Goal: Task Accomplishment & Management: Manage account settings

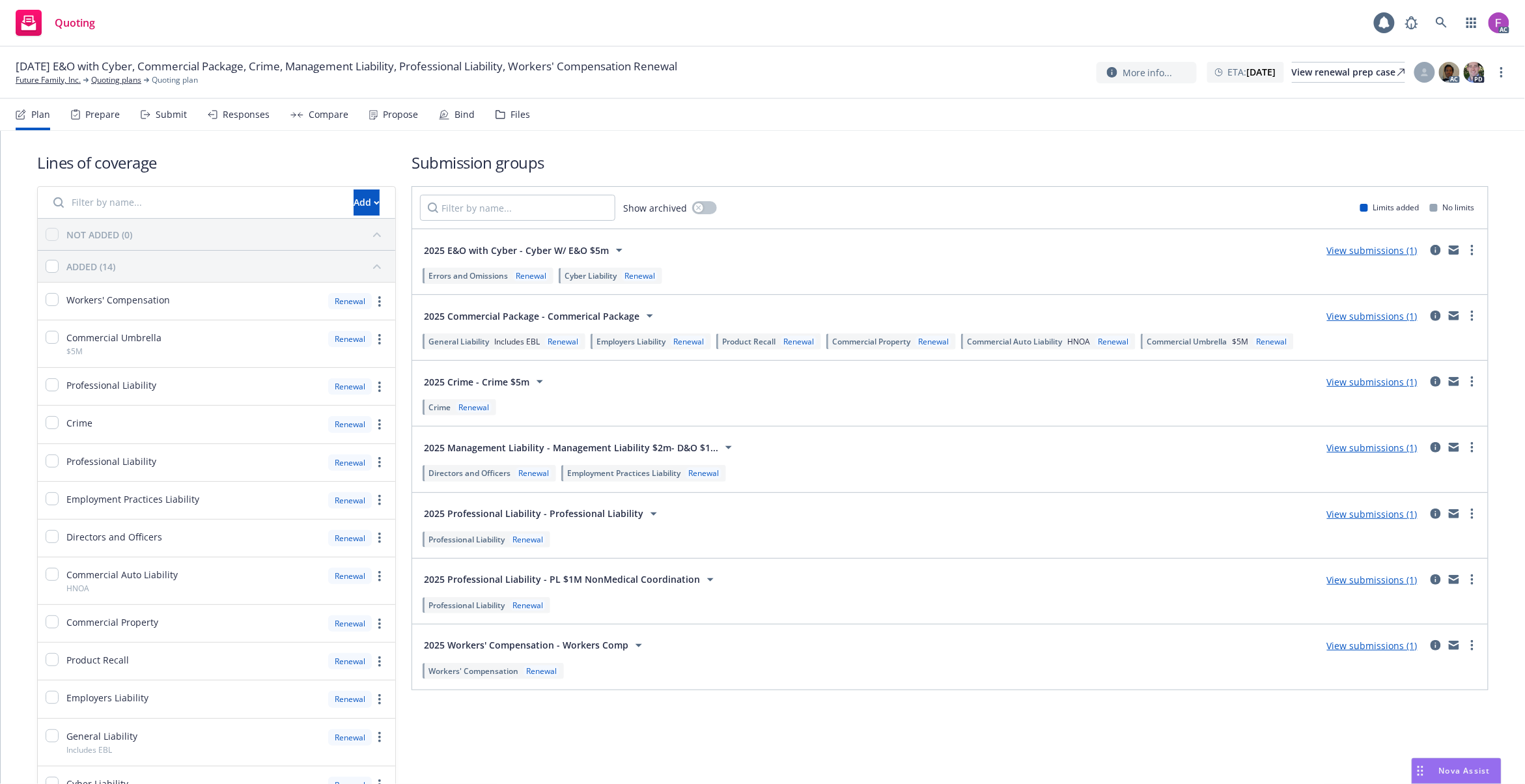
click at [511, 113] on div "Files" at bounding box center [521, 115] width 20 height 10
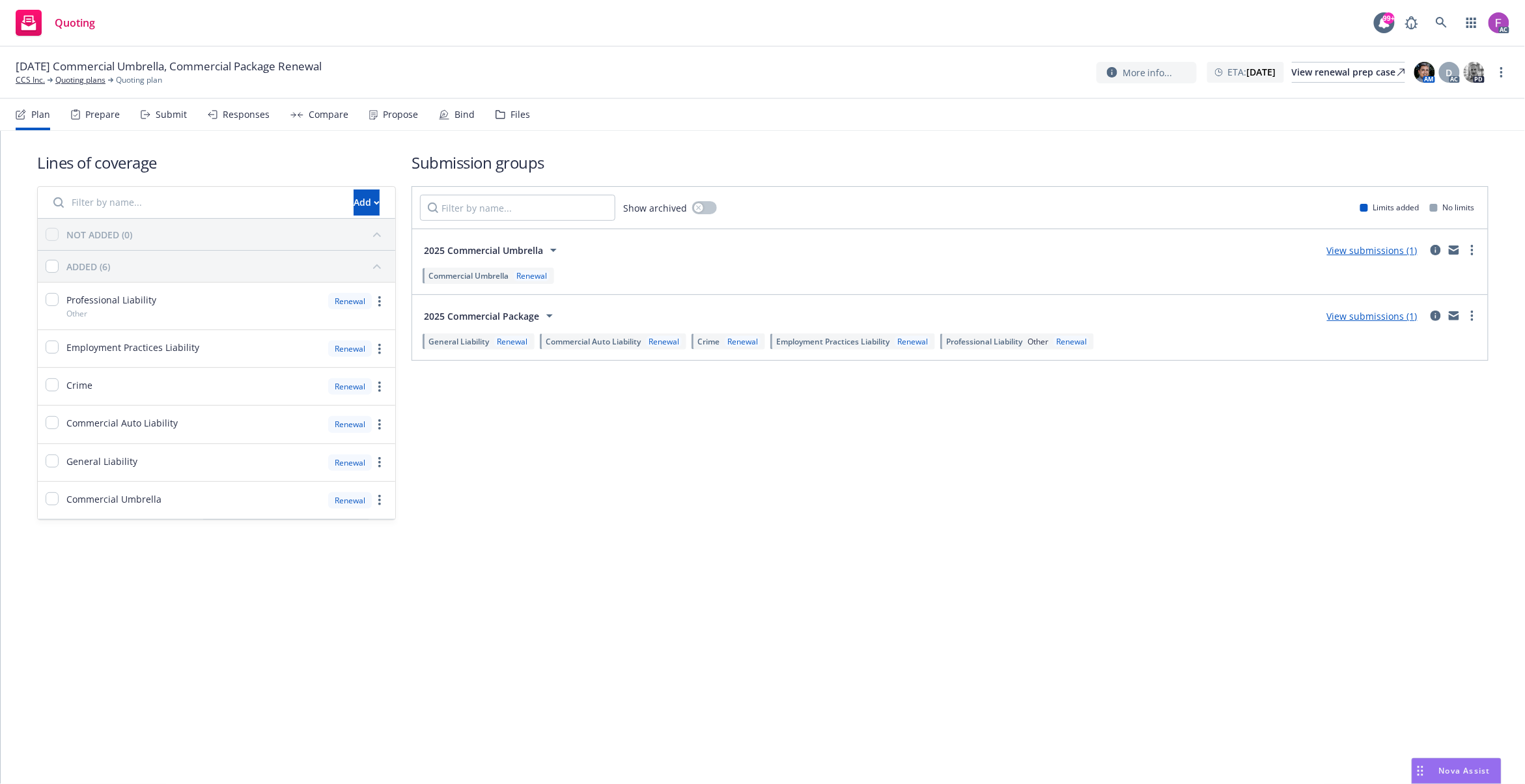
click at [503, 116] on div "Files" at bounding box center [513, 115] width 35 height 31
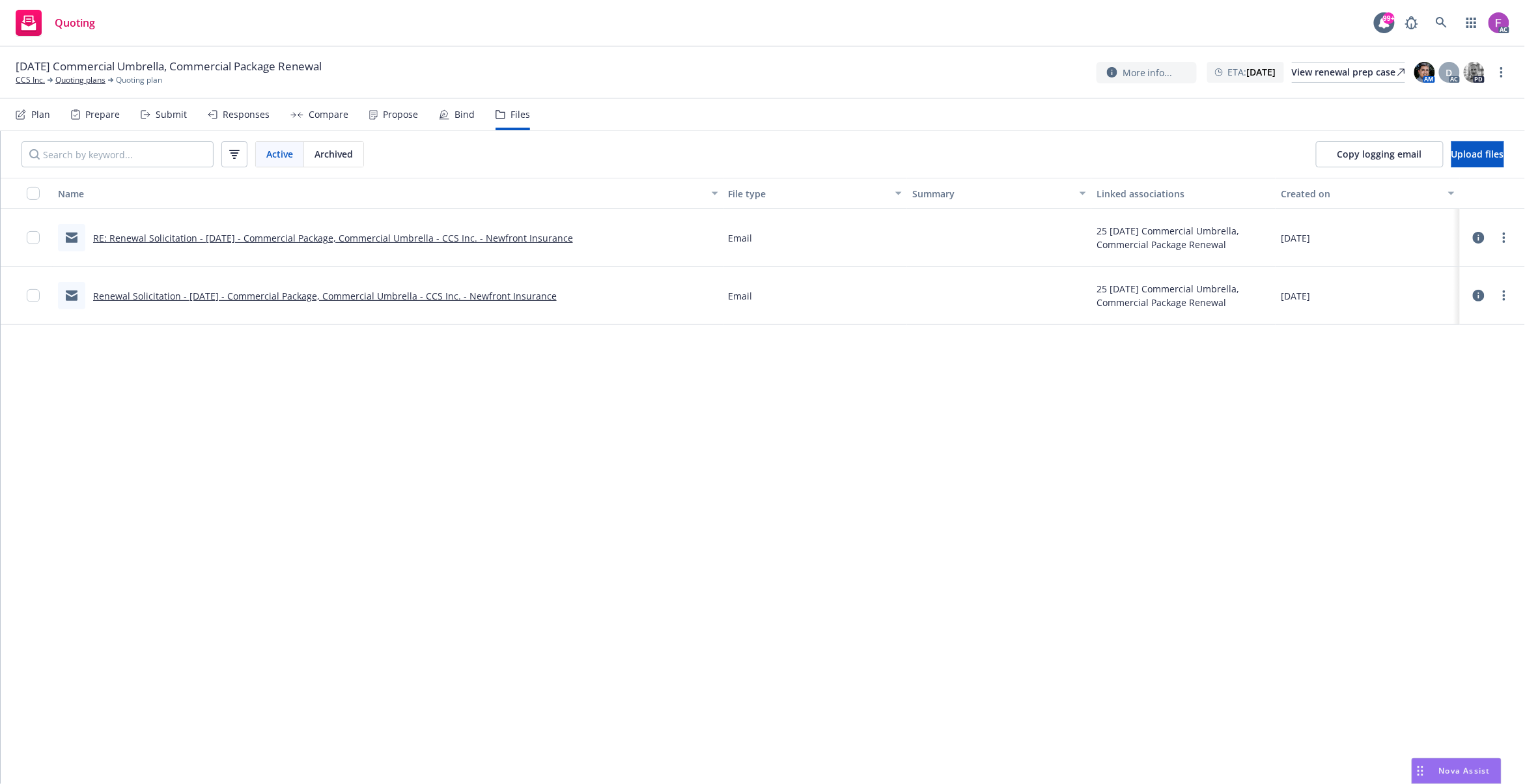
click at [1442, 167] on div "Copy logging email Upload files" at bounding box center [1410, 155] width 230 height 47
click at [1452, 156] on span "Upload files" at bounding box center [1478, 153] width 52 height 12
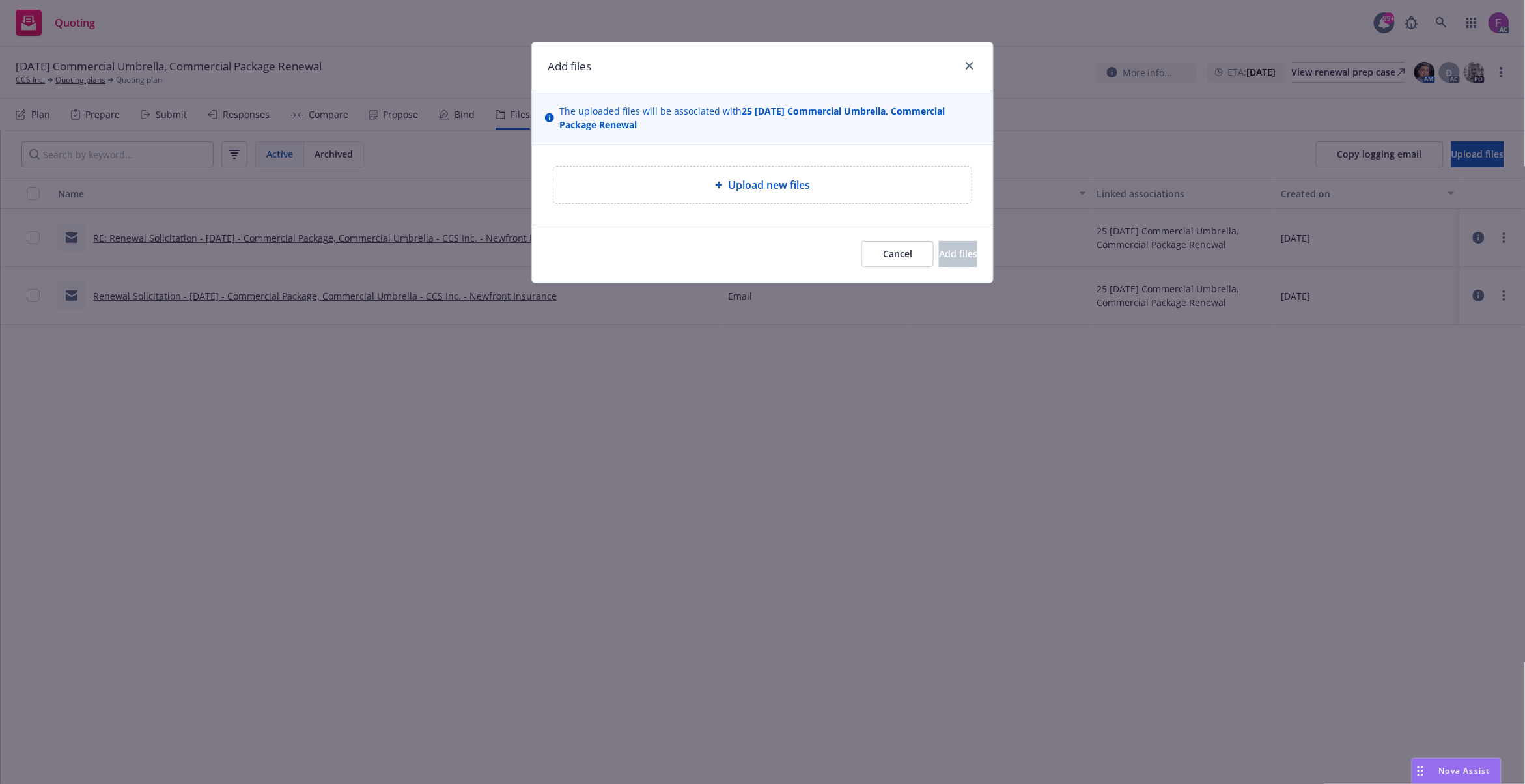
click at [814, 195] on div "Upload new files" at bounding box center [762, 185] width 418 height 37
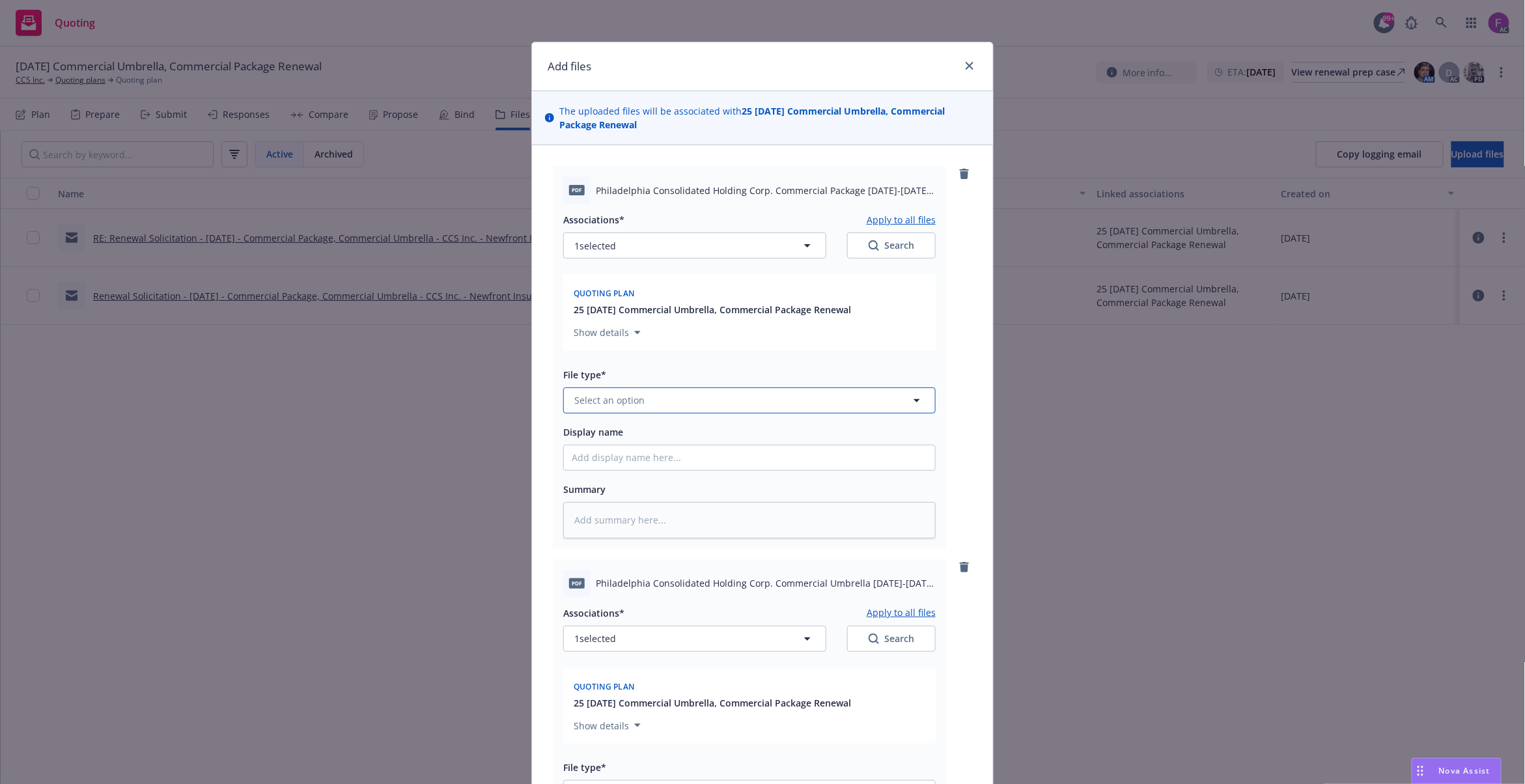
click at [660, 392] on button "Select an option" at bounding box center [749, 401] width 372 height 26
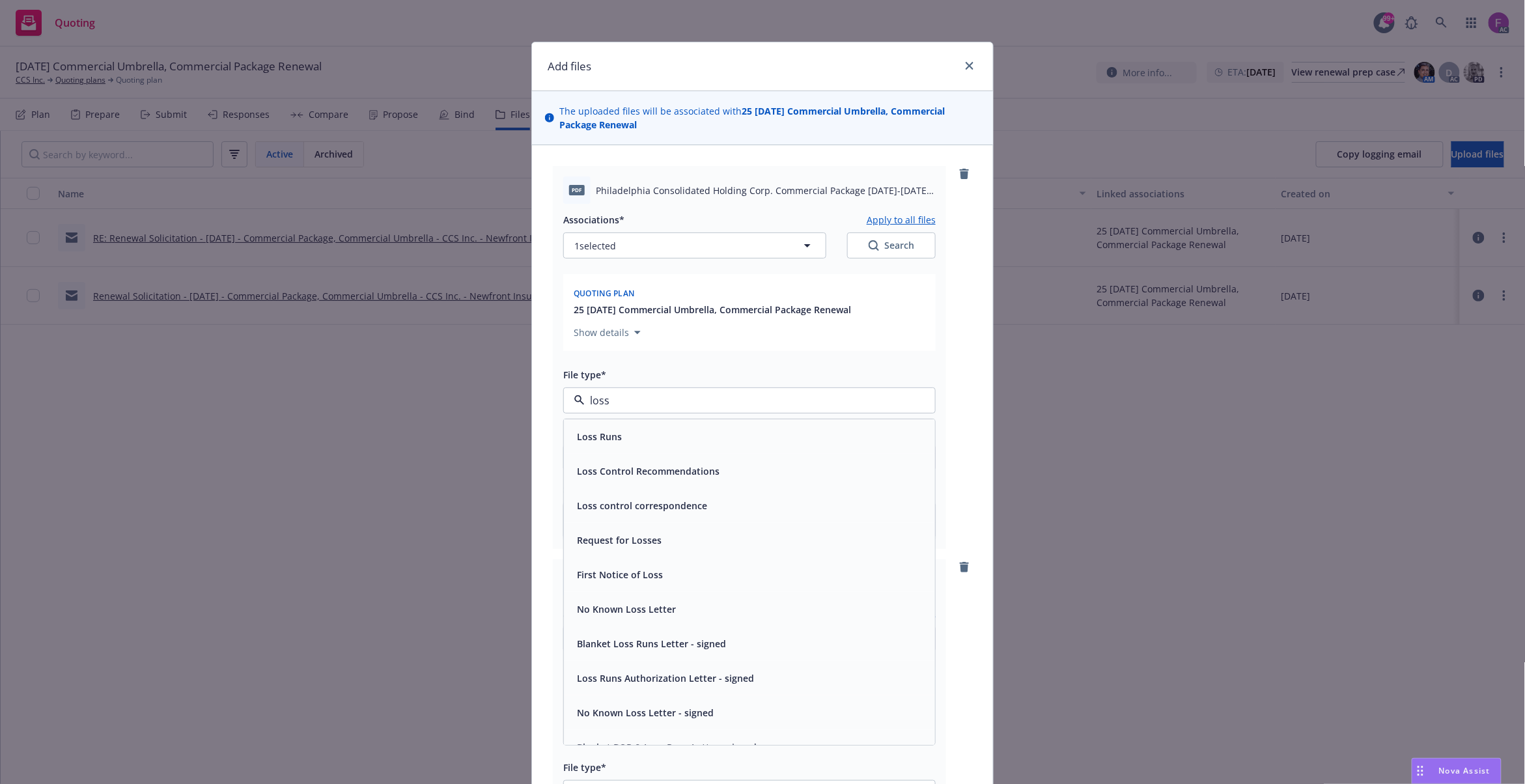
paste input "Loss Run"
type input "Loss Run"
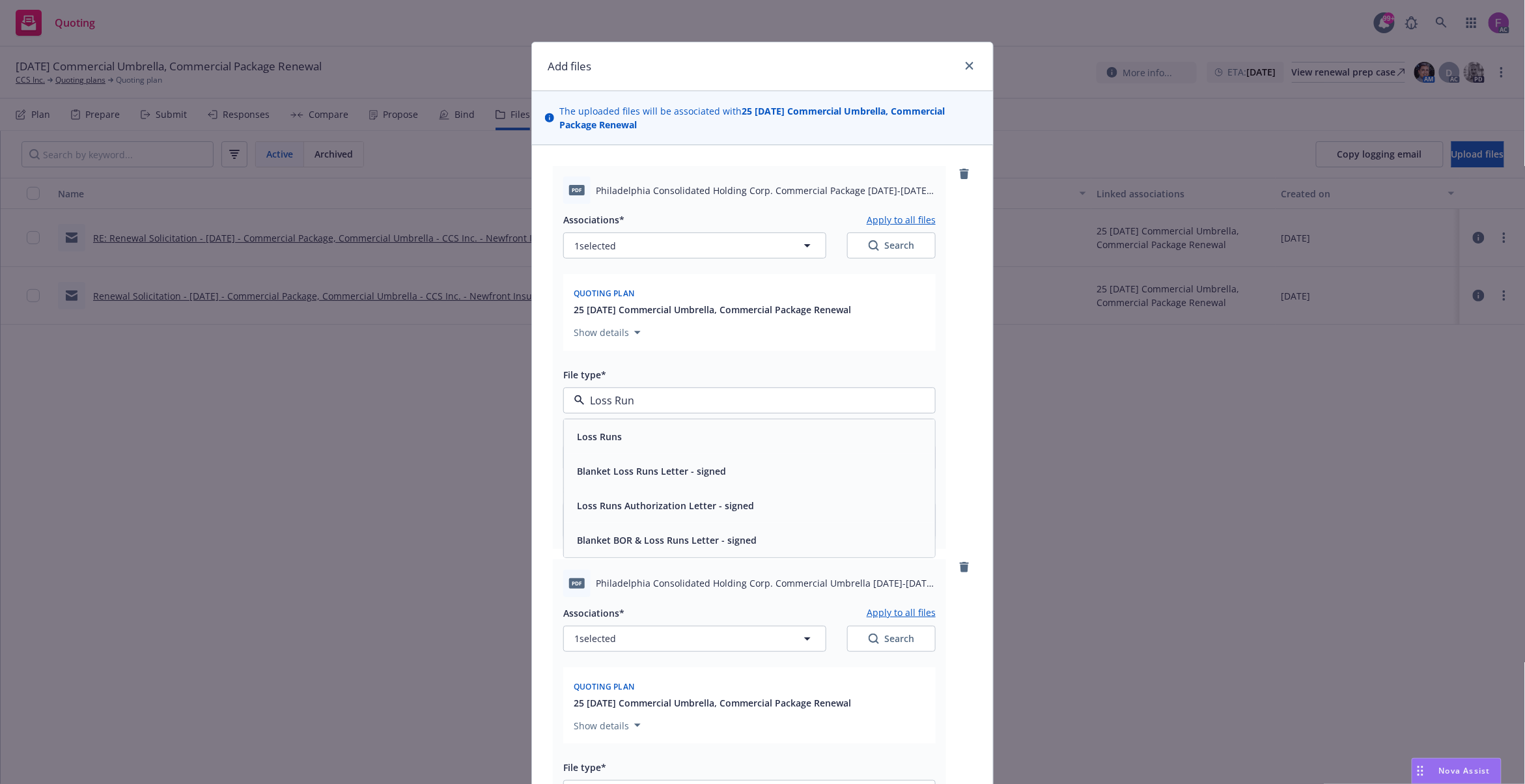
drag, startPoint x: 660, startPoint y: 405, endPoint x: 532, endPoint y: 402, distance: 128.0
click at [532, 402] on div "pdf Philadelphia Consolidated Holding Corp. Commercial Package 2021-2024 Loss R…" at bounding box center [762, 577] width 461 height 865
click at [650, 445] on div "Loss Runs" at bounding box center [749, 437] width 355 height 19
type textarea "x"
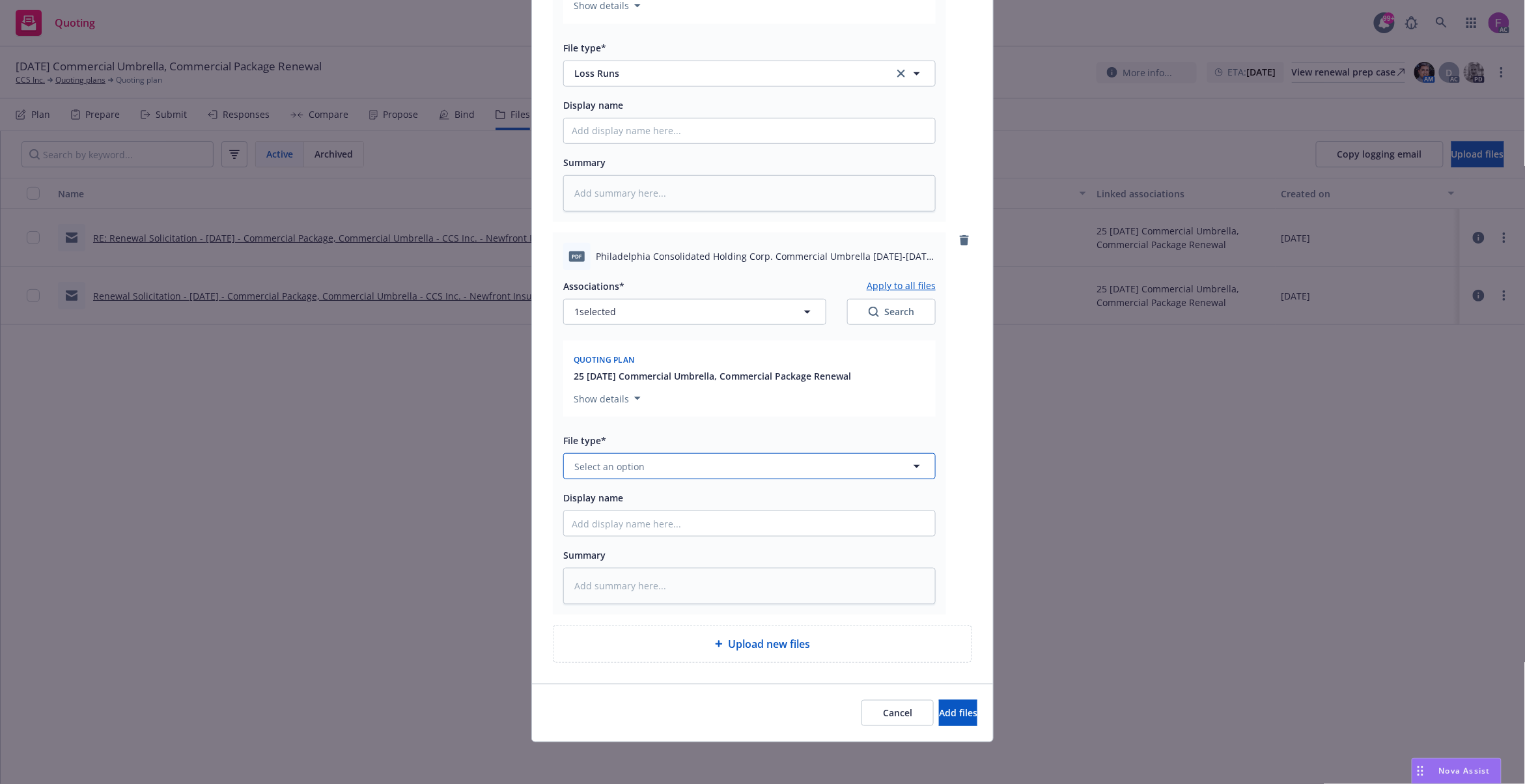
click at [642, 465] on button "Select an option" at bounding box center [749, 466] width 372 height 26
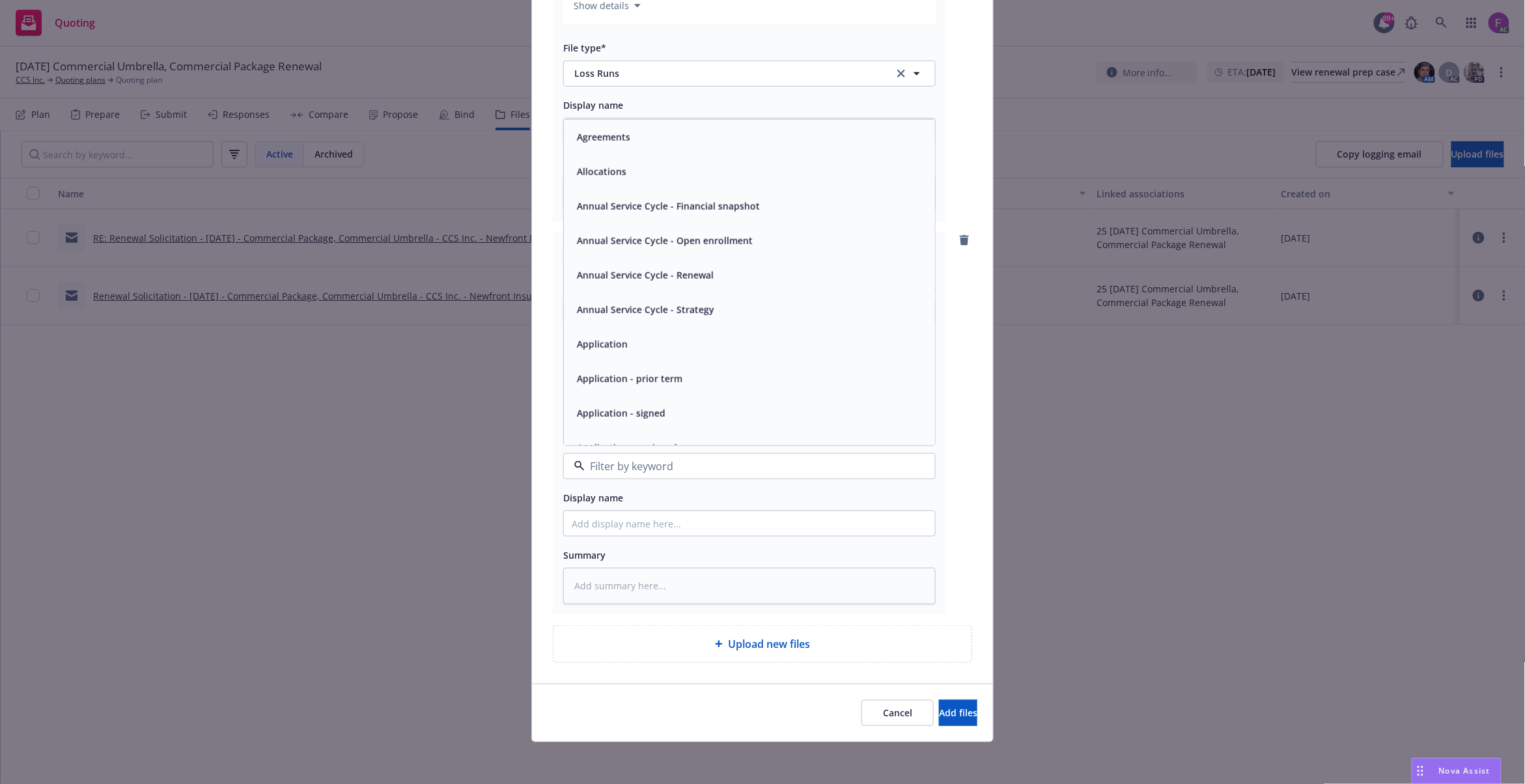
paste input "Loss Run"
type input "Loss Run"
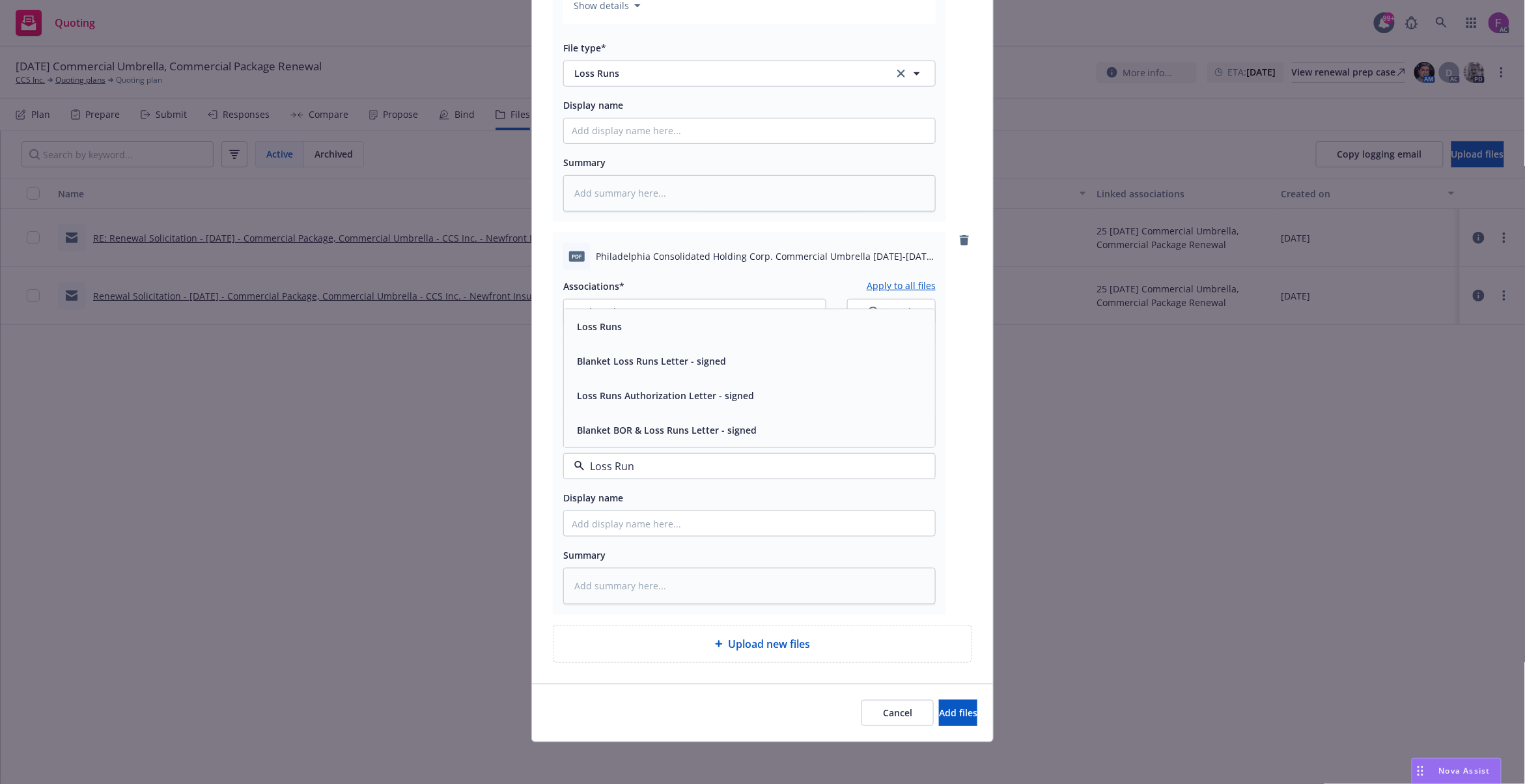
click at [606, 331] on span "Loss Runs" at bounding box center [599, 326] width 45 height 14
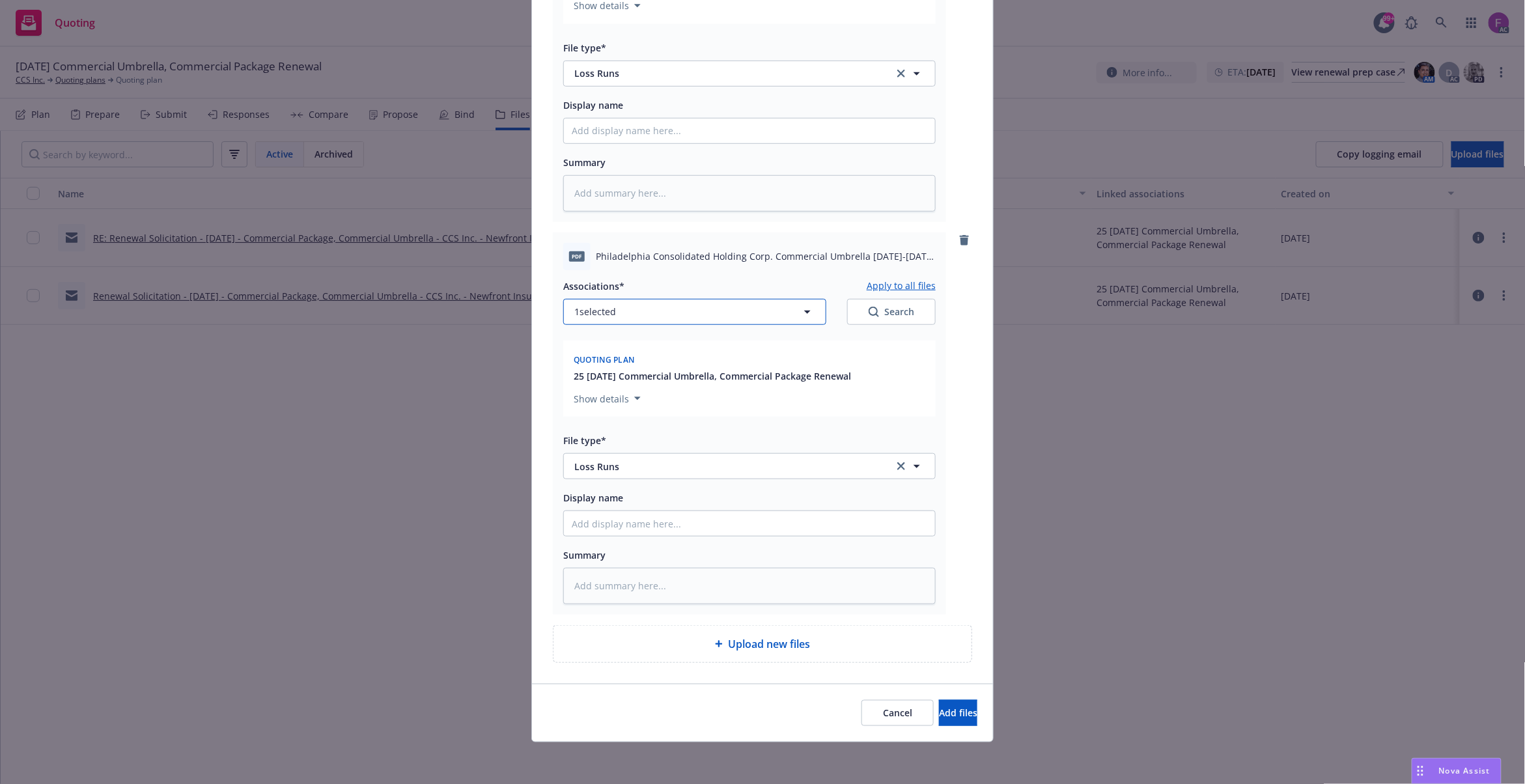
click at [662, 317] on button "1 selected" at bounding box center [694, 312] width 263 height 26
type textarea "x"
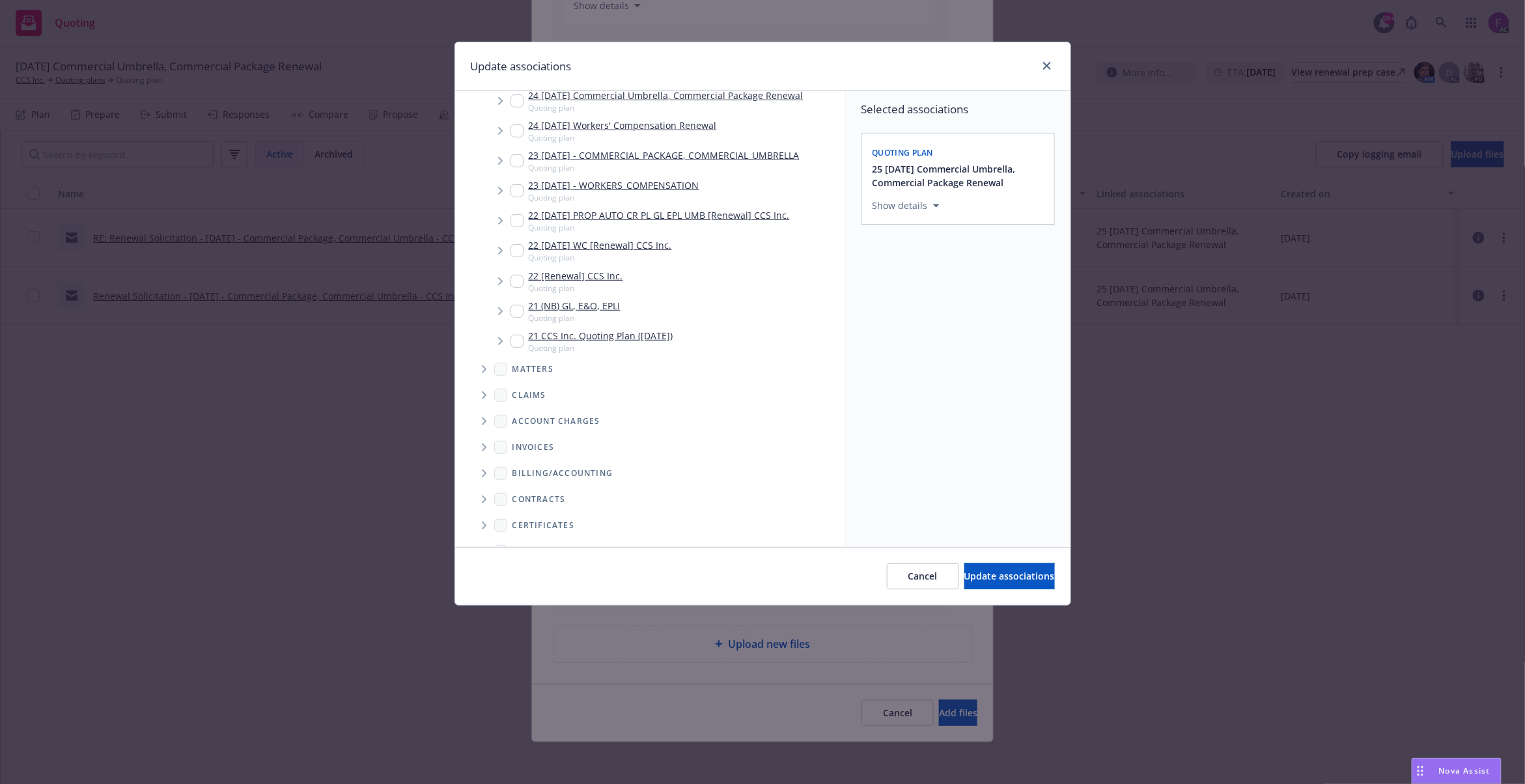
scroll to position [306, 0]
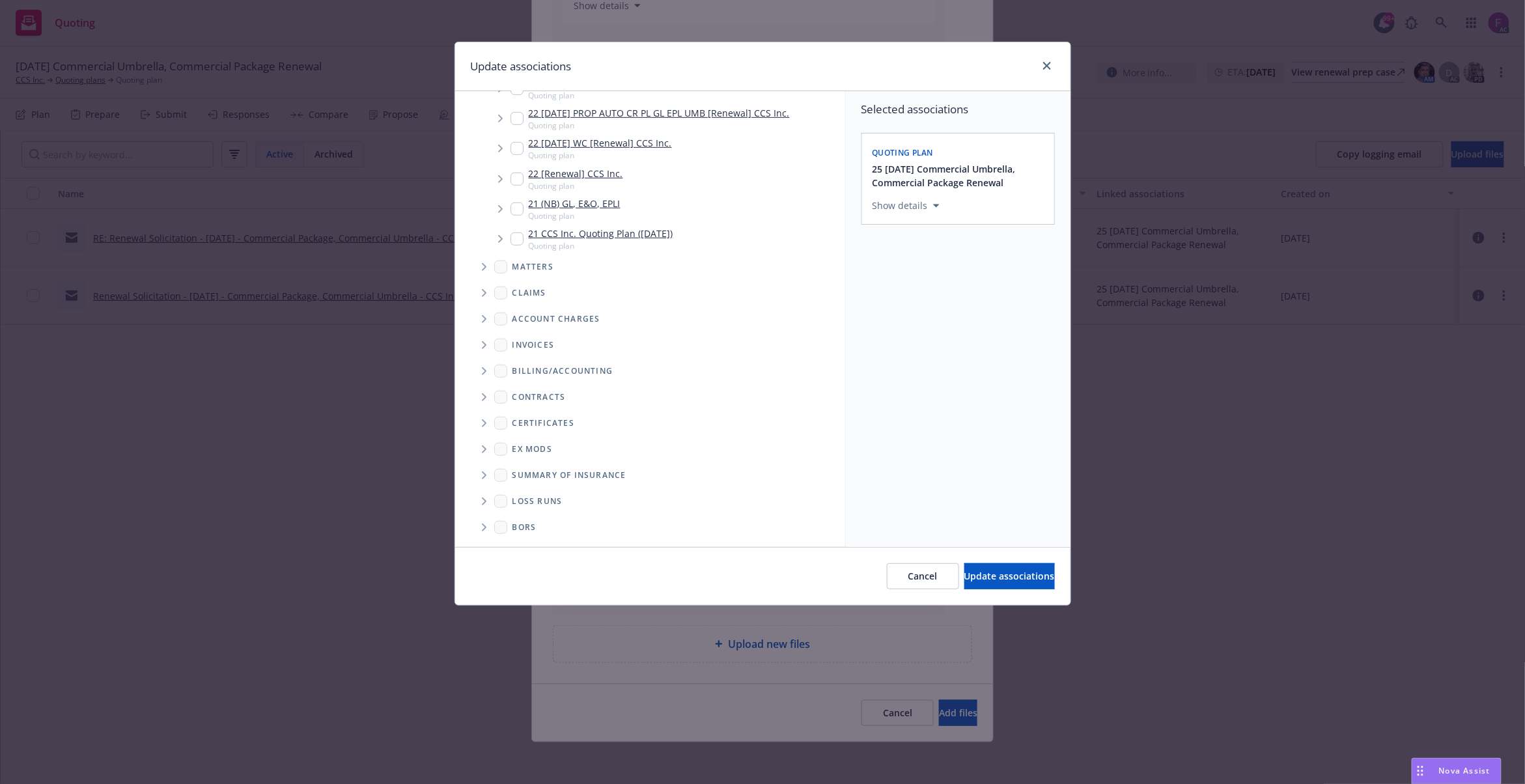
click at [482, 498] on icon "Folder Tree Example" at bounding box center [485, 501] width 5 height 8
click at [520, 496] on input "Folder Tree Example" at bounding box center [519, 499] width 13 height 13
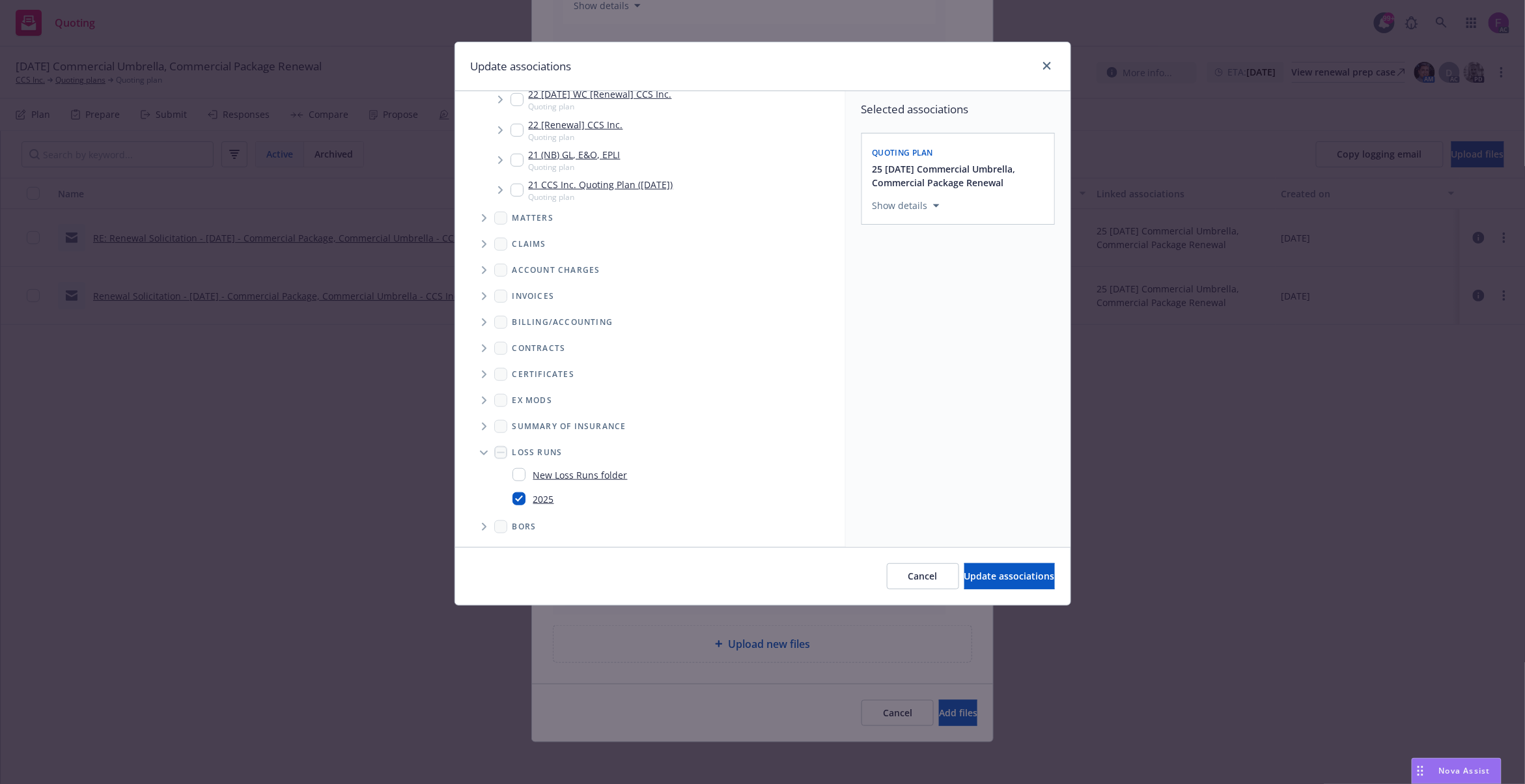
checkbox input "true"
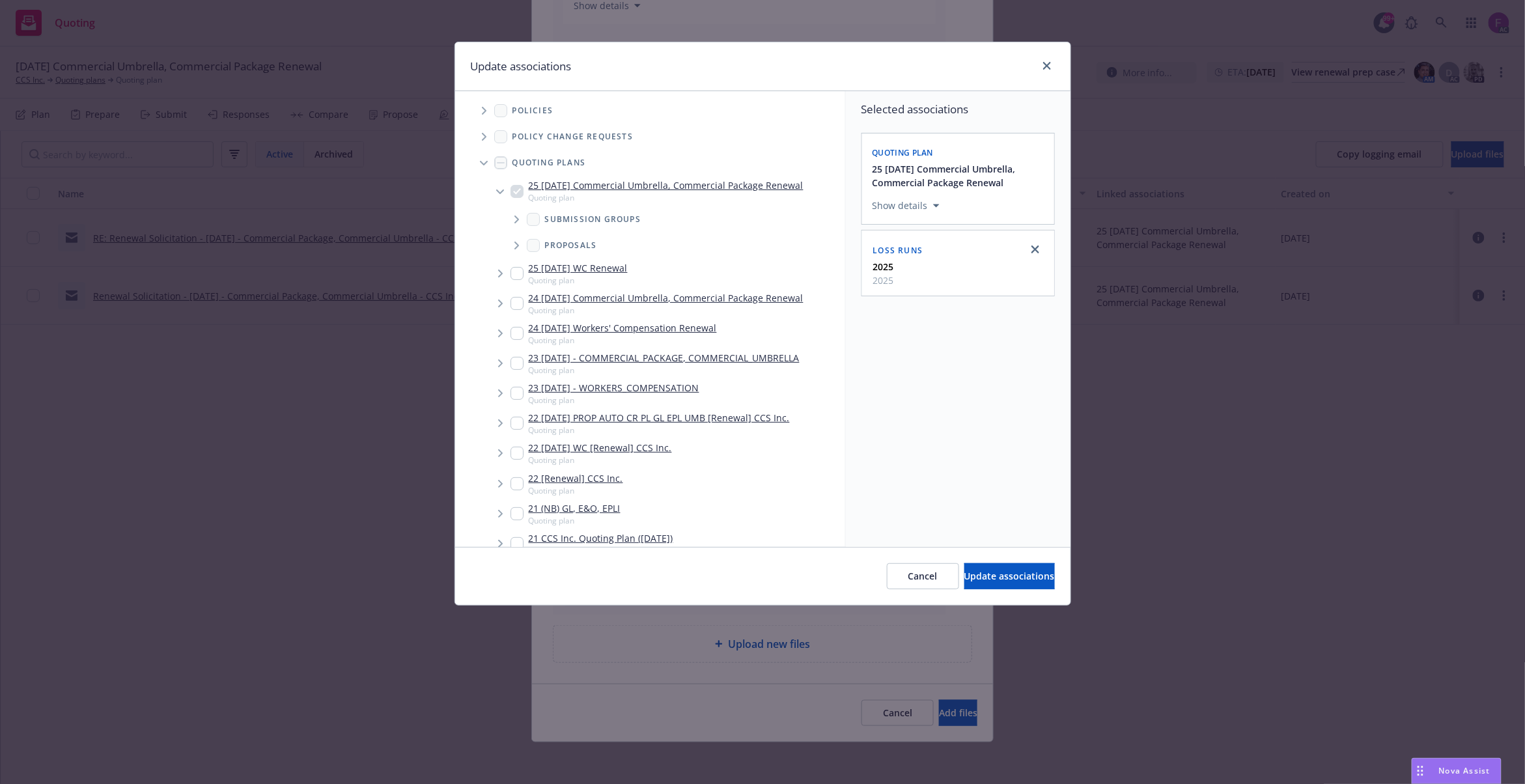
scroll to position [0, 0]
click at [1006, 511] on div "Selected associations Quoting plan 25 11/22/25 Commercial Umbrella, Commercial …" at bounding box center [958, 319] width 225 height 456
click at [985, 573] on span "Update associations" at bounding box center [1010, 576] width 90 height 12
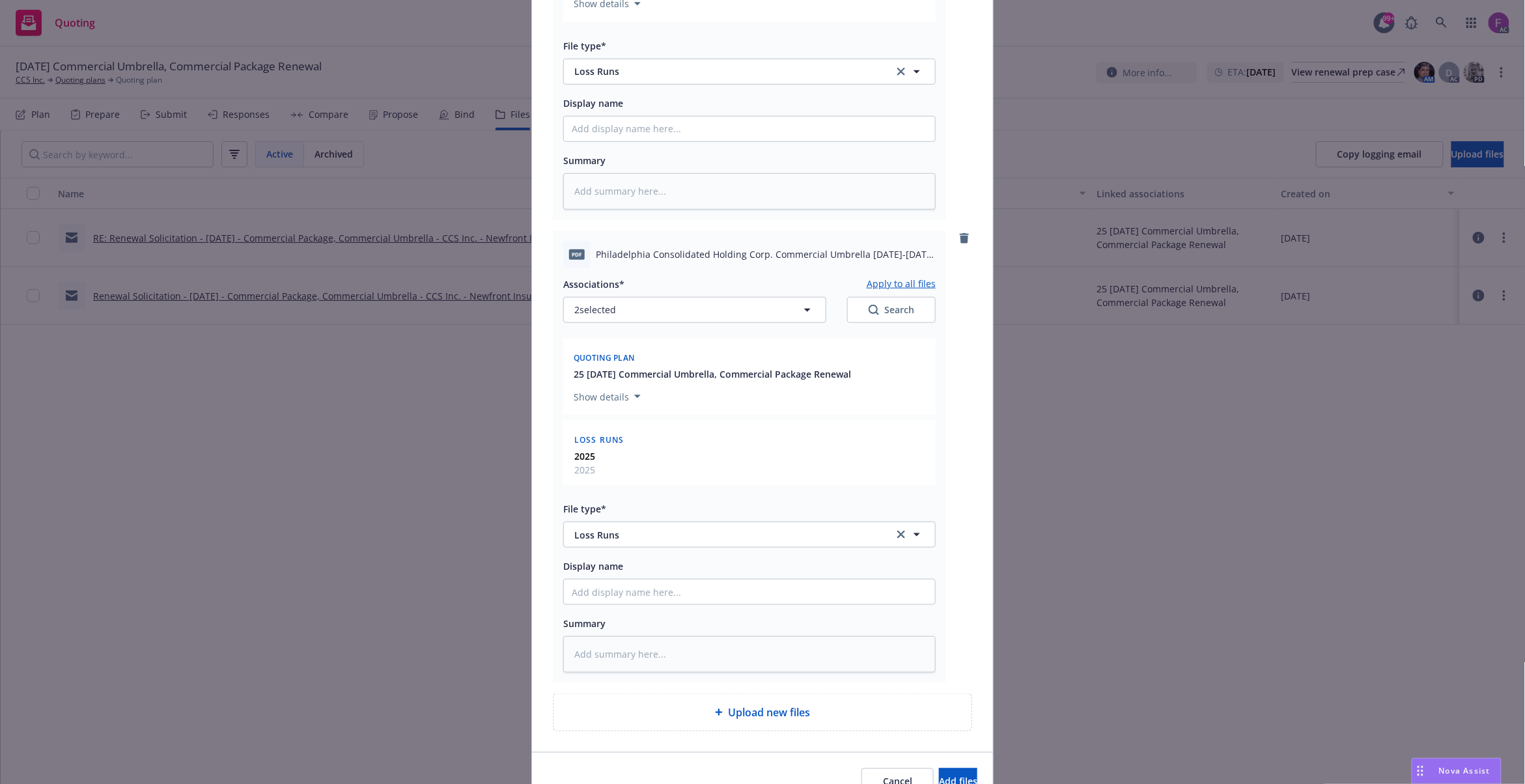
click at [915, 283] on button "Apply to all files" at bounding box center [901, 284] width 69 height 16
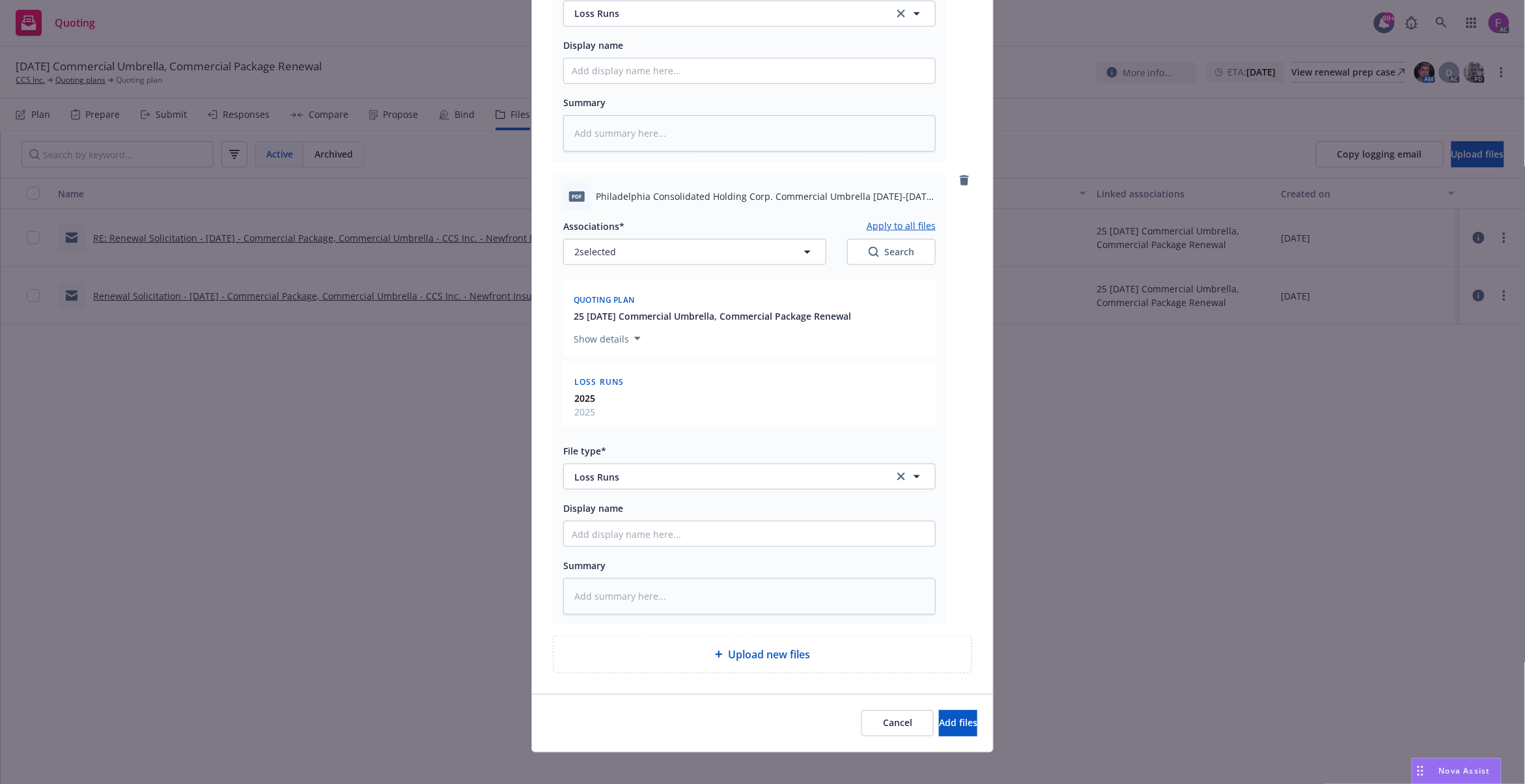
scroll to position [470, 0]
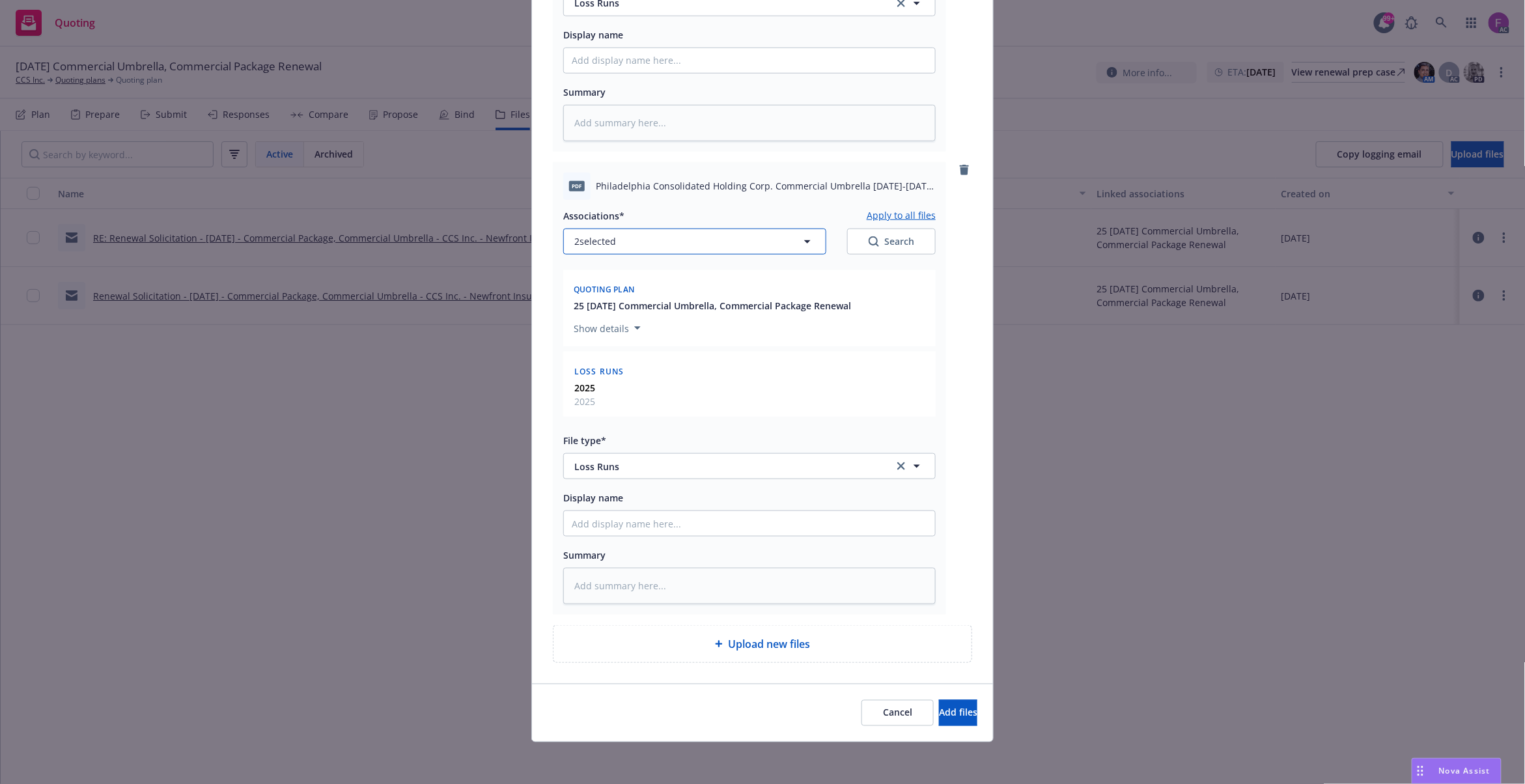
click at [688, 238] on button "2 selected" at bounding box center [694, 242] width 263 height 26
type textarea "x"
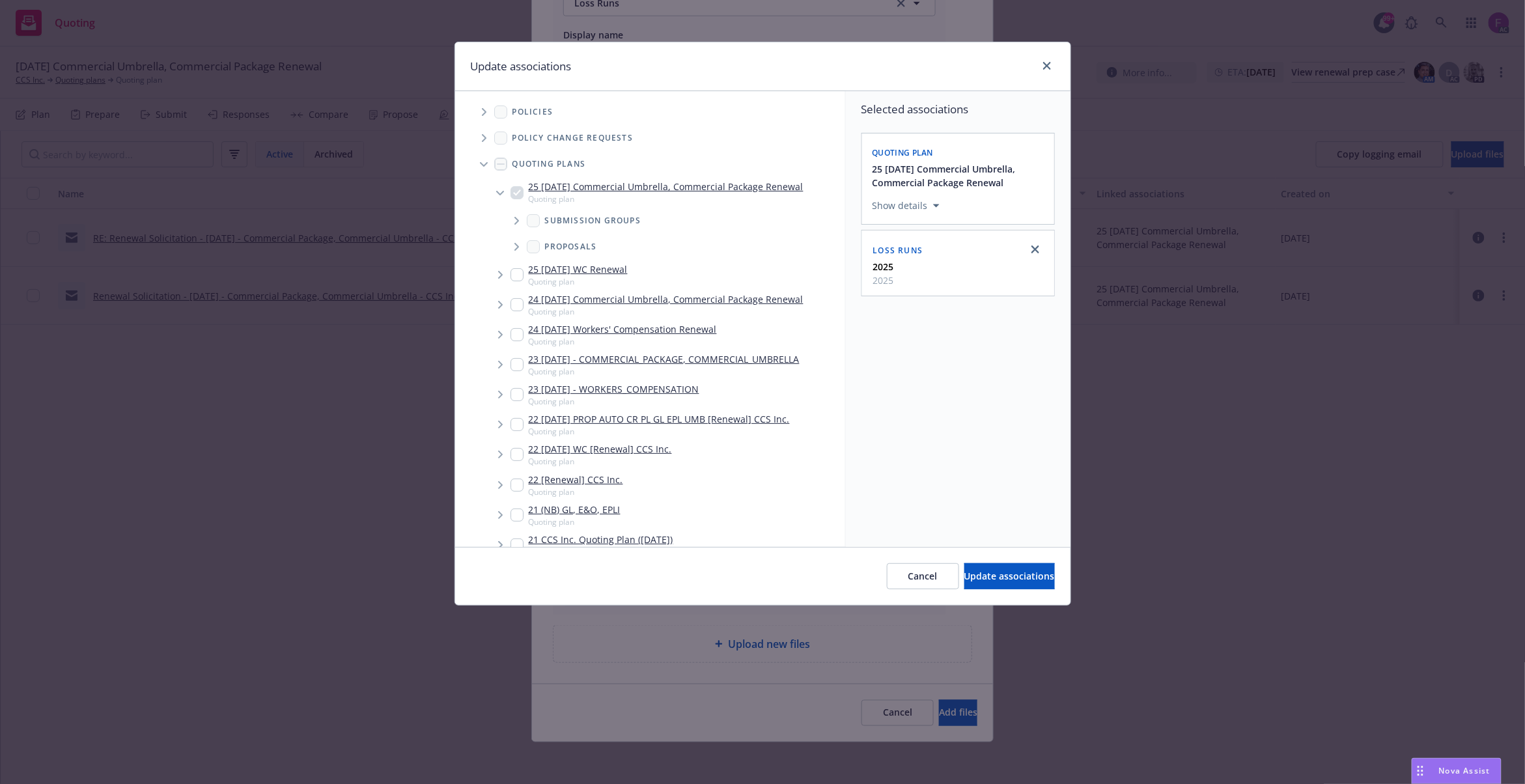
click at [485, 113] on icon "Tree Example" at bounding box center [485, 112] width 5 height 8
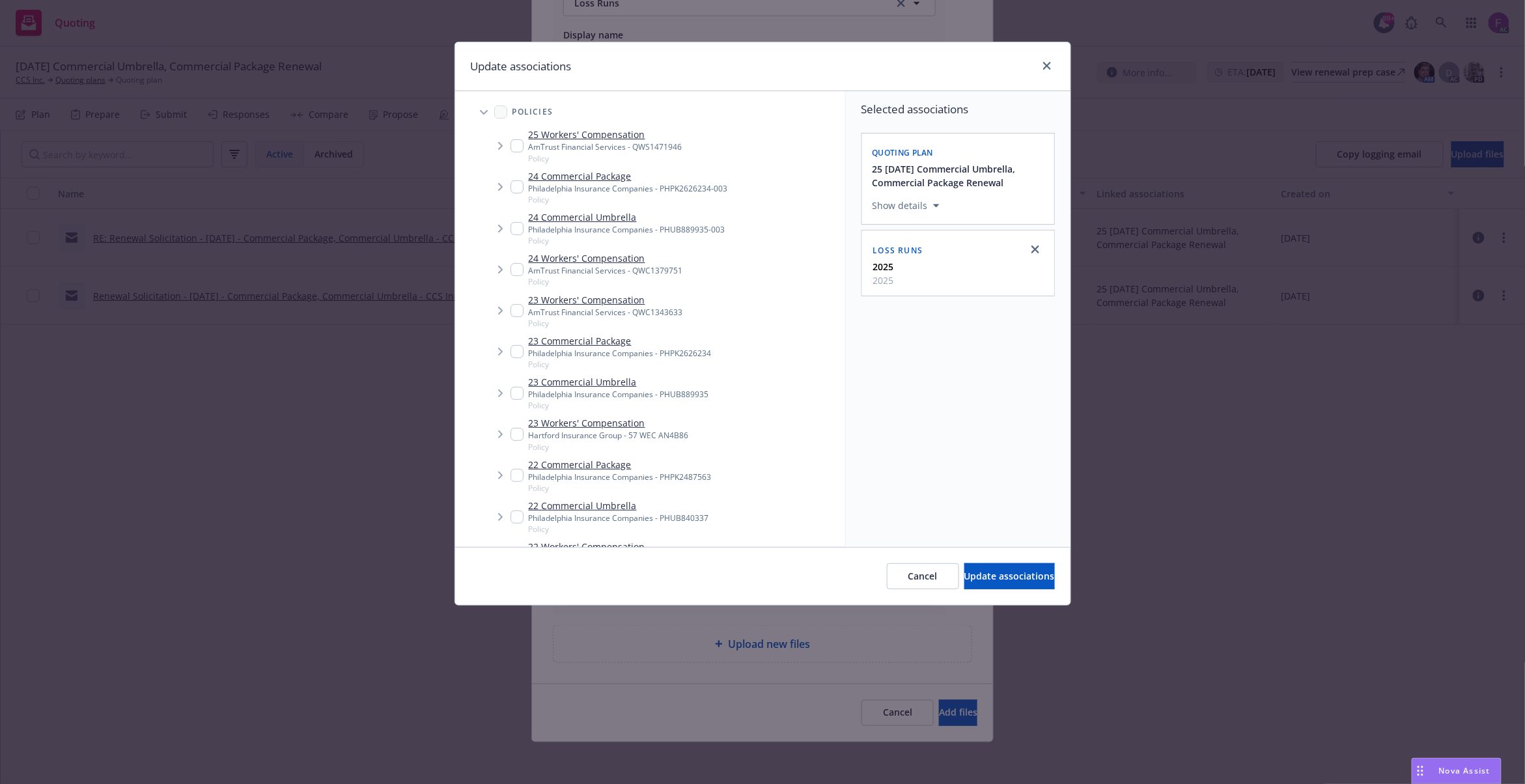
click at [512, 183] on input "Tree Example" at bounding box center [517, 187] width 13 height 13
checkbox input "true"
click at [507, 352] on span "Tree Example" at bounding box center [500, 351] width 21 height 21
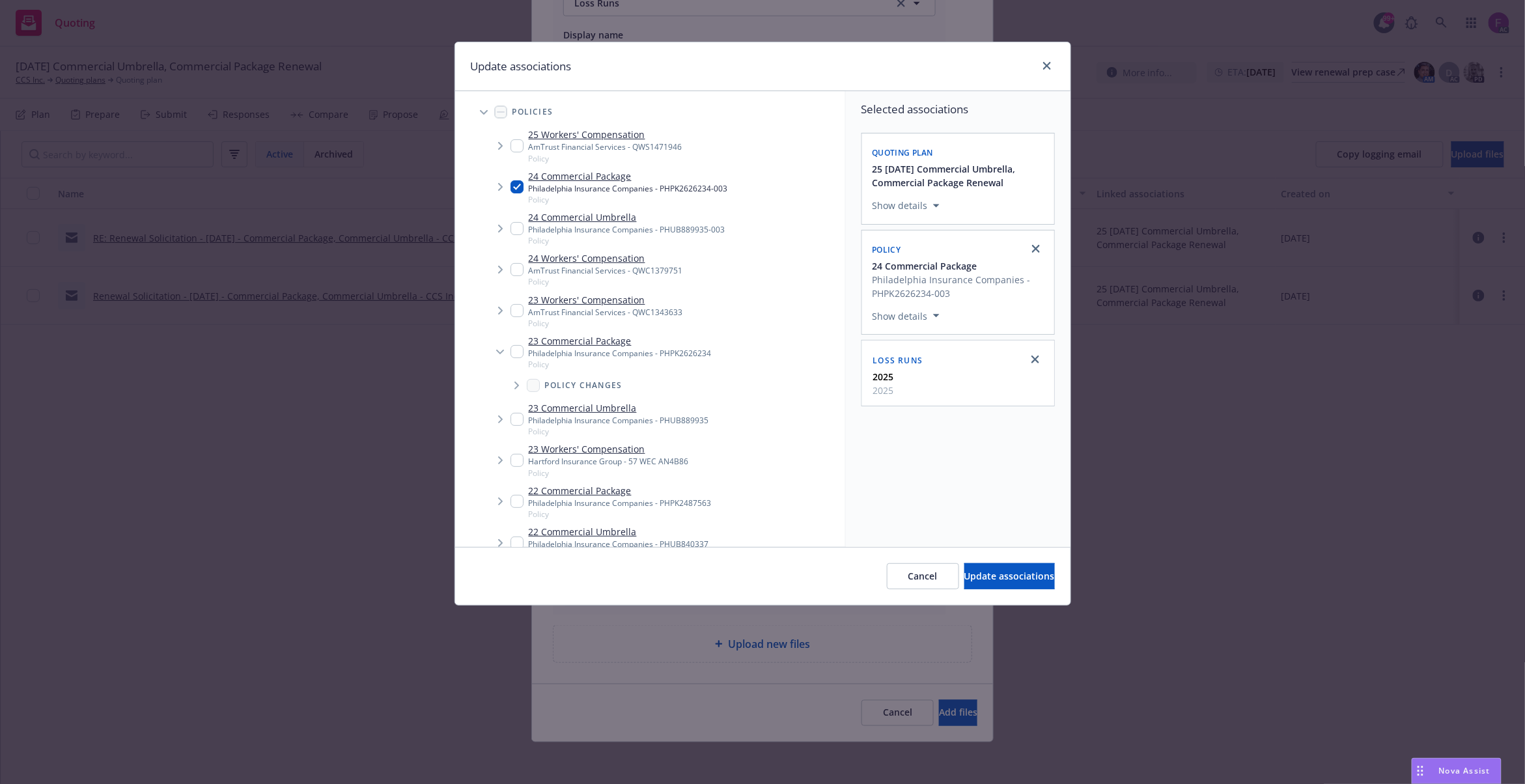
click at [517, 347] on input "Tree Example" at bounding box center [517, 351] width 13 height 13
checkbox input "true"
click at [517, 505] on input "Tree Example" at bounding box center [517, 501] width 13 height 13
checkbox input "true"
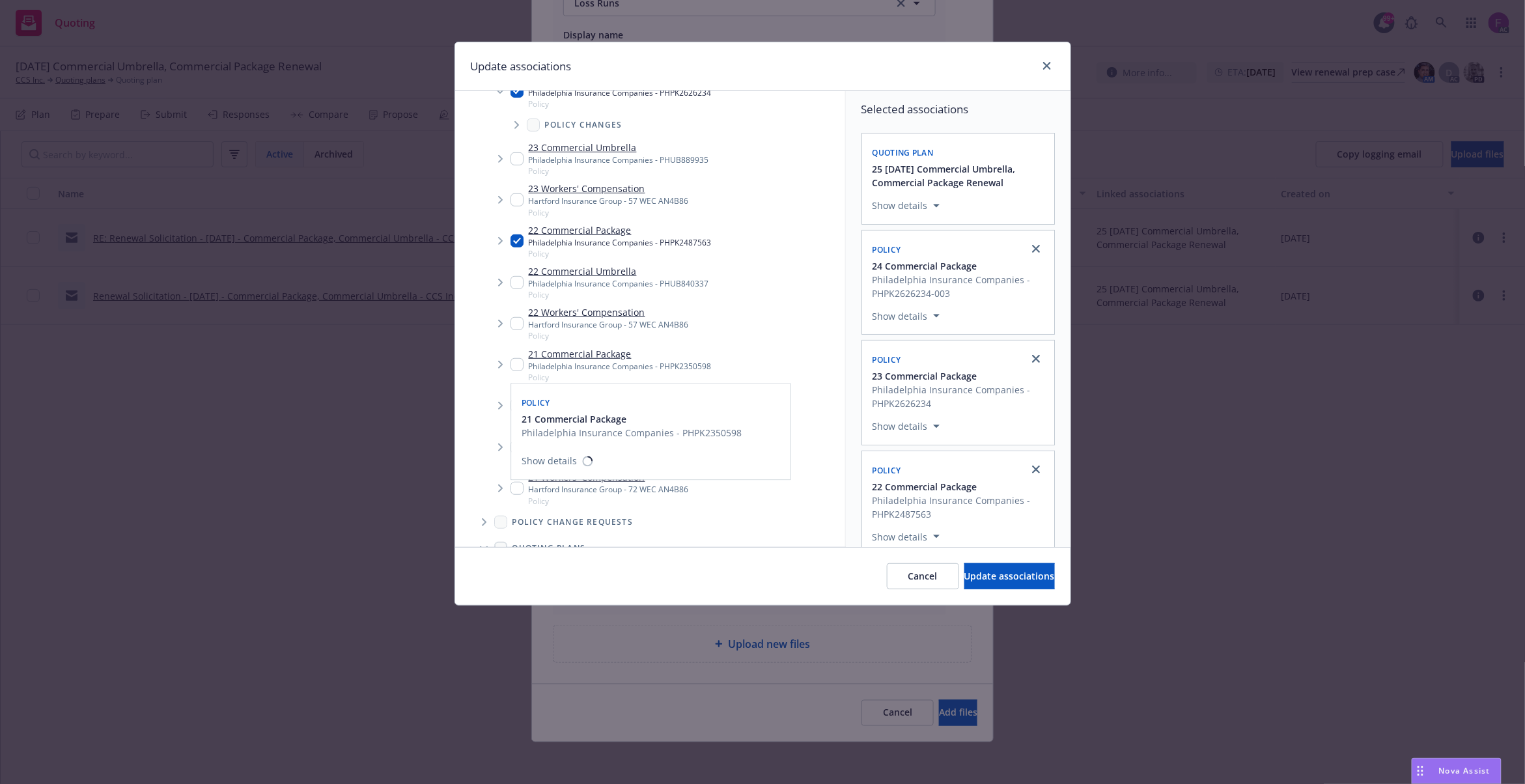
click at [515, 363] on input "Tree Example" at bounding box center [517, 364] width 13 height 13
checkbox input "true"
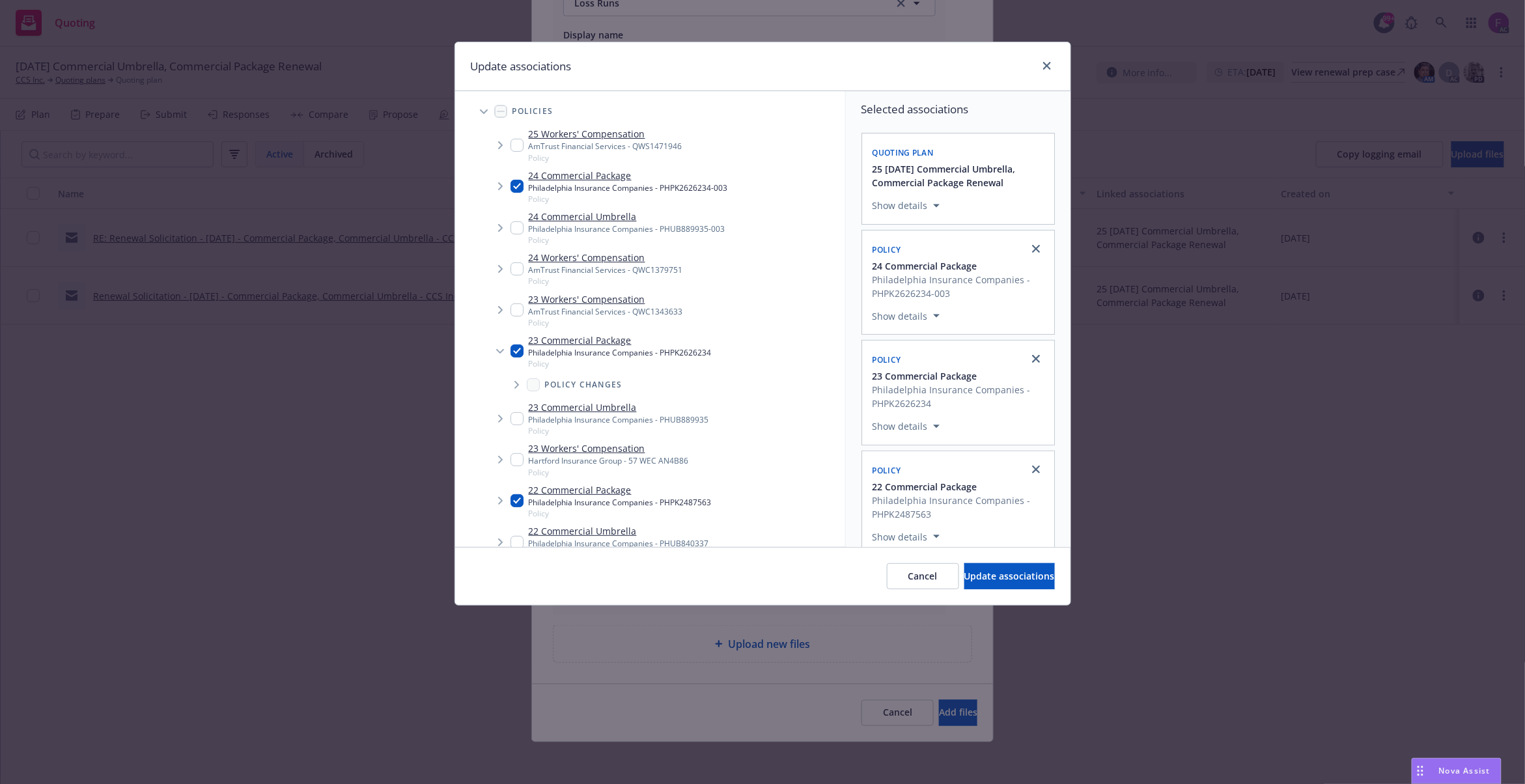
scroll to position [0, 0]
click at [519, 225] on input "Tree Example" at bounding box center [517, 229] width 13 height 13
checkbox input "true"
click at [515, 417] on input "Tree Example" at bounding box center [517, 420] width 13 height 13
checkbox input "true"
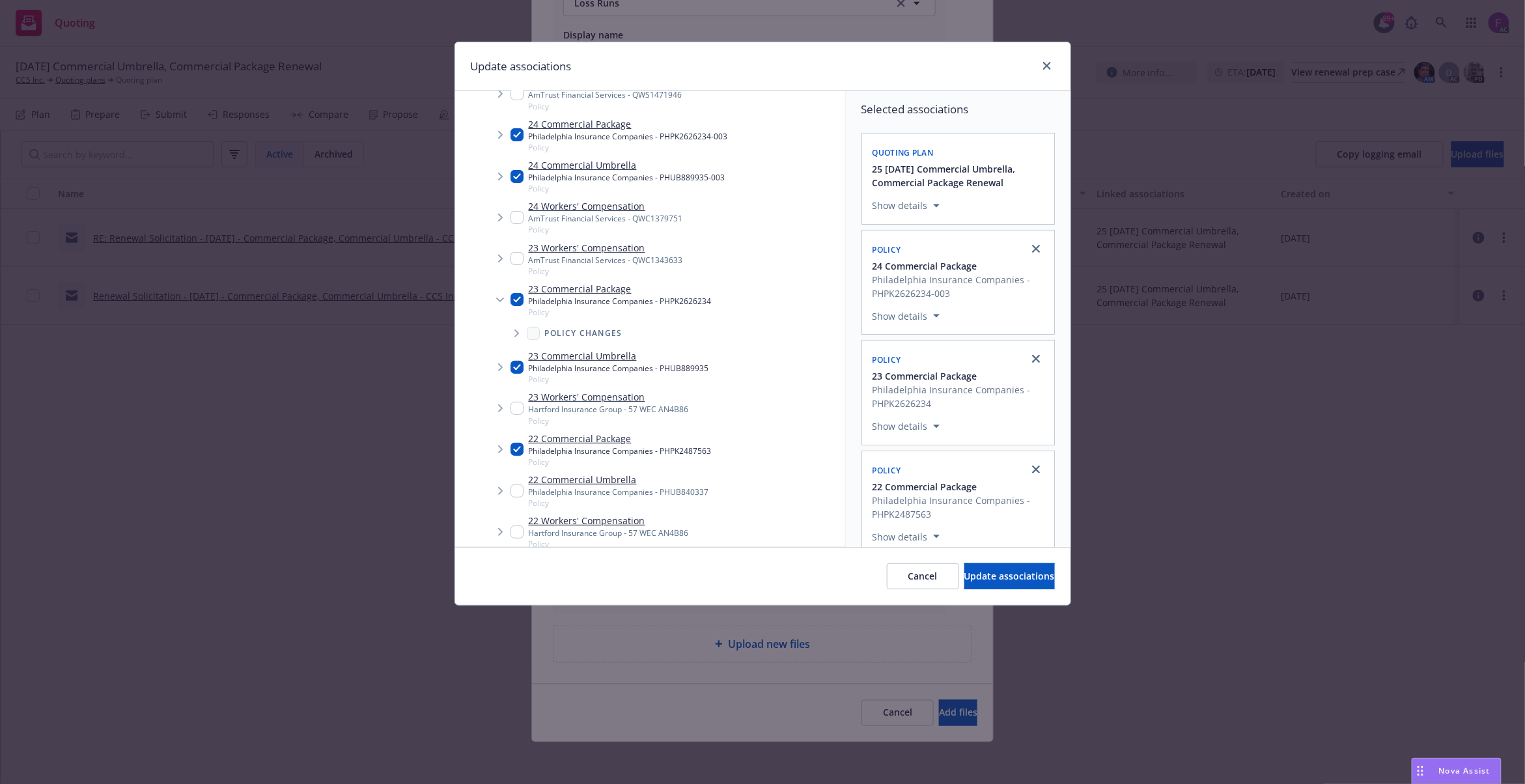
scroll to position [173, 0]
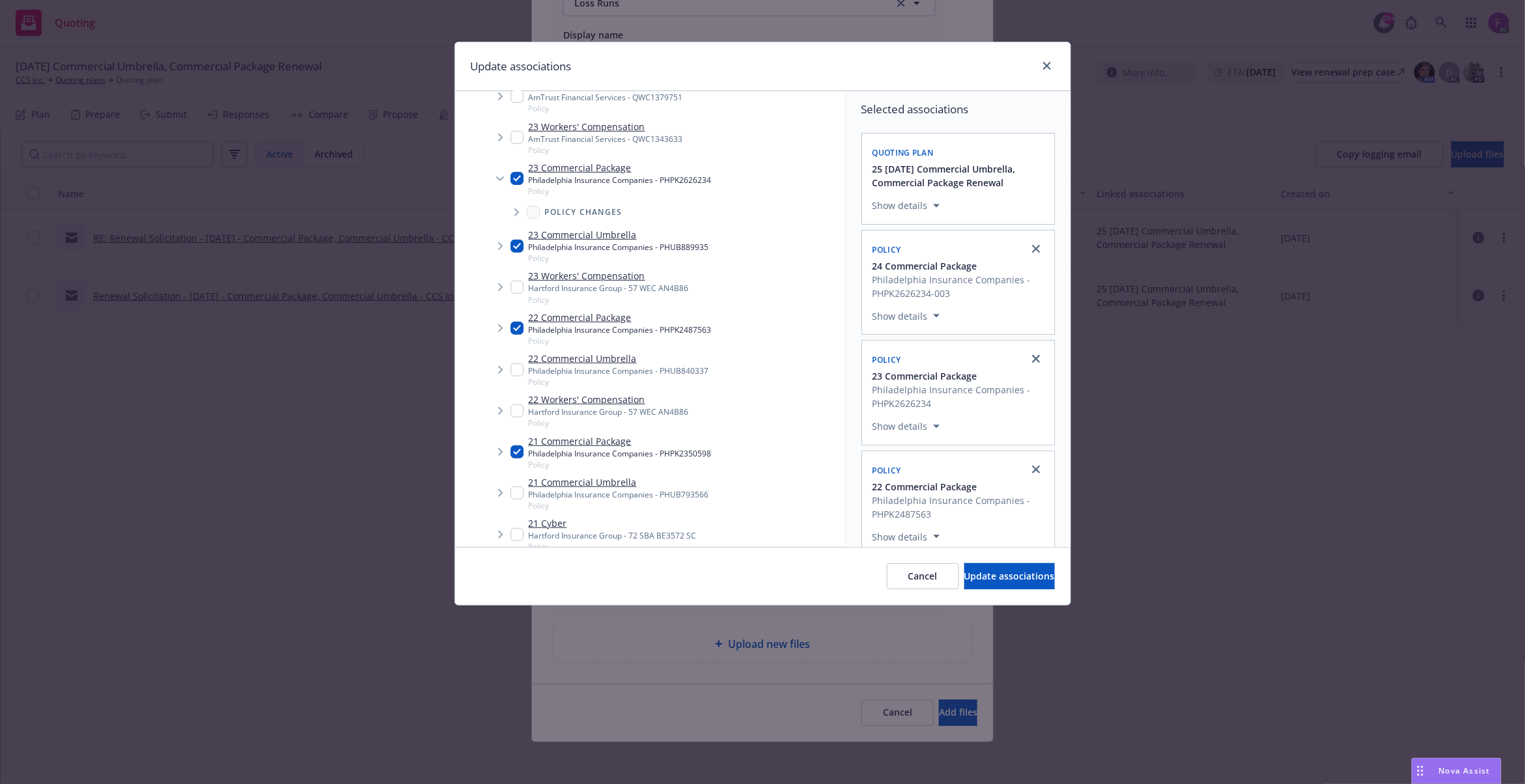
click at [514, 367] on input "Tree Example" at bounding box center [517, 370] width 13 height 13
checkbox input "true"
click at [516, 498] on input "Tree Example" at bounding box center [517, 493] width 13 height 13
checkbox input "true"
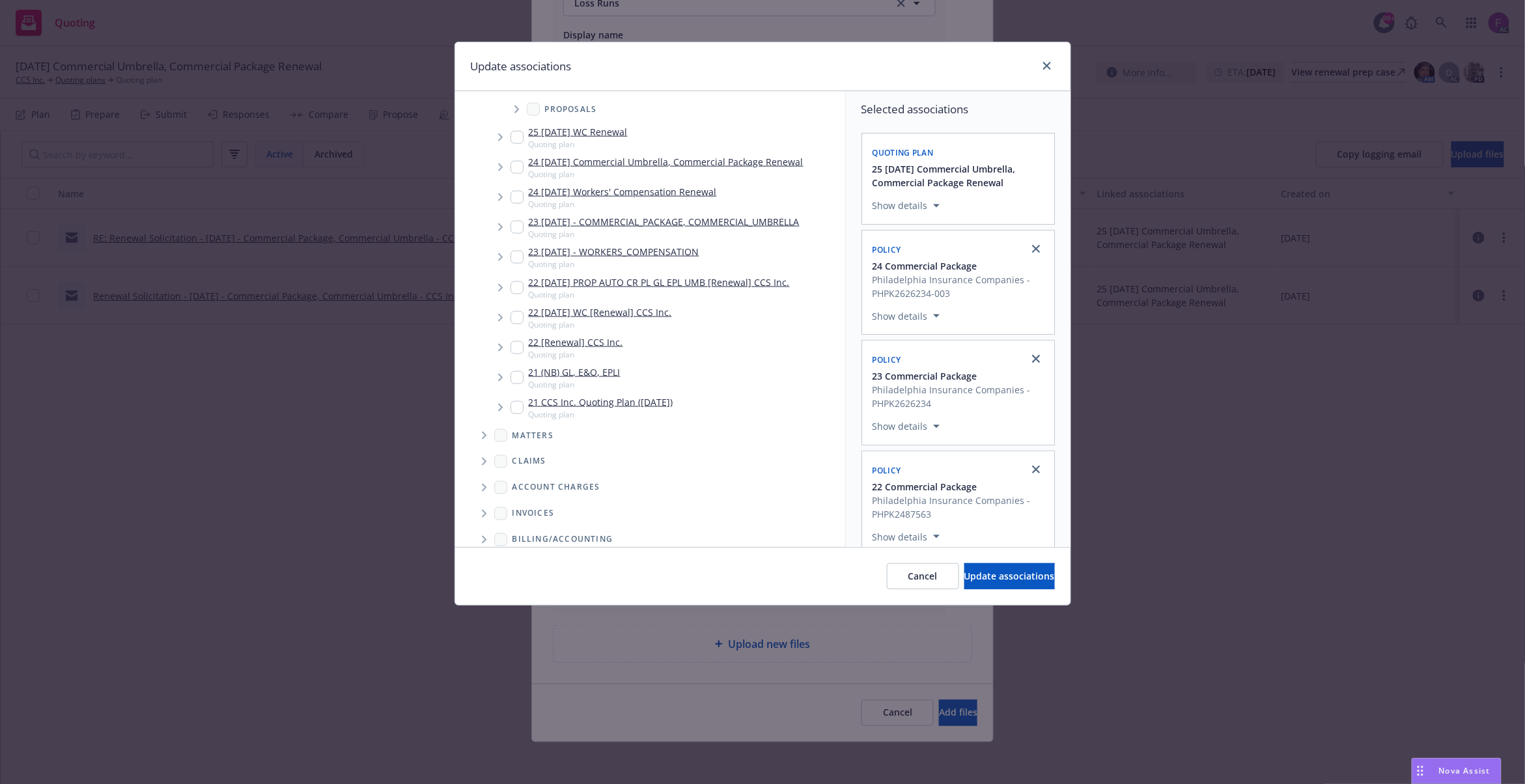
scroll to position [998, 0]
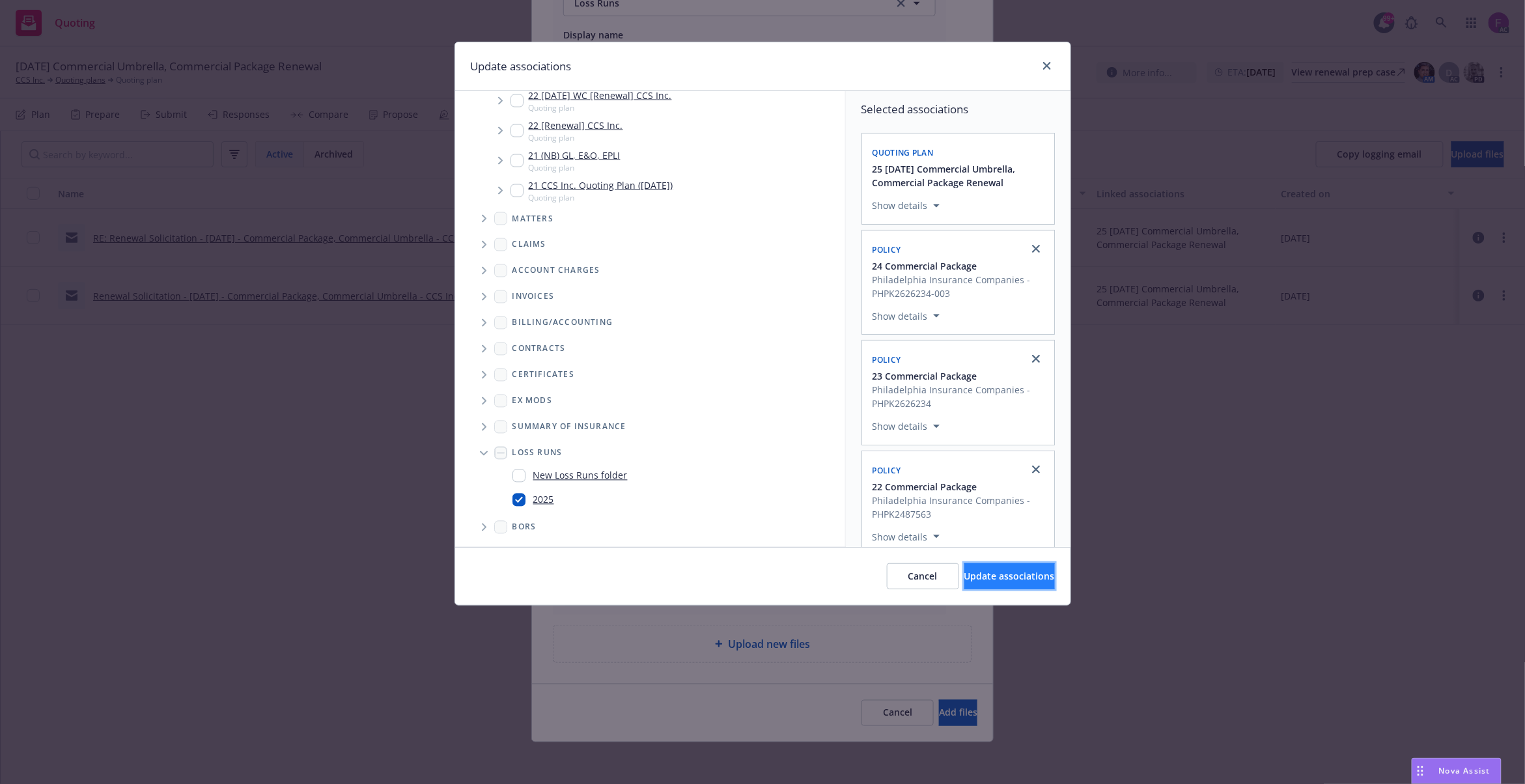
click at [964, 576] on span "Update associations" at bounding box center [1010, 576] width 90 height 12
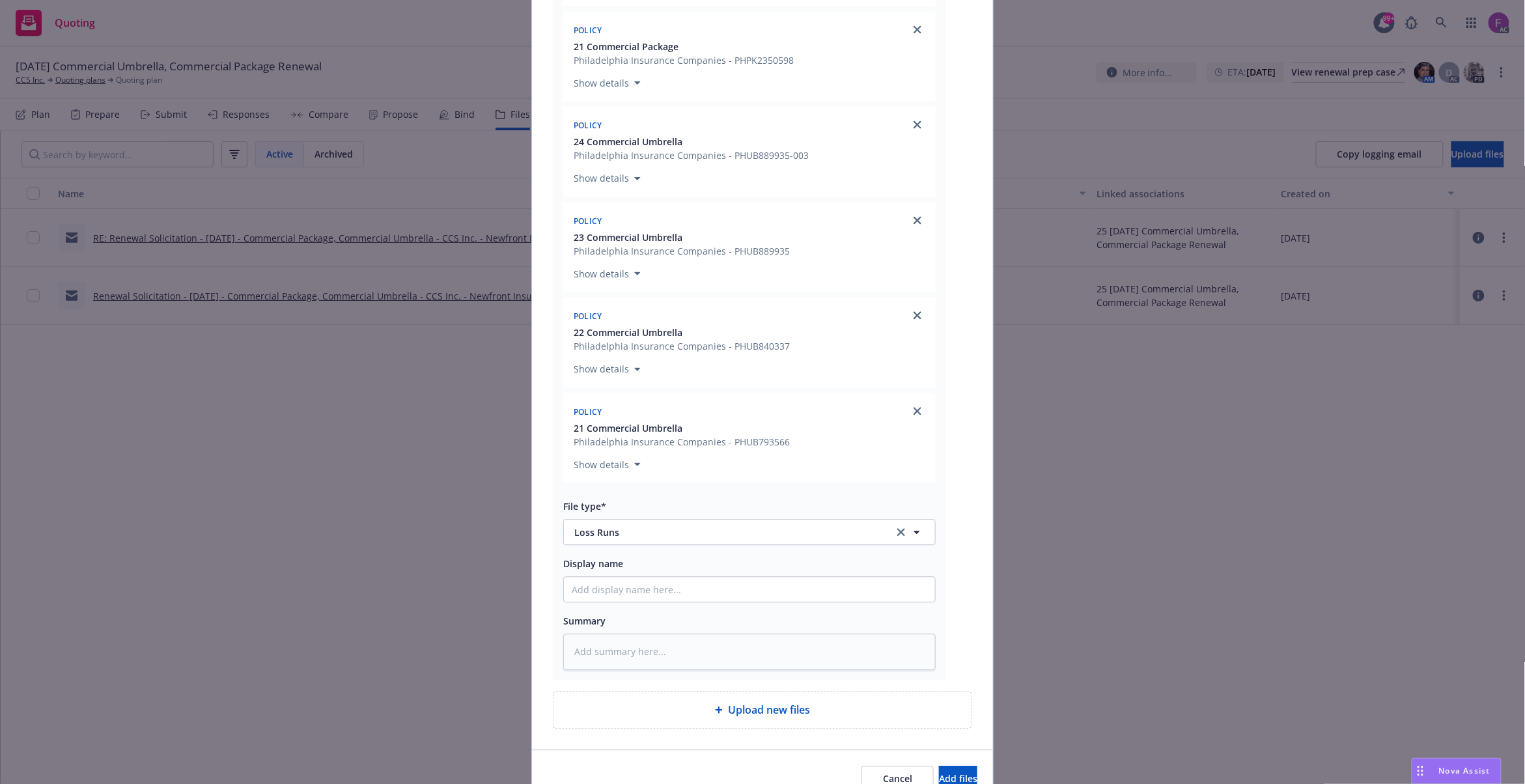
scroll to position [1237, 0]
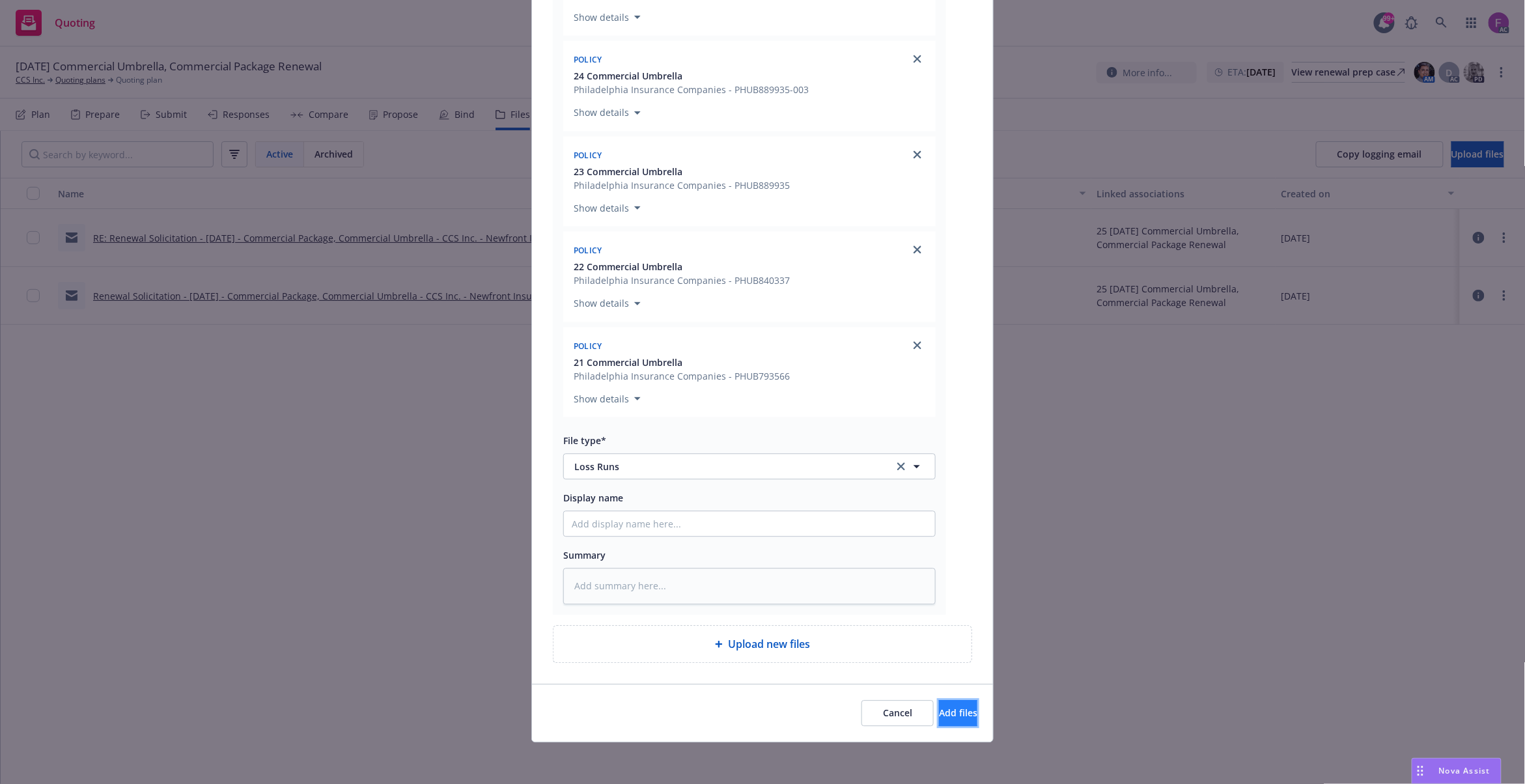
click at [949, 705] on button "Add files" at bounding box center [958, 713] width 39 height 26
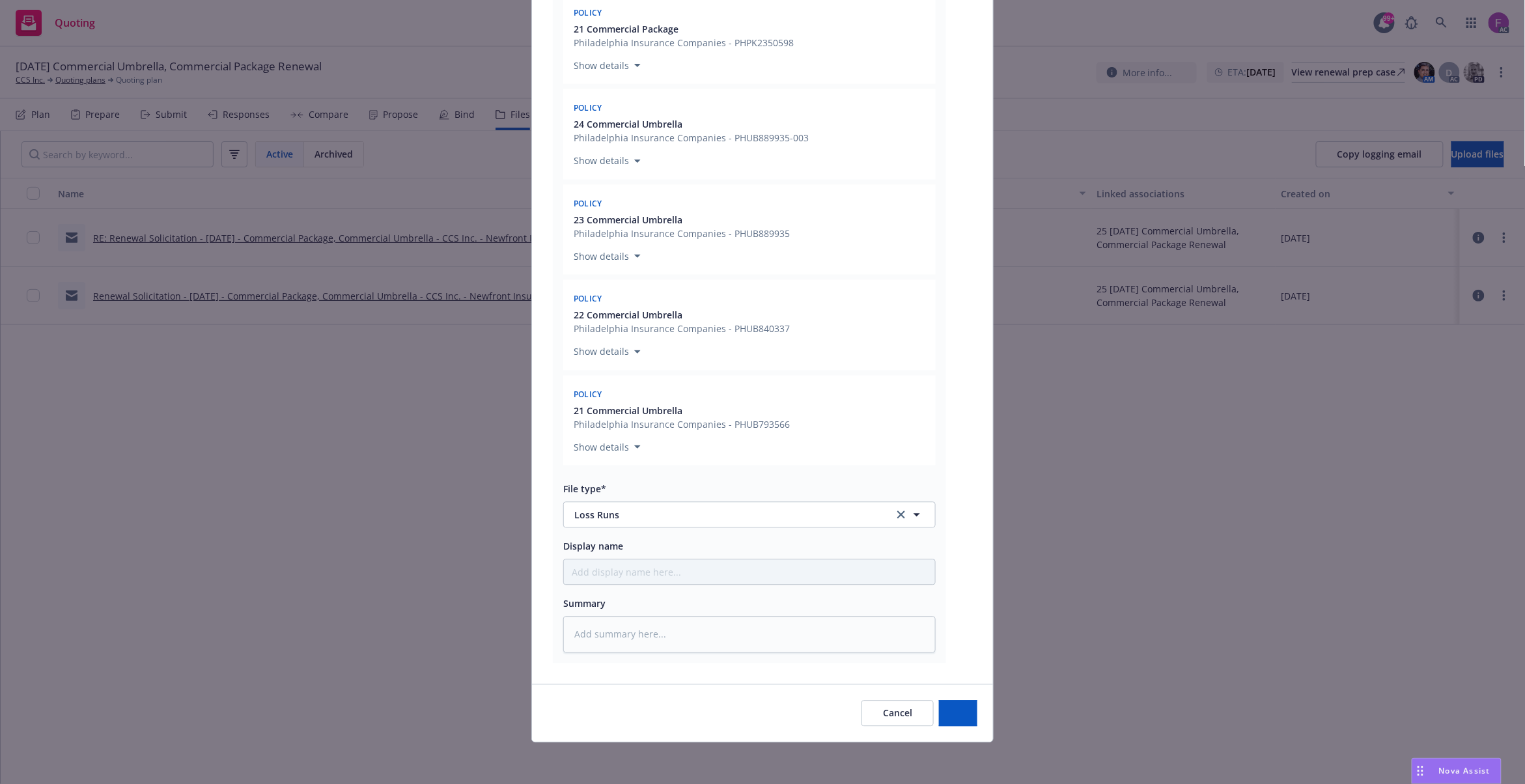
type textarea "x"
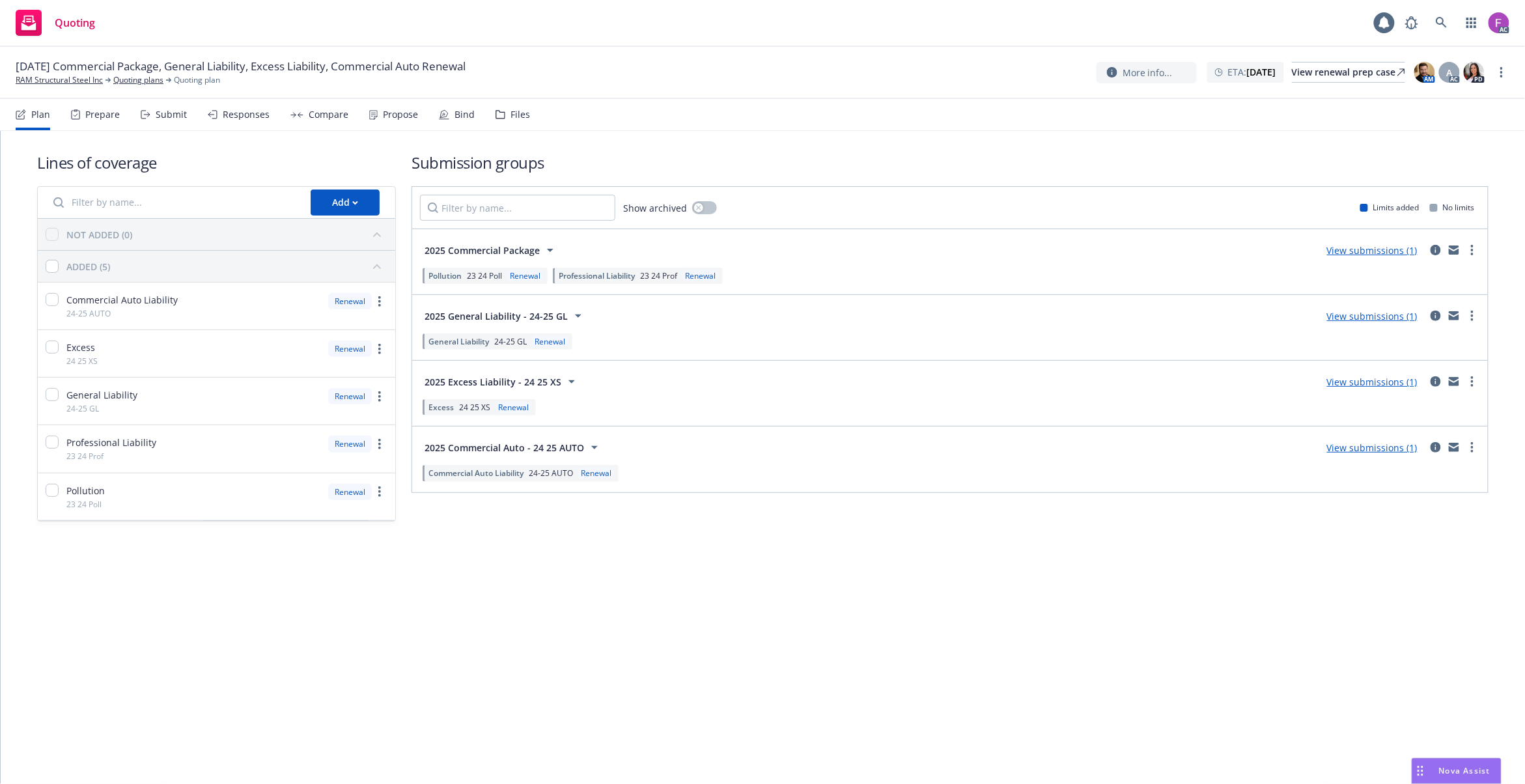
click at [503, 113] on div "Files" at bounding box center [513, 115] width 35 height 31
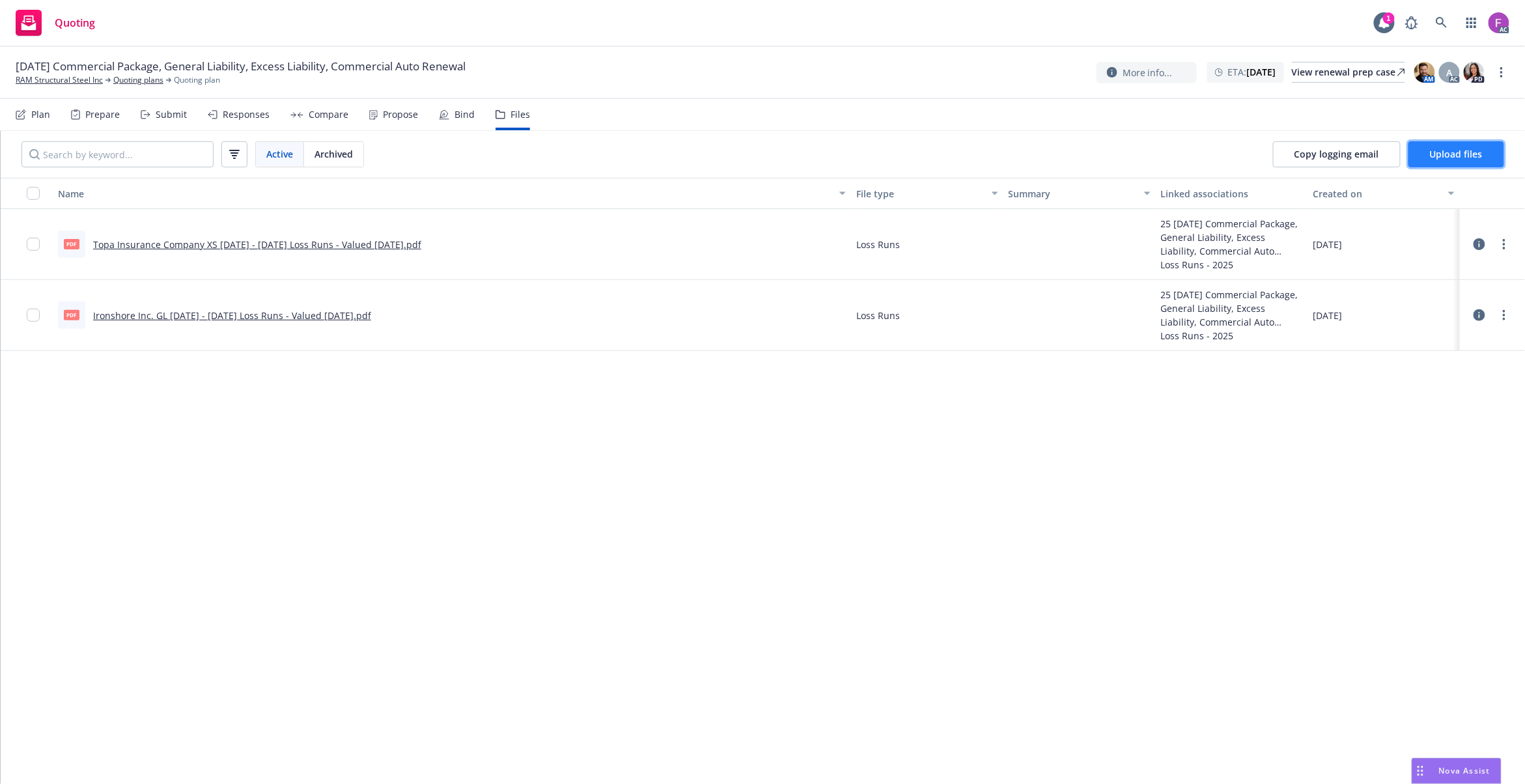
click at [1425, 149] on button "Upload files" at bounding box center [1456, 155] width 96 height 26
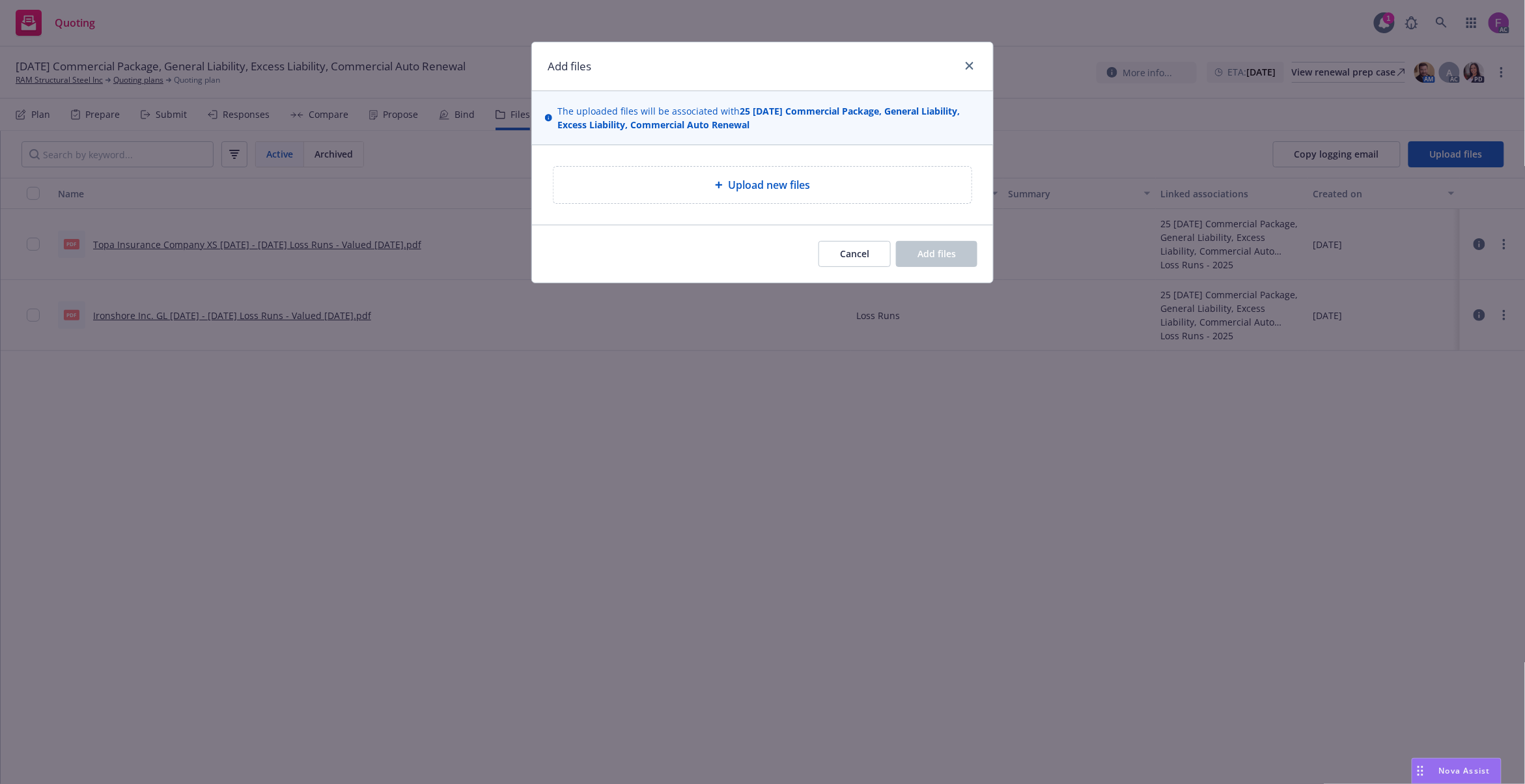
click at [778, 181] on span "Upload new files" at bounding box center [768, 185] width 82 height 16
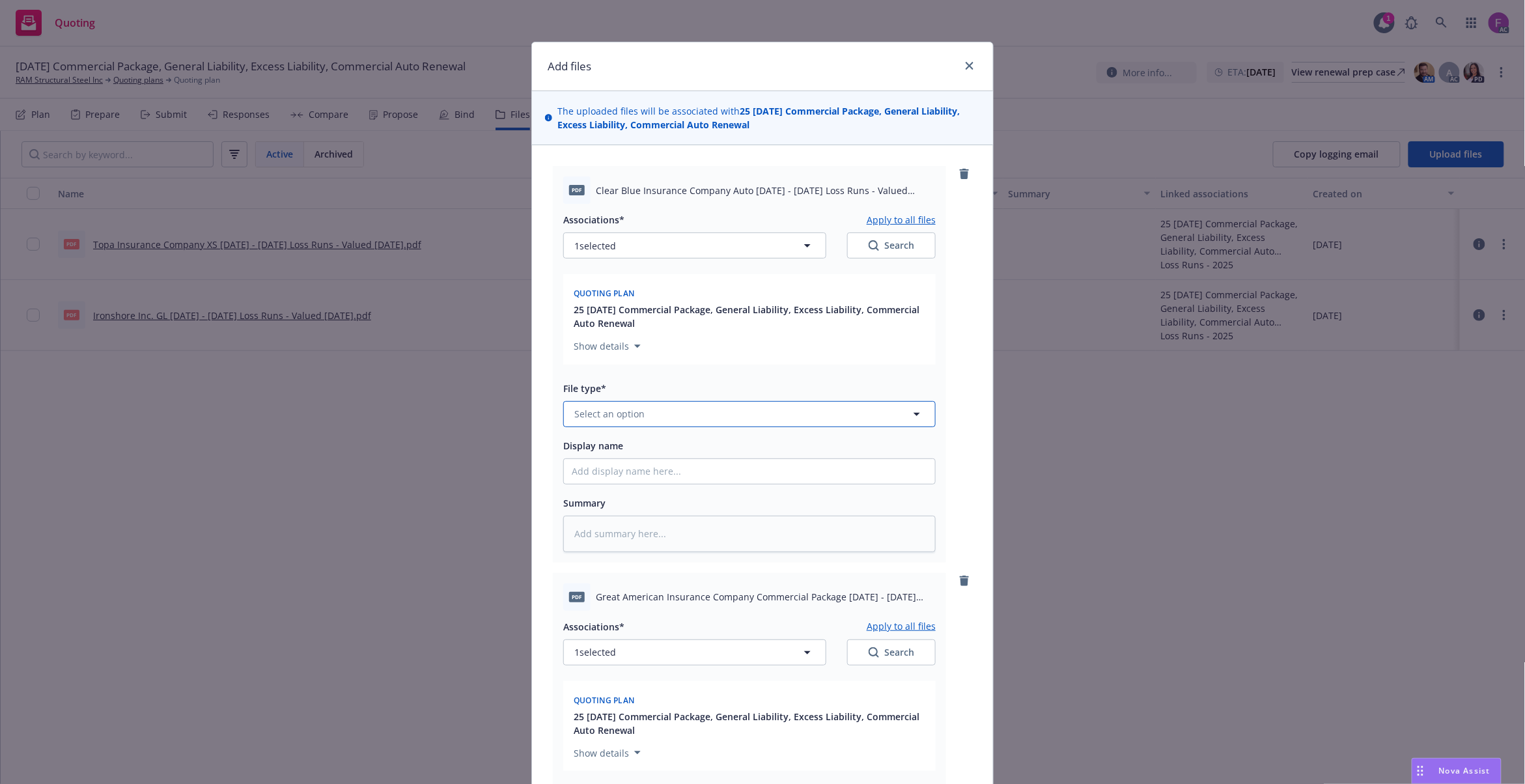
click at [636, 412] on span "Select an option" at bounding box center [609, 414] width 70 height 14
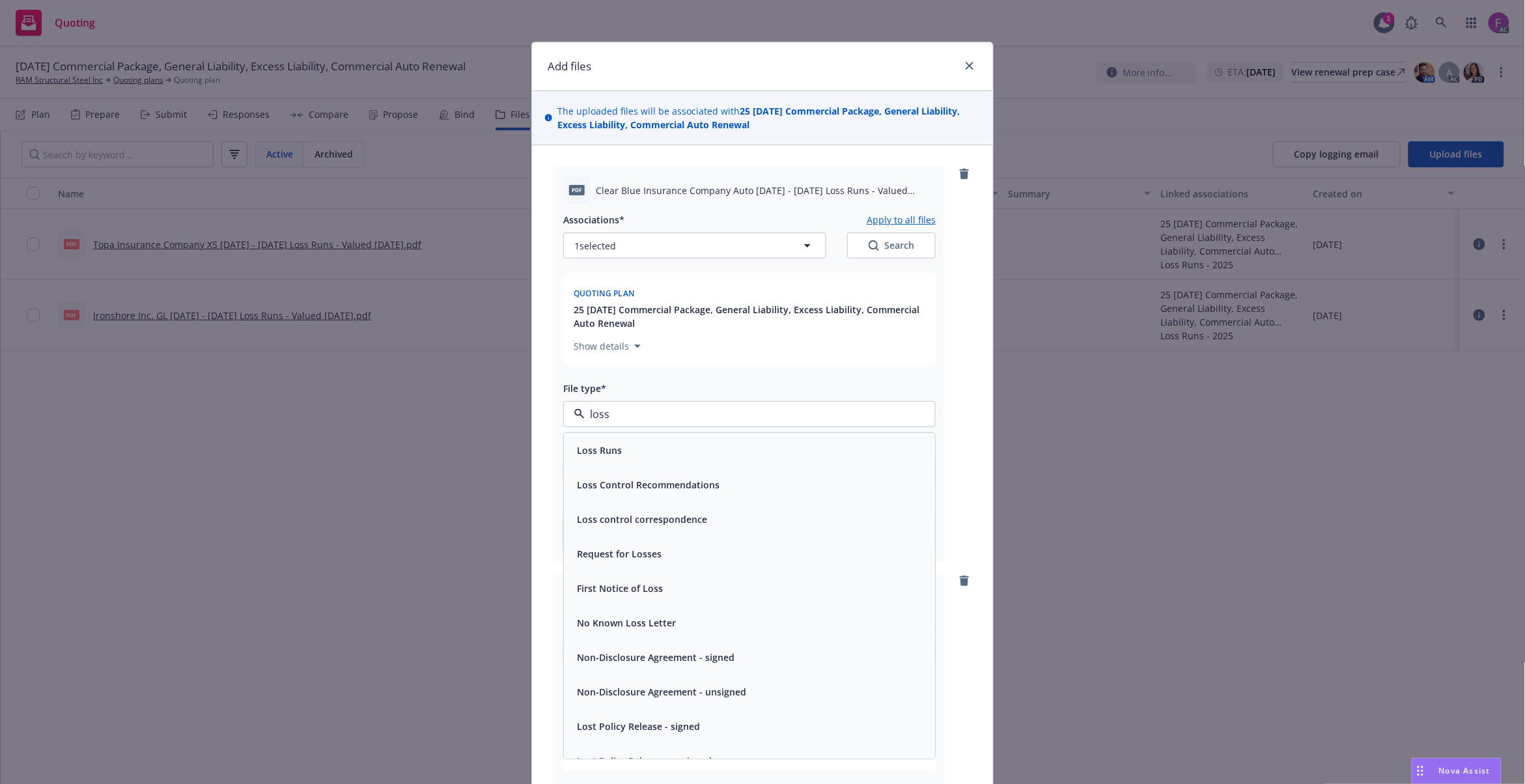
paste input "Loss Run"
type input "Loss Run"
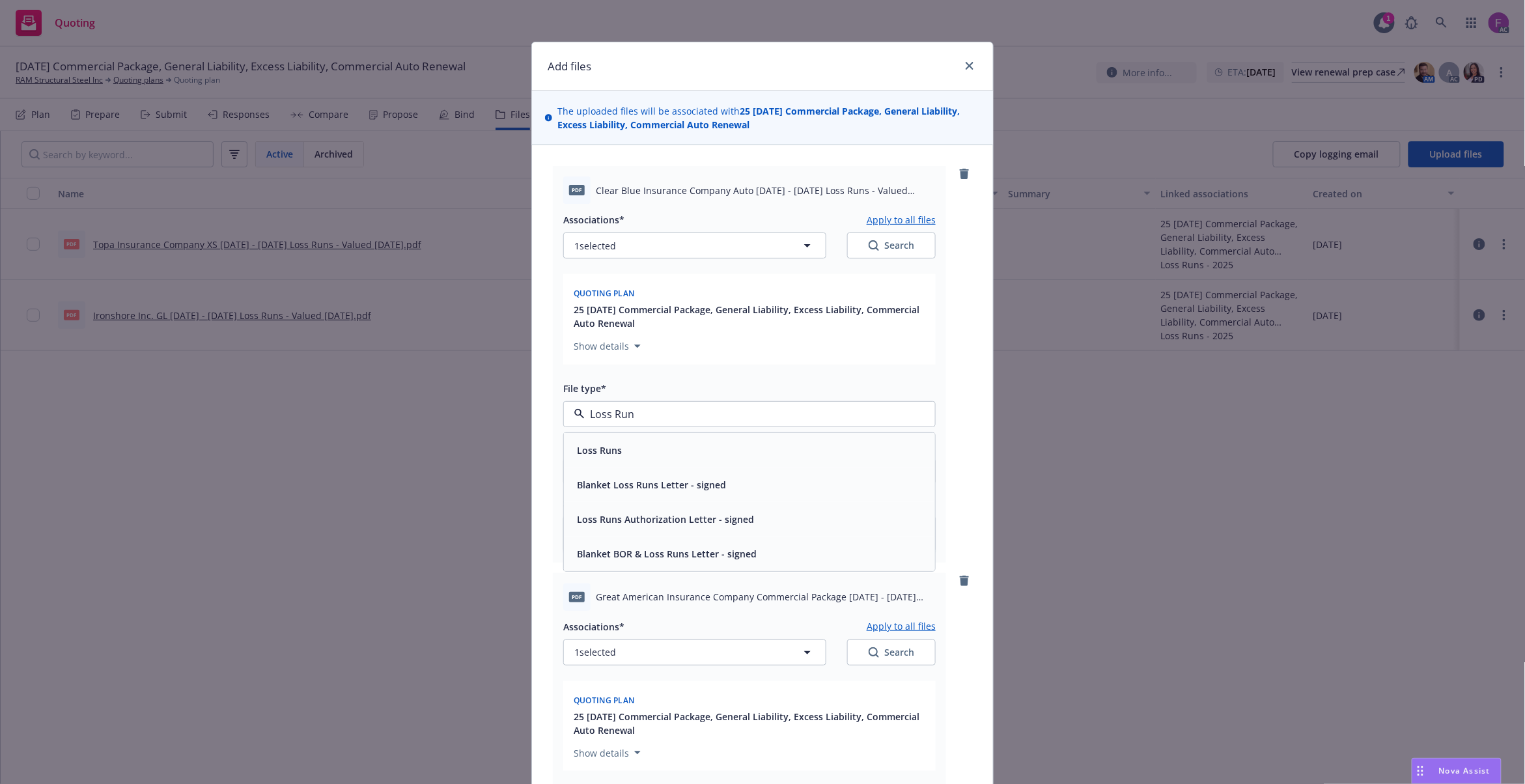
drag, startPoint x: 633, startPoint y: 415, endPoint x: 525, endPoint y: 405, distance: 108.5
click at [531, 405] on div "Add files The uploaded files will be associated with 25 11/14/25 Commercial Pac…" at bounding box center [762, 569] width 462 height 1055
click at [587, 448] on span "Loss Runs" at bounding box center [599, 450] width 45 height 14
type textarea "x"
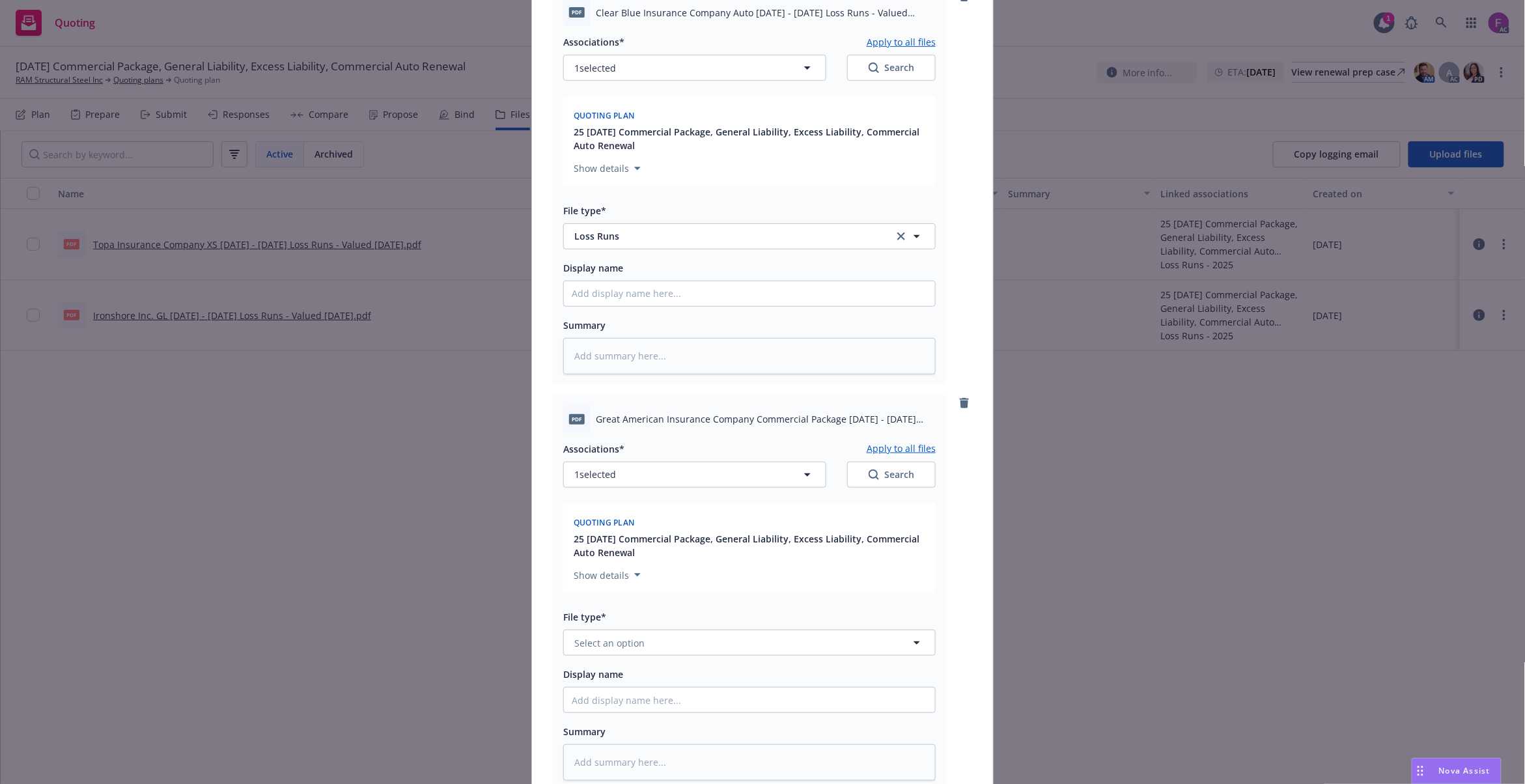
scroll to position [347, 0]
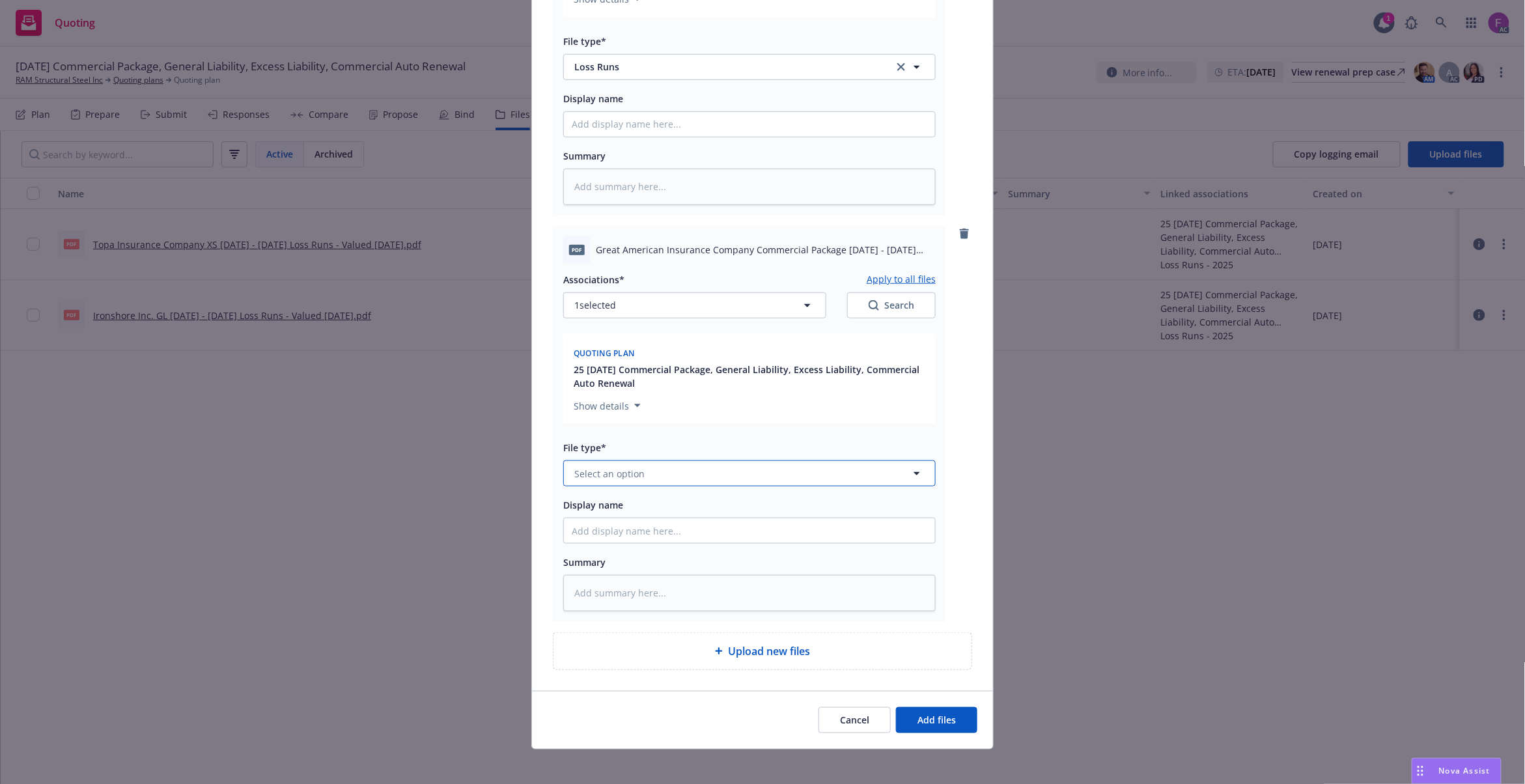
click at [594, 485] on button "Select an option" at bounding box center [749, 473] width 372 height 26
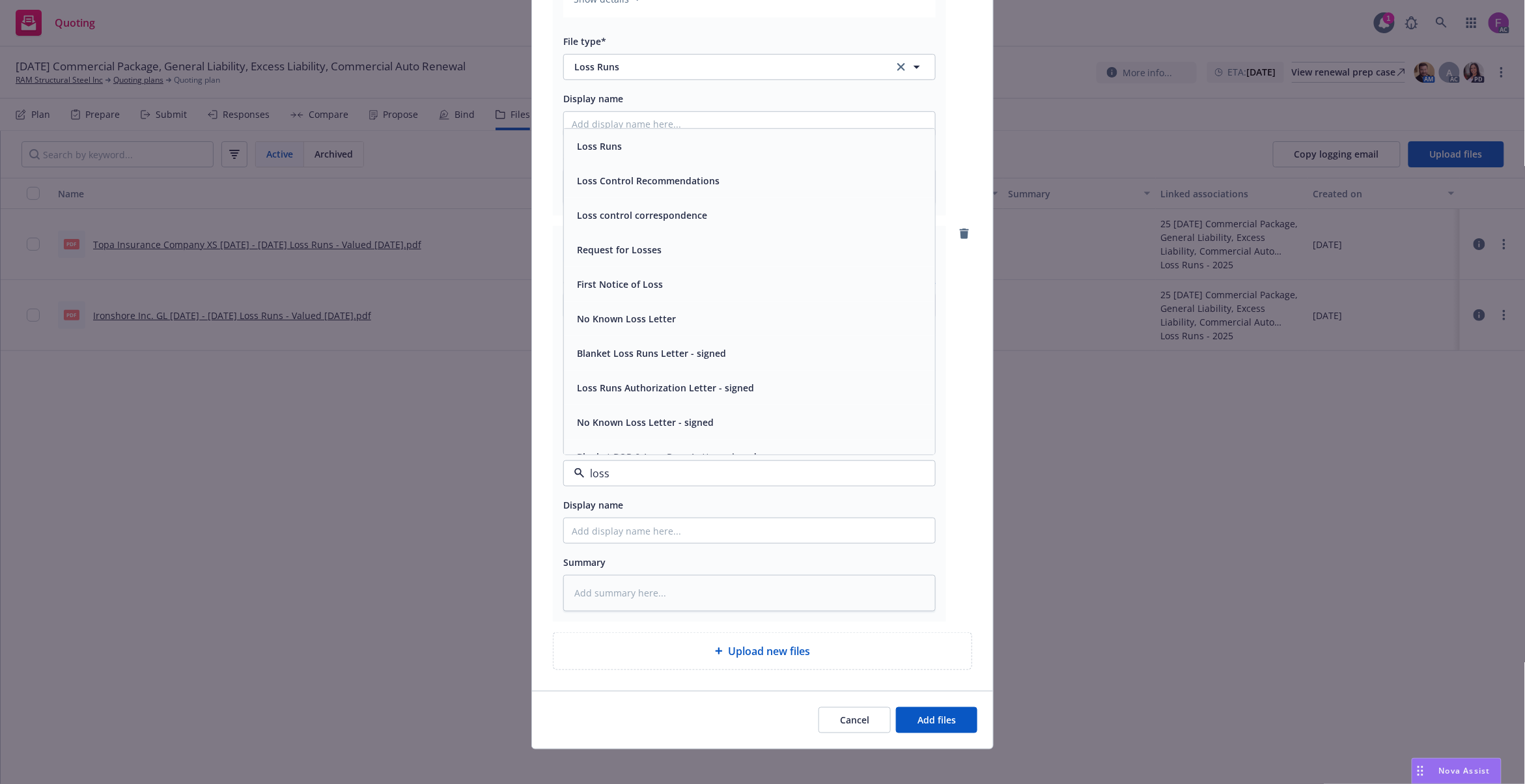
paste input "Loss Run"
type input "Loss Run"
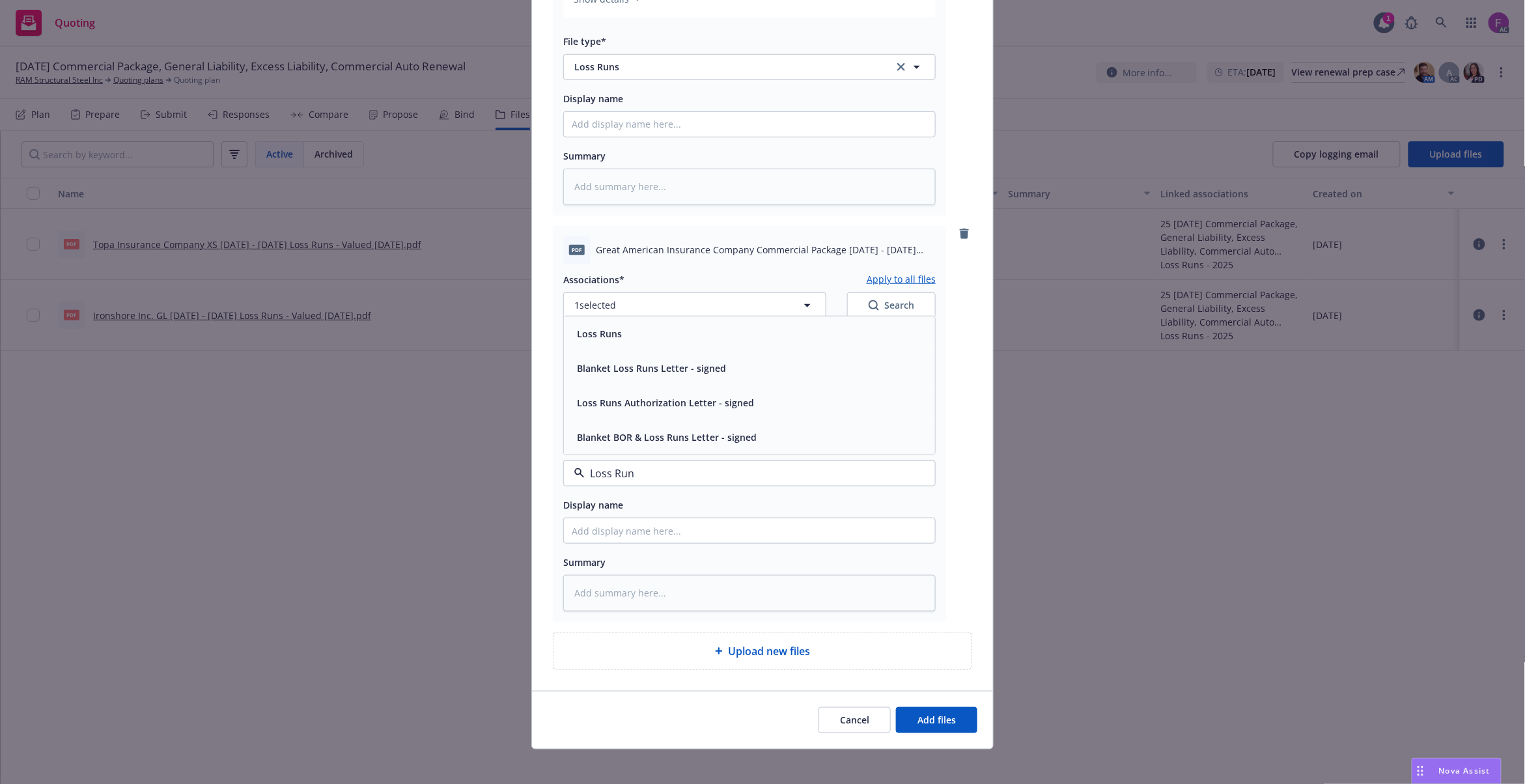
click at [625, 327] on div "Loss Runs" at bounding box center [749, 334] width 355 height 19
click at [613, 305] on button "1 selected" at bounding box center [694, 305] width 263 height 26
type textarea "x"
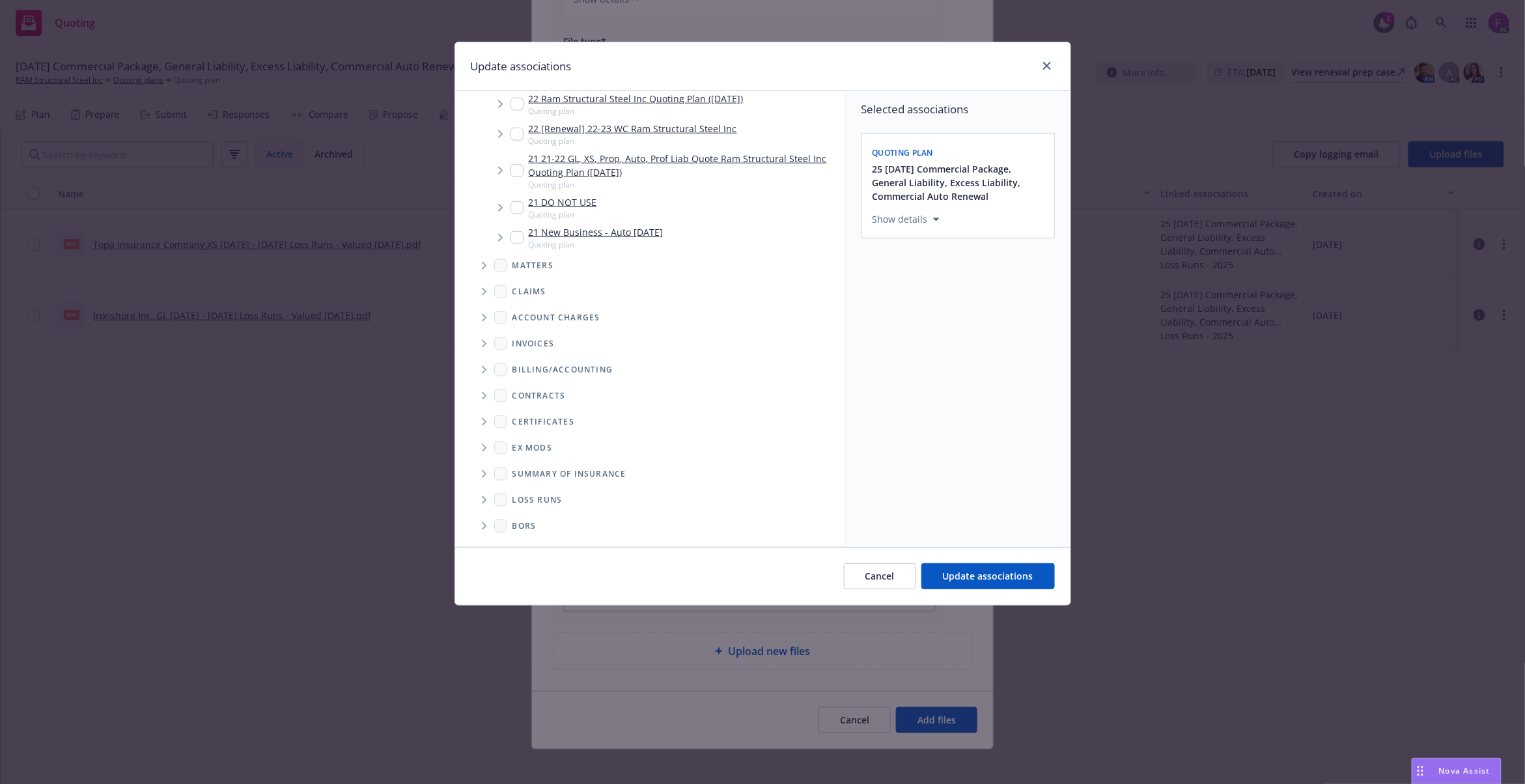
click at [482, 499] on icon "Folder Tree Example" at bounding box center [485, 500] width 5 height 8
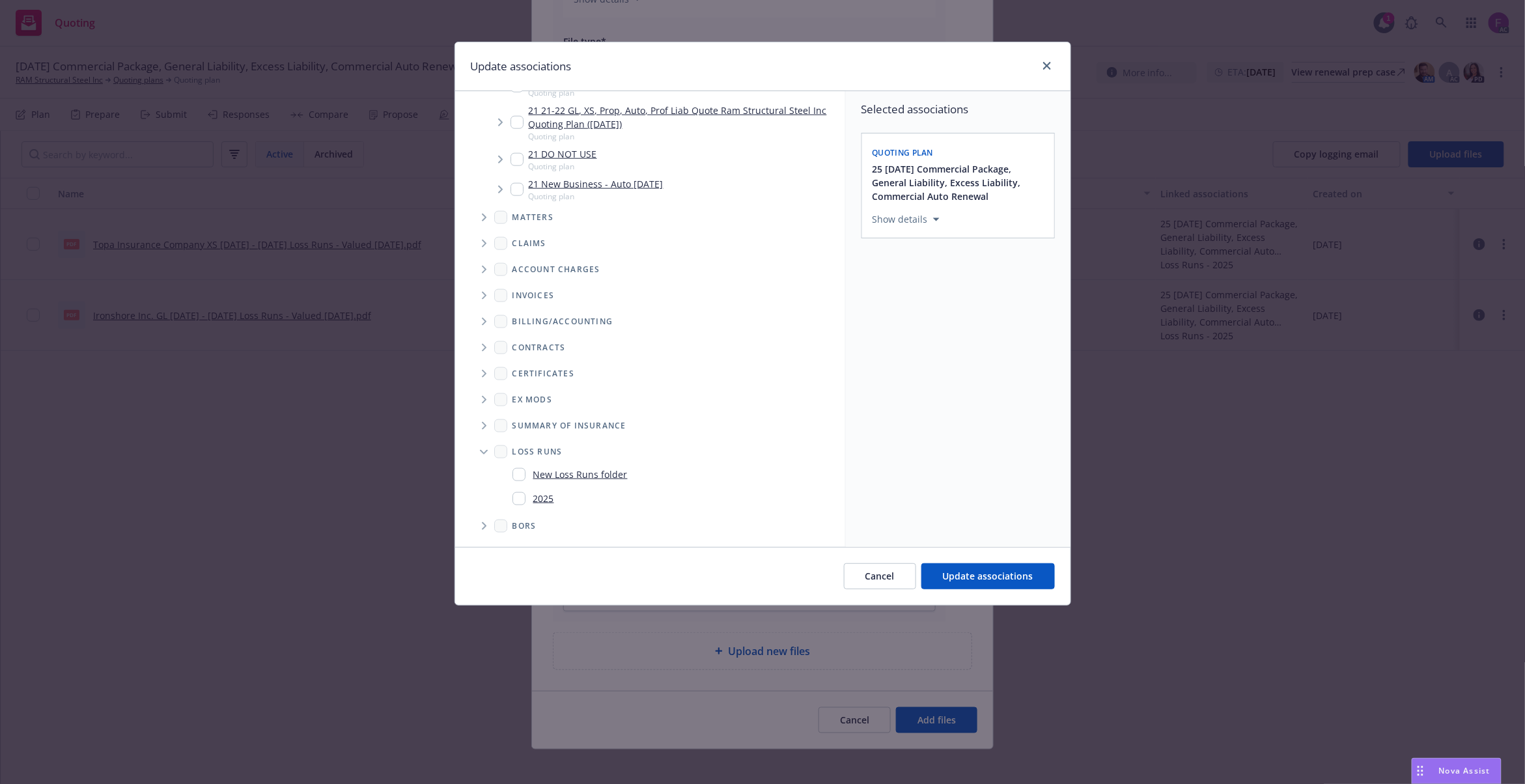
scroll to position [694, 0]
click at [521, 499] on input "Folder Tree Example" at bounding box center [519, 499] width 13 height 13
checkbox input "true"
click at [1001, 448] on div "Selected associations Quoting plan 25 11/14/25 Commercial Package, General Liab…" at bounding box center [958, 319] width 225 height 456
click at [1006, 566] on button "Update associations" at bounding box center [988, 576] width 134 height 26
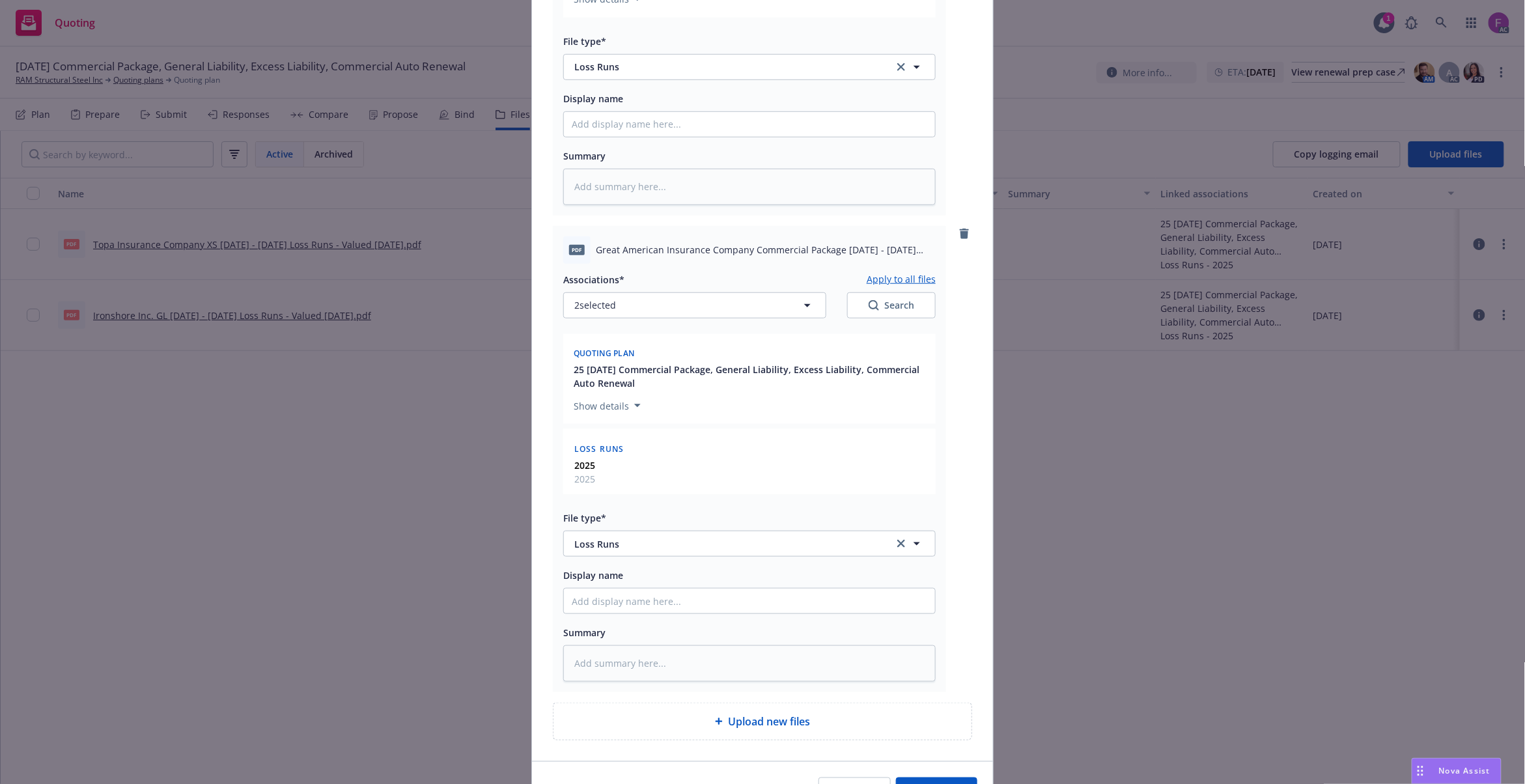
click at [878, 281] on button "Apply to all files" at bounding box center [901, 279] width 69 height 16
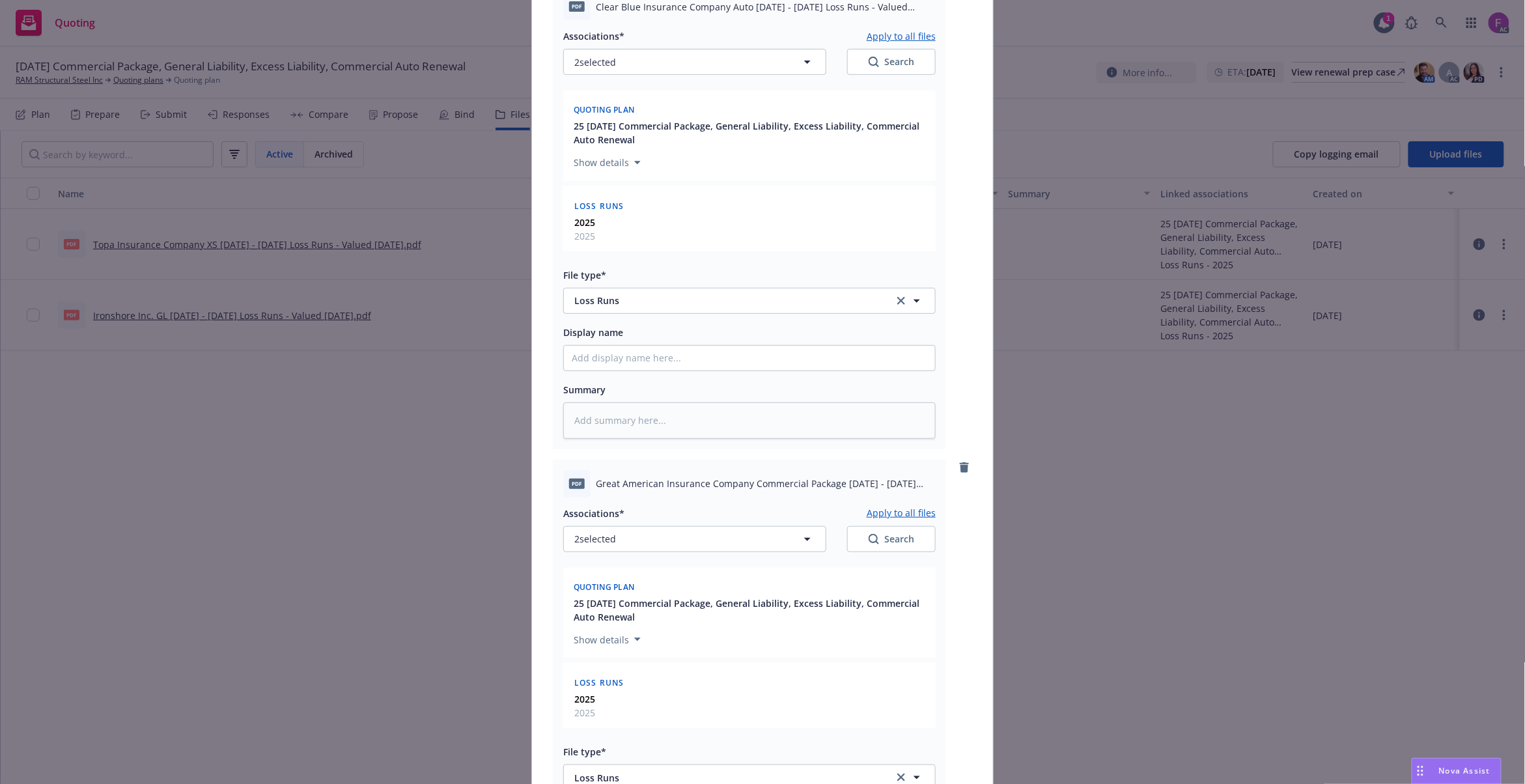
scroll to position [0, 0]
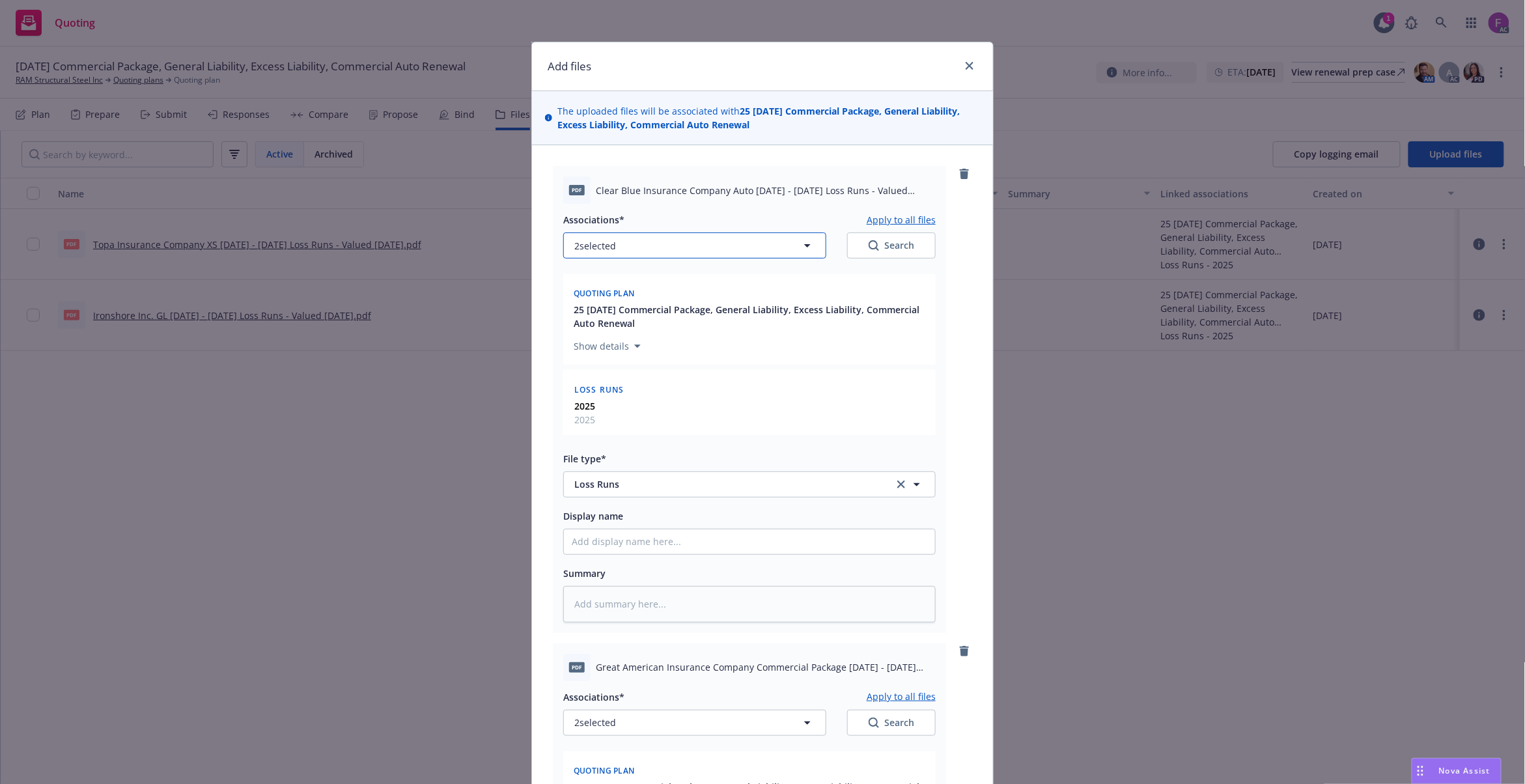
click at [590, 246] on span "2 selected" at bounding box center [595, 246] width 42 height 14
type textarea "x"
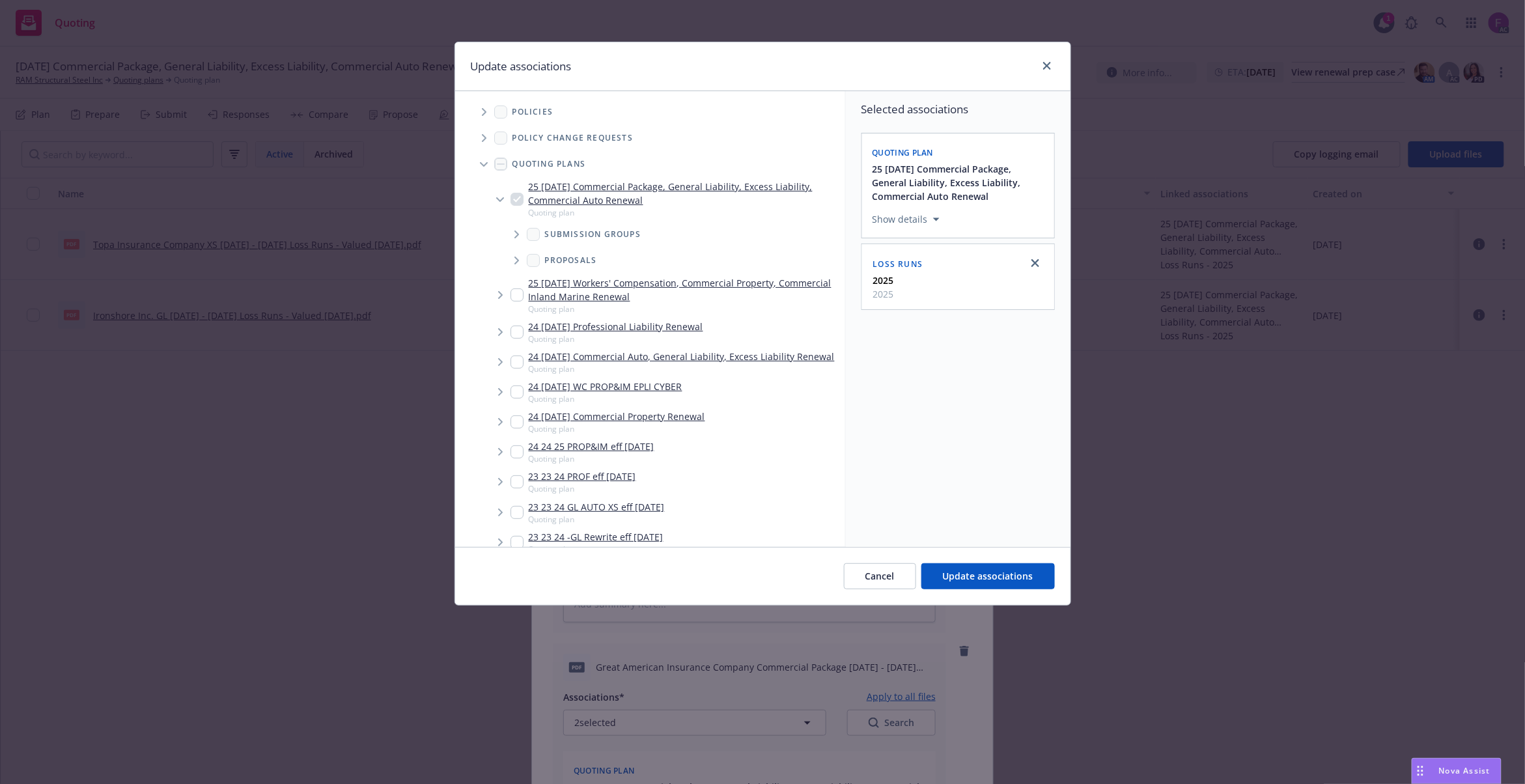
click at [485, 111] on icon "Tree Example" at bounding box center [484, 112] width 5 height 8
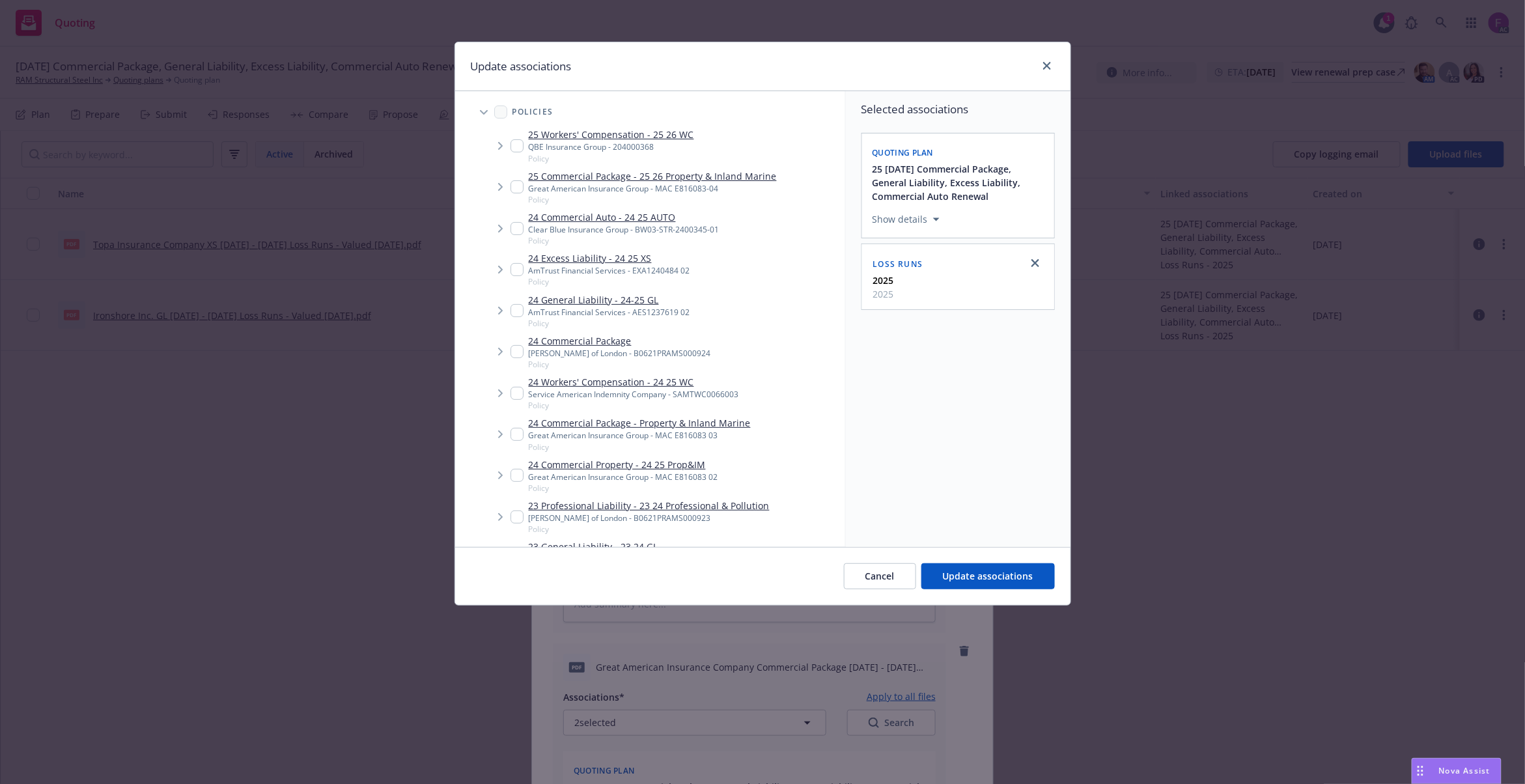
scroll to position [500, 0]
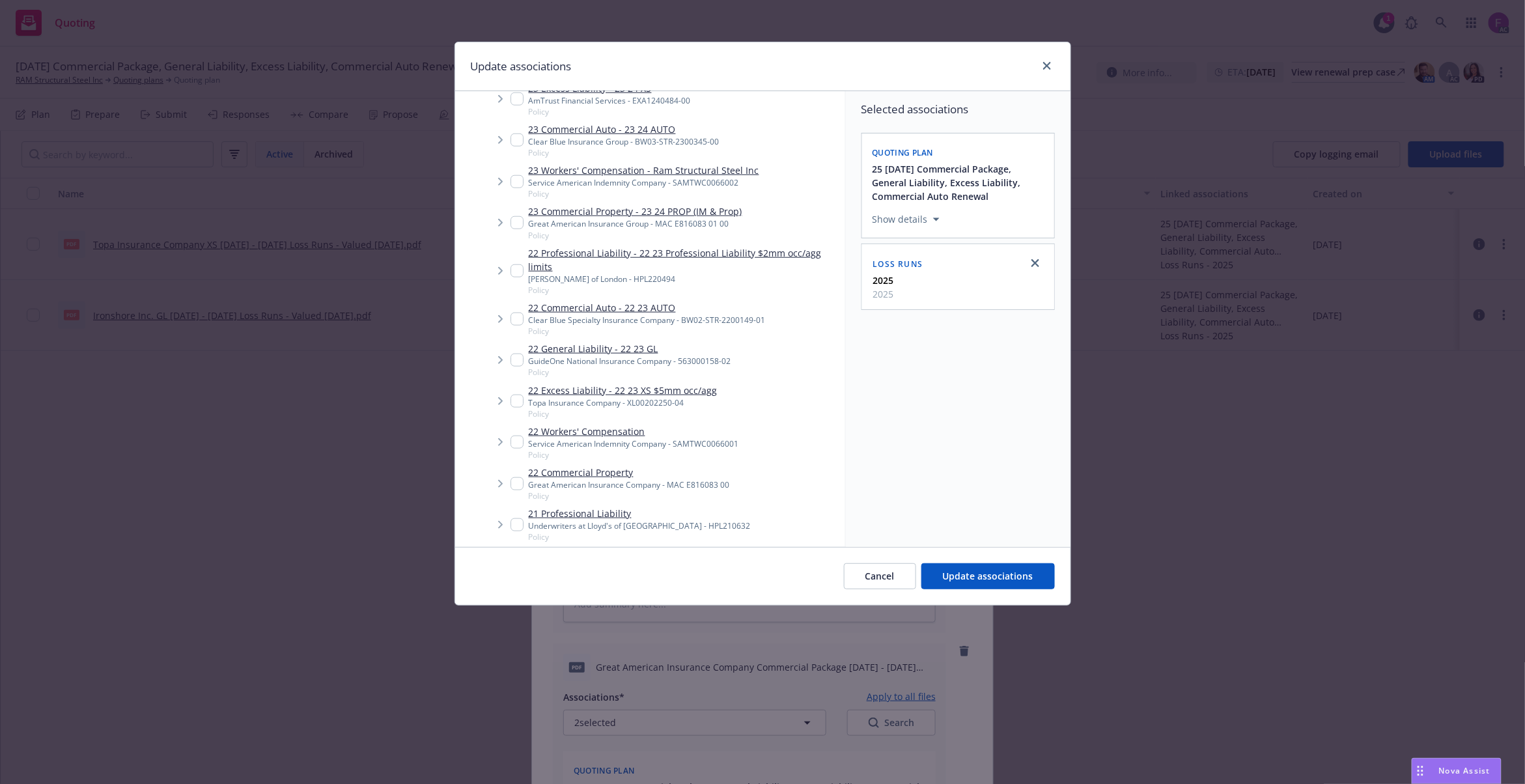
drag, startPoint x: 513, startPoint y: 318, endPoint x: 475, endPoint y: 259, distance: 70.2
click at [514, 318] on input "Tree Example" at bounding box center [517, 319] width 13 height 13
checkbox input "true"
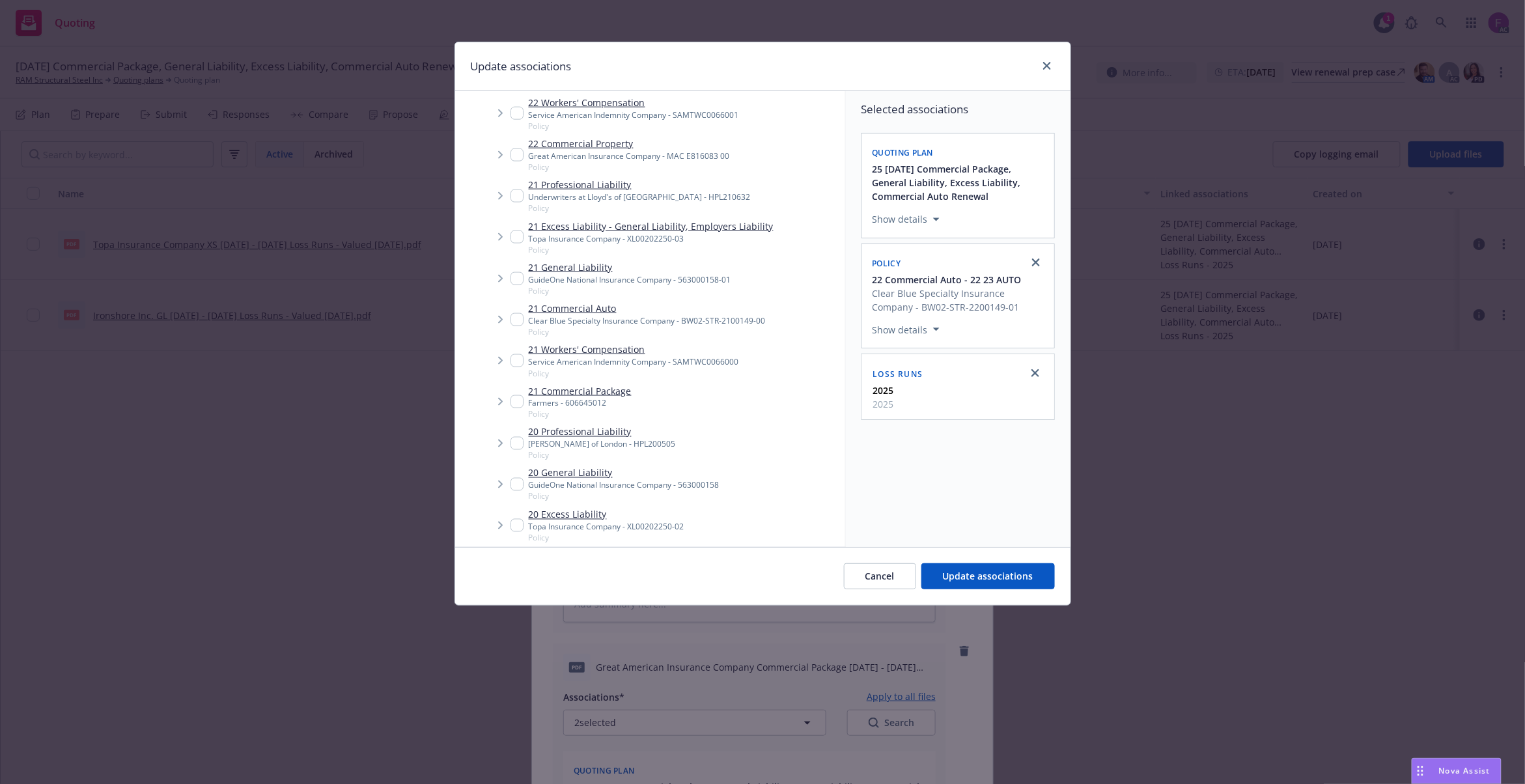
click at [514, 319] on input "Tree Example" at bounding box center [517, 320] width 13 height 13
checkbox input "true"
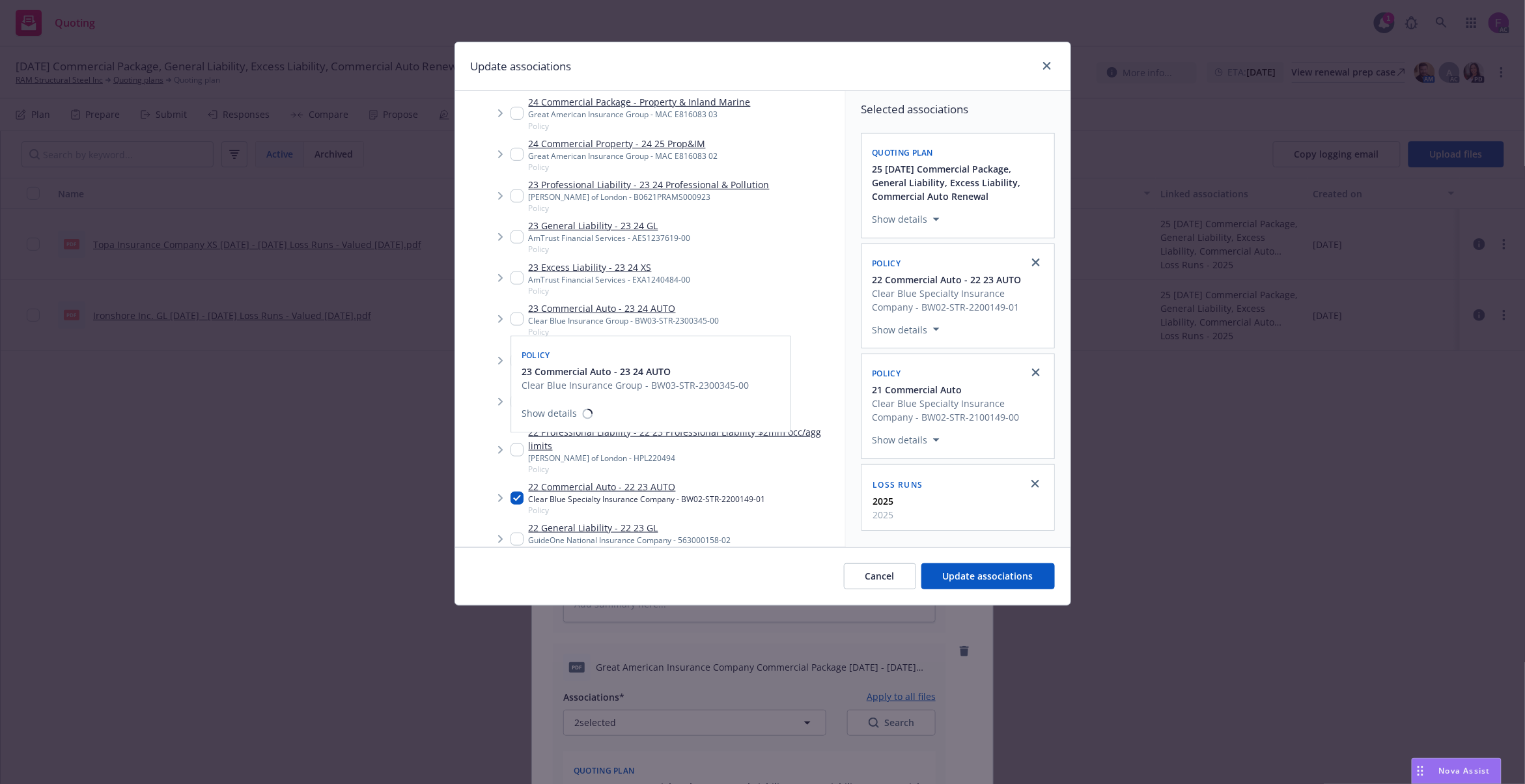
click at [513, 319] on input "Tree Example" at bounding box center [517, 319] width 13 height 13
checkbox input "true"
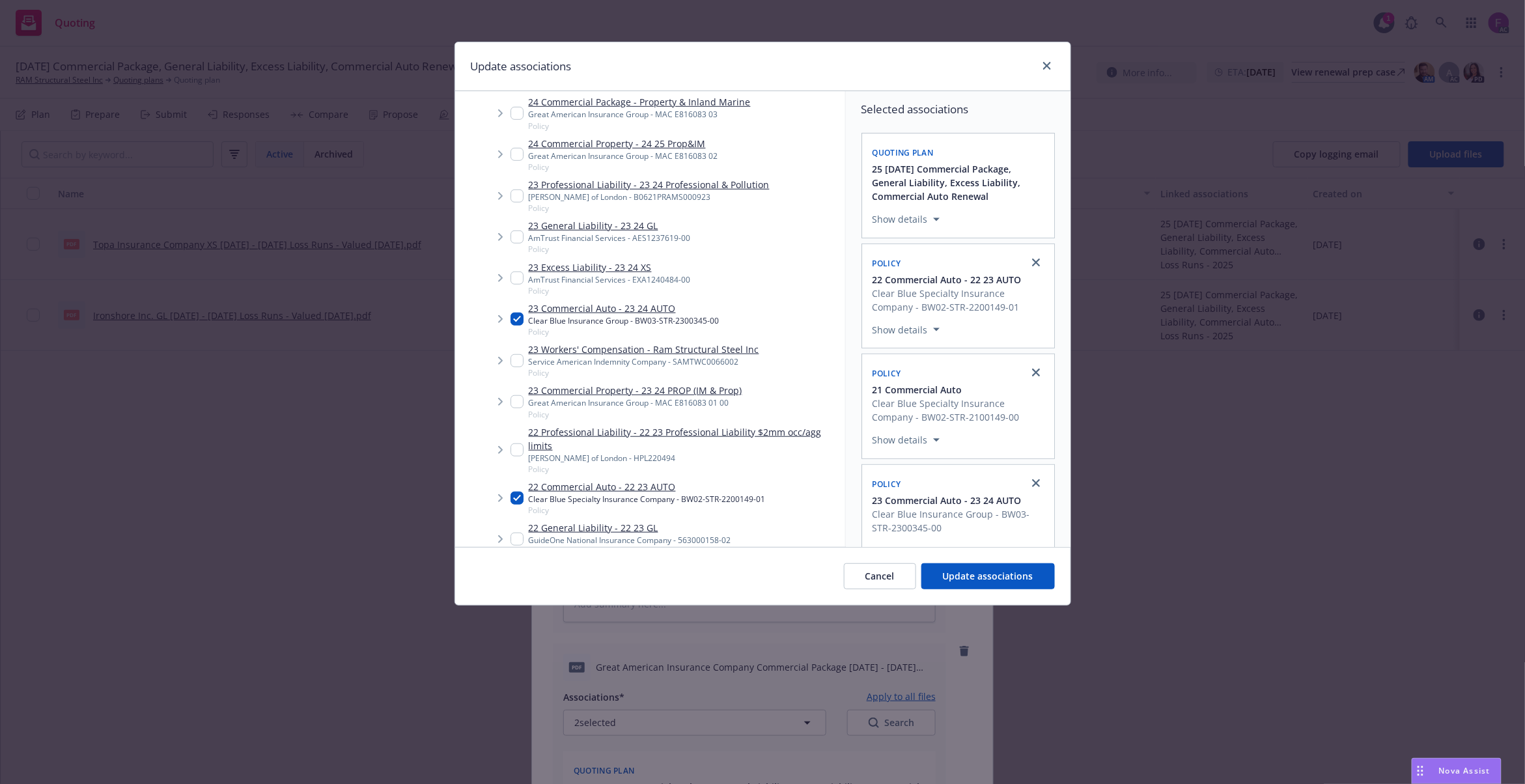
scroll to position [0, 0]
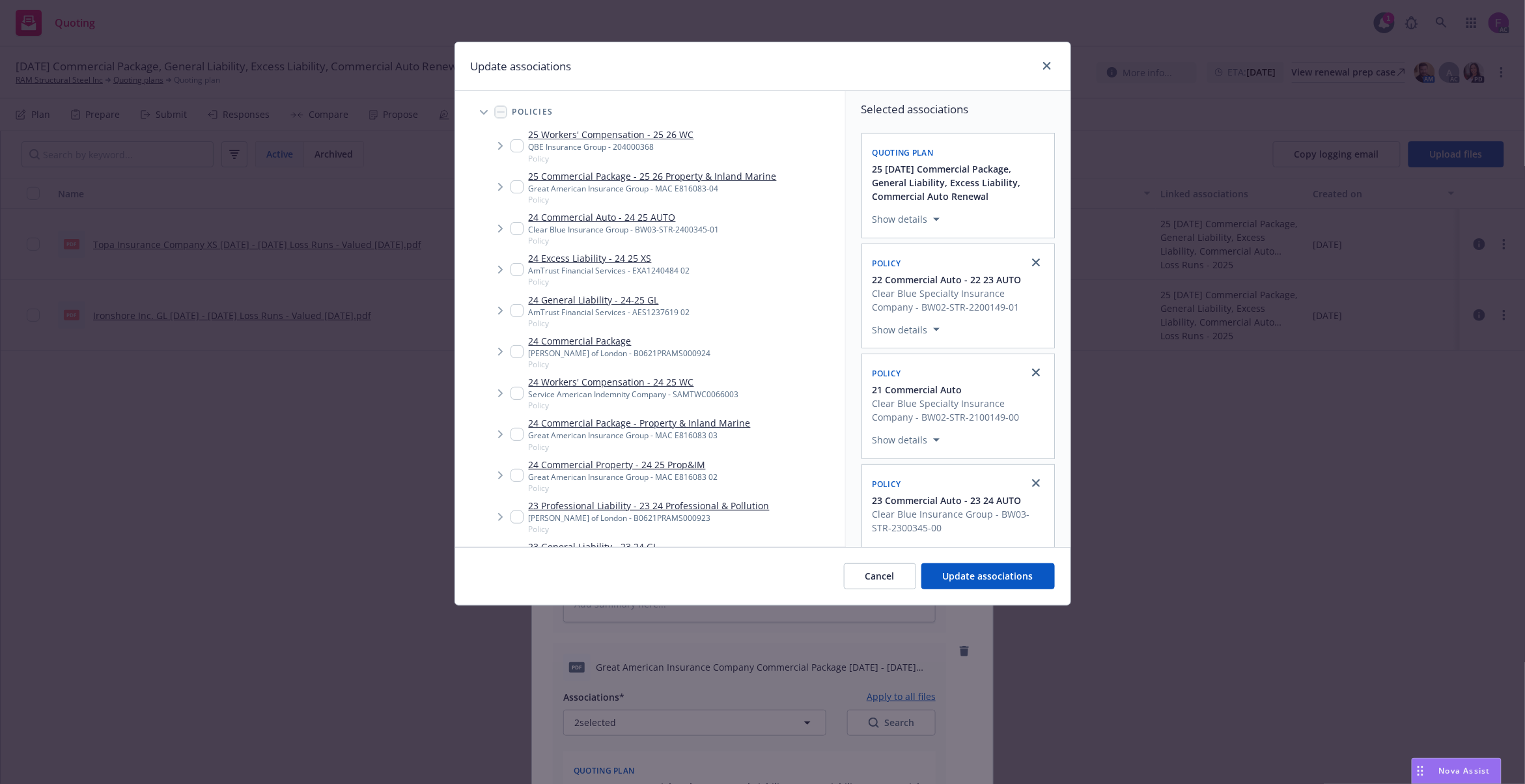
click at [519, 232] on input "Tree Example" at bounding box center [517, 229] width 13 height 13
checkbox input "true"
click at [520, 437] on input "Tree Example" at bounding box center [517, 435] width 13 height 13
checkbox input "true"
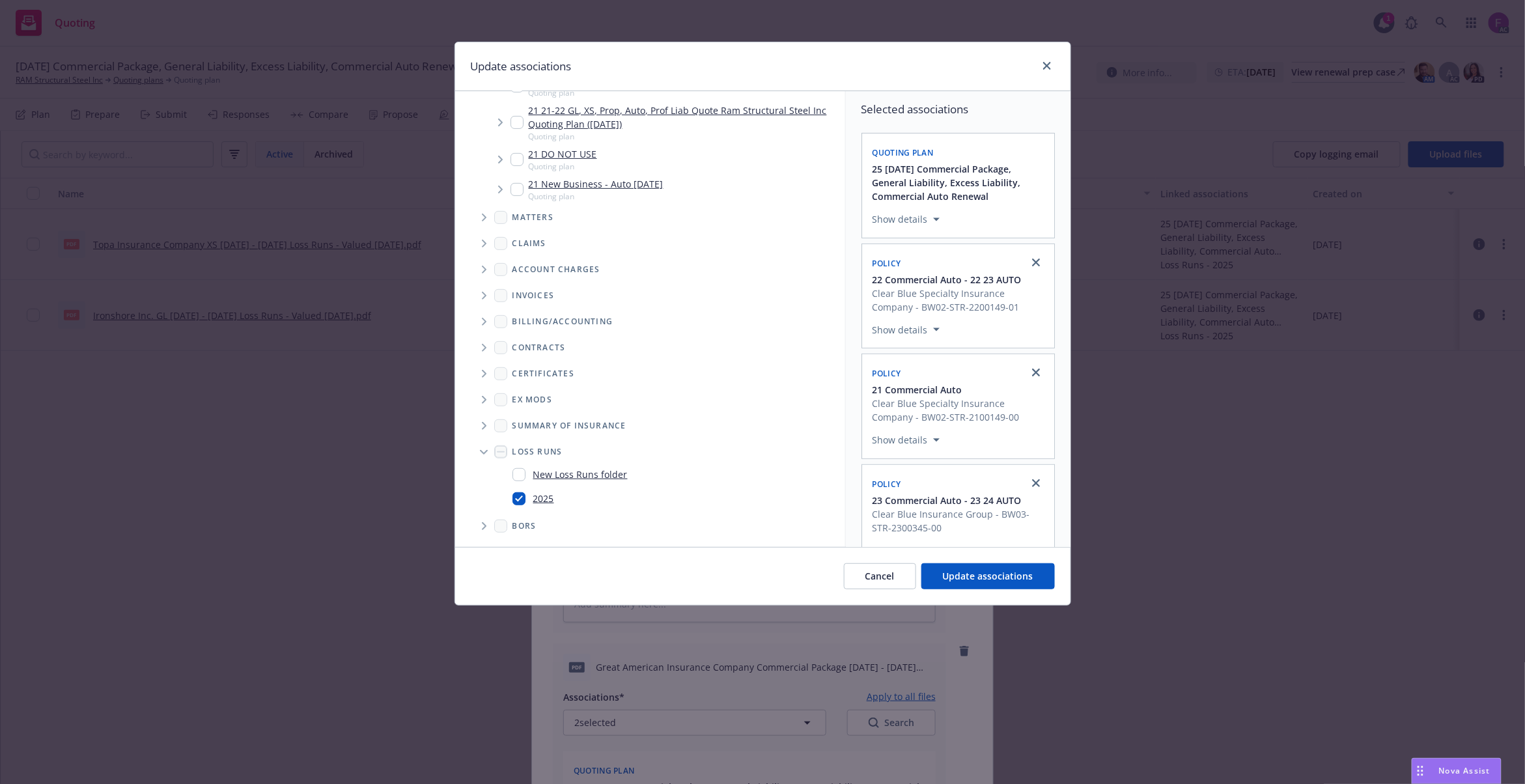
scroll to position [2478, 0]
click at [978, 569] on button "Update associations" at bounding box center [988, 576] width 134 height 26
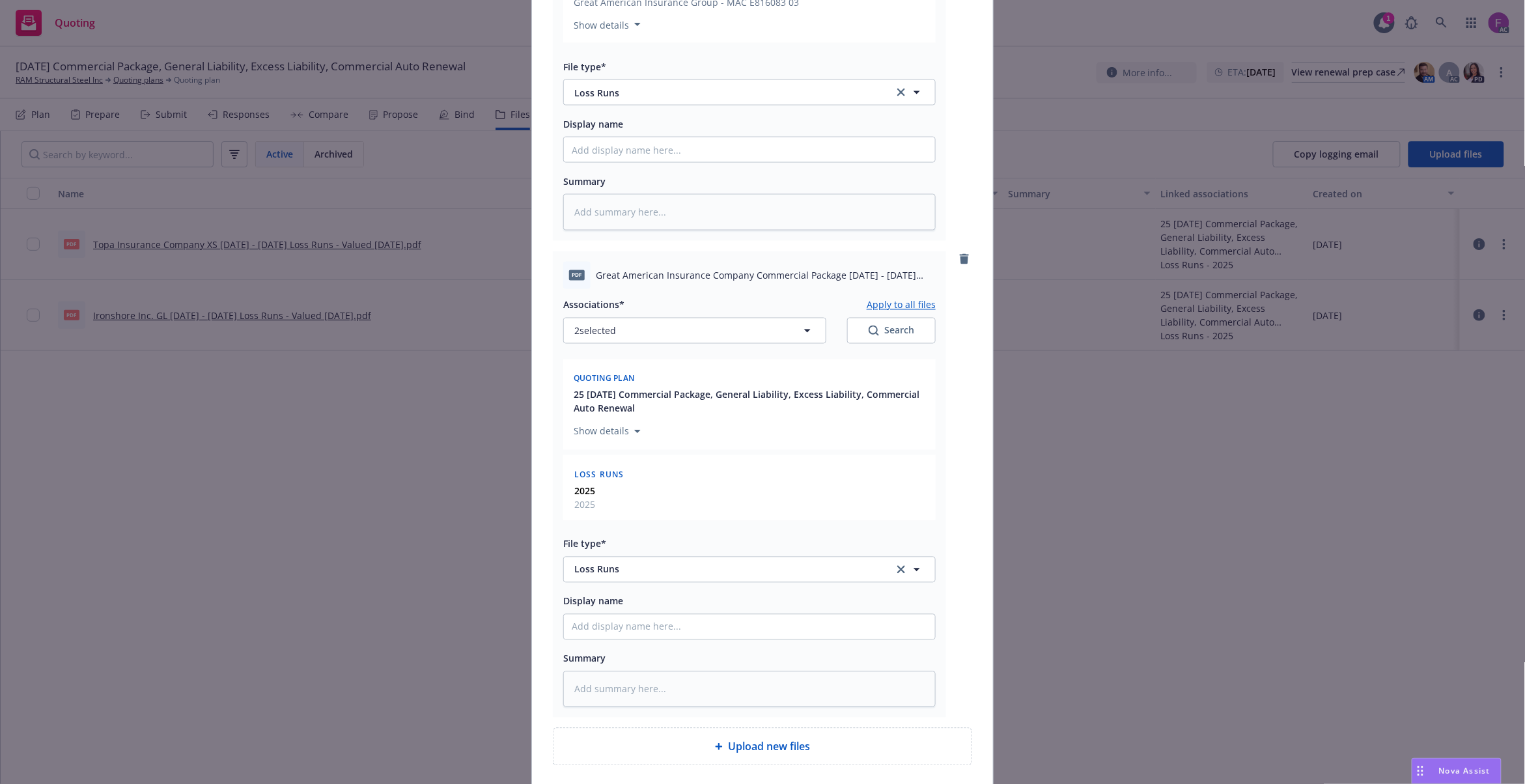
scroll to position [954, 0]
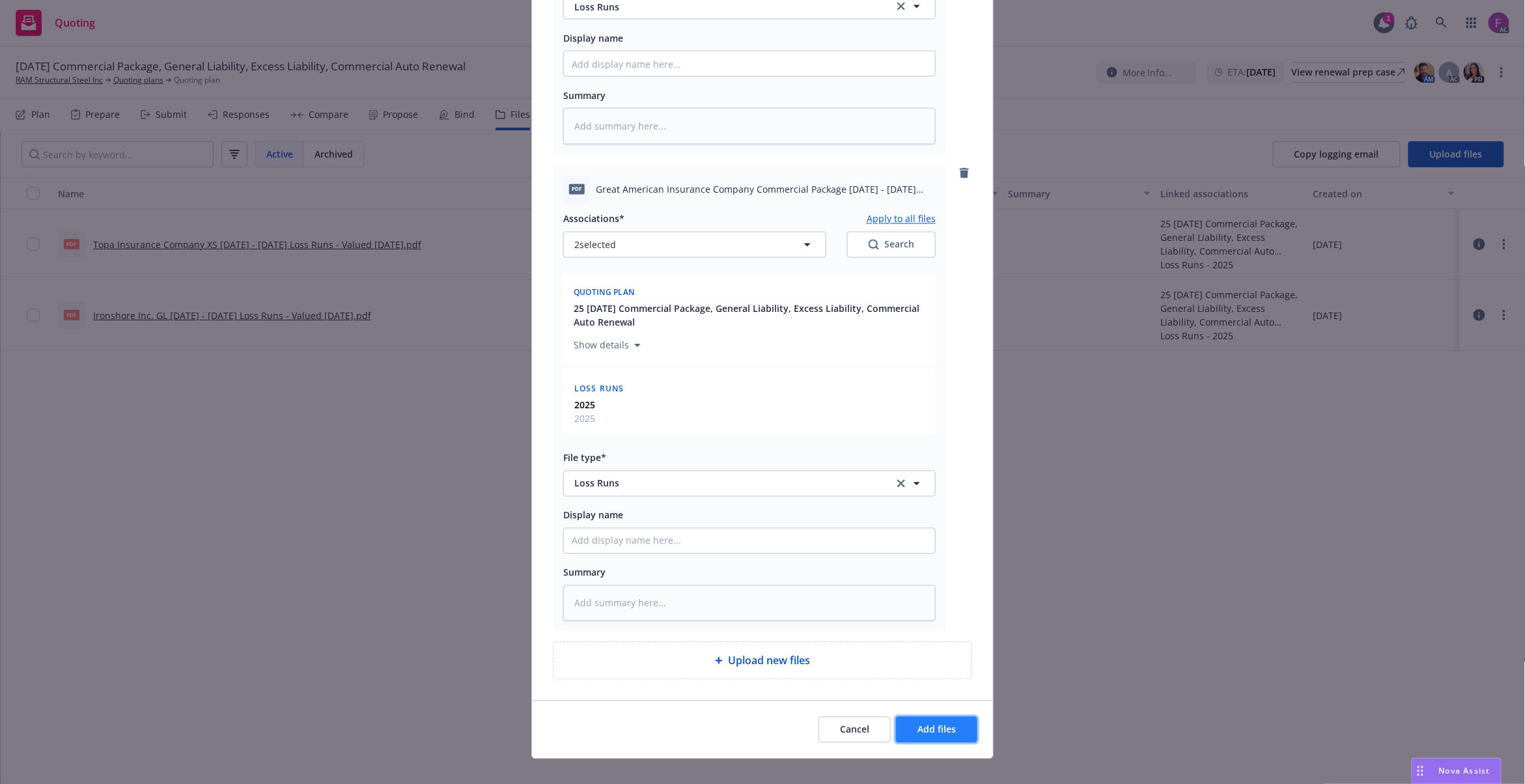
click at [949, 730] on button "Add files" at bounding box center [937, 730] width 81 height 26
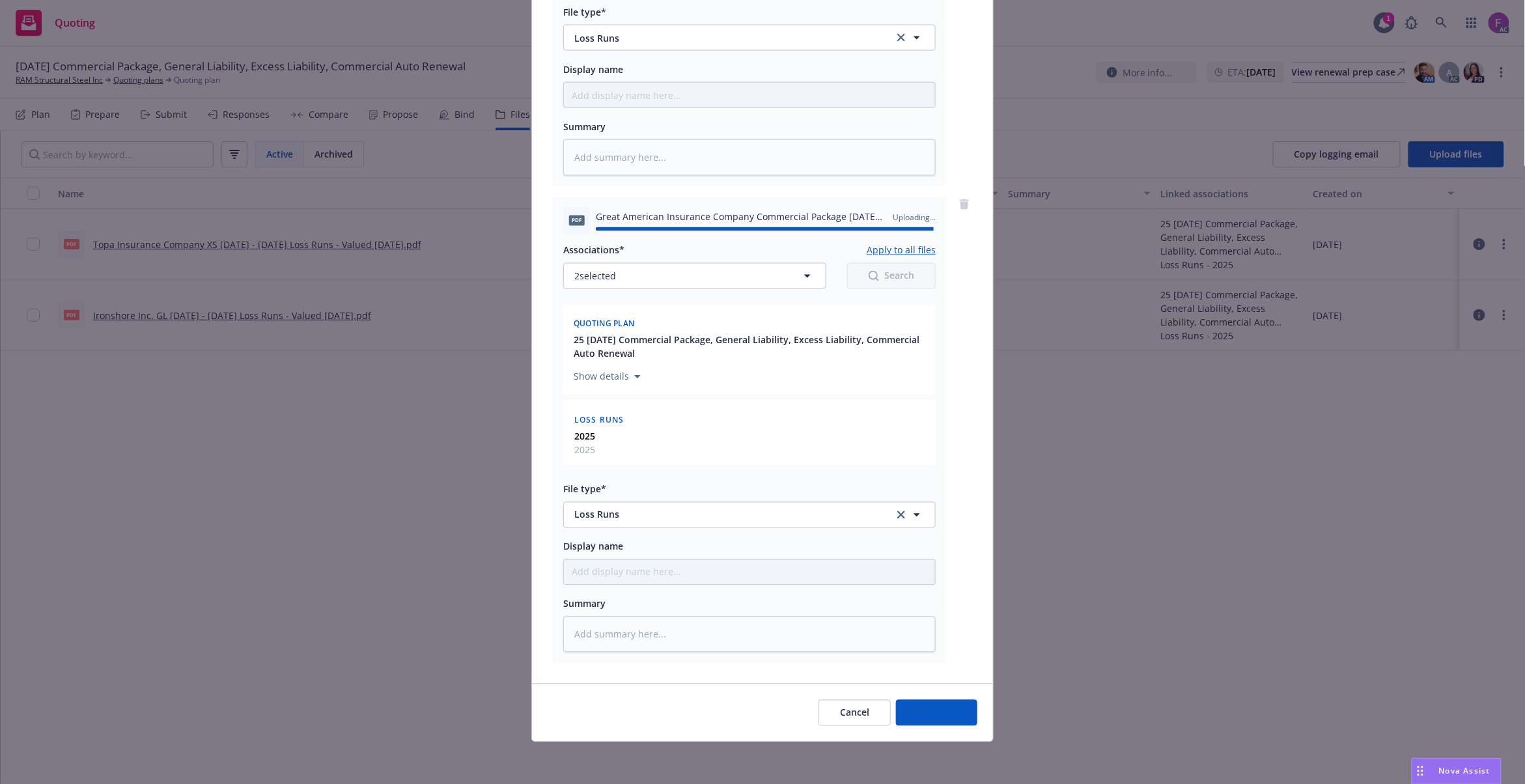
type textarea "x"
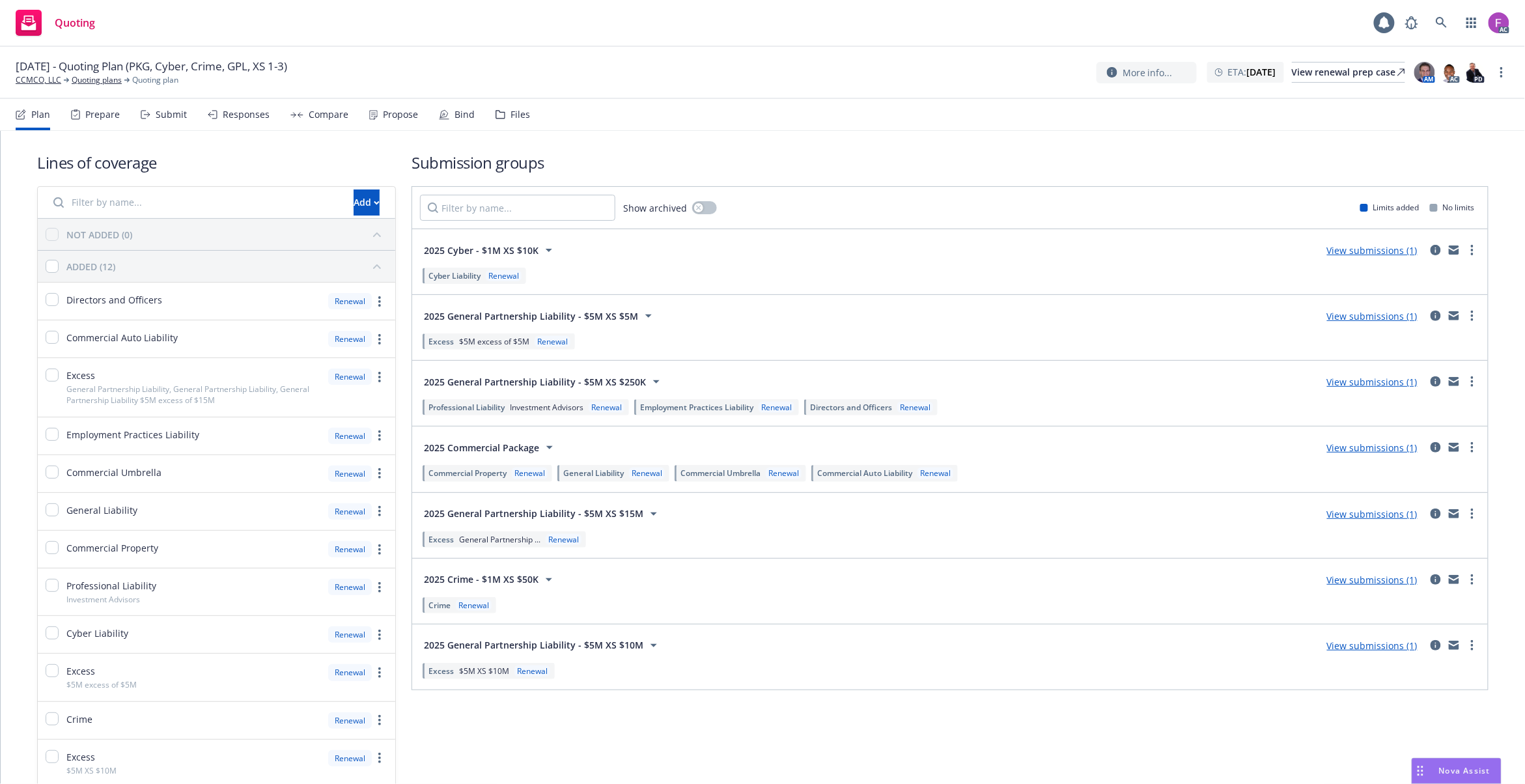
click at [516, 113] on div "Files" at bounding box center [521, 115] width 20 height 10
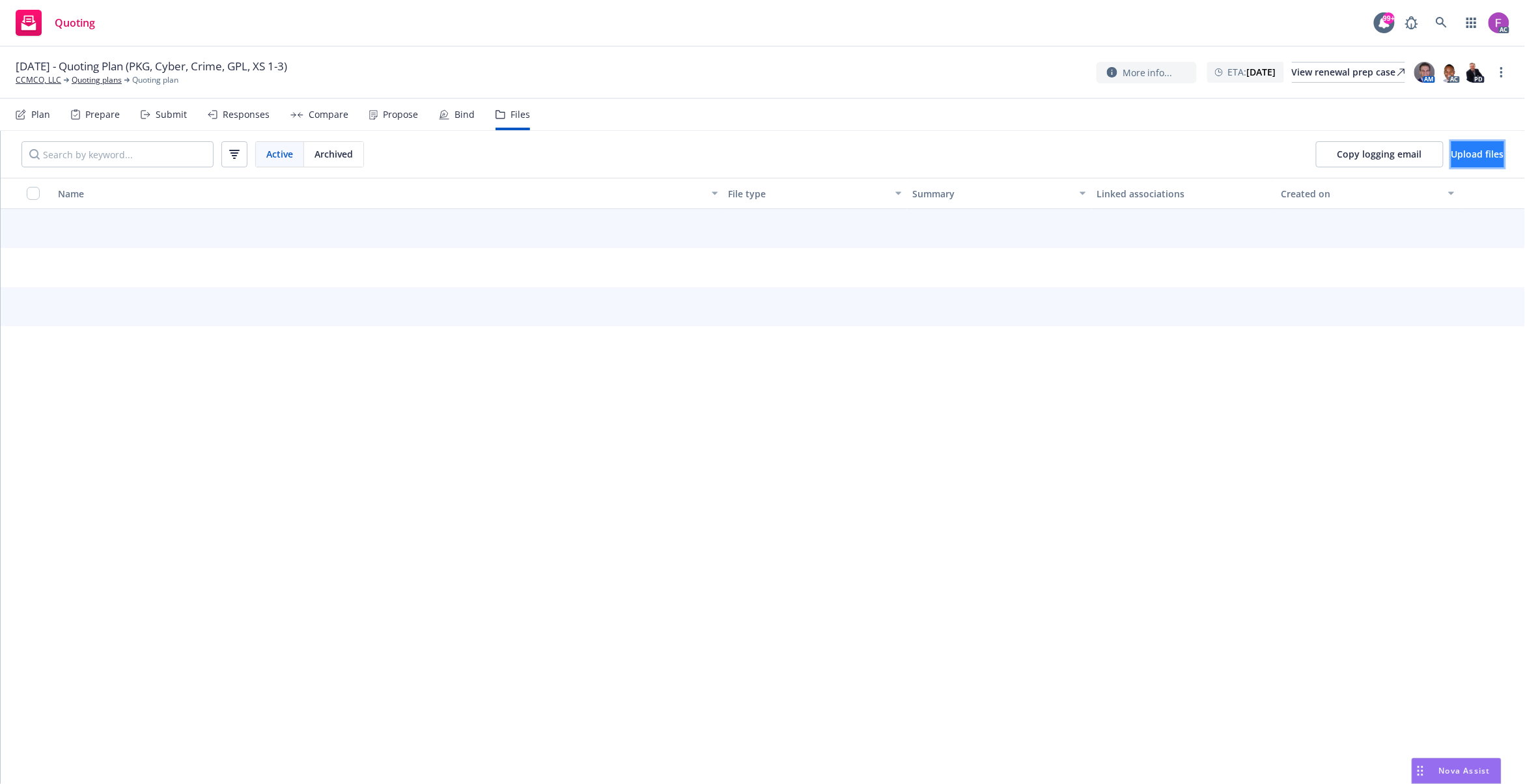
click at [1452, 146] on button "Upload files" at bounding box center [1478, 155] width 52 height 26
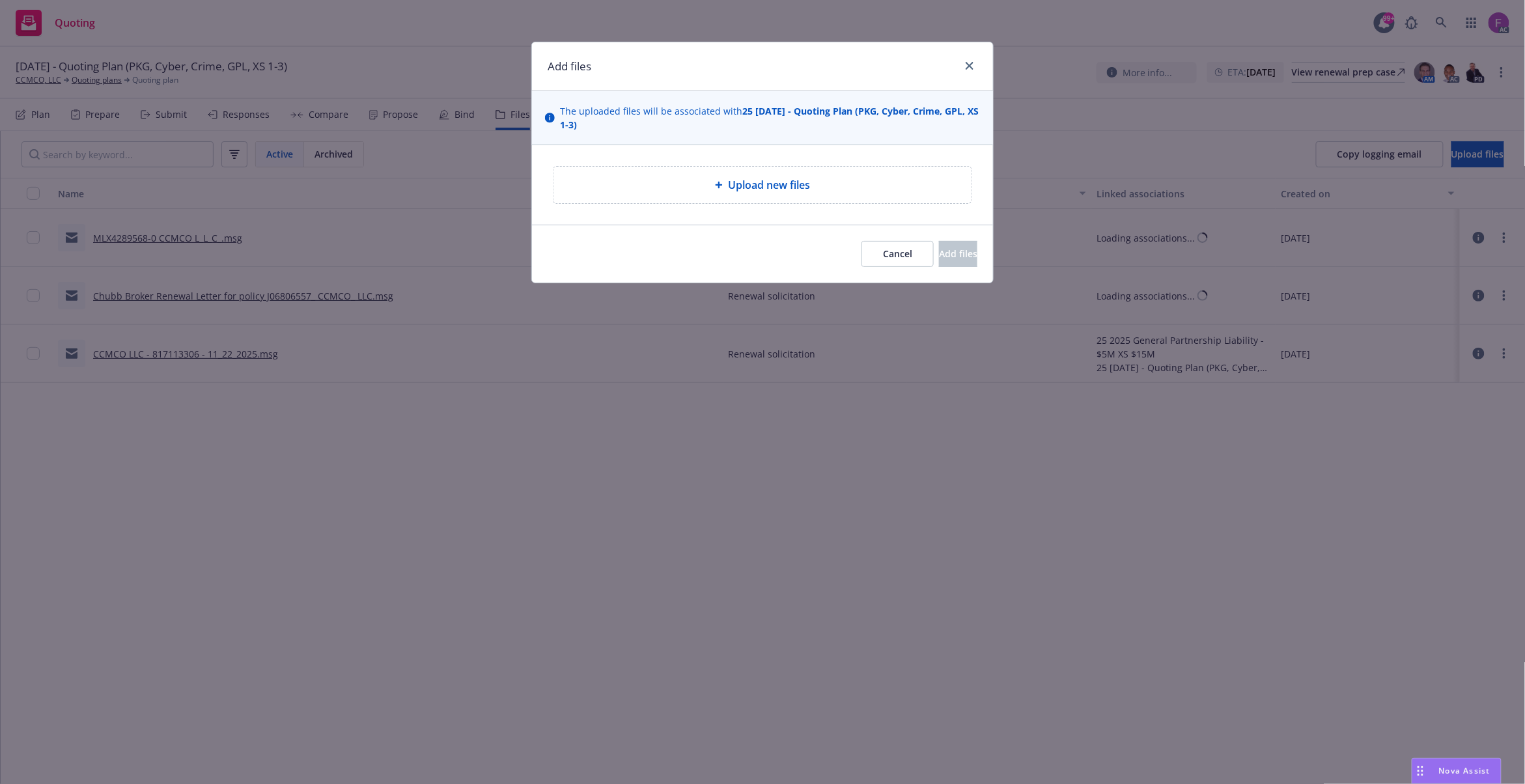
click at [768, 191] on span "Upload new files" at bounding box center [768, 185] width 82 height 16
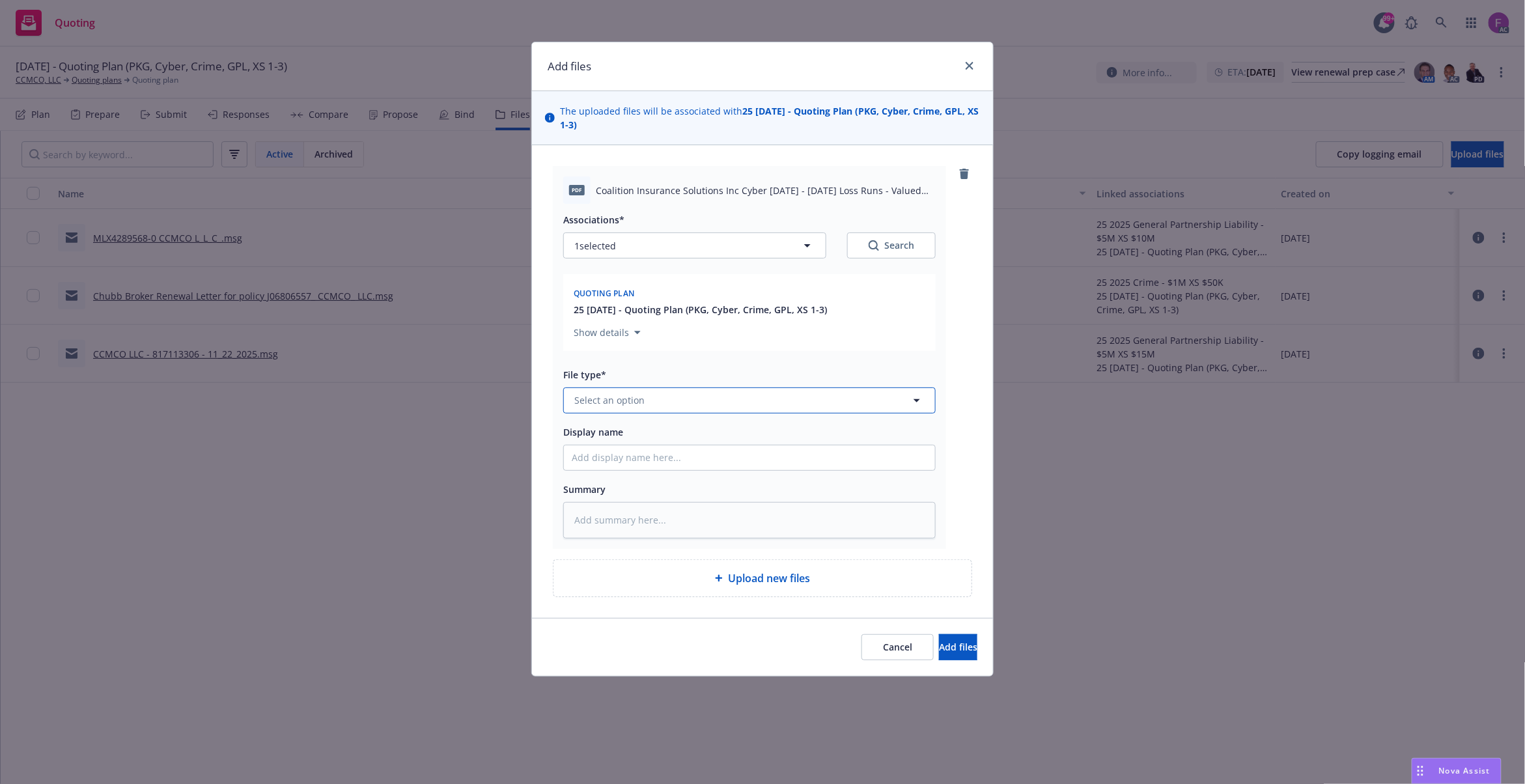
click at [672, 402] on button "Select an option" at bounding box center [749, 401] width 372 height 26
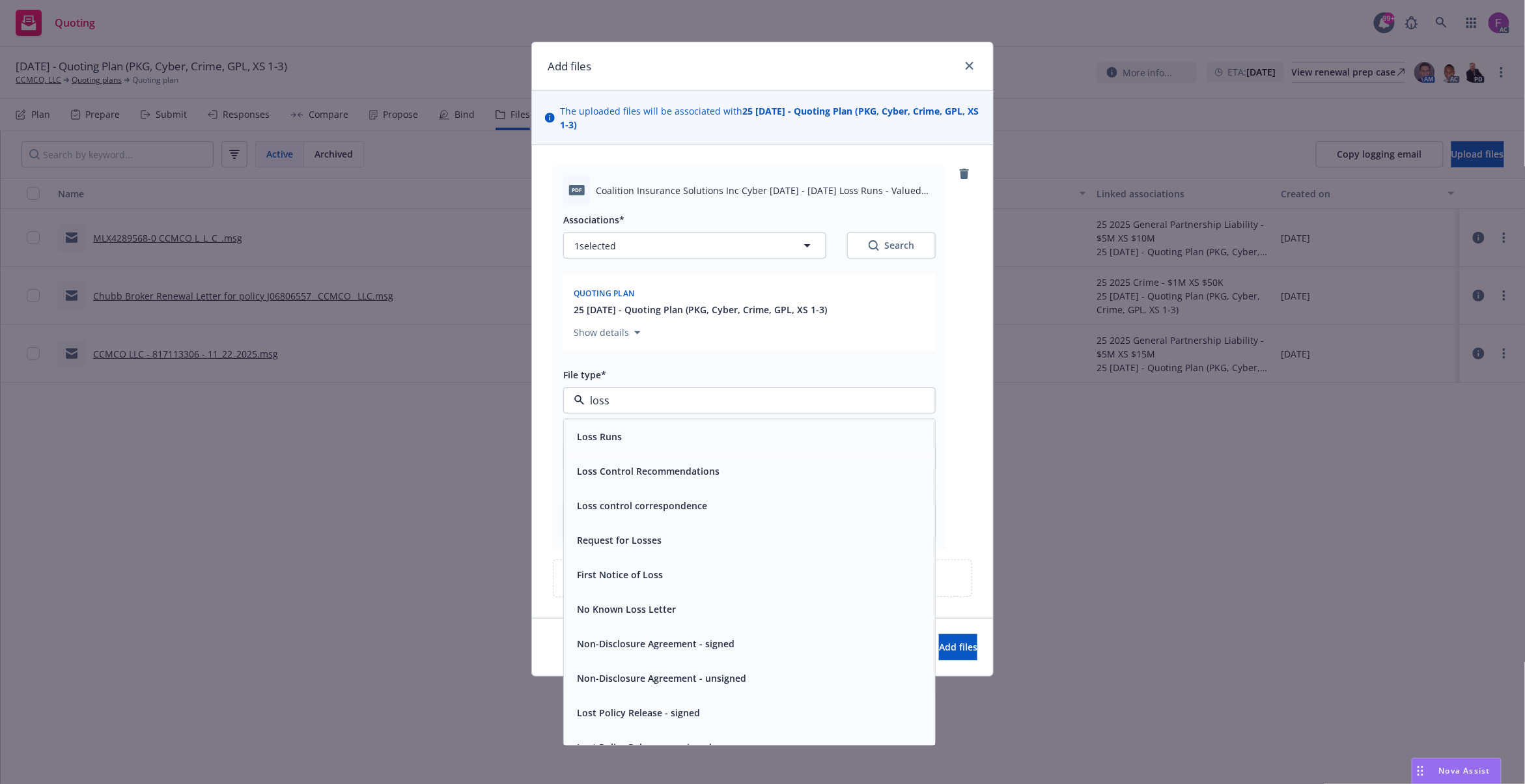
paste input "Loss Run"
type input "Loss Run"
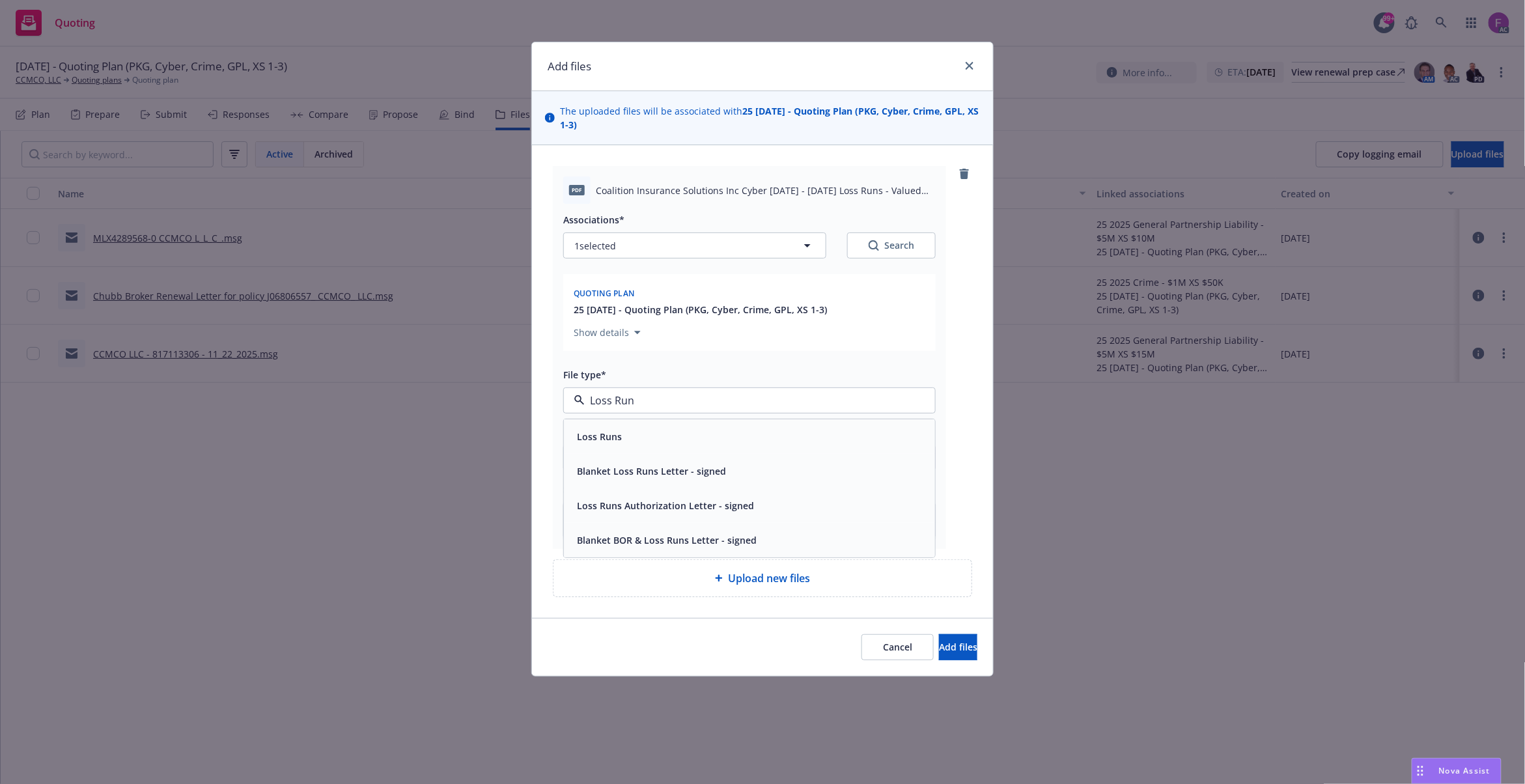
click at [652, 435] on div "Loss Runs" at bounding box center [749, 437] width 355 height 19
click at [639, 245] on button "1 selected" at bounding box center [694, 246] width 263 height 26
type textarea "x"
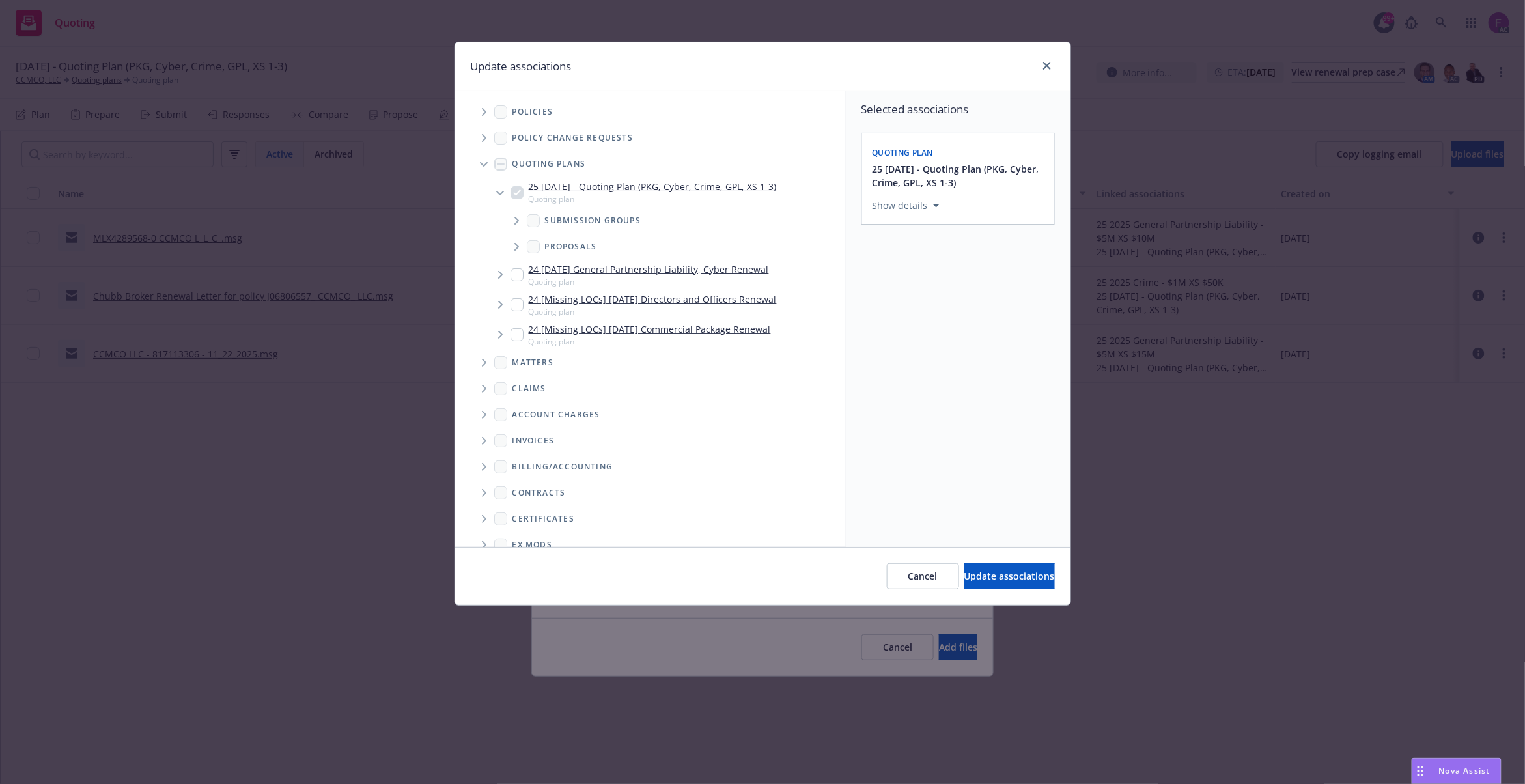
click at [482, 112] on icon "Tree Example" at bounding box center [485, 112] width 5 height 8
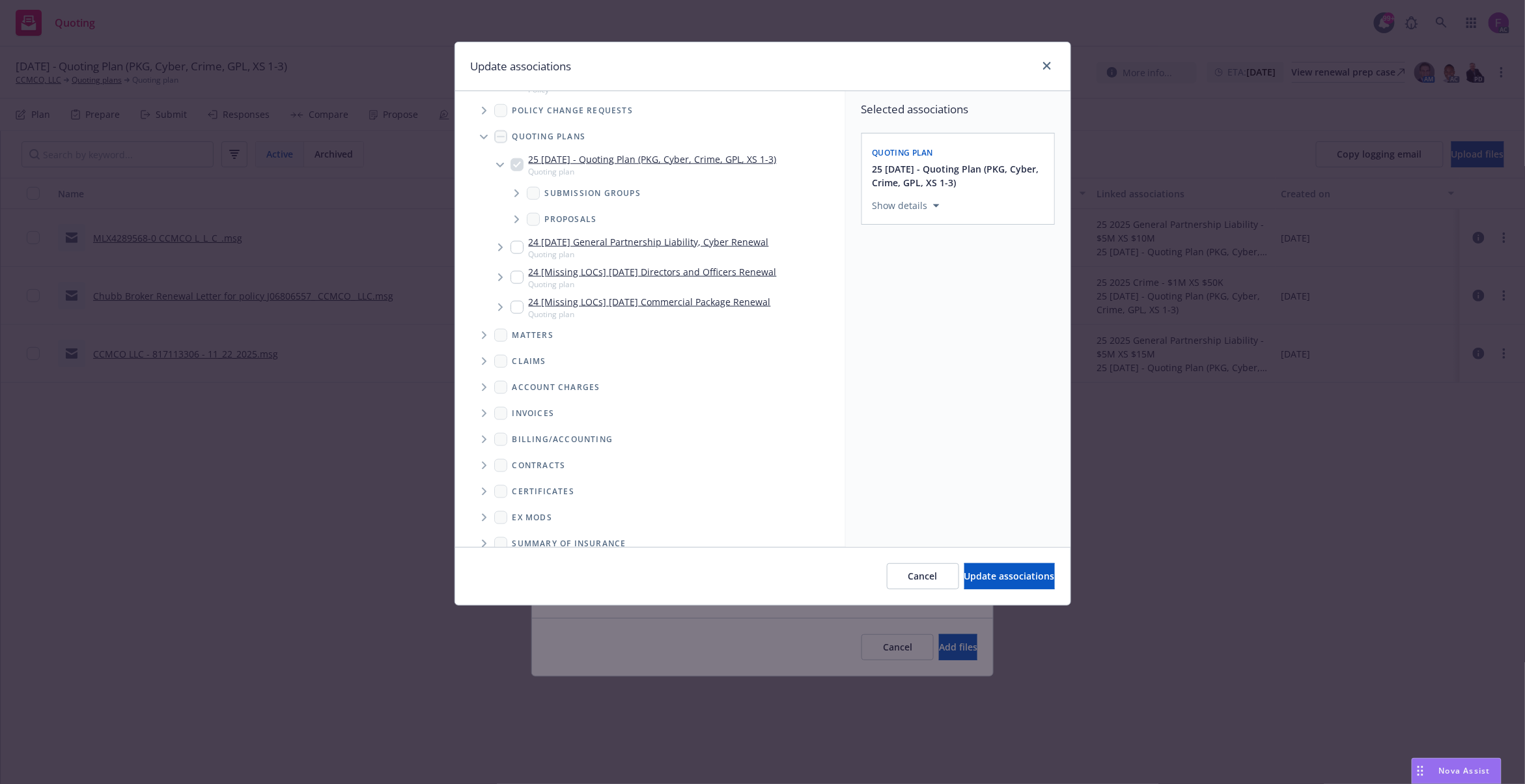
scroll to position [673, 0]
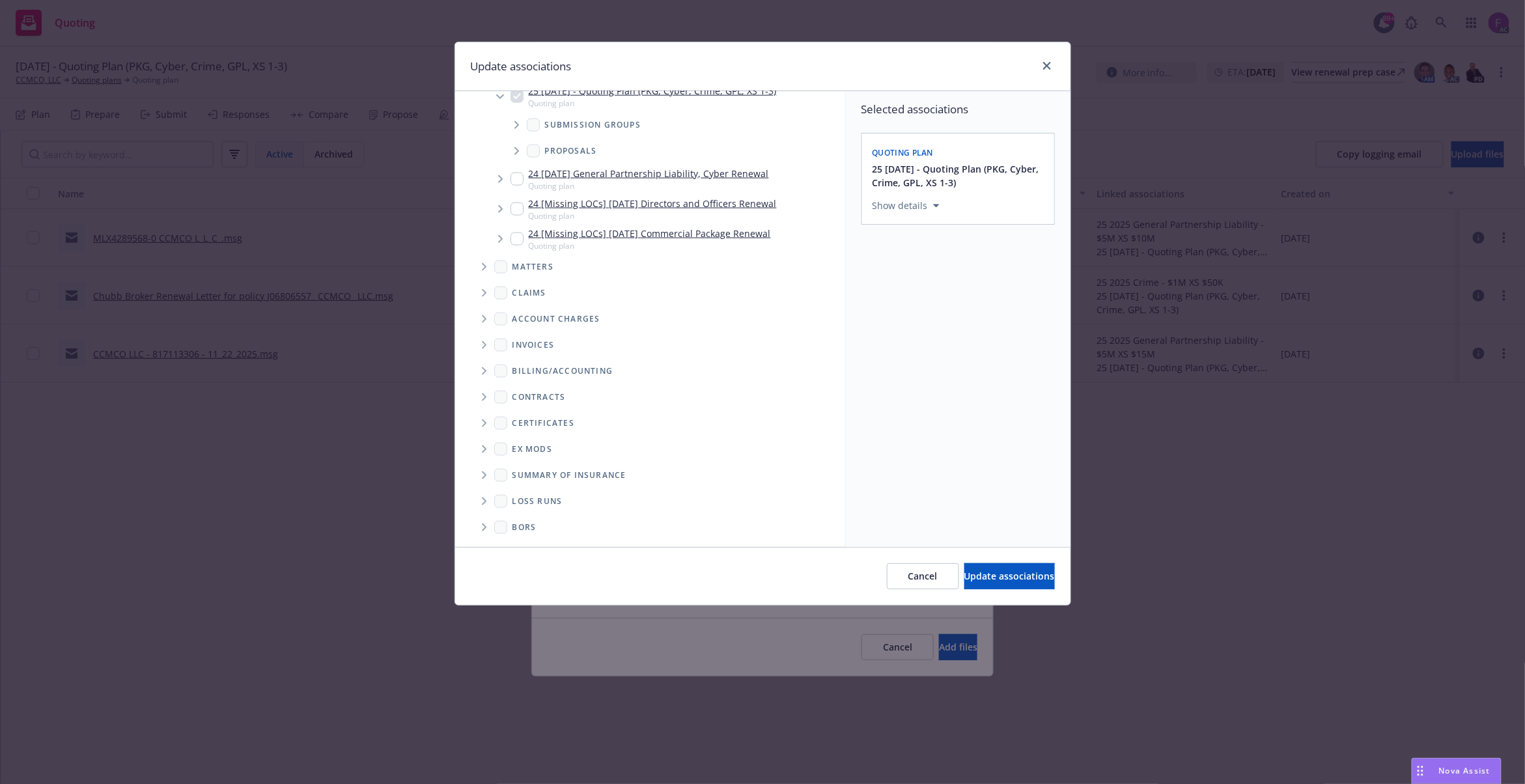
click at [483, 503] on icon "Folder Tree Example" at bounding box center [485, 501] width 5 height 8
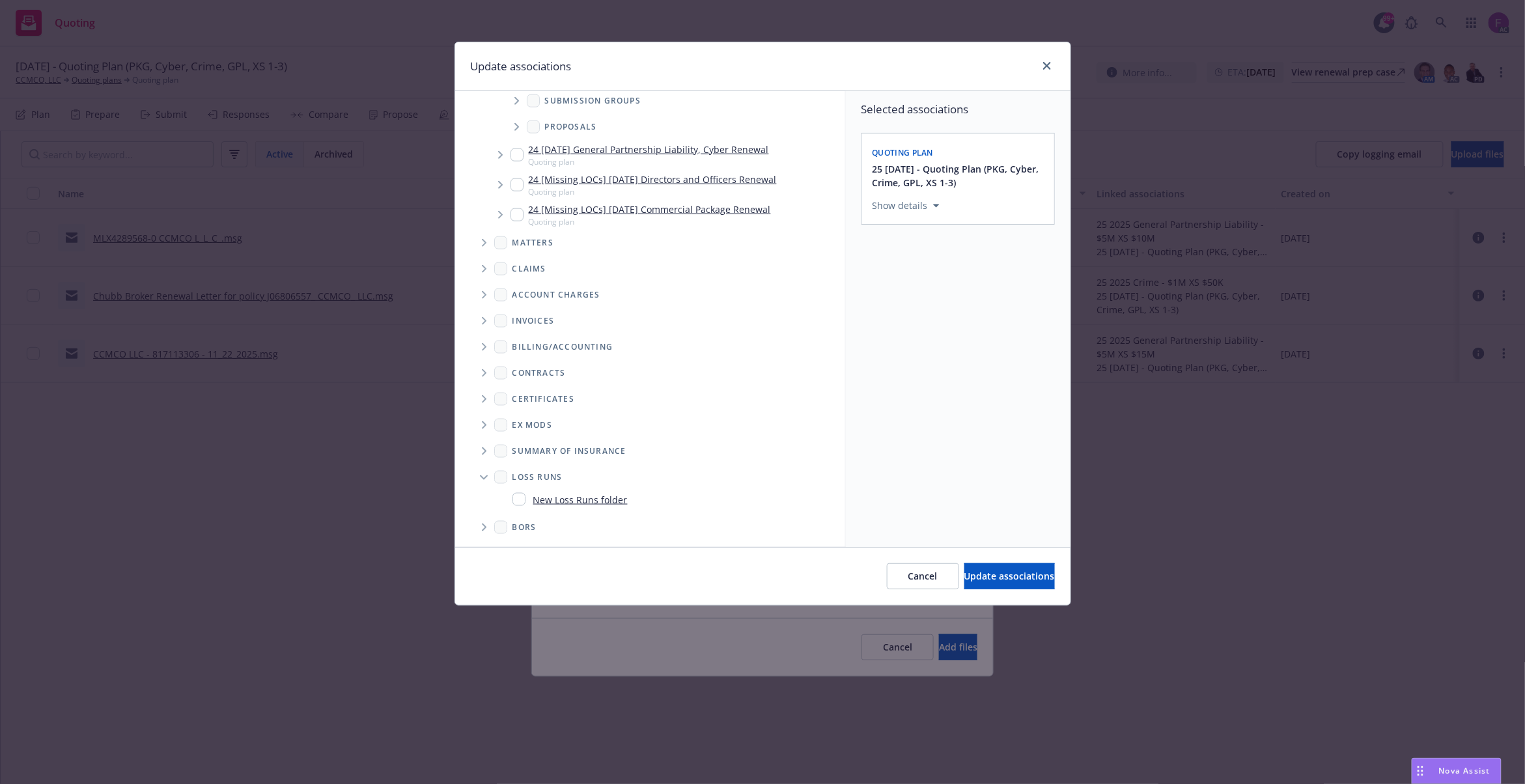
click at [519, 499] on input "Folder Tree Example" at bounding box center [519, 500] width 13 height 13
checkbox input "true"
click at [947, 285] on button "Select an option" at bounding box center [958, 296] width 171 height 26
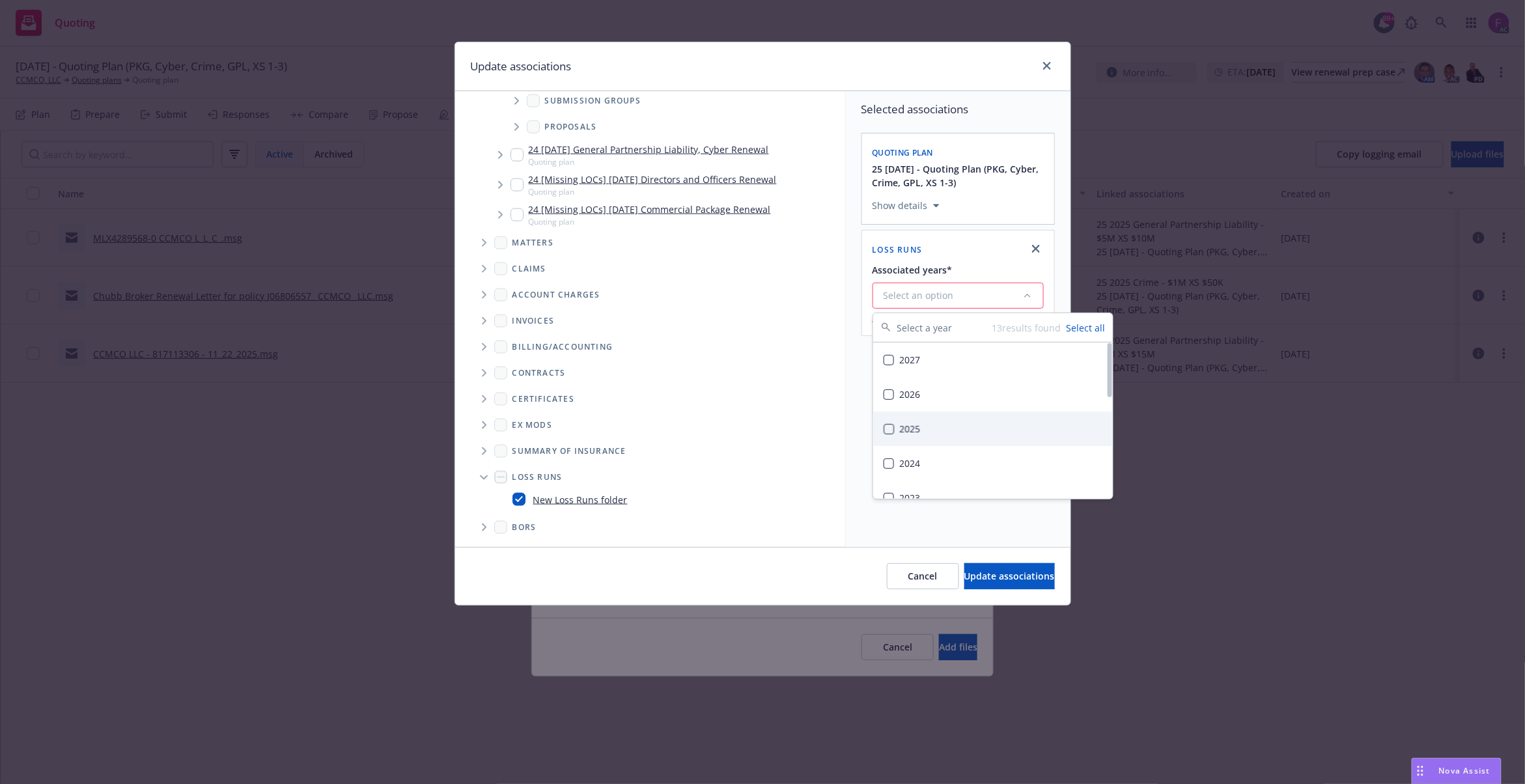
click at [936, 433] on div "2025" at bounding box center [993, 429] width 240 height 35
click at [850, 405] on div "Selected associations Quoting plan 25 11/22/25 - Quoting Plan (PKG, Cyber, Crim…" at bounding box center [958, 319] width 225 height 456
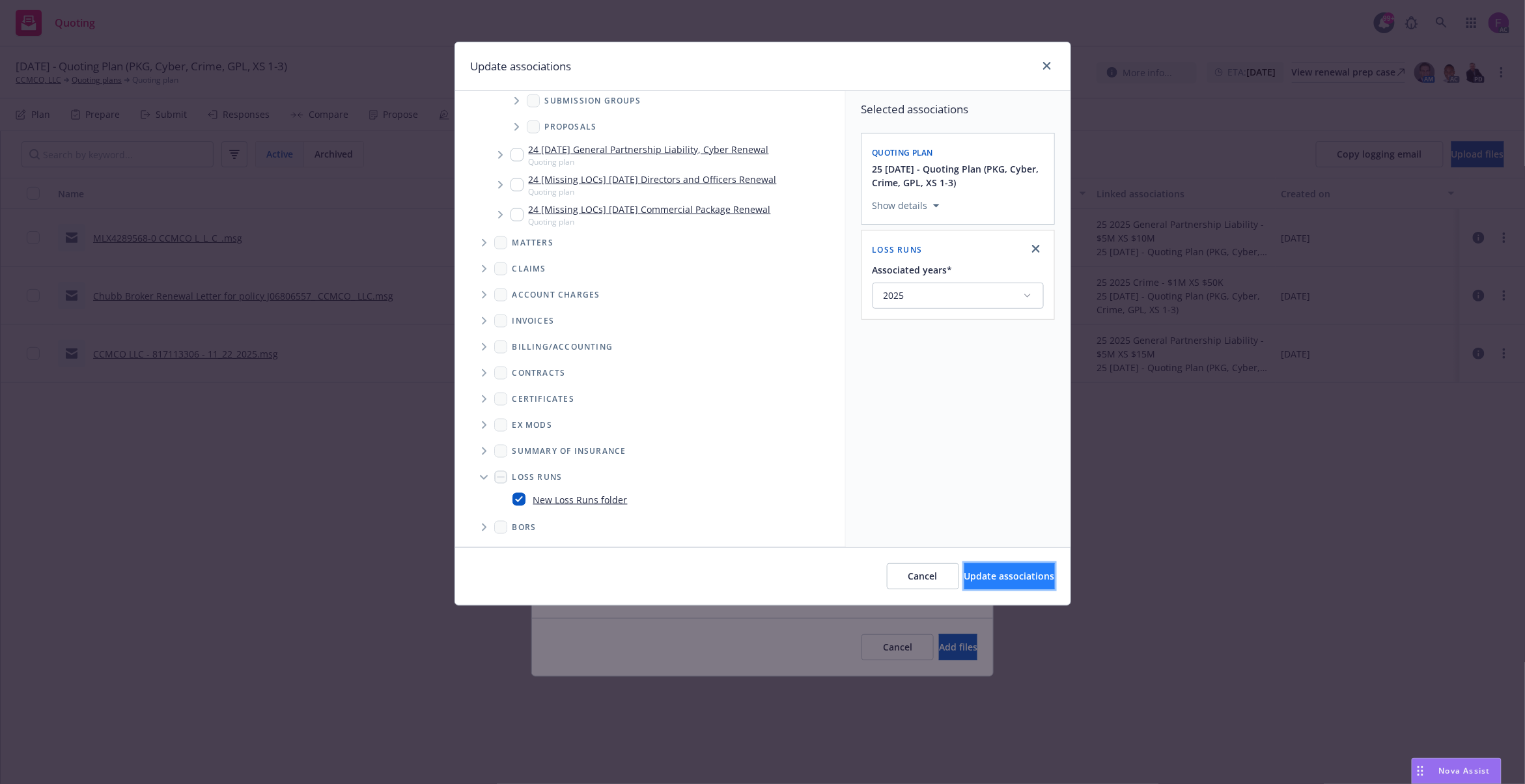
click at [994, 574] on span "Update associations" at bounding box center [1010, 576] width 90 height 12
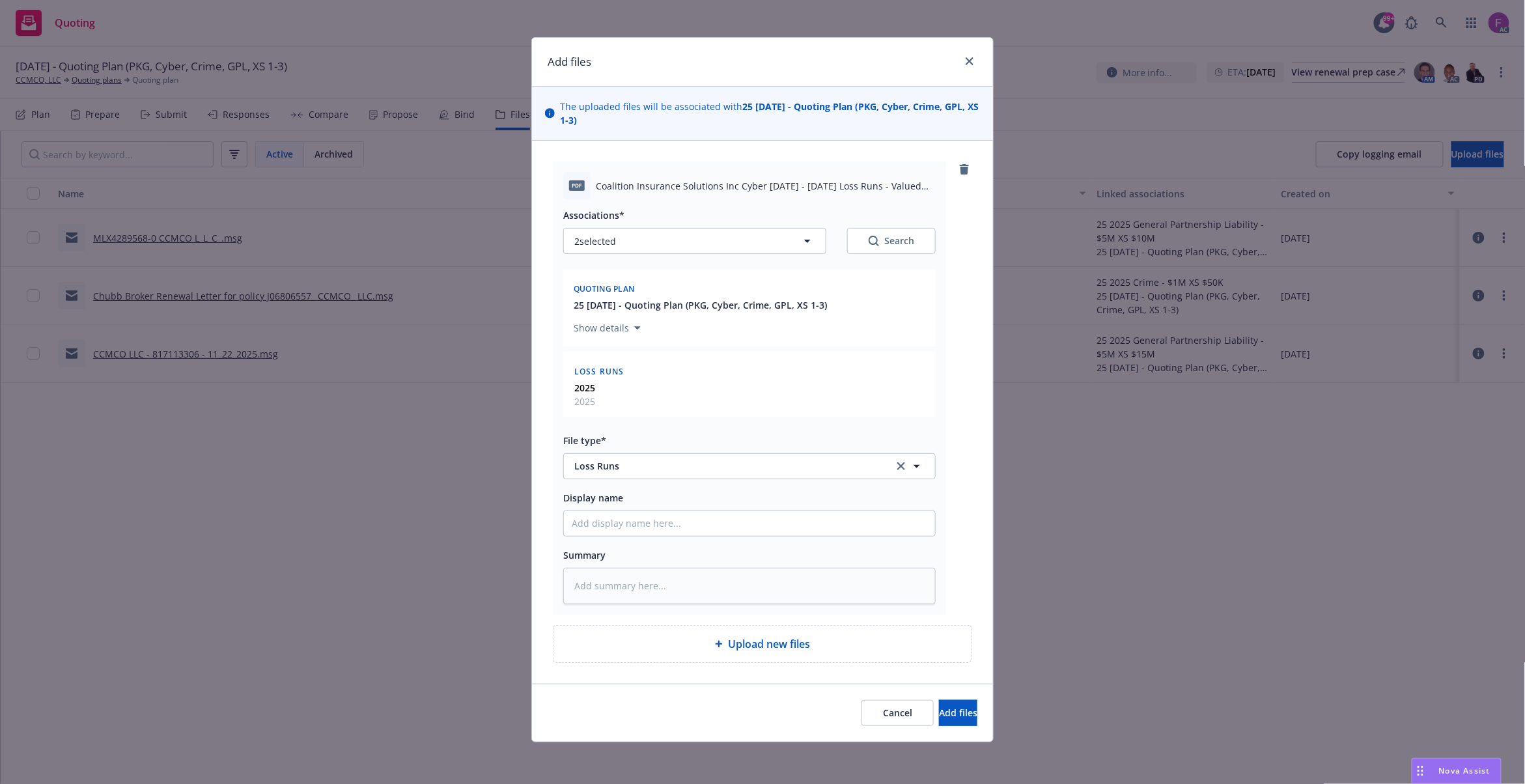
scroll to position [7, 0]
click at [939, 703] on button "Add files" at bounding box center [958, 713] width 39 height 26
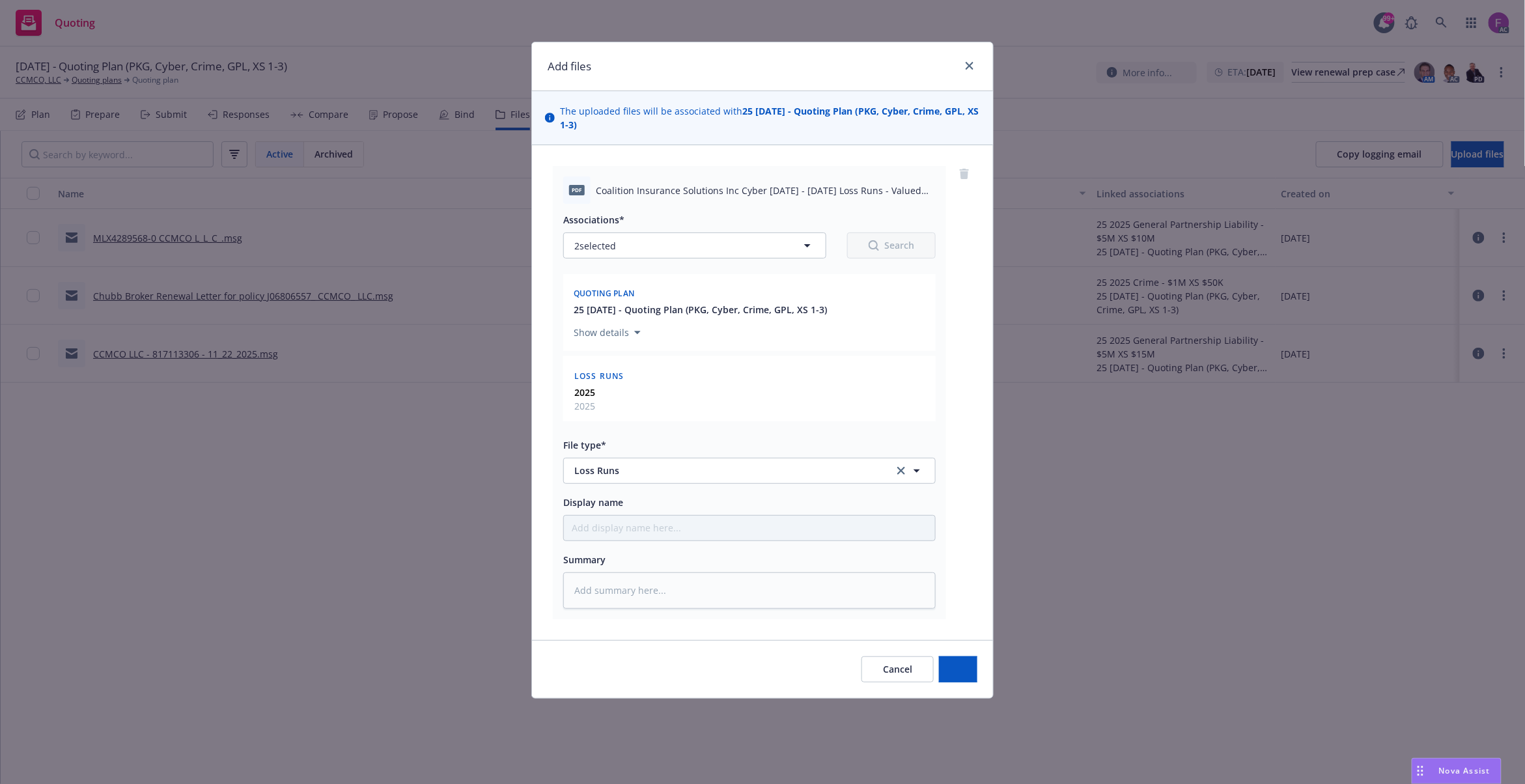
scroll to position [0, 0]
type textarea "x"
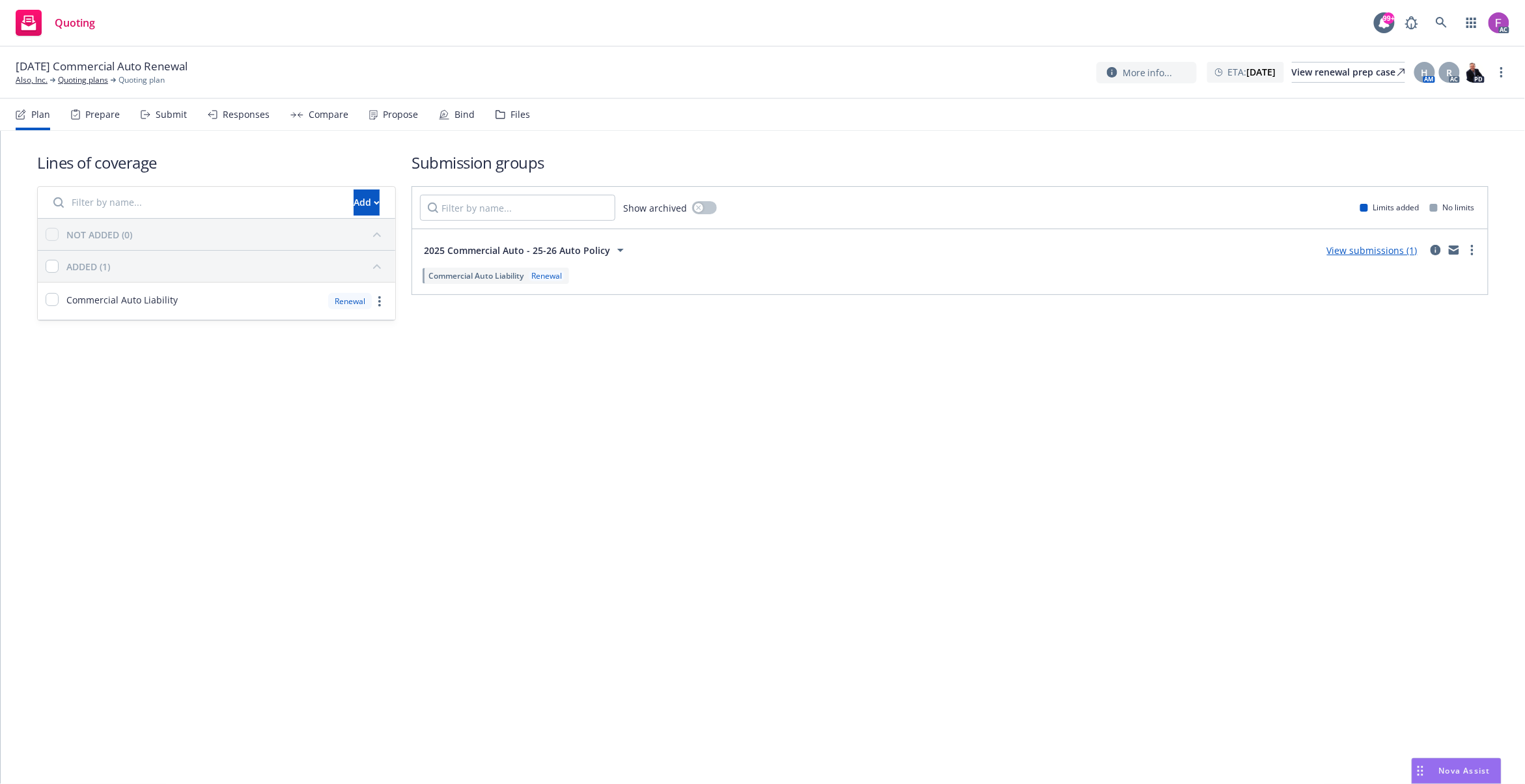
click at [513, 112] on div "Files" at bounding box center [521, 115] width 20 height 10
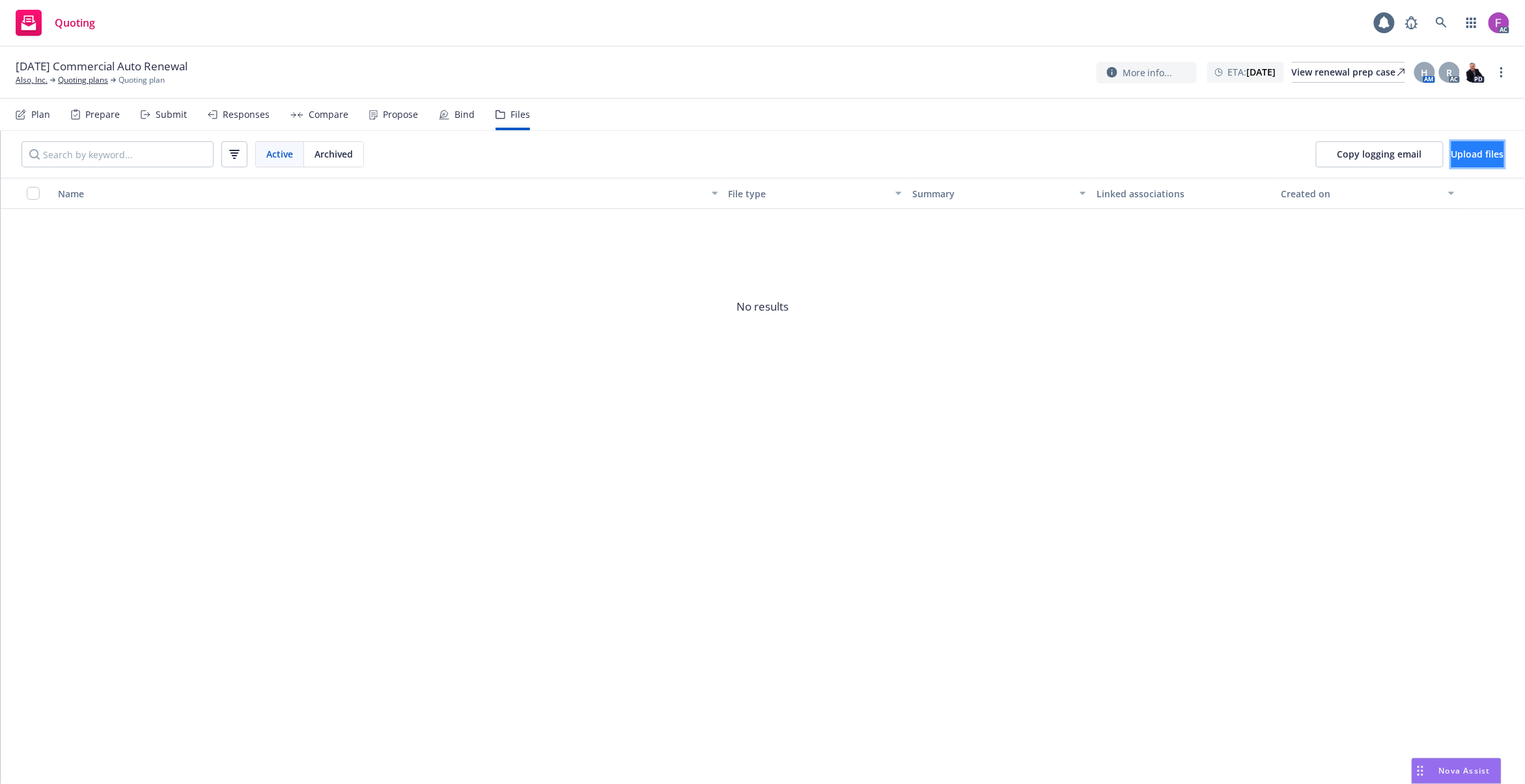
click at [1452, 142] on button "Upload files" at bounding box center [1478, 155] width 52 height 26
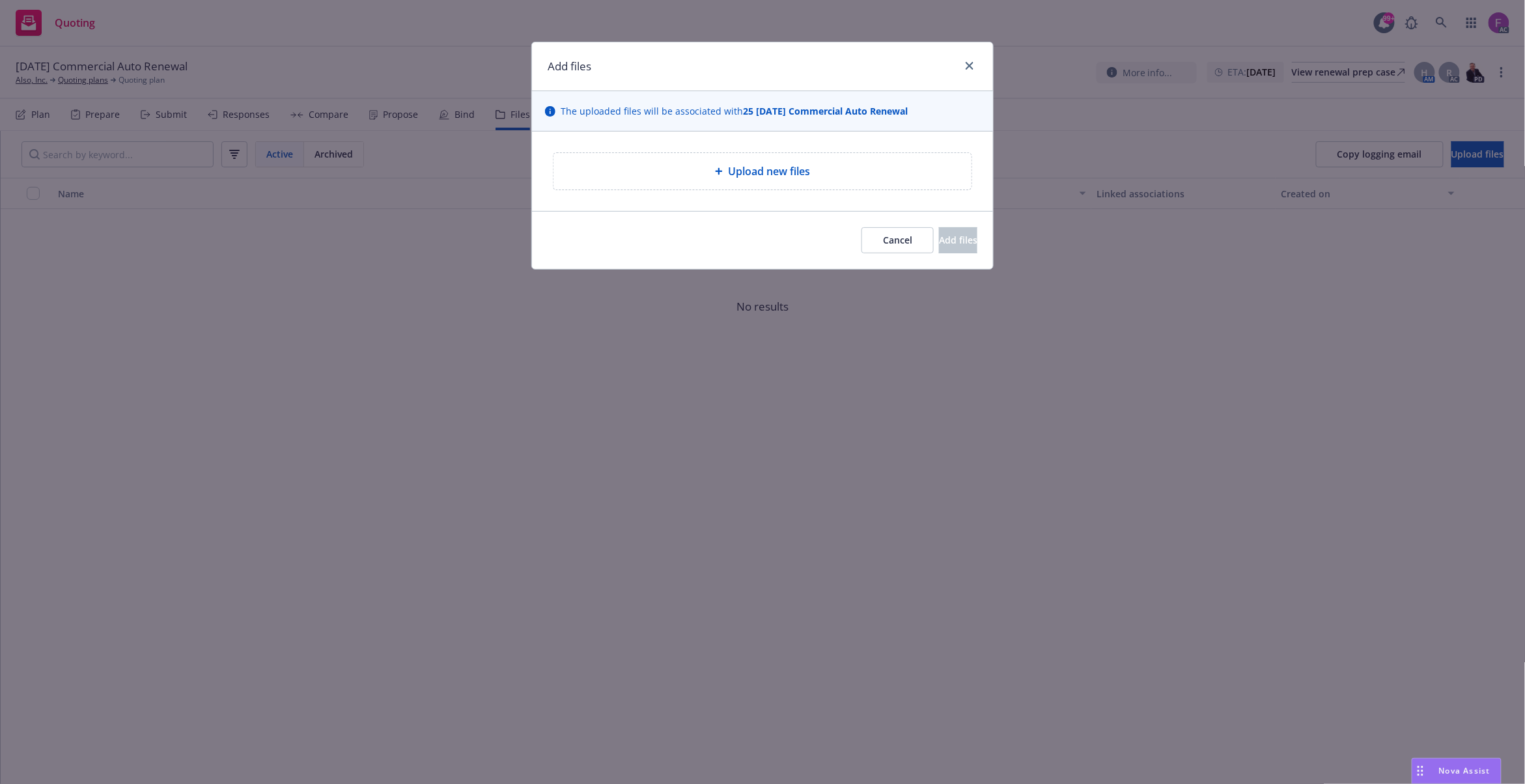
click at [740, 172] on span "Upload new files" at bounding box center [768, 171] width 82 height 16
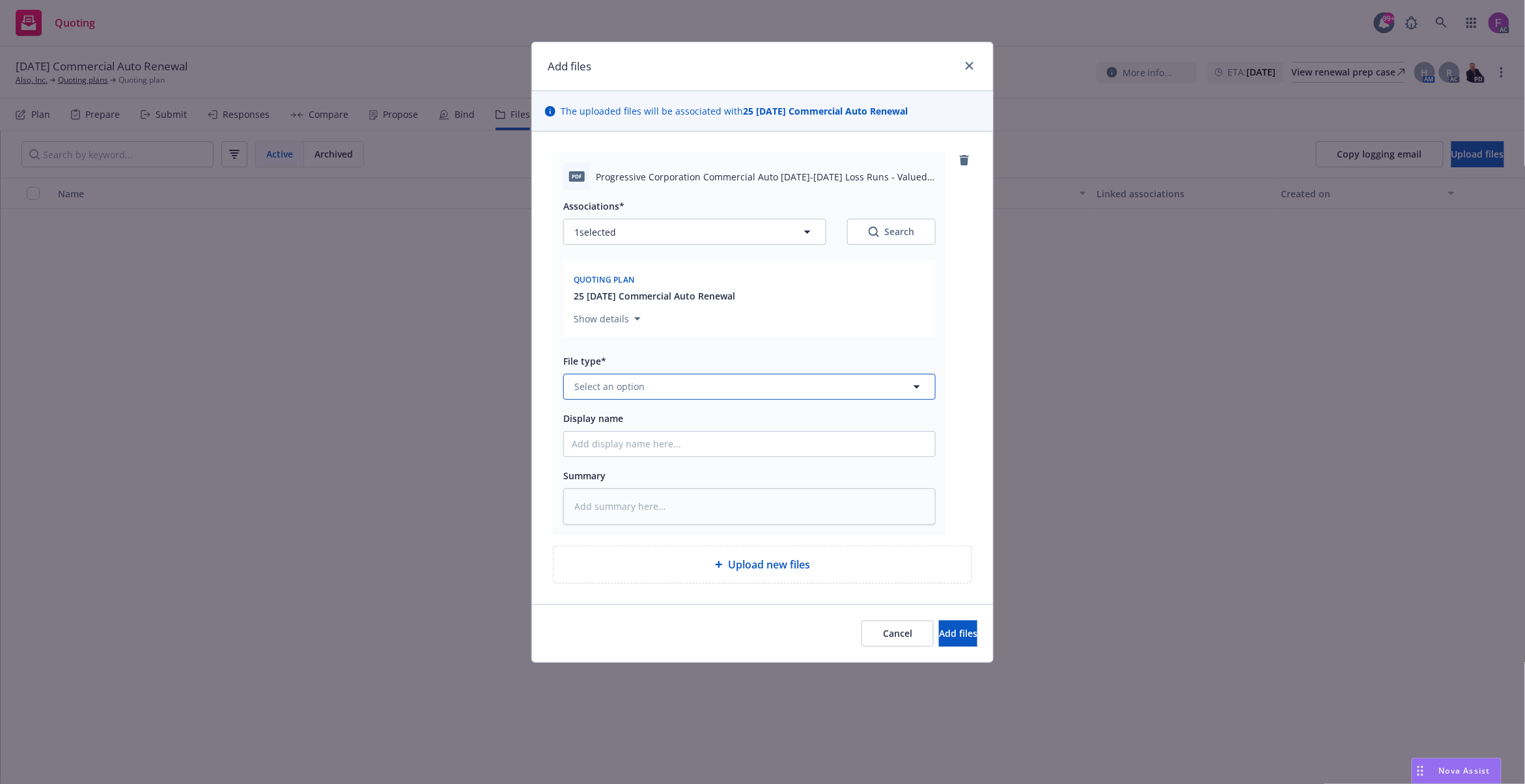
click at [660, 388] on button "Select an option" at bounding box center [749, 387] width 372 height 26
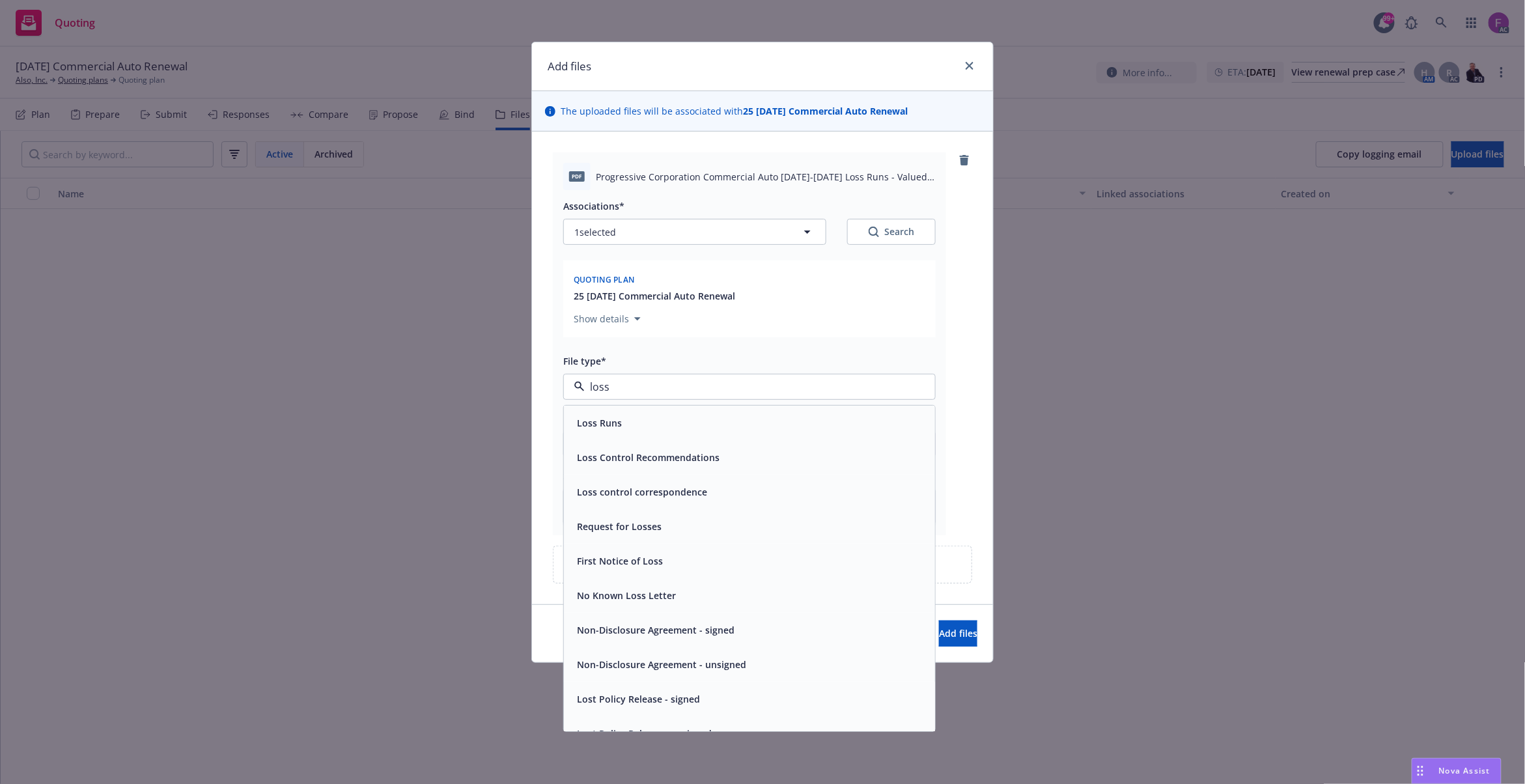
paste input "Loss Run"
type input "Loss Run"
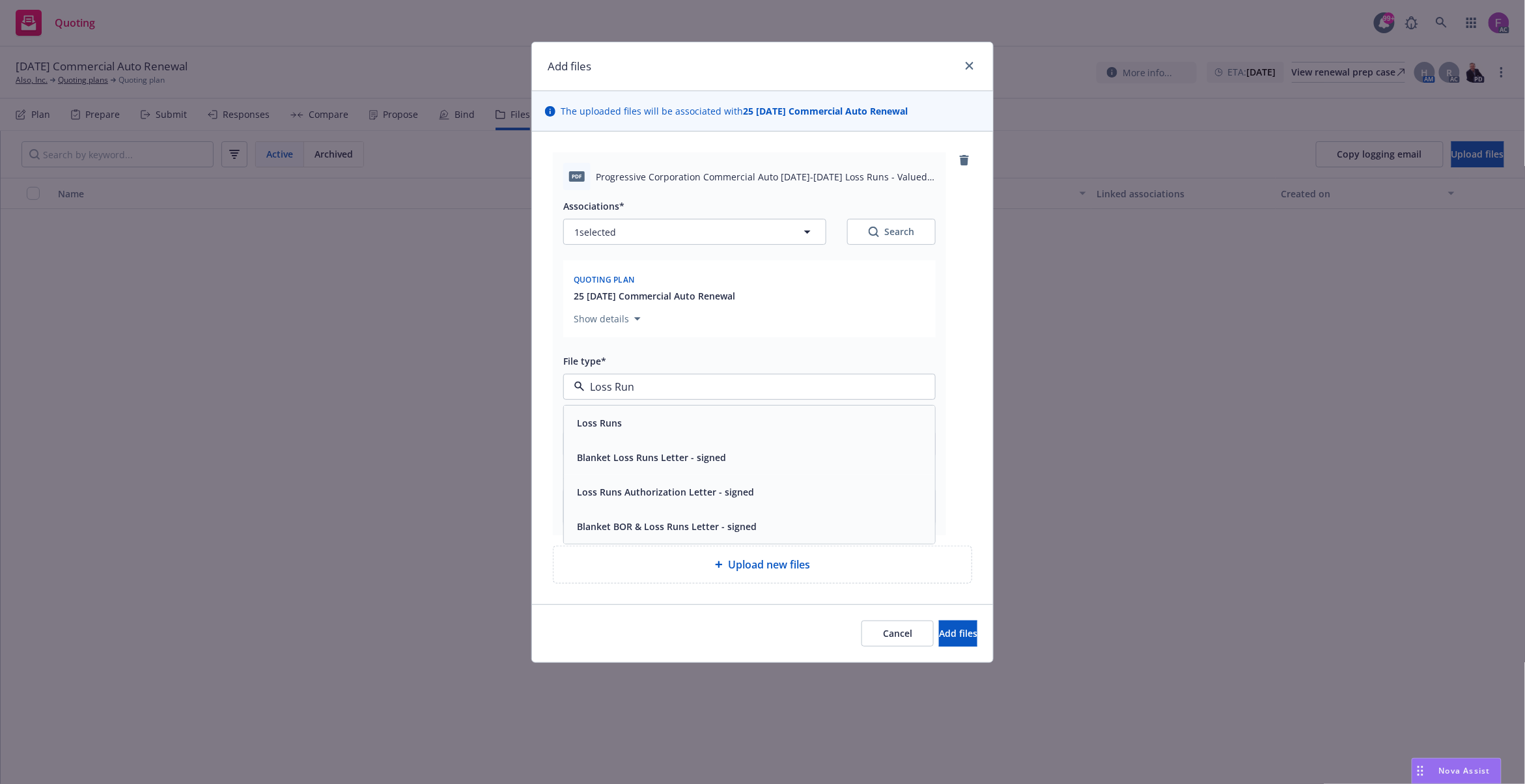
click at [646, 418] on div "Loss Runs" at bounding box center [749, 423] width 355 height 19
click at [657, 220] on button "1 selected" at bounding box center [694, 232] width 263 height 26
type textarea "x"
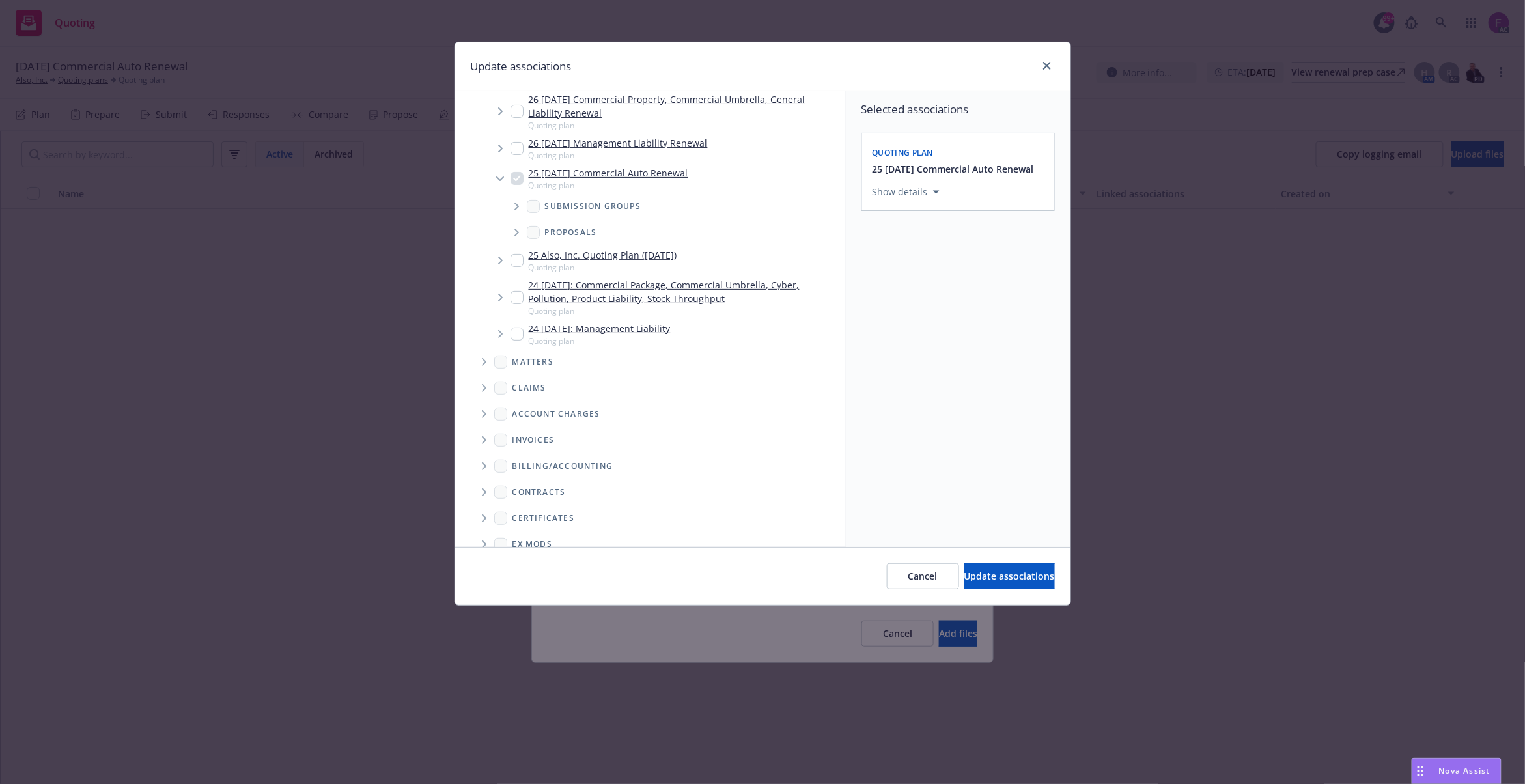
scroll to position [214, 0]
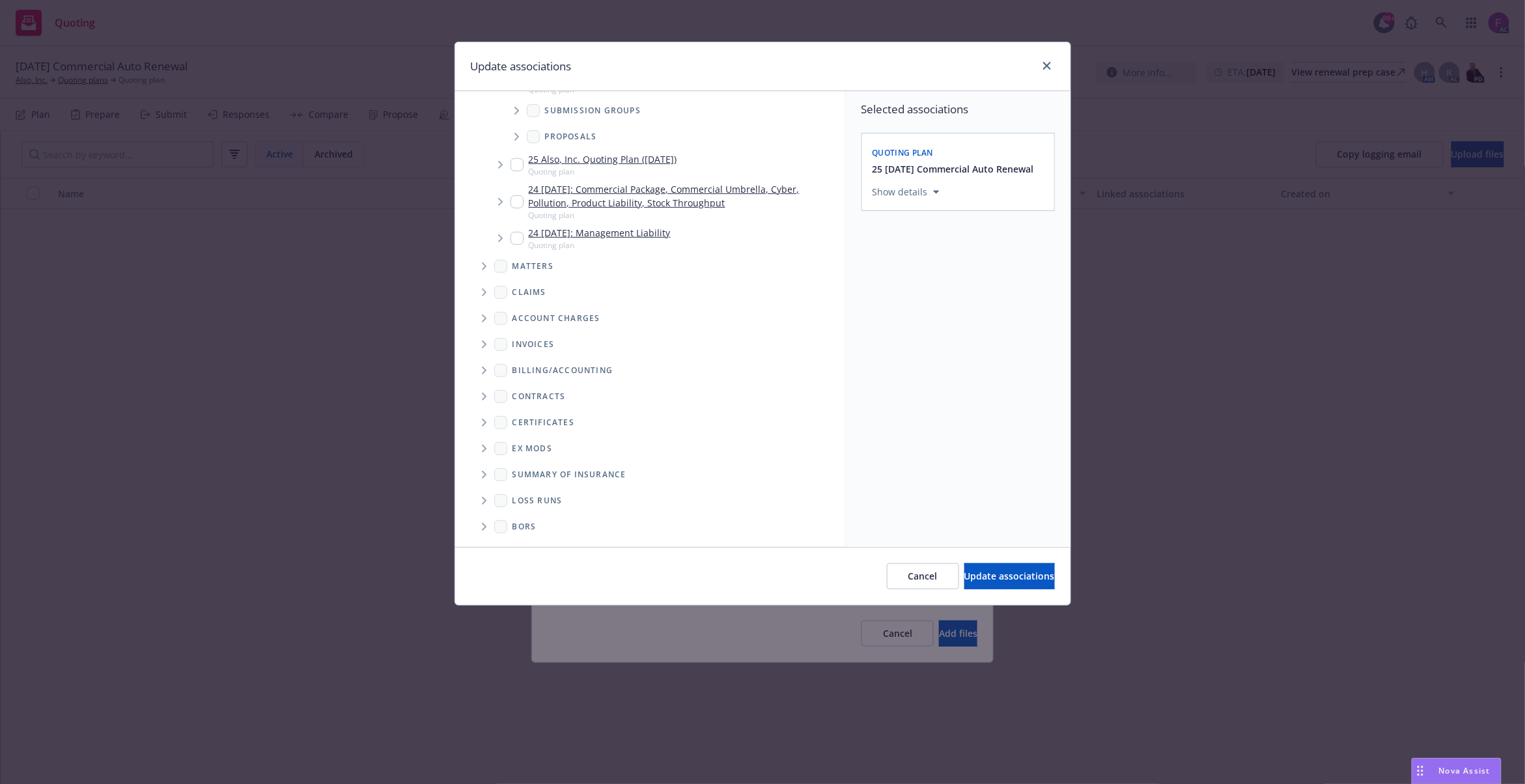
click at [488, 499] on span "Folder Tree Example" at bounding box center [484, 501] width 21 height 21
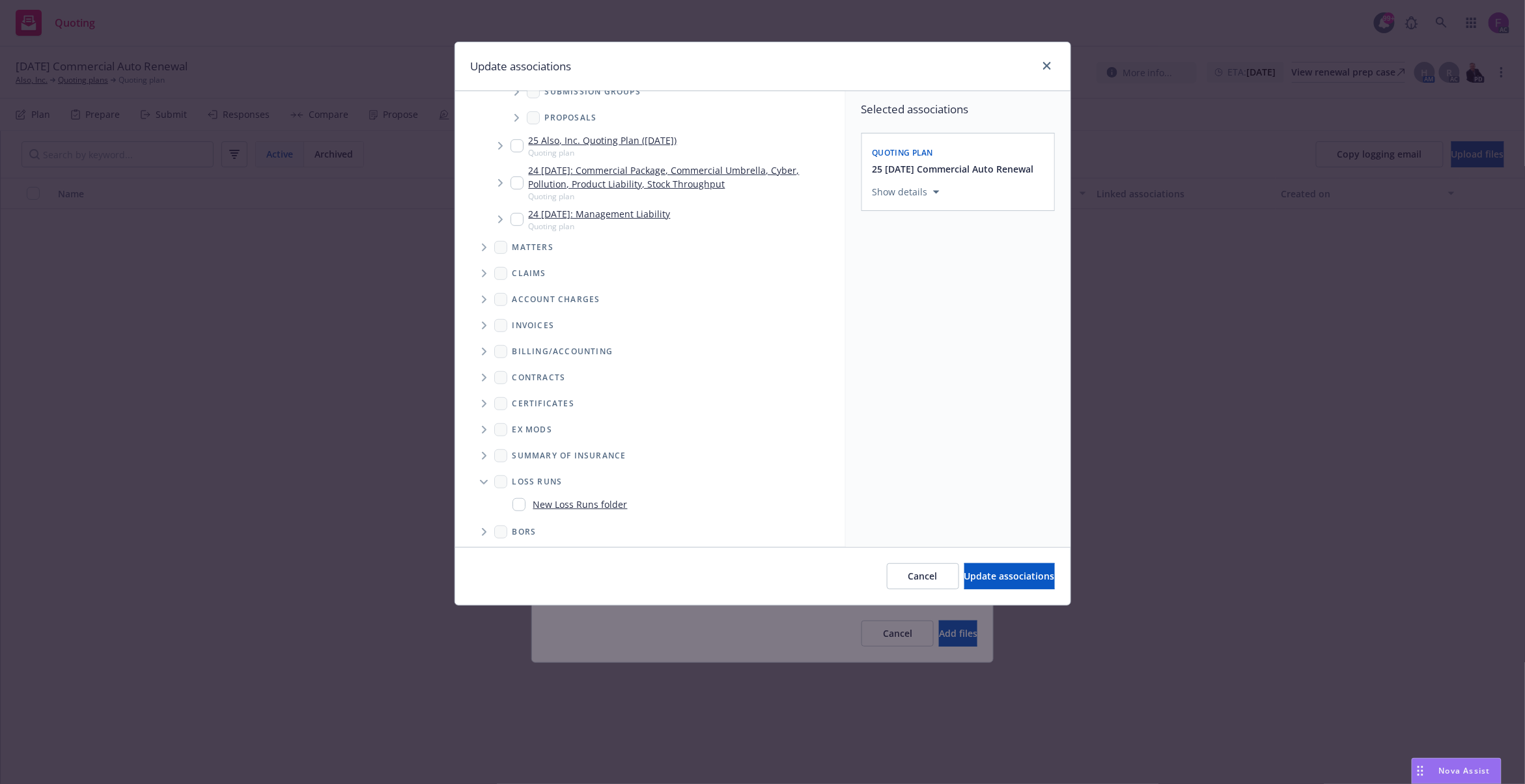
scroll to position [238, 0]
click at [517, 498] on input "Folder Tree Example" at bounding box center [519, 500] width 13 height 13
checkbox input "true"
click at [953, 284] on div "Select an option" at bounding box center [953, 282] width 139 height 13
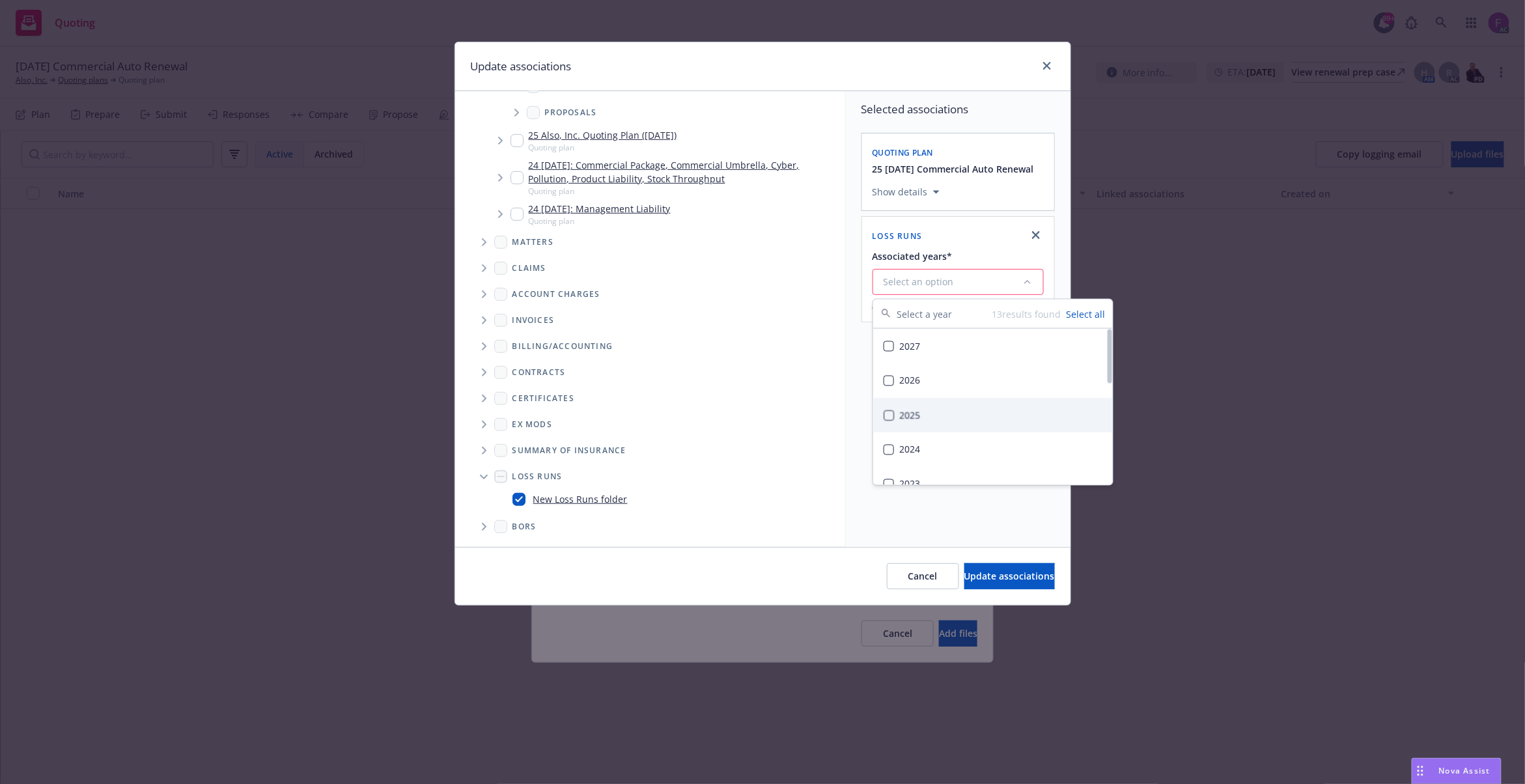
click at [924, 415] on div "2025" at bounding box center [993, 415] width 240 height 35
click at [856, 288] on div "Selected associations Quoting plan 25 [DATE] Commercial Auto Renewal Show detai…" at bounding box center [958, 204] width 225 height 225
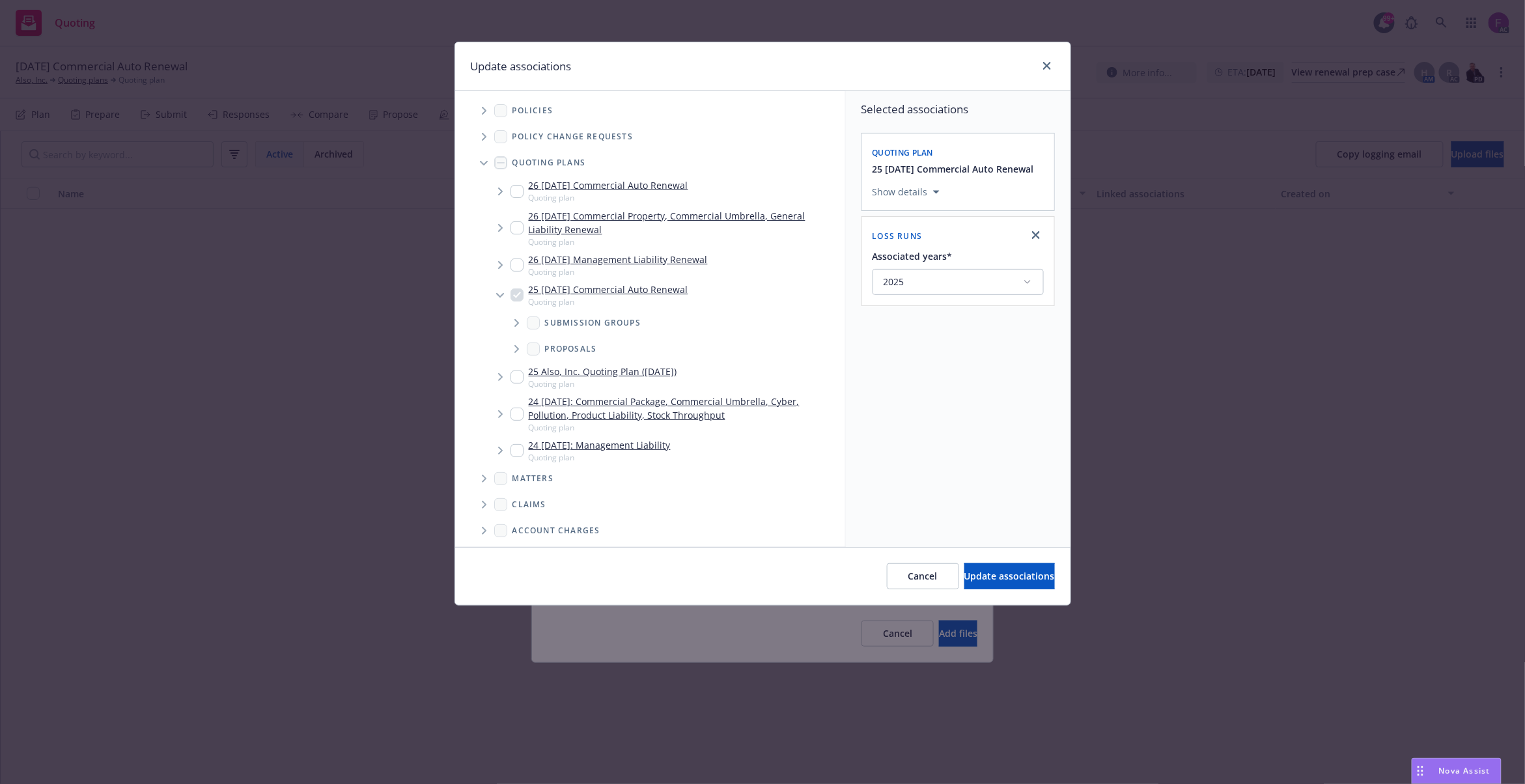
scroll to position [0, 0]
click at [486, 115] on icon "Tree Example" at bounding box center [485, 112] width 5 height 8
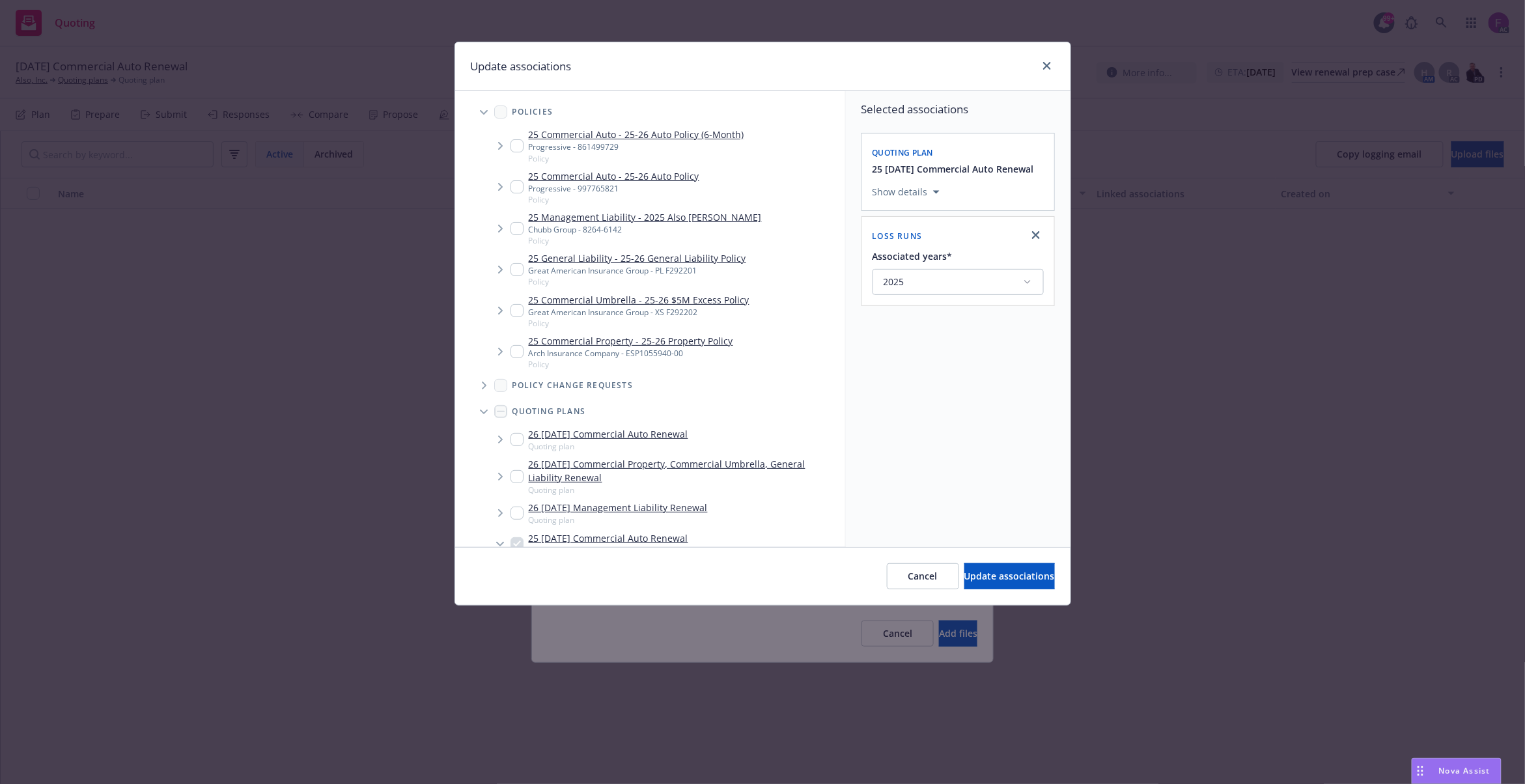
click at [517, 182] on input "Tree Example" at bounding box center [517, 187] width 13 height 13
checkbox input "true"
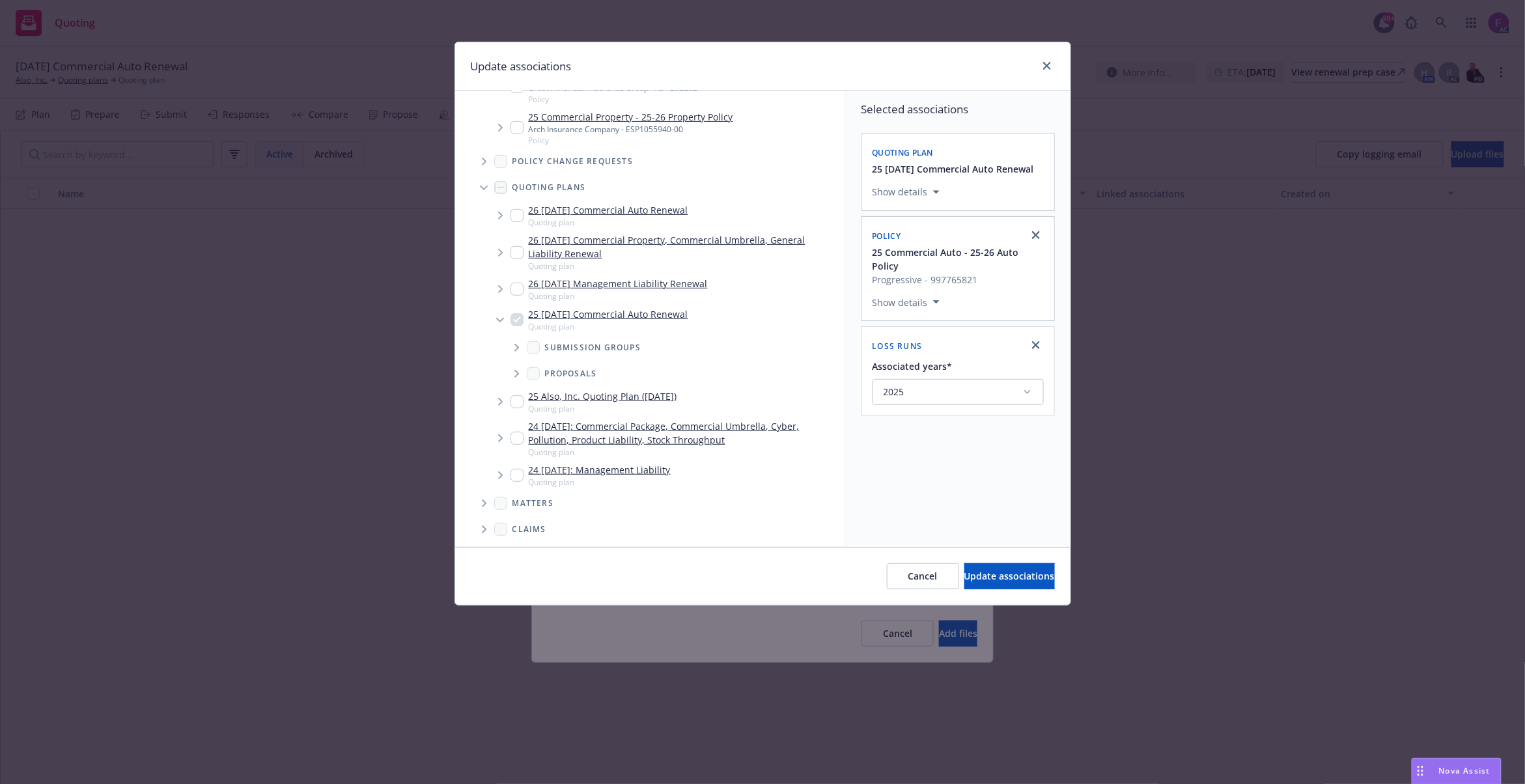
scroll to position [485, 0]
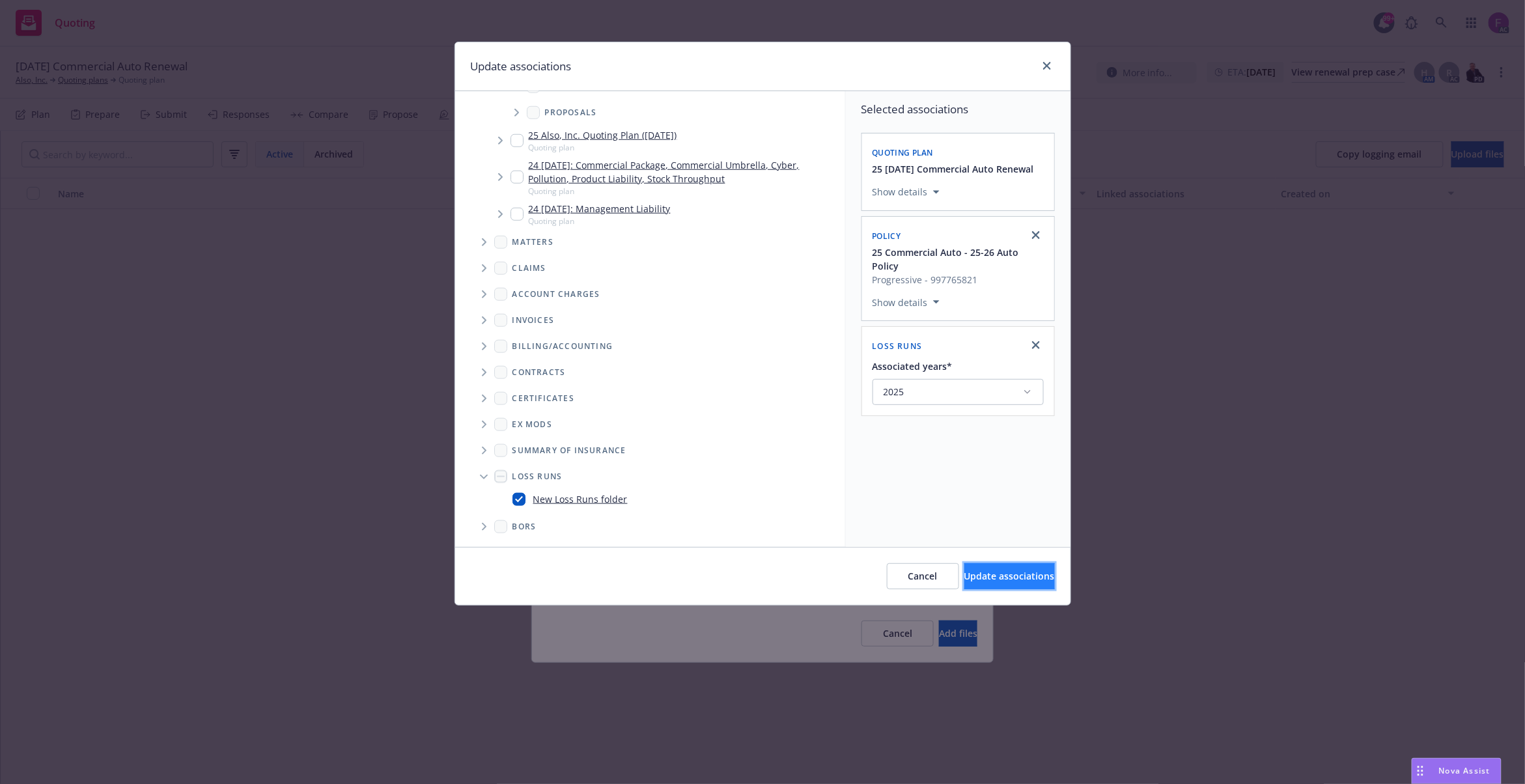
click at [985, 576] on span "Update associations" at bounding box center [1010, 576] width 90 height 12
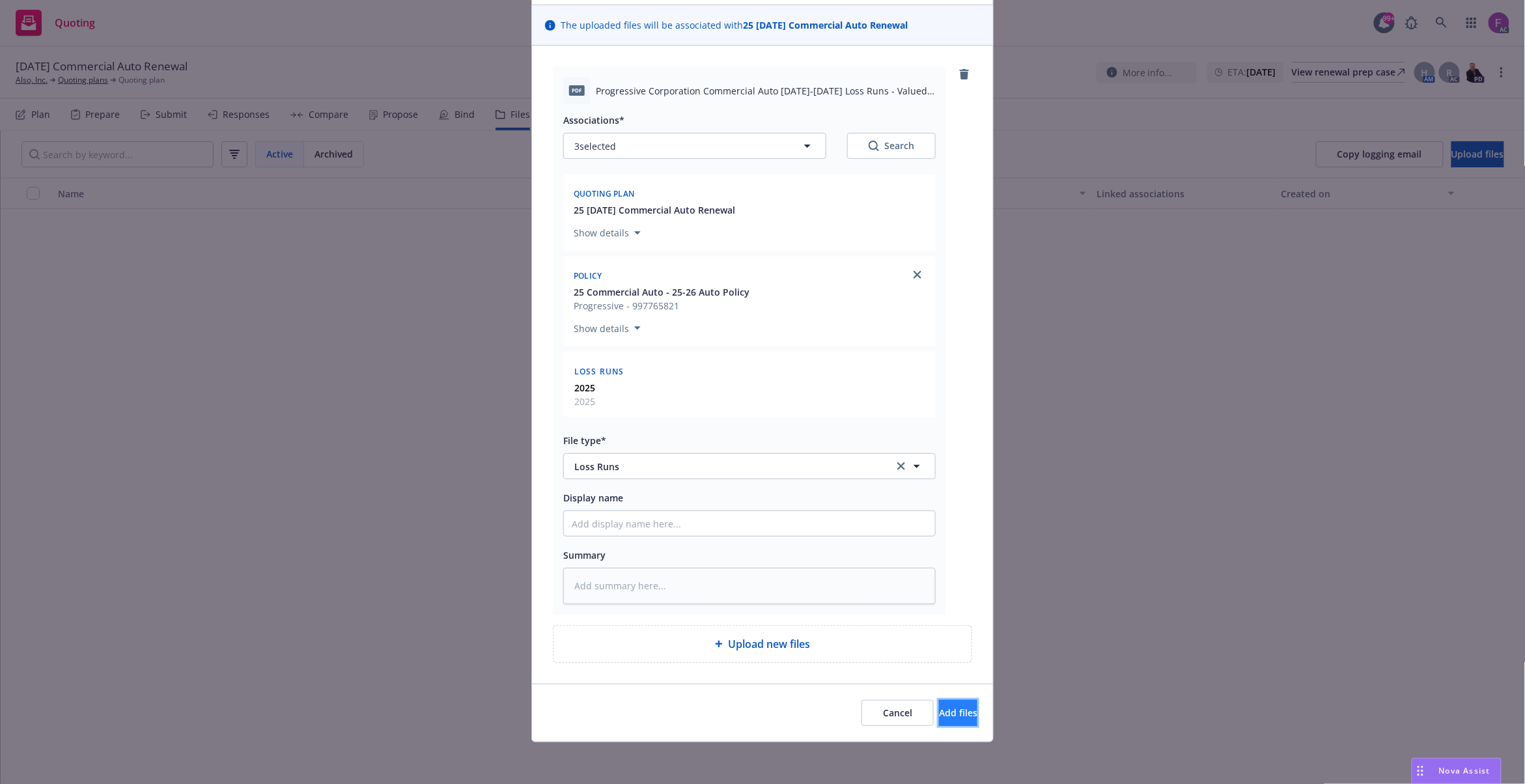
click at [939, 713] on span "Add files" at bounding box center [958, 713] width 39 height 12
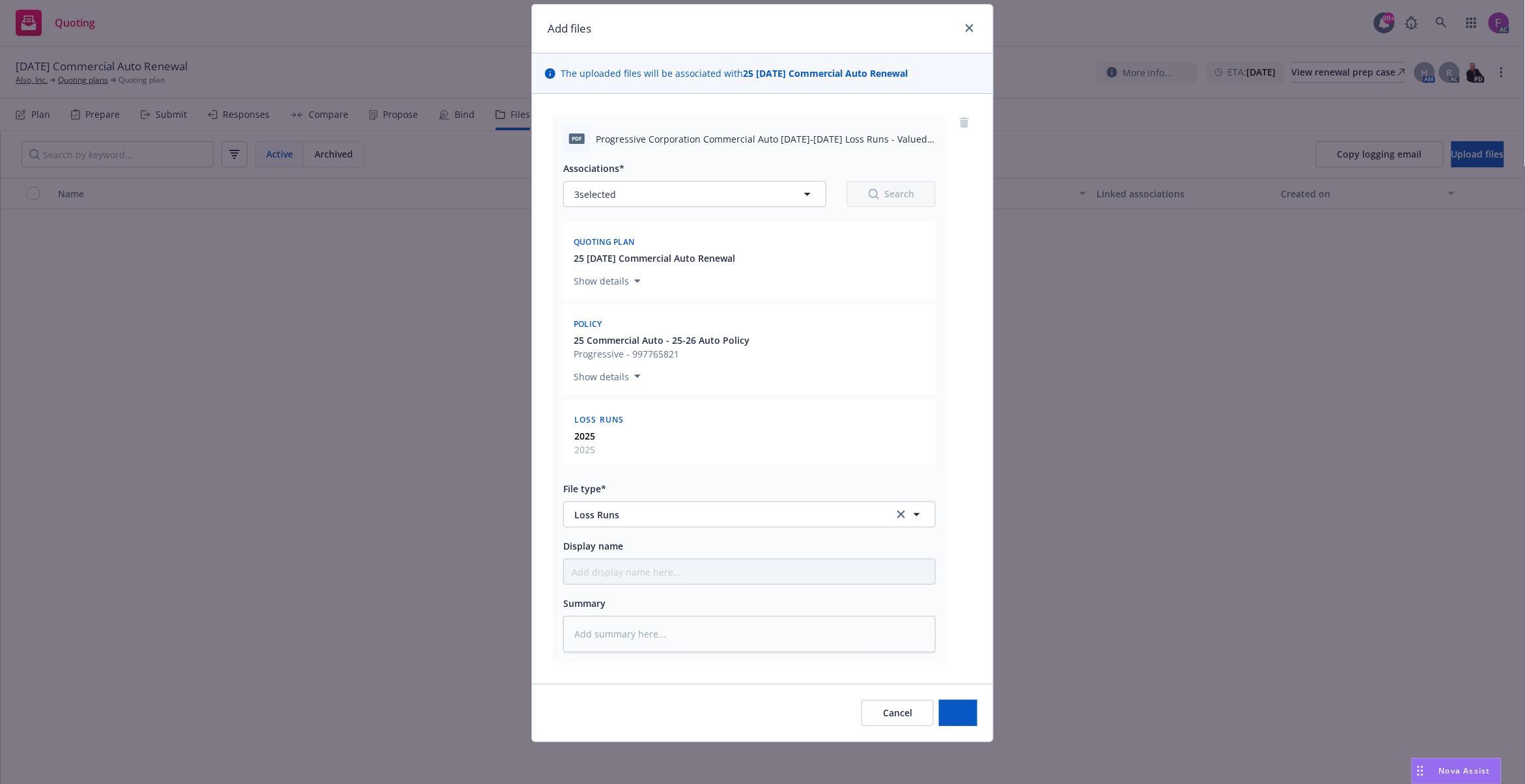
scroll to position [40, 0]
type textarea "x"
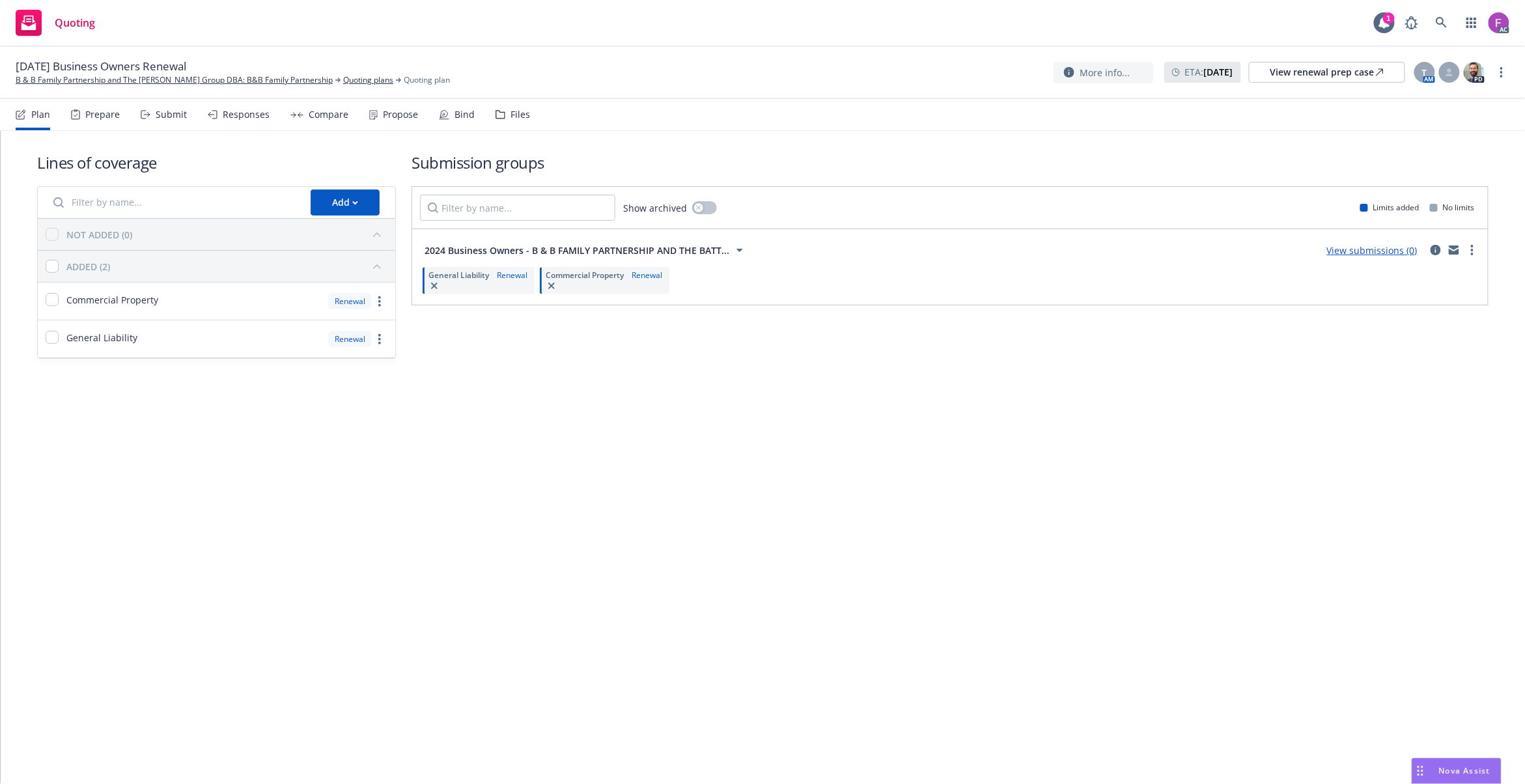
click at [516, 113] on div "Files" at bounding box center [521, 115] width 20 height 10
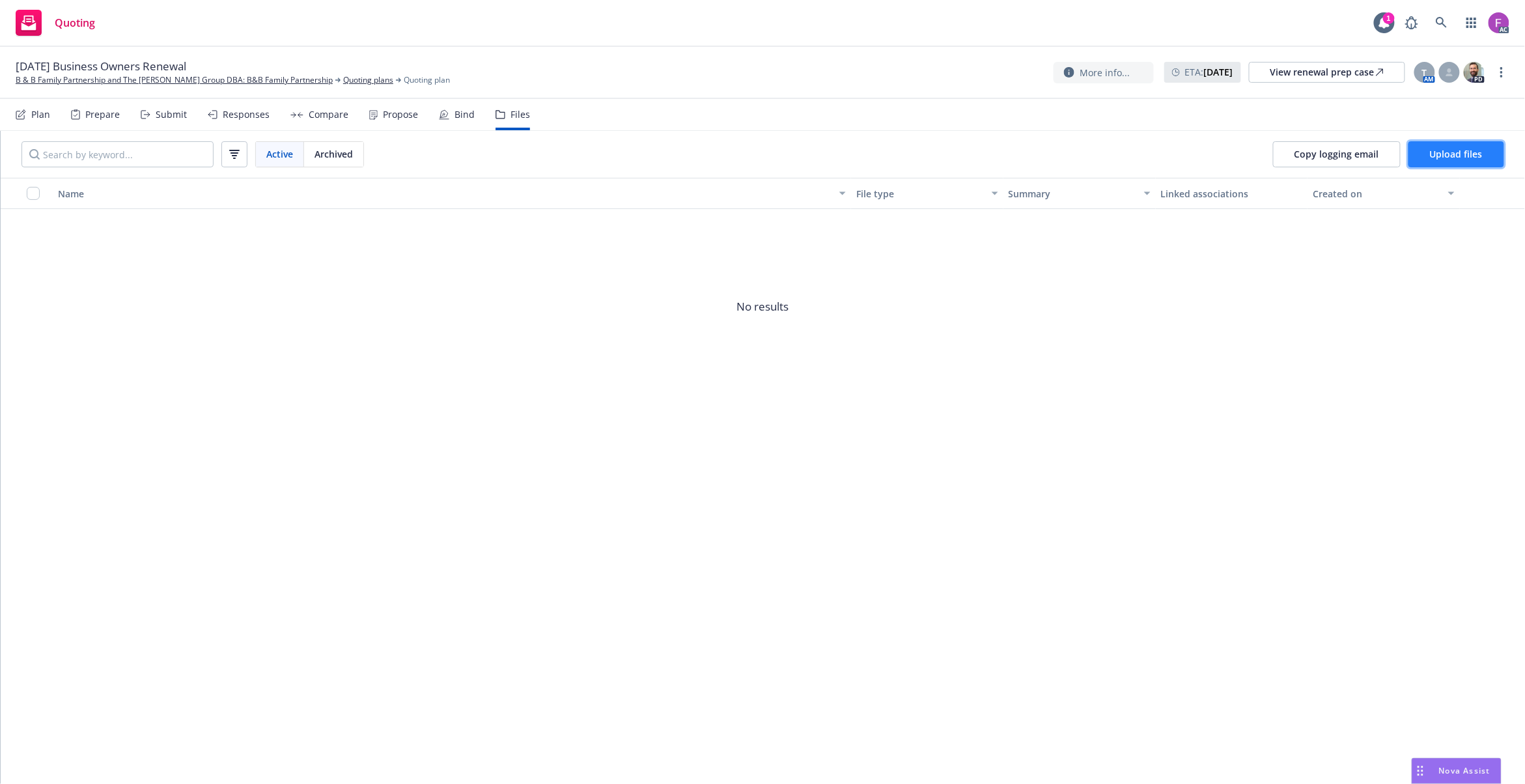
click at [1438, 146] on button "Upload files" at bounding box center [1456, 155] width 96 height 26
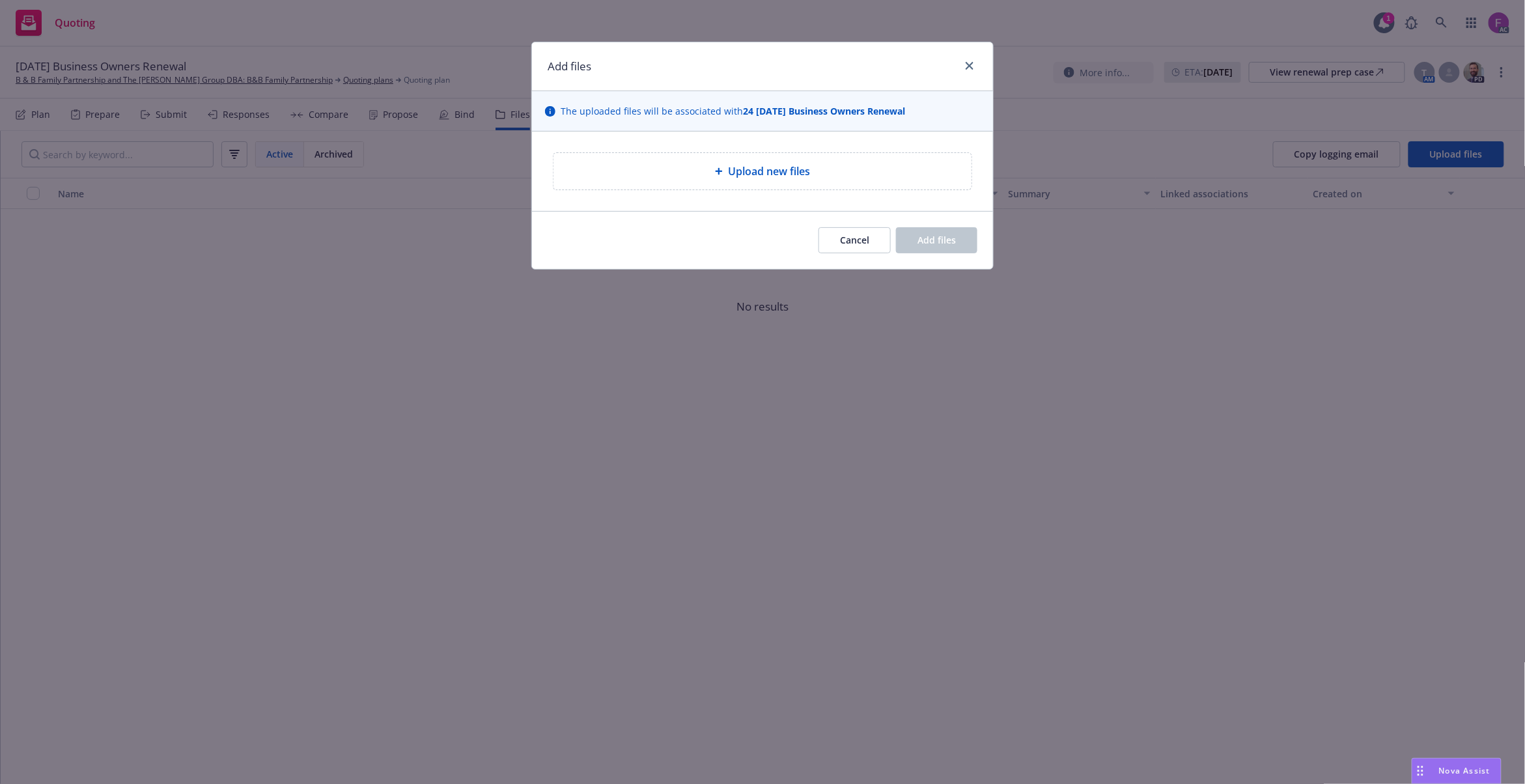
click at [818, 170] on div "Upload new files" at bounding box center [762, 171] width 397 height 16
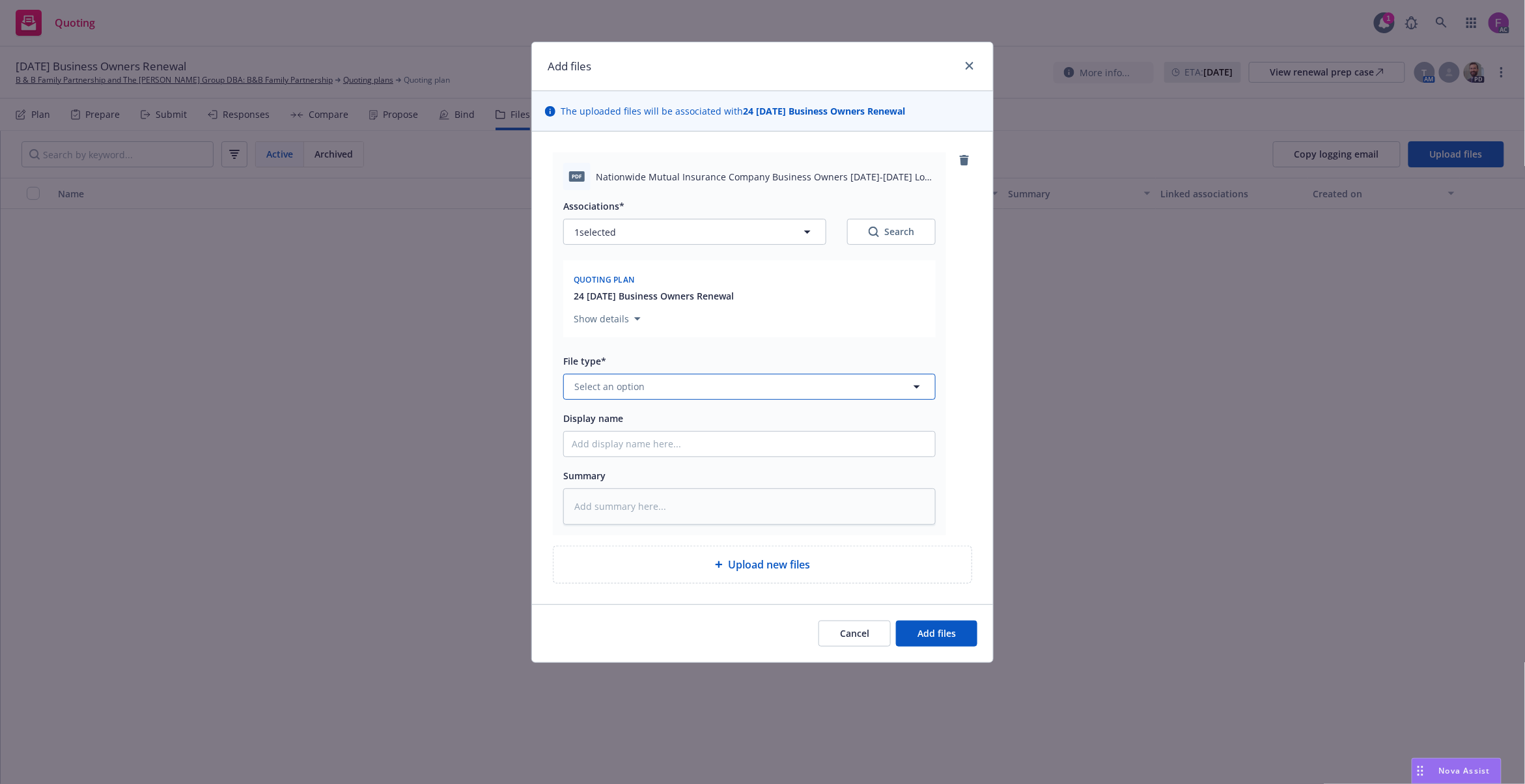
click at [677, 385] on button "Select an option" at bounding box center [749, 387] width 372 height 26
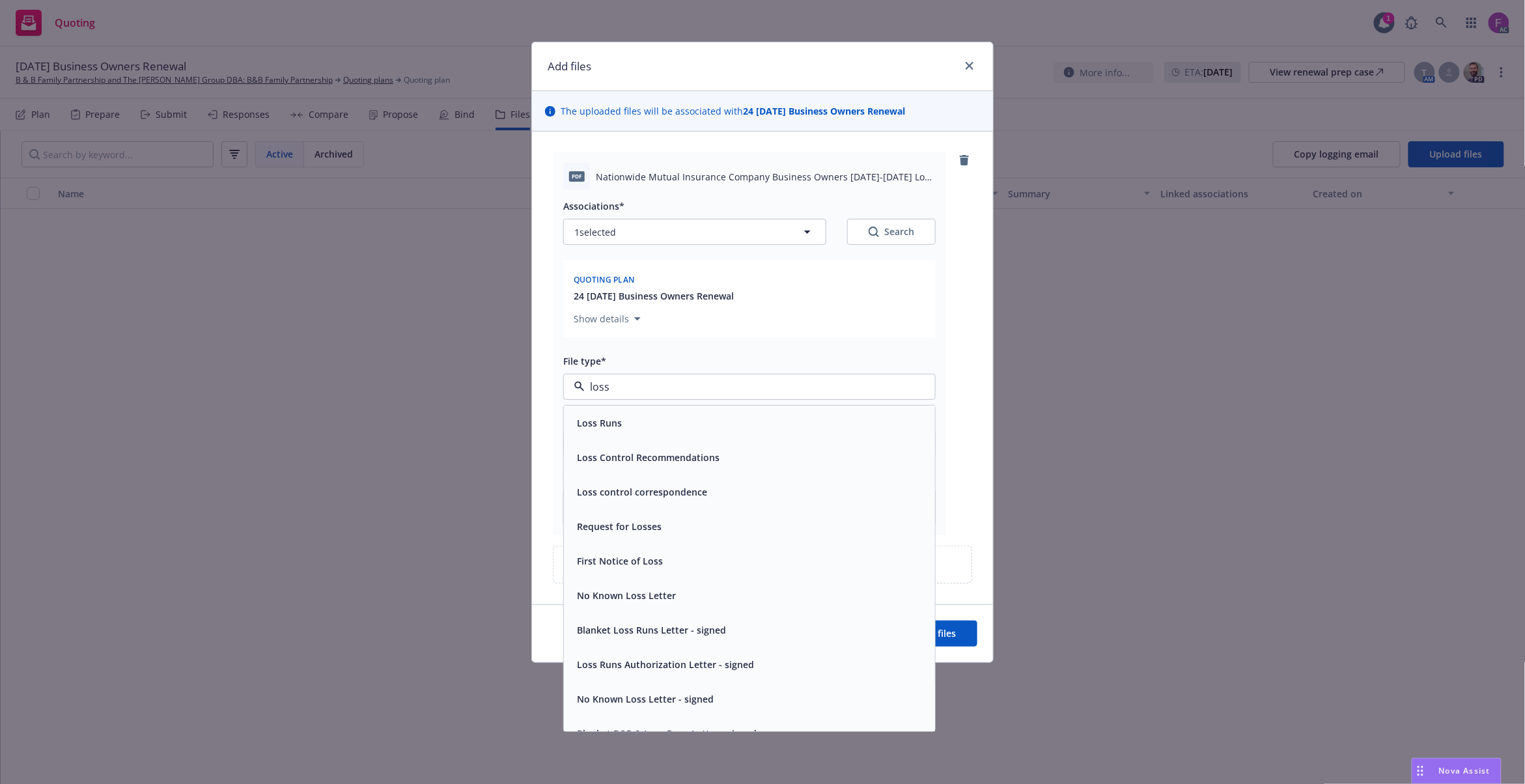
paste input "Loss Run"
type input "Loss Run"
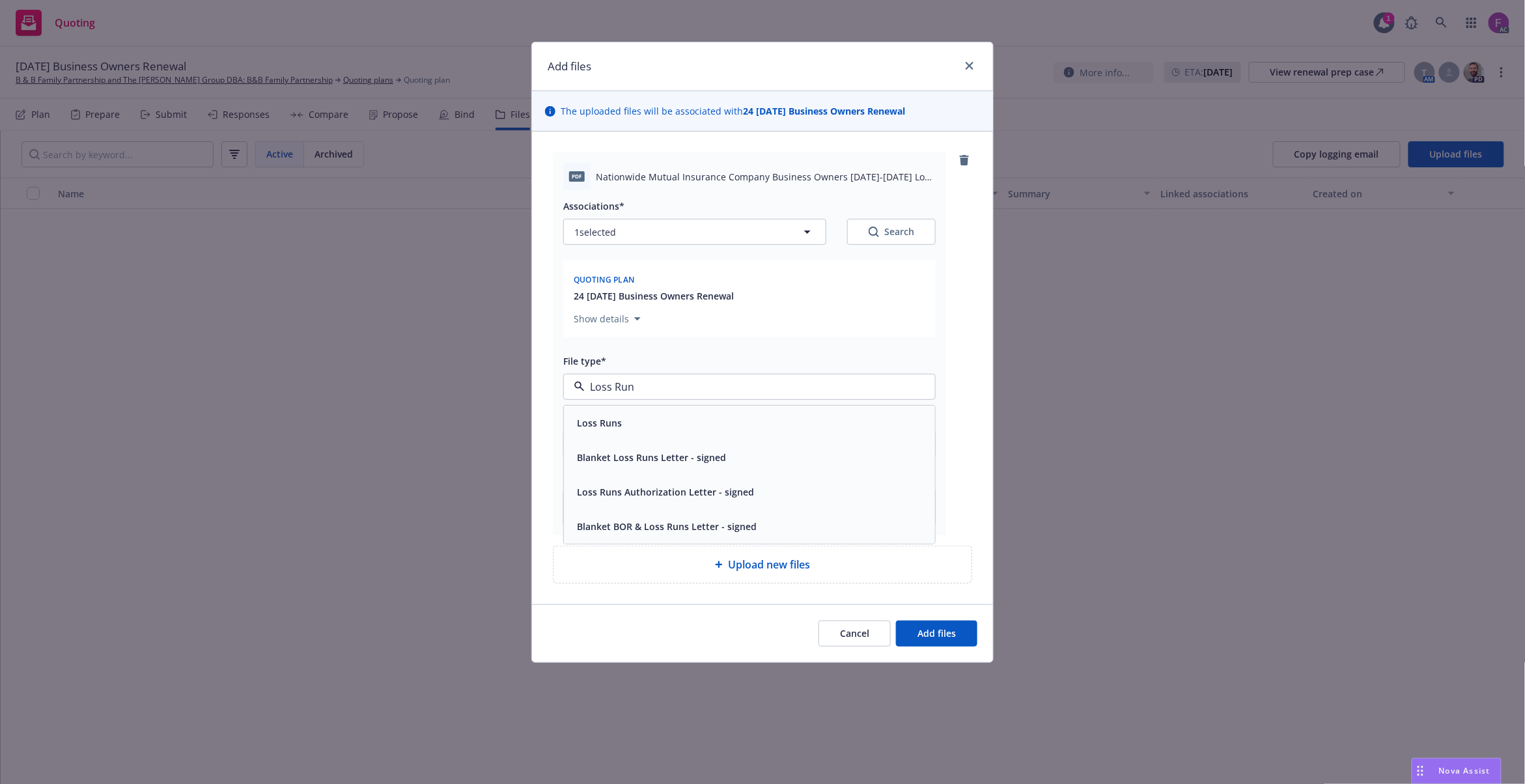
click at [643, 427] on div "Loss Runs" at bounding box center [749, 423] width 355 height 19
click at [668, 231] on button "1 selected" at bounding box center [694, 232] width 263 height 26
type textarea "x"
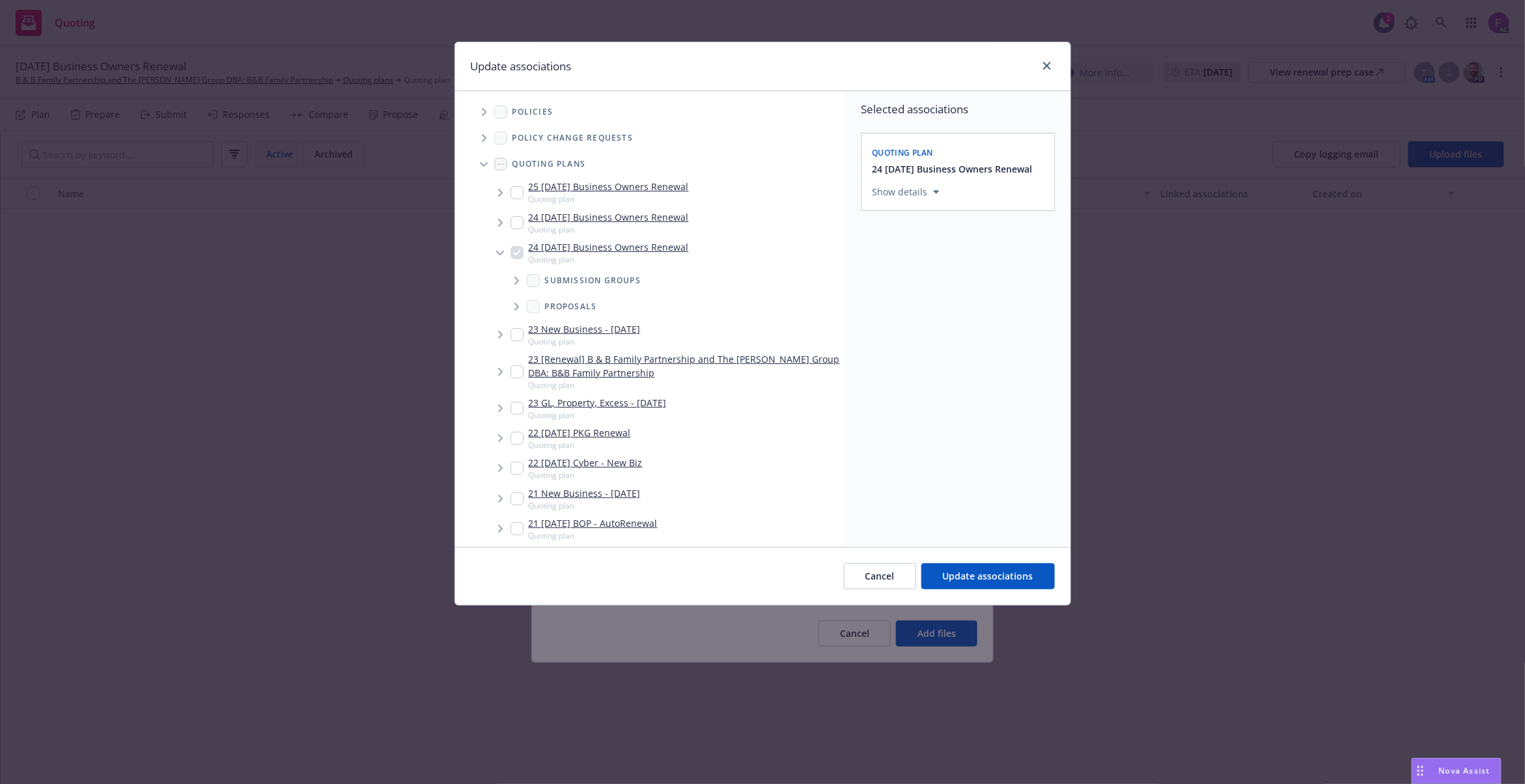
click at [483, 110] on icon "Tree Example" at bounding box center [484, 112] width 5 height 8
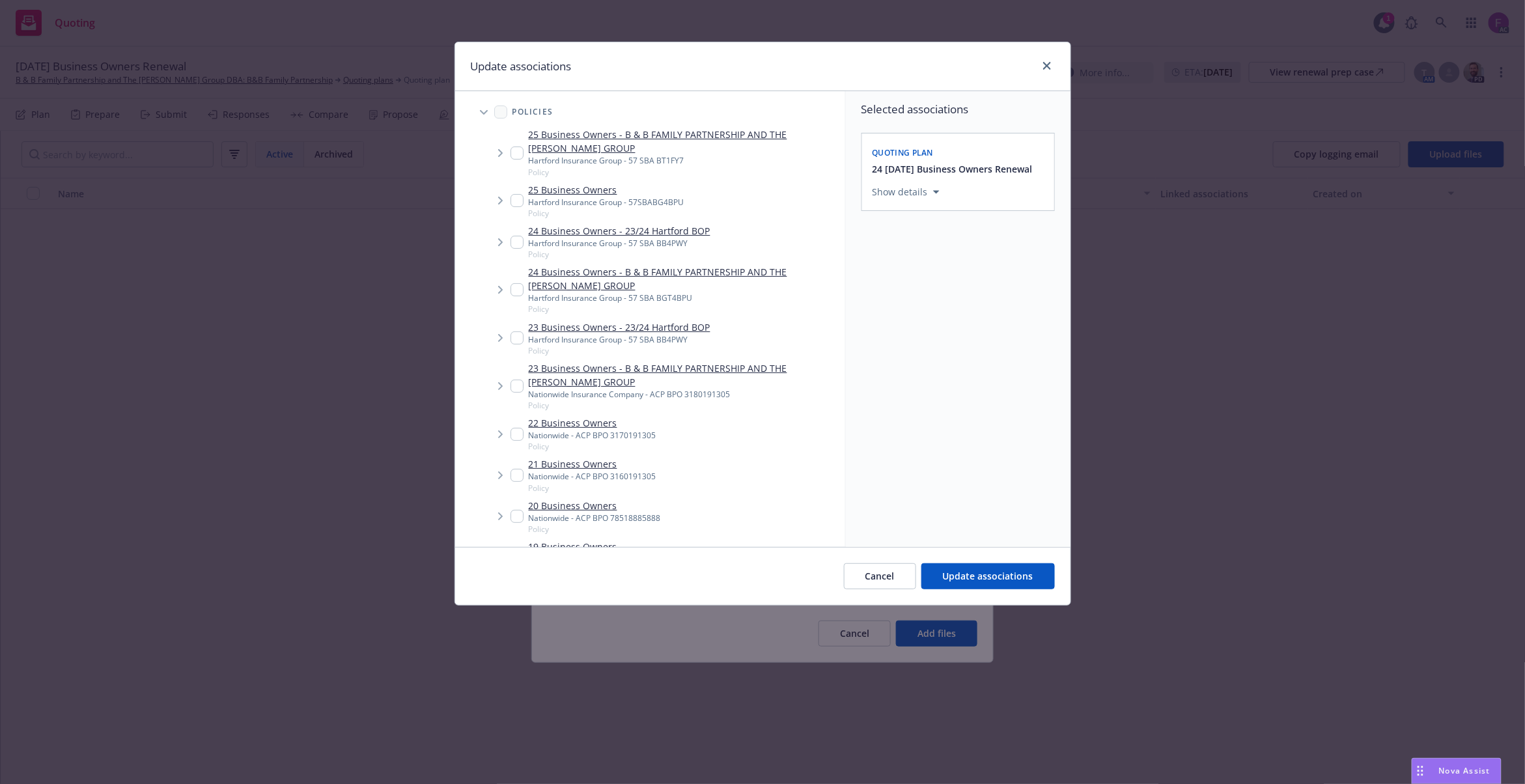
click at [514, 386] on input "Tree Example" at bounding box center [517, 386] width 13 height 13
checkbox input "true"
click at [514, 431] on input "Tree Example" at bounding box center [517, 435] width 13 height 13
checkbox input "true"
click at [516, 475] on input "Tree Example" at bounding box center [517, 475] width 13 height 13
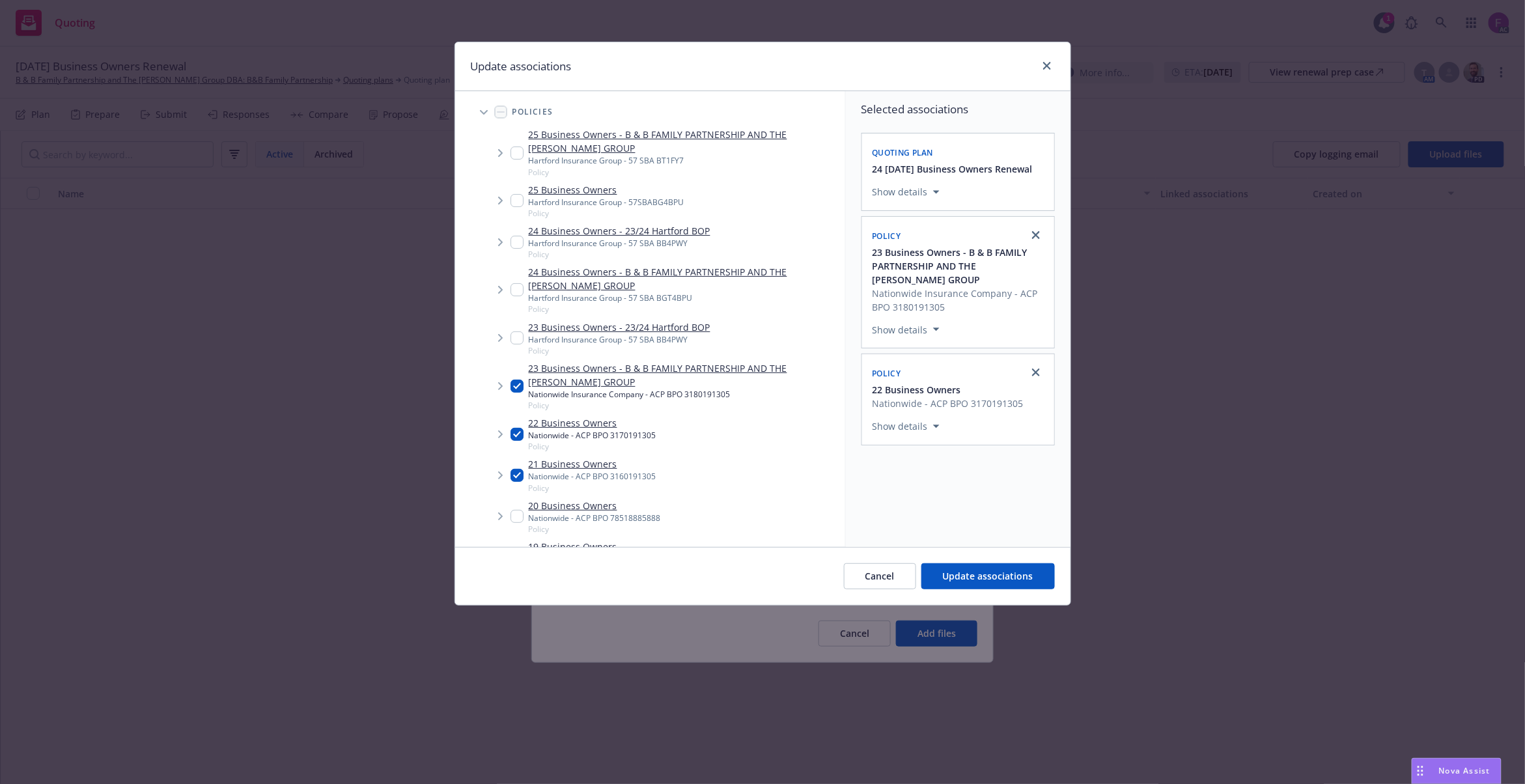
checkbox input "true"
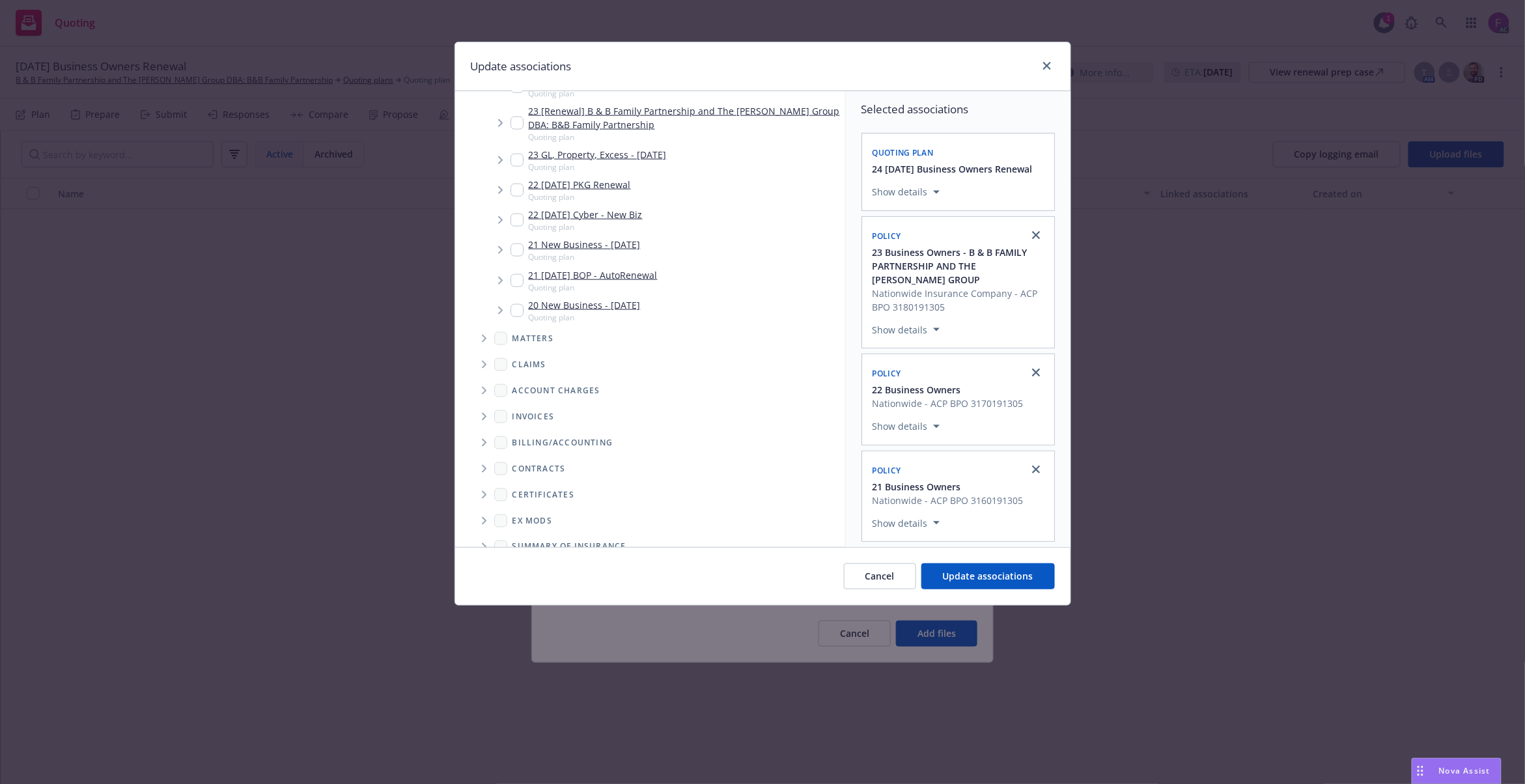
scroll to position [774, 0]
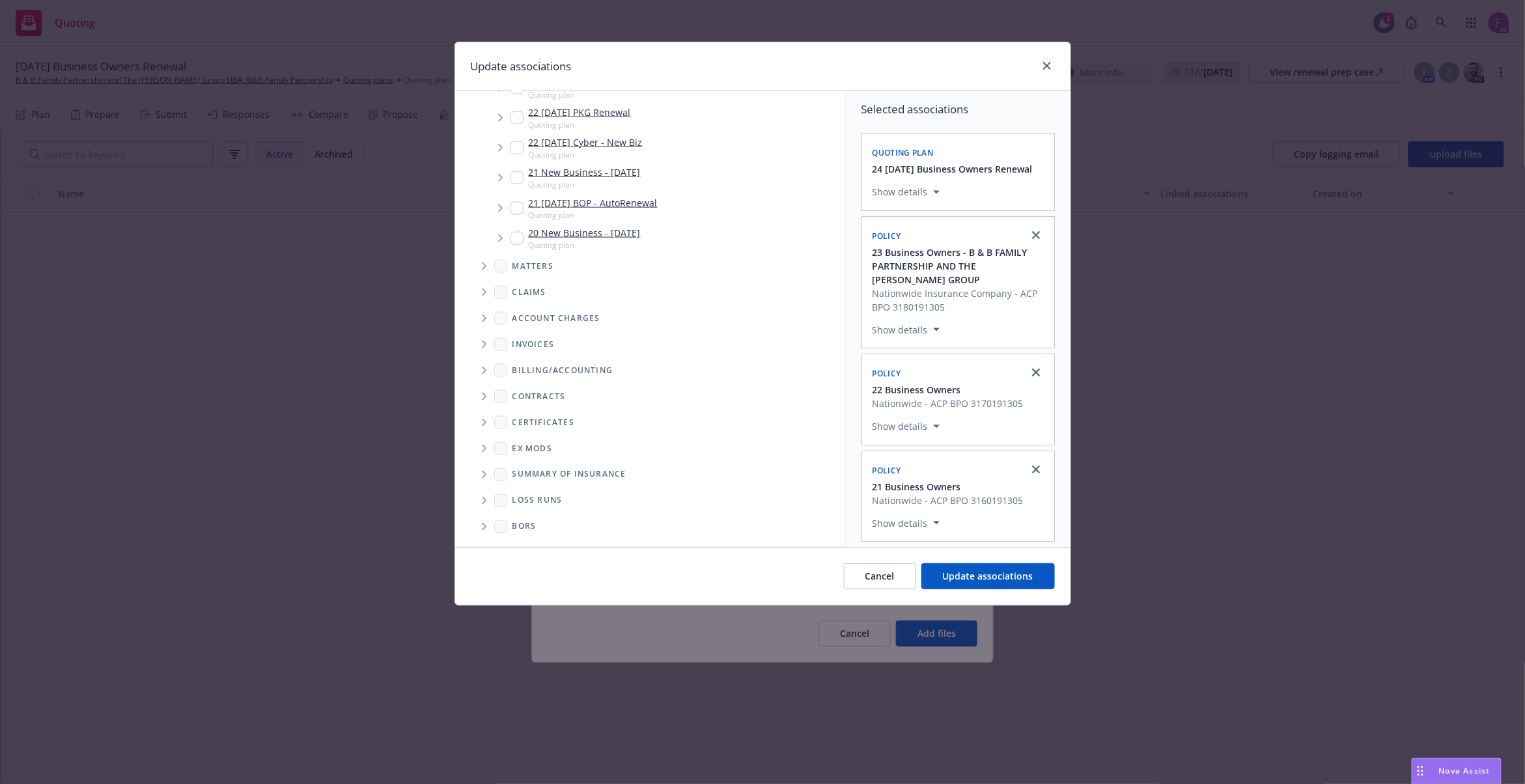
click at [483, 498] on icon "Folder Tree Example" at bounding box center [484, 501] width 5 height 8
click at [519, 501] on input "Folder Tree Example" at bounding box center [519, 500] width 13 height 13
checkbox input "true"
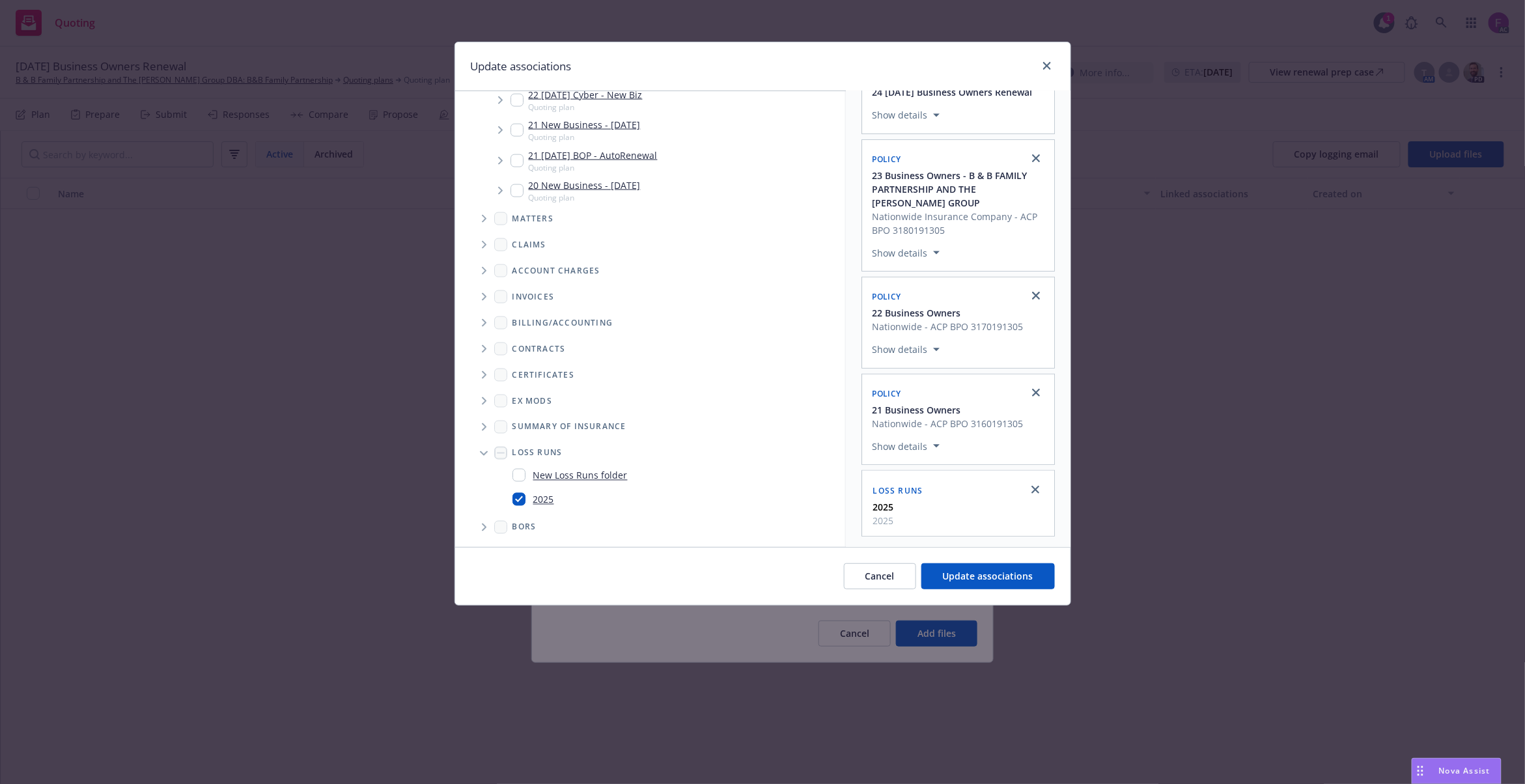
scroll to position [94, 0]
click at [966, 568] on button "Update associations" at bounding box center [988, 576] width 134 height 26
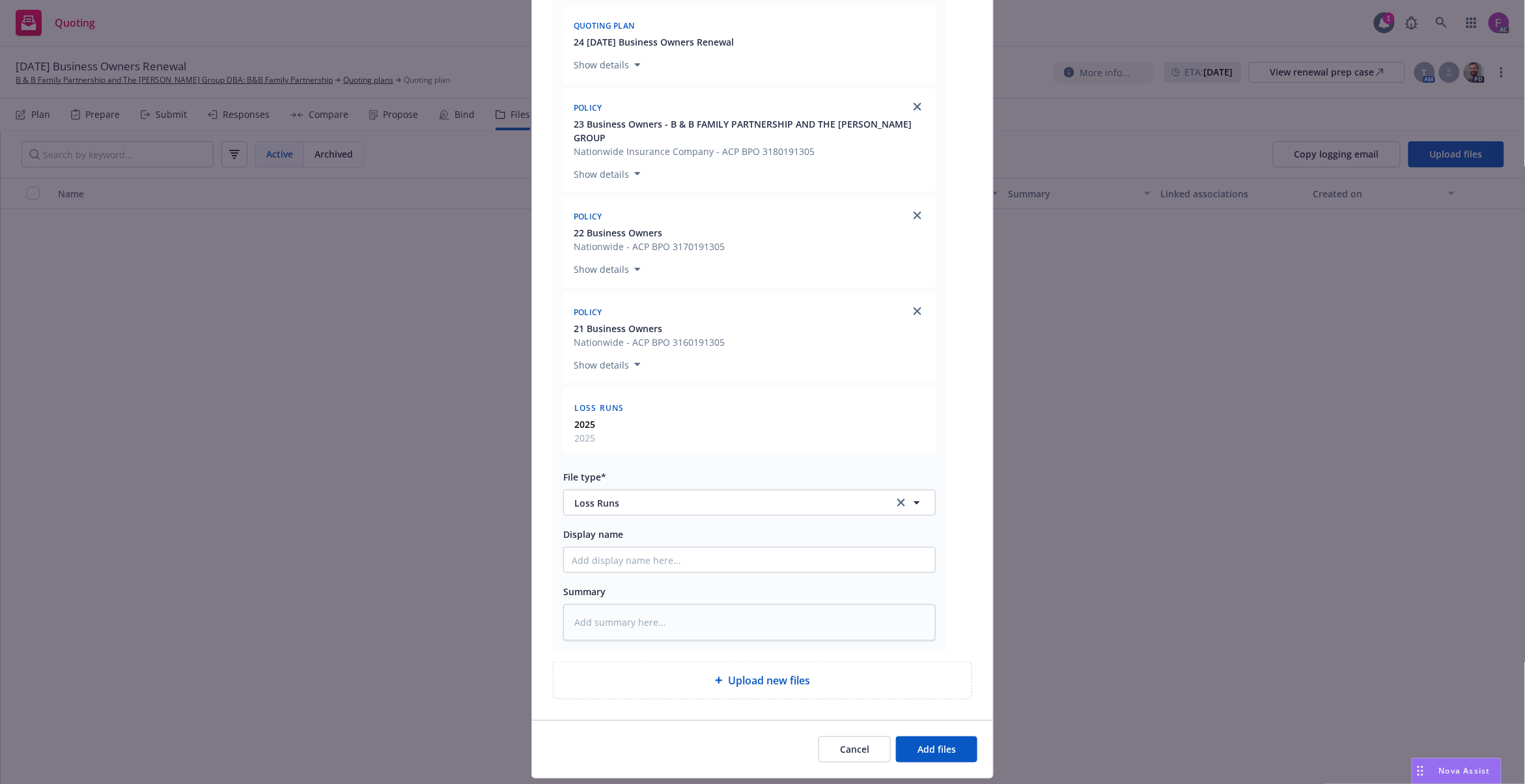
scroll to position [280, 0]
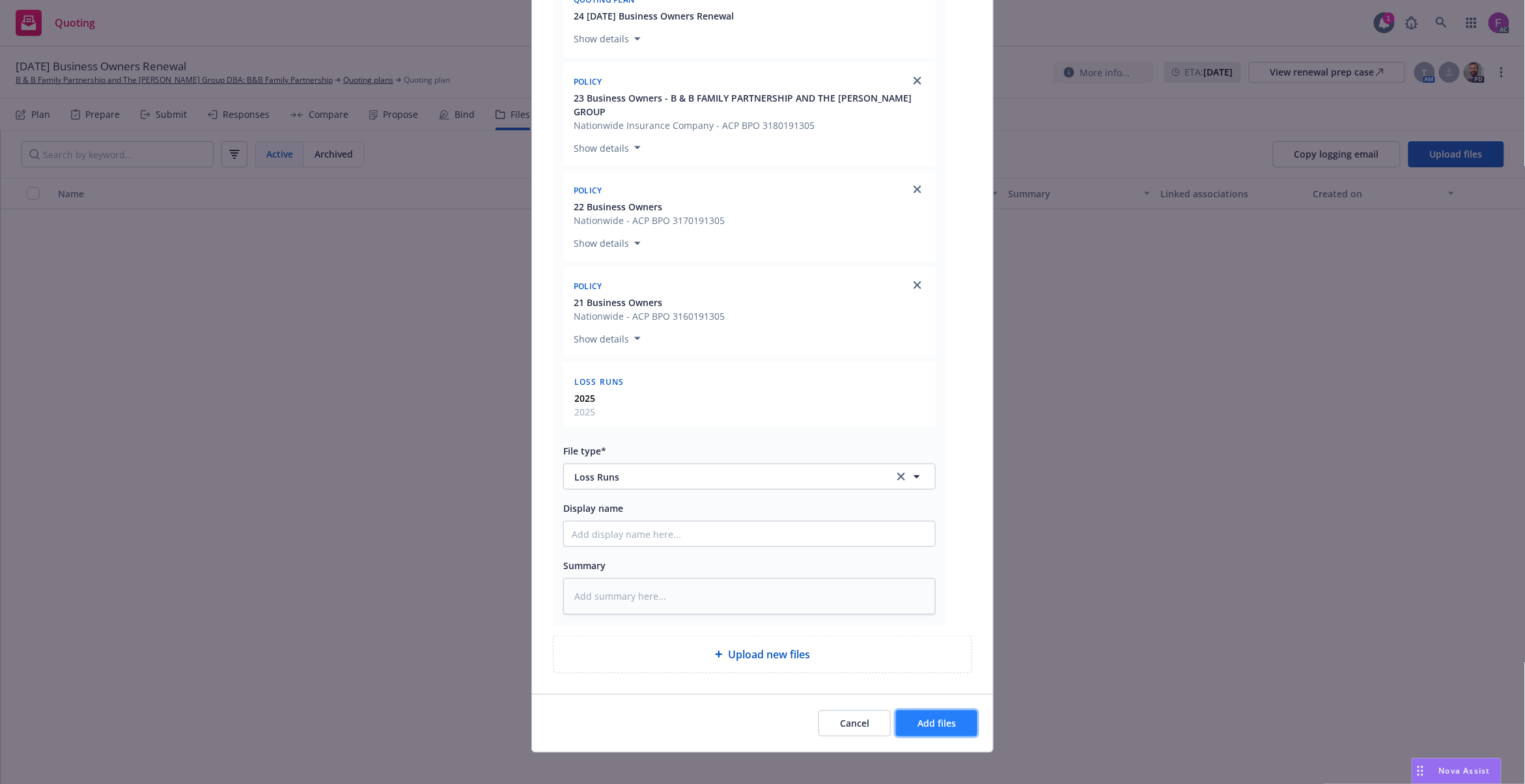
click at [905, 721] on button "Add files" at bounding box center [937, 724] width 81 height 26
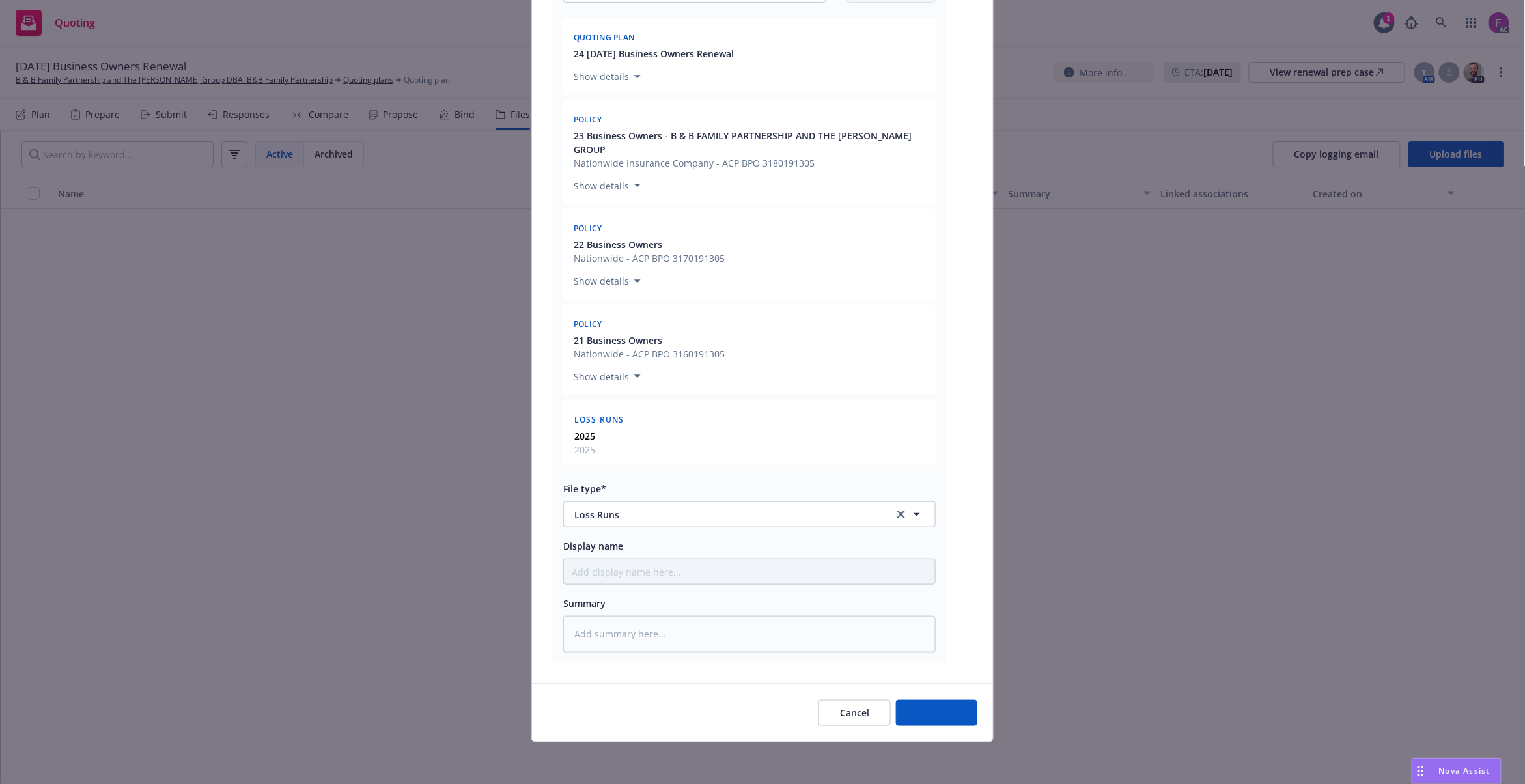
scroll to position [232, 0]
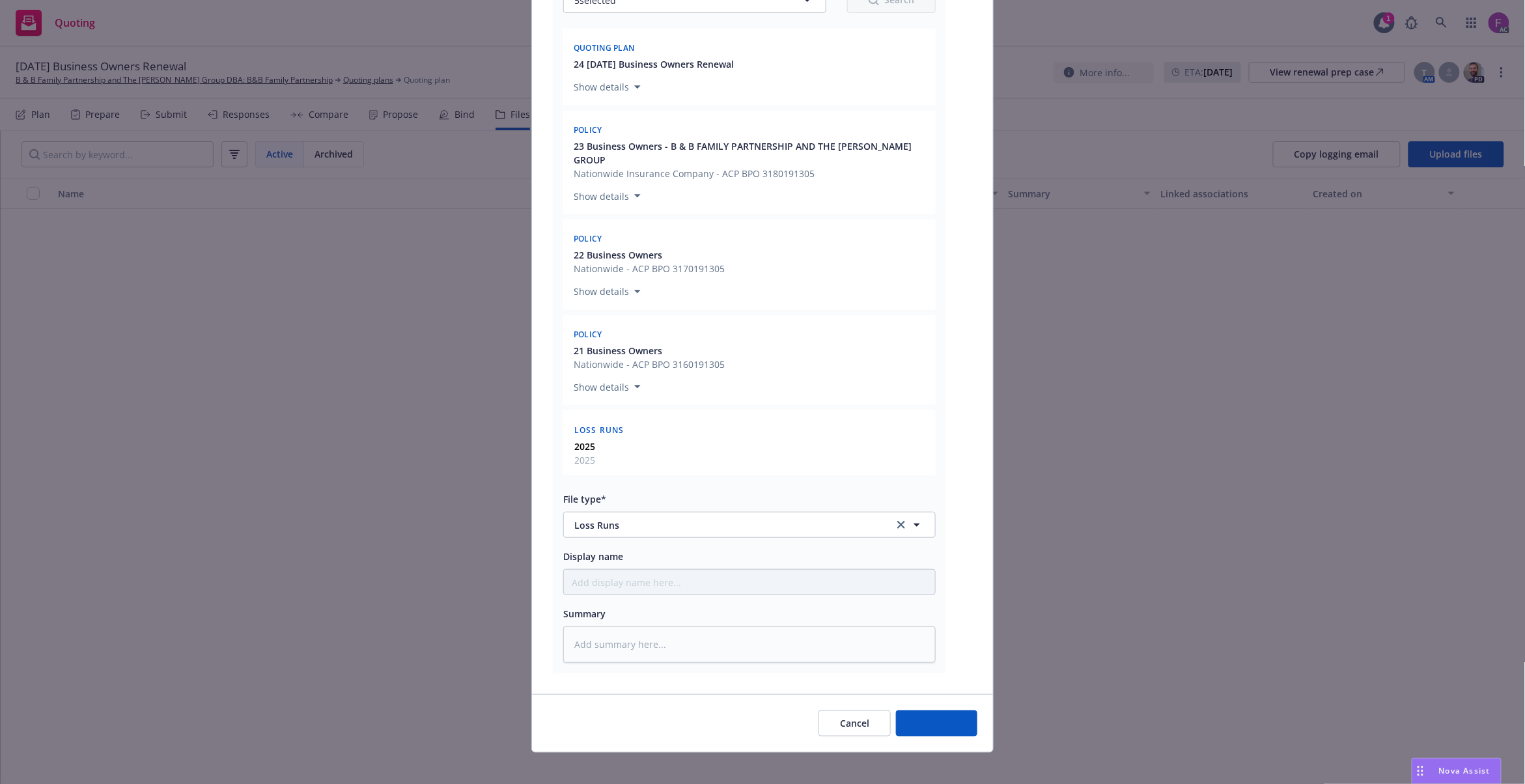
type textarea "x"
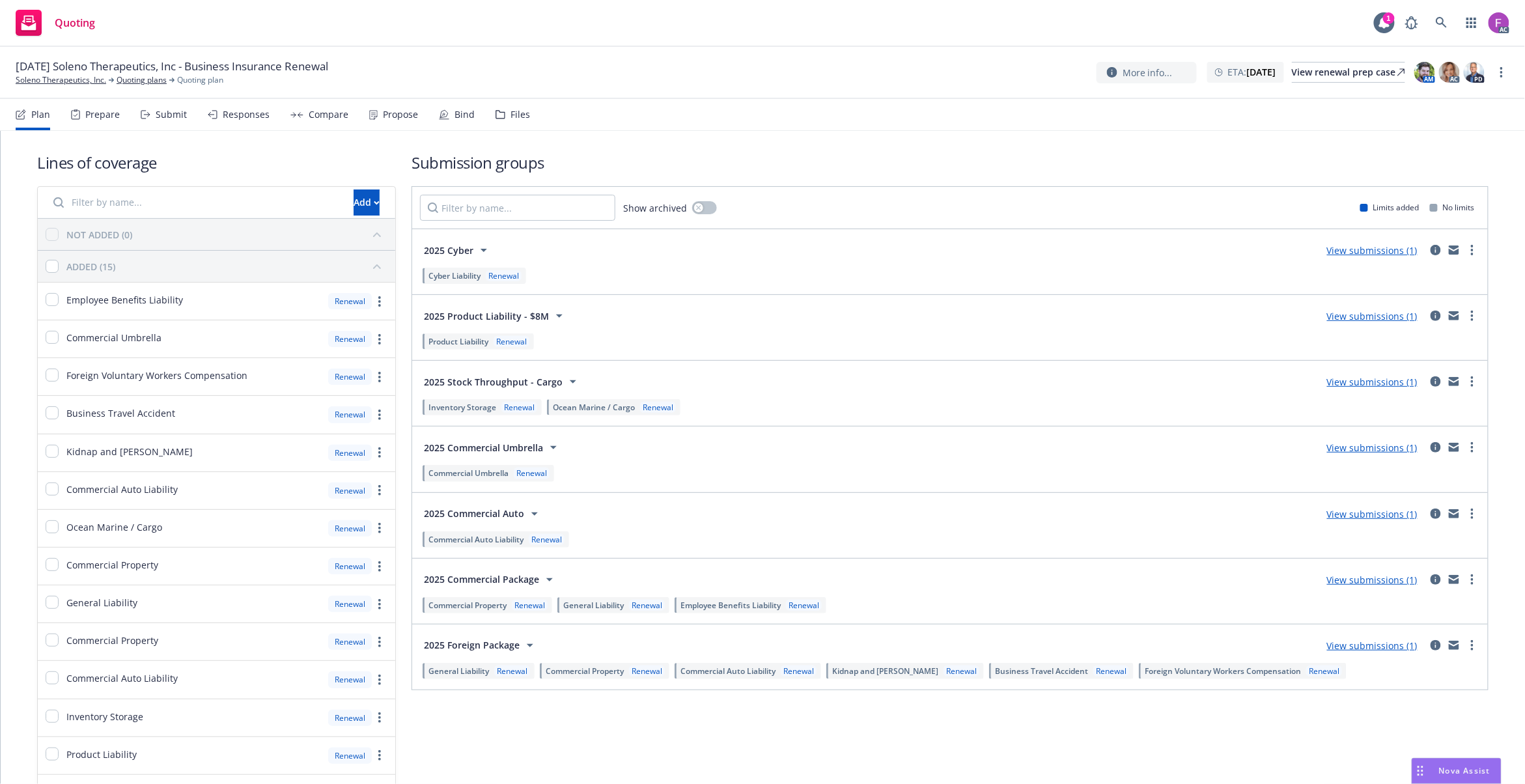
click at [519, 118] on div "Files" at bounding box center [521, 115] width 20 height 10
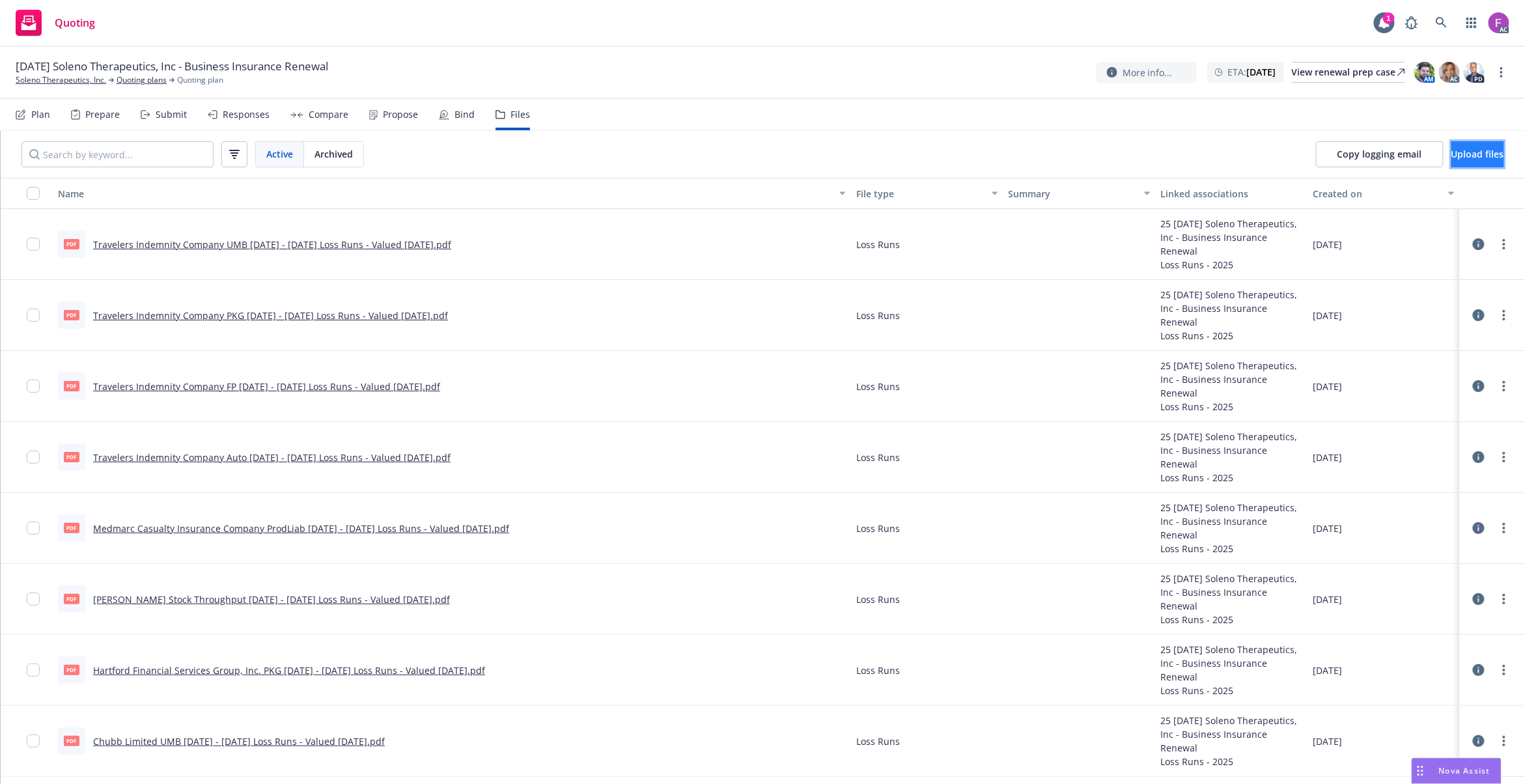
click at [1452, 163] on button "Upload files" at bounding box center [1478, 155] width 52 height 26
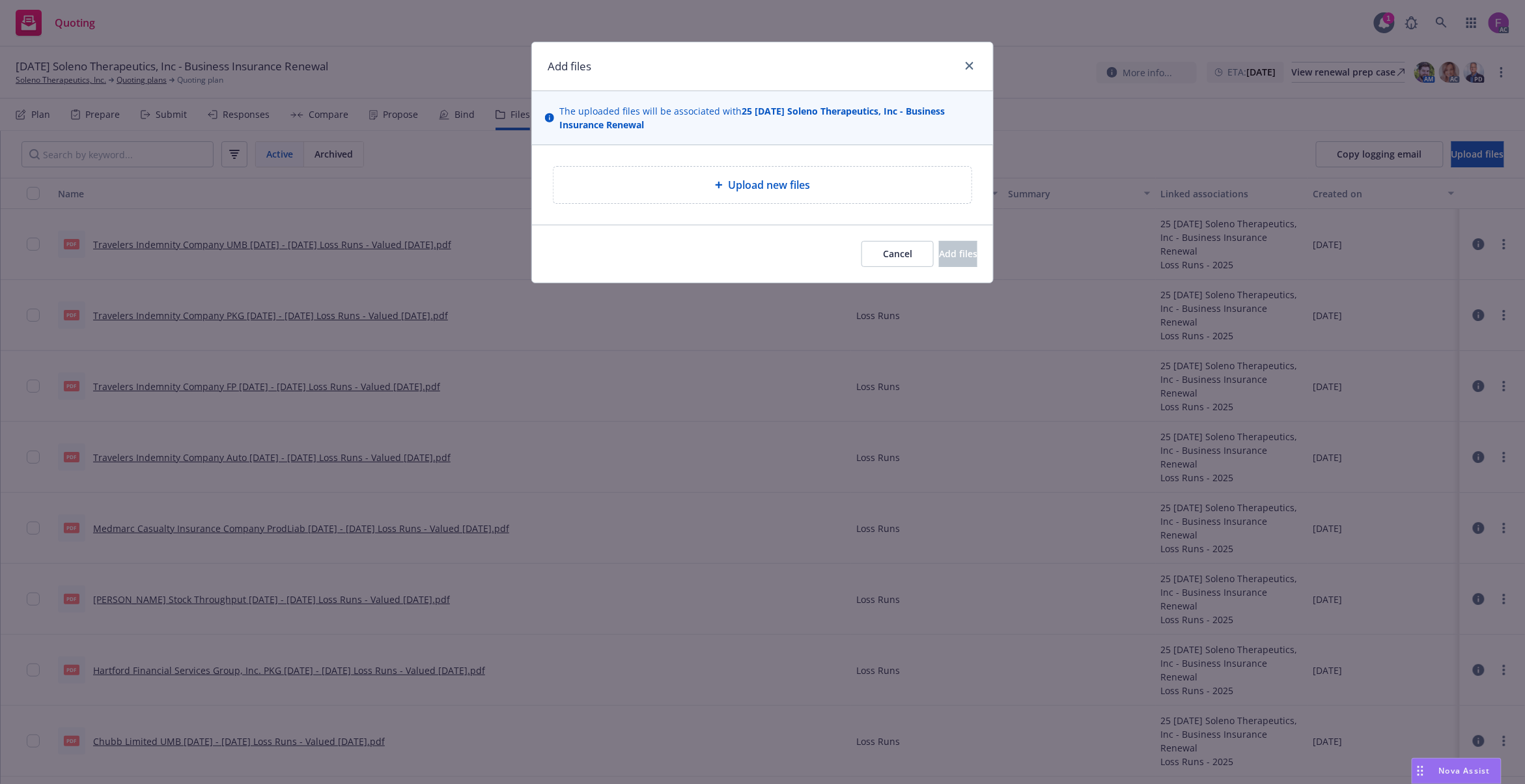
click at [767, 178] on span "Upload new files" at bounding box center [768, 185] width 82 height 16
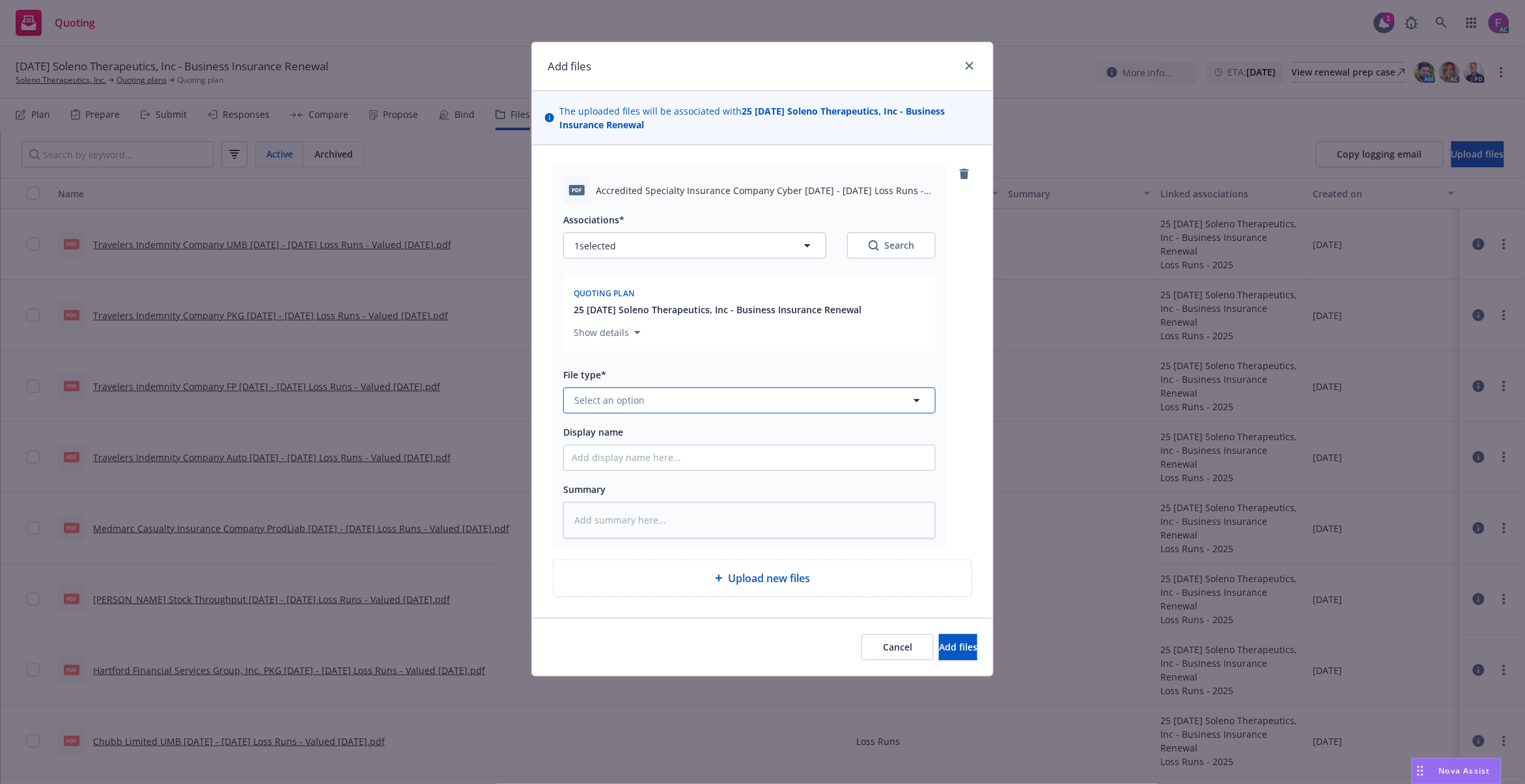
click at [698, 397] on button "Select an option" at bounding box center [749, 401] width 372 height 26
click at [0, 0] on input at bounding box center [0, 0] width 0 height 0
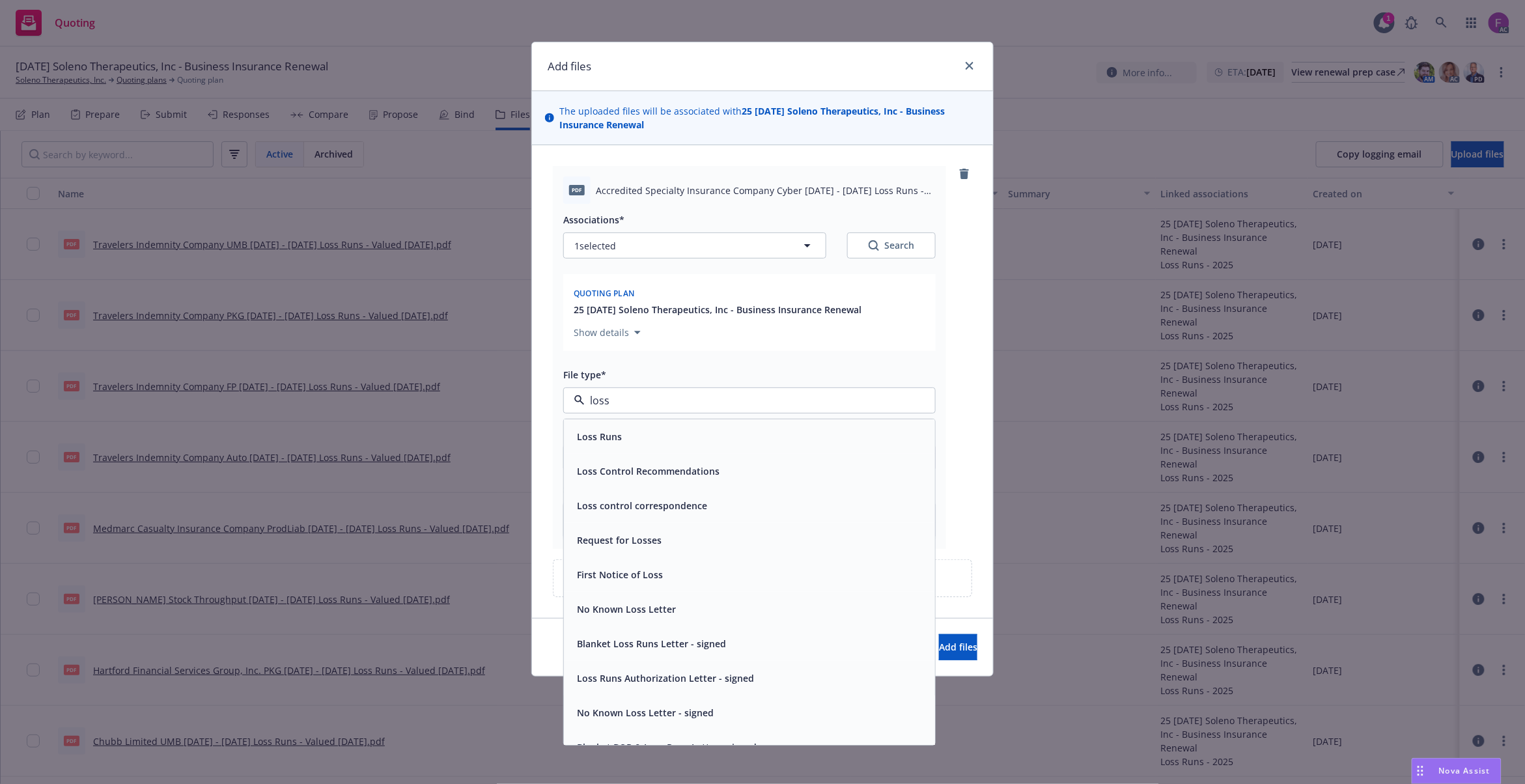
paste input "Loss Run"
type input "Loss Run"
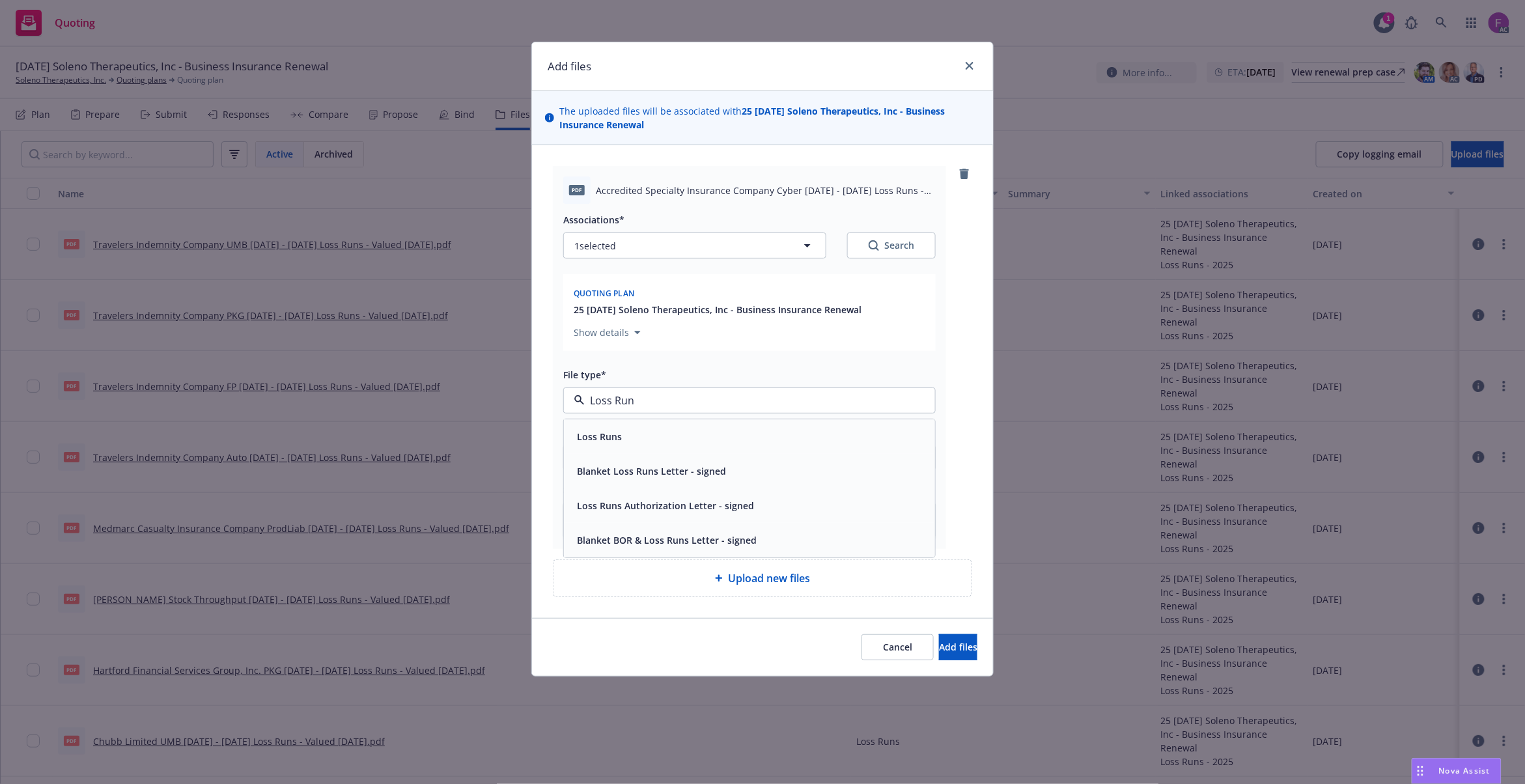
click at [601, 437] on span "Loss Runs" at bounding box center [599, 437] width 45 height 14
click at [650, 241] on button "1 selected" at bounding box center [694, 246] width 263 height 26
type textarea "x"
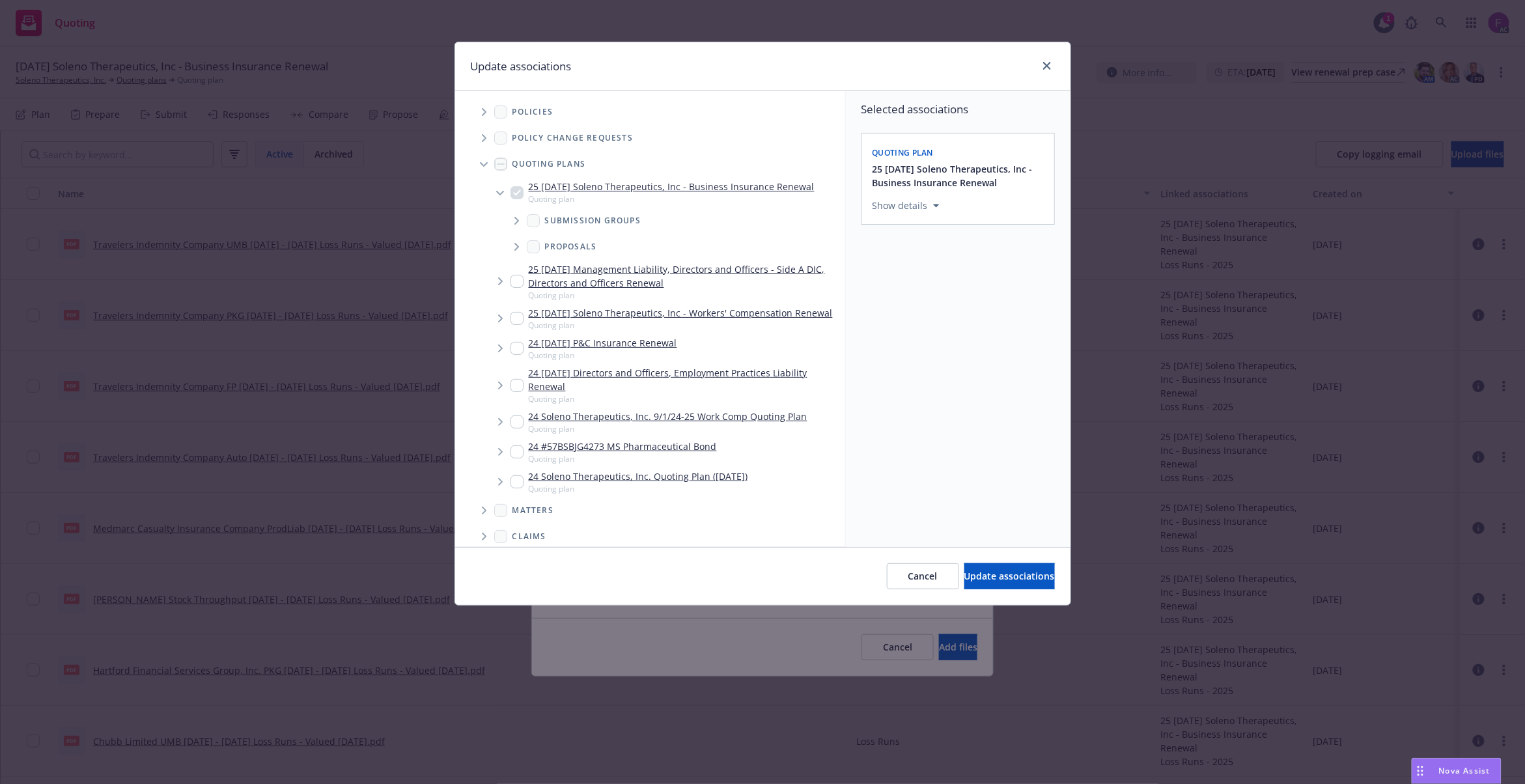
click at [487, 112] on span "Tree Example" at bounding box center [484, 112] width 21 height 21
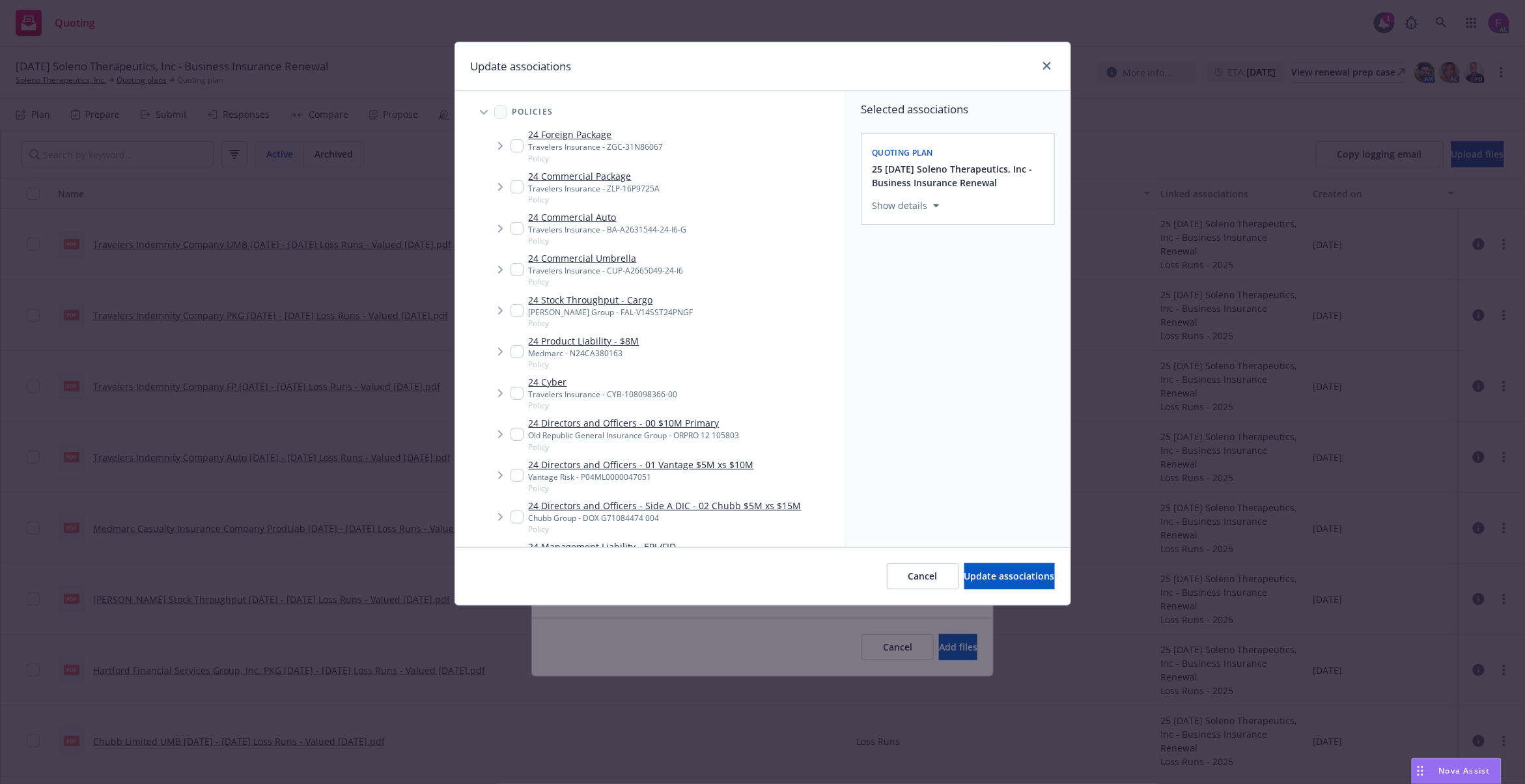
scroll to position [418, 0]
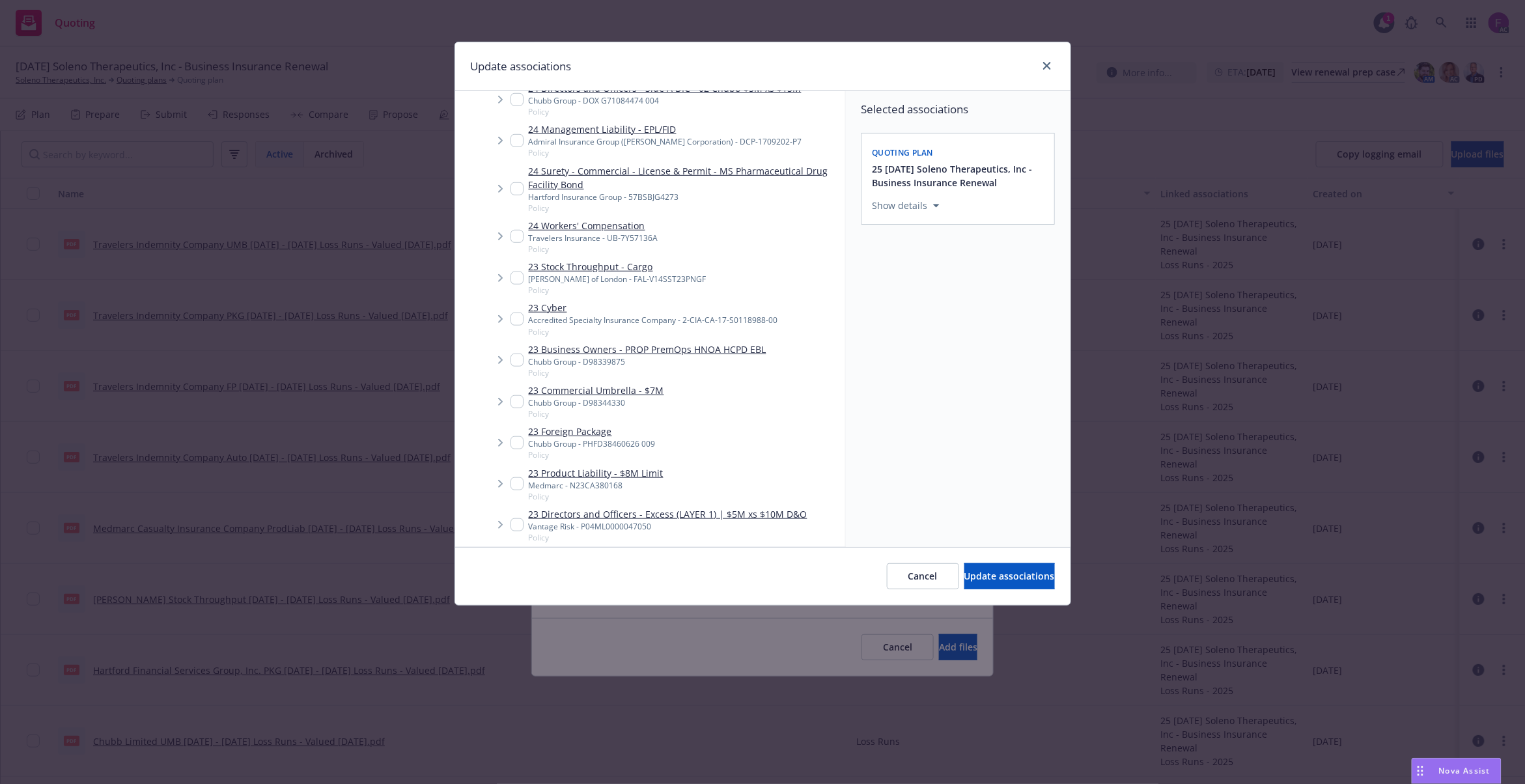
click at [514, 319] on input "Tree Example" at bounding box center [517, 319] width 13 height 13
checkbox input "true"
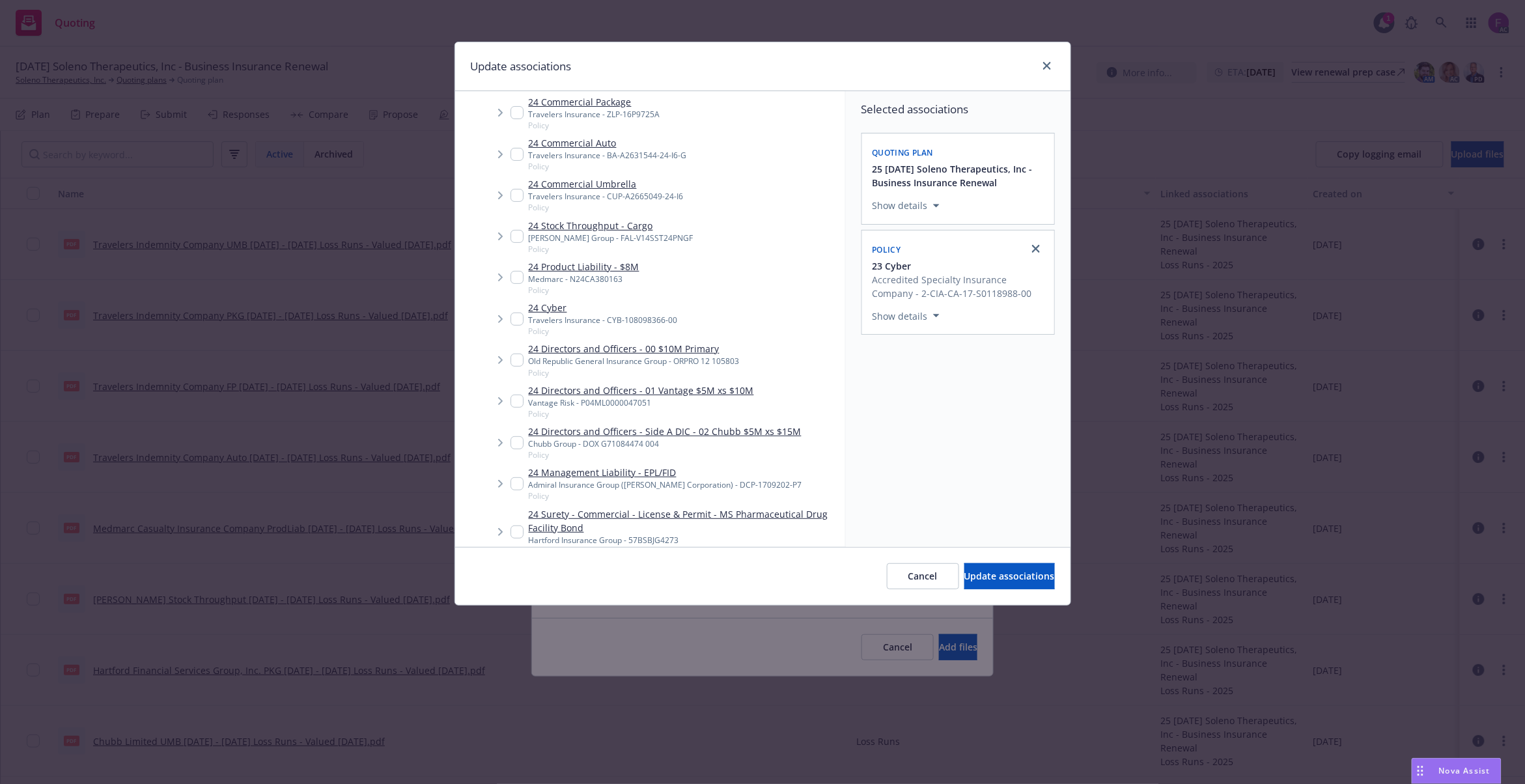
click at [512, 315] on input "Tree Example" at bounding box center [517, 319] width 13 height 13
checkbox input "true"
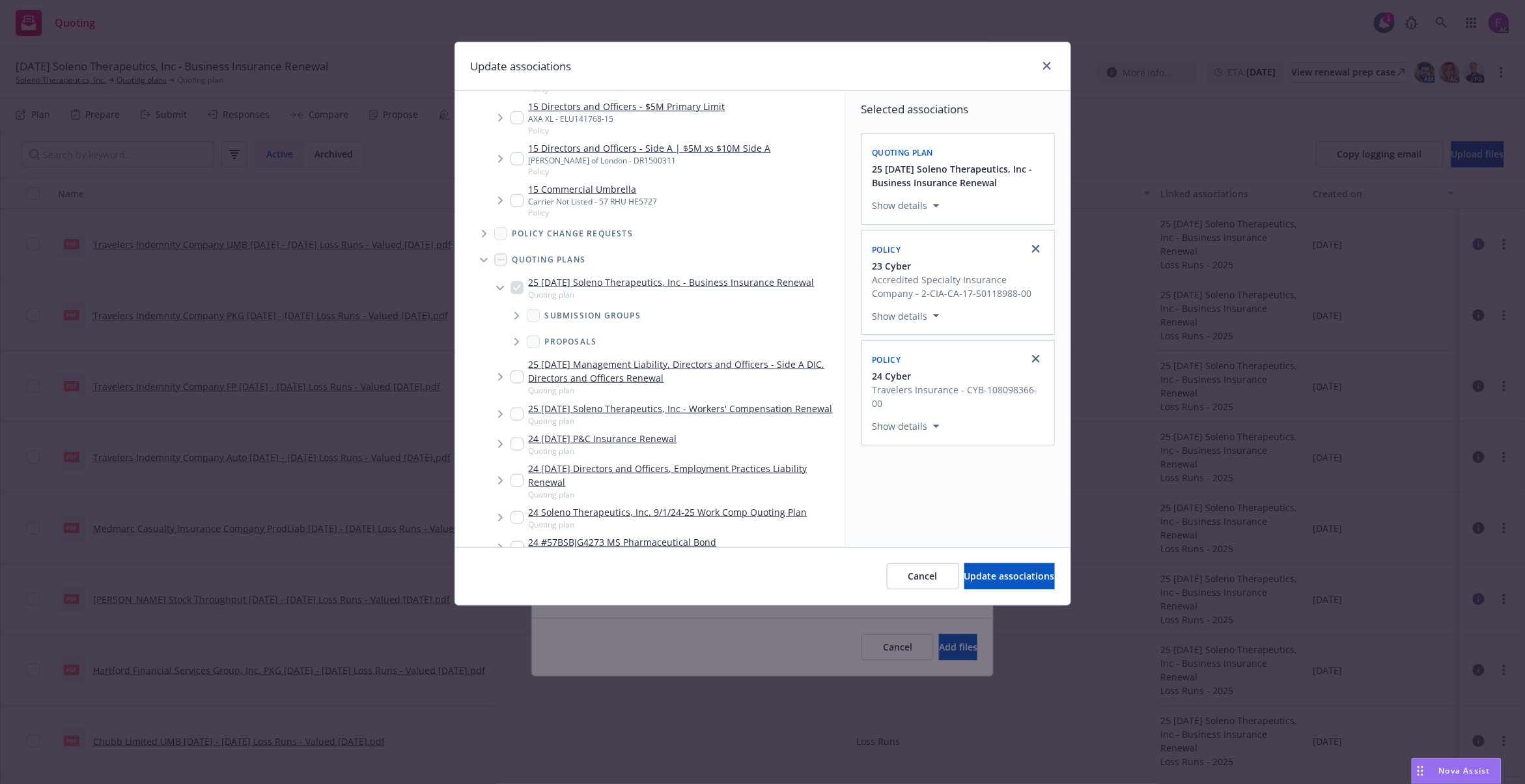
scroll to position [3030, 0]
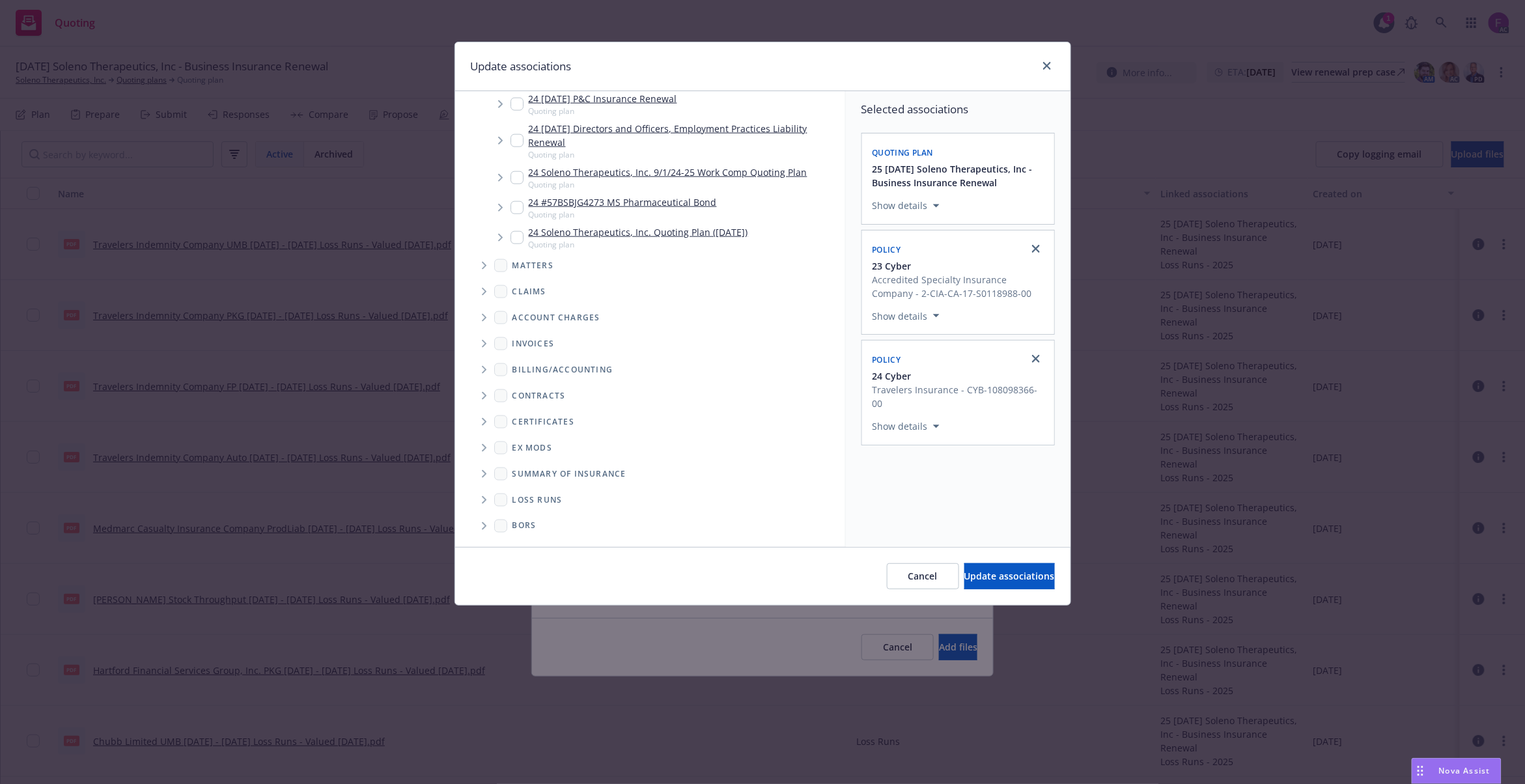
click at [488, 499] on span "Folder Tree Example" at bounding box center [484, 500] width 21 height 21
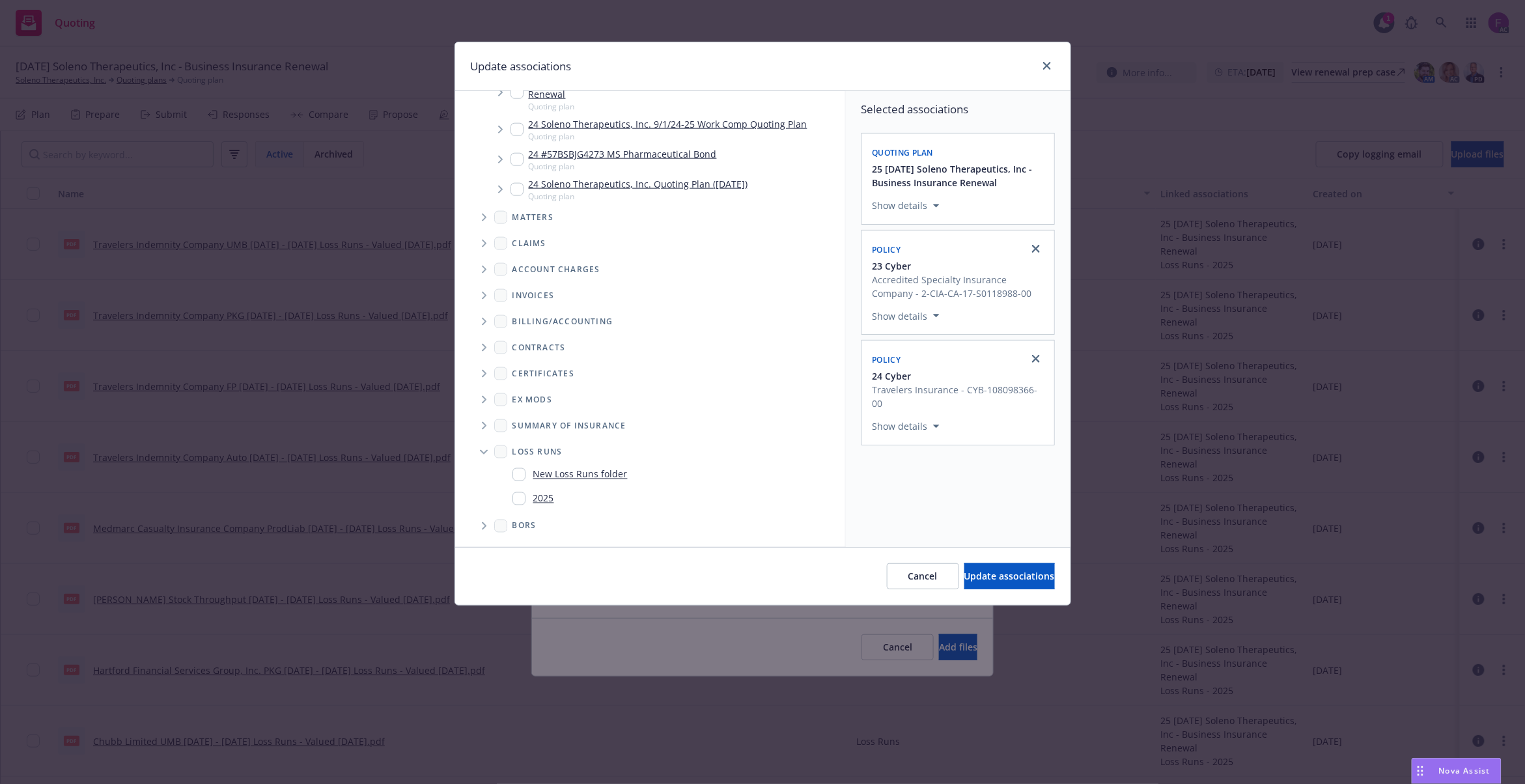
scroll to position [3078, 0]
drag, startPoint x: 517, startPoint y: 500, endPoint x: 592, endPoint y: 507, distance: 75.3
click at [517, 500] on input "Folder Tree Example" at bounding box center [519, 499] width 13 height 13
checkbox input "true"
click at [915, 508] on div "Selected associations Quoting plan 25 [DATE] Soleno Therapeutics, Inc - Busines…" at bounding box center [958, 309] width 225 height 436
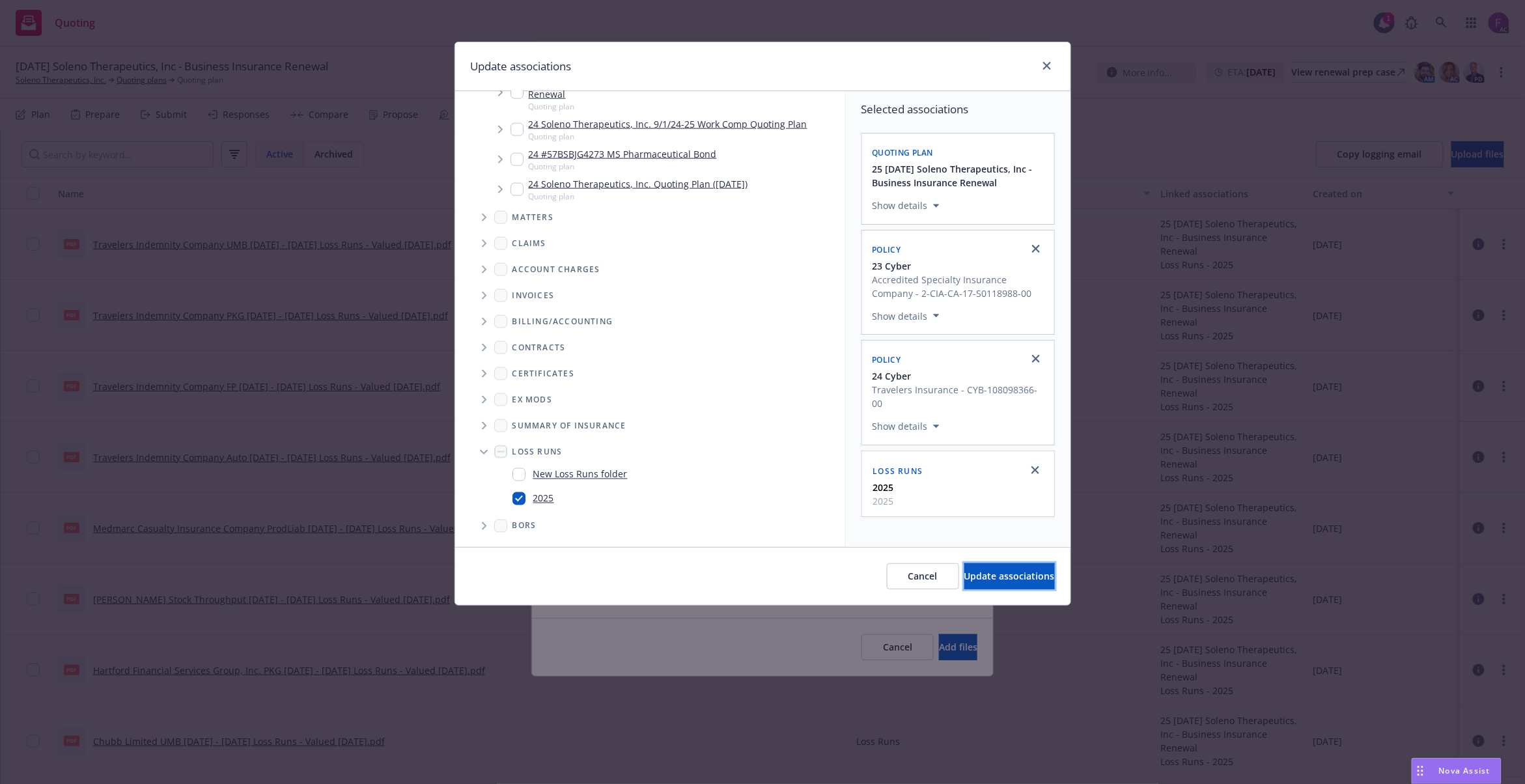
drag, startPoint x: 983, startPoint y: 576, endPoint x: 940, endPoint y: 581, distance: 43.3
click at [983, 576] on span "Update associations" at bounding box center [1010, 576] width 90 height 12
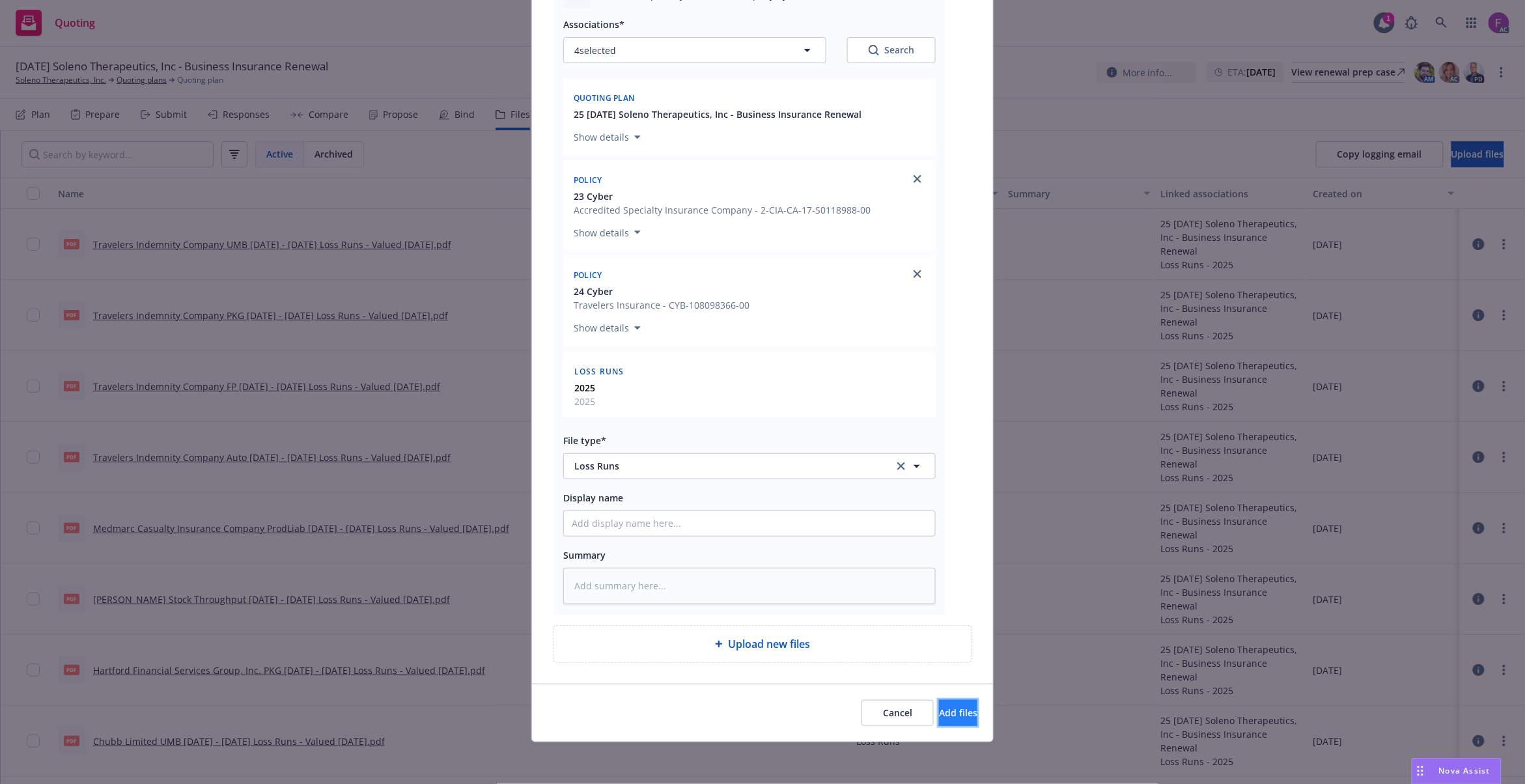
click at [947, 722] on button "Add files" at bounding box center [958, 713] width 39 height 26
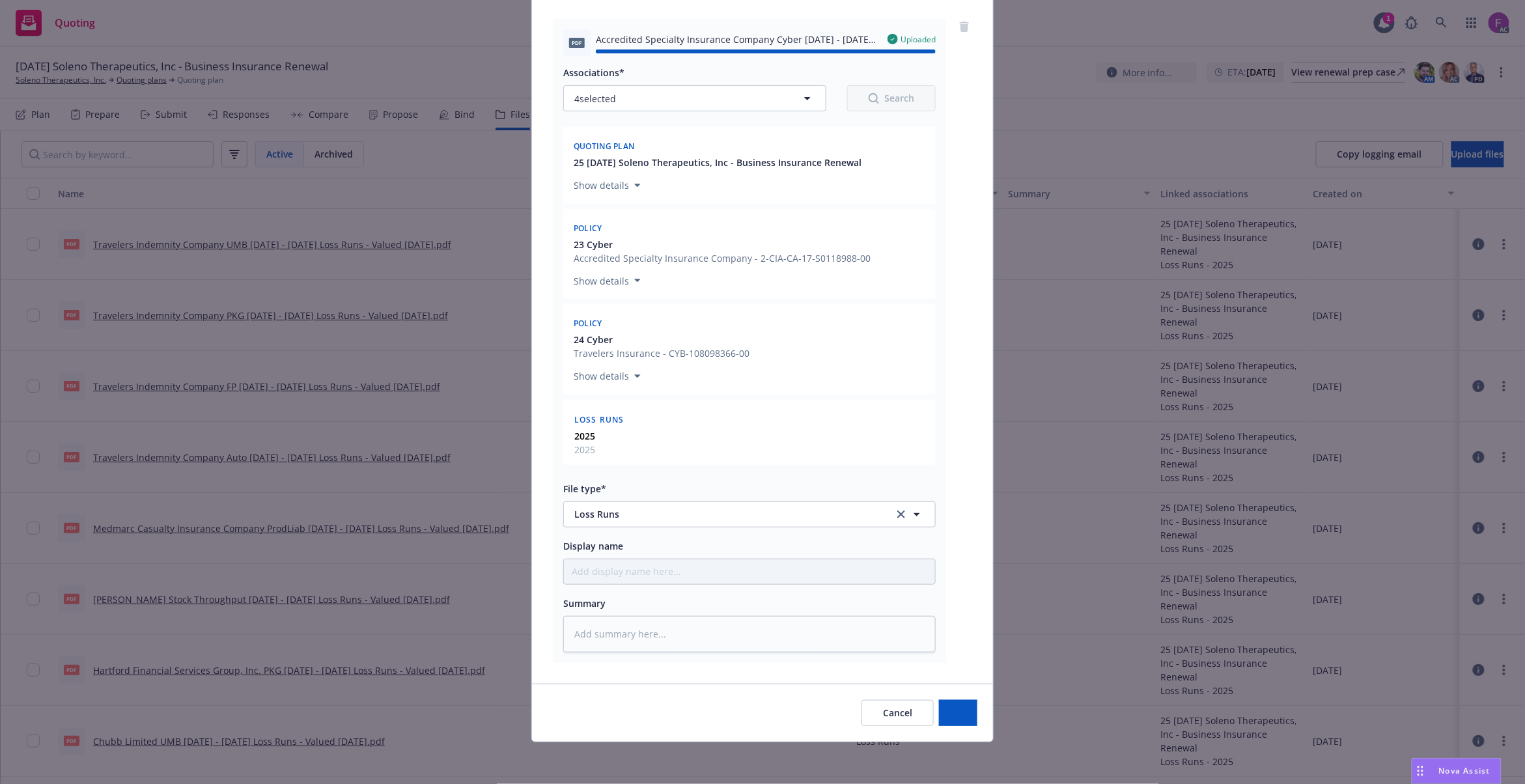
type textarea "x"
